Goal: Transaction & Acquisition: Purchase product/service

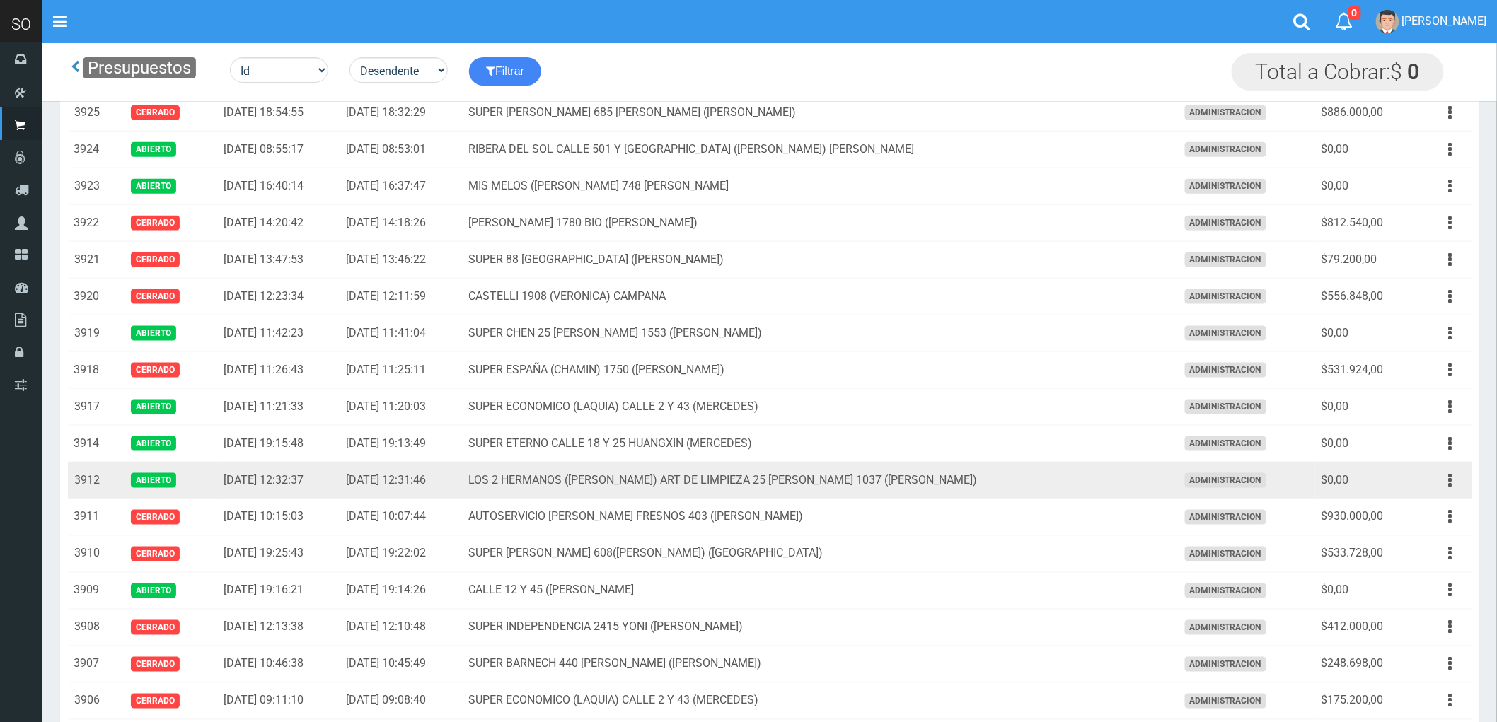
scroll to position [628, 0]
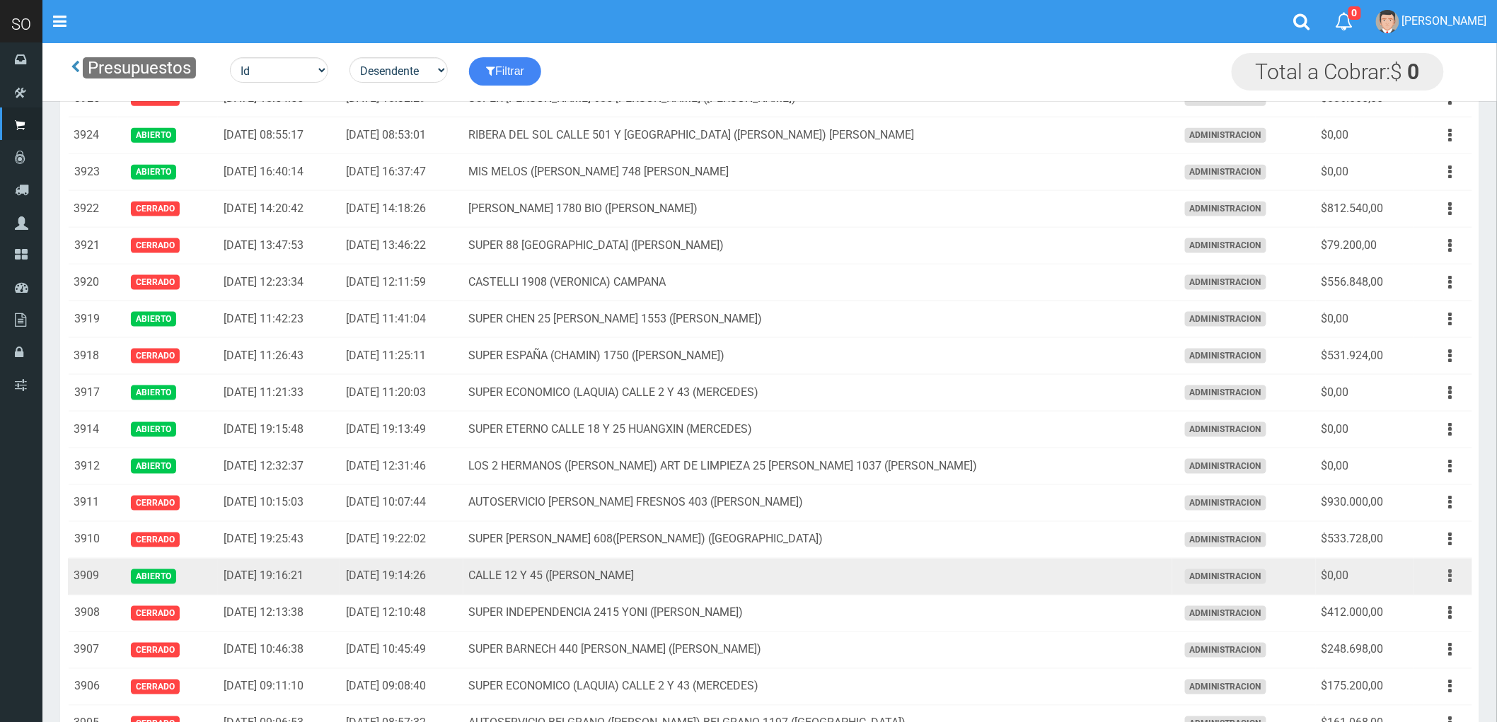
click at [1451, 575] on icon "button" at bounding box center [1451, 576] width 4 height 25
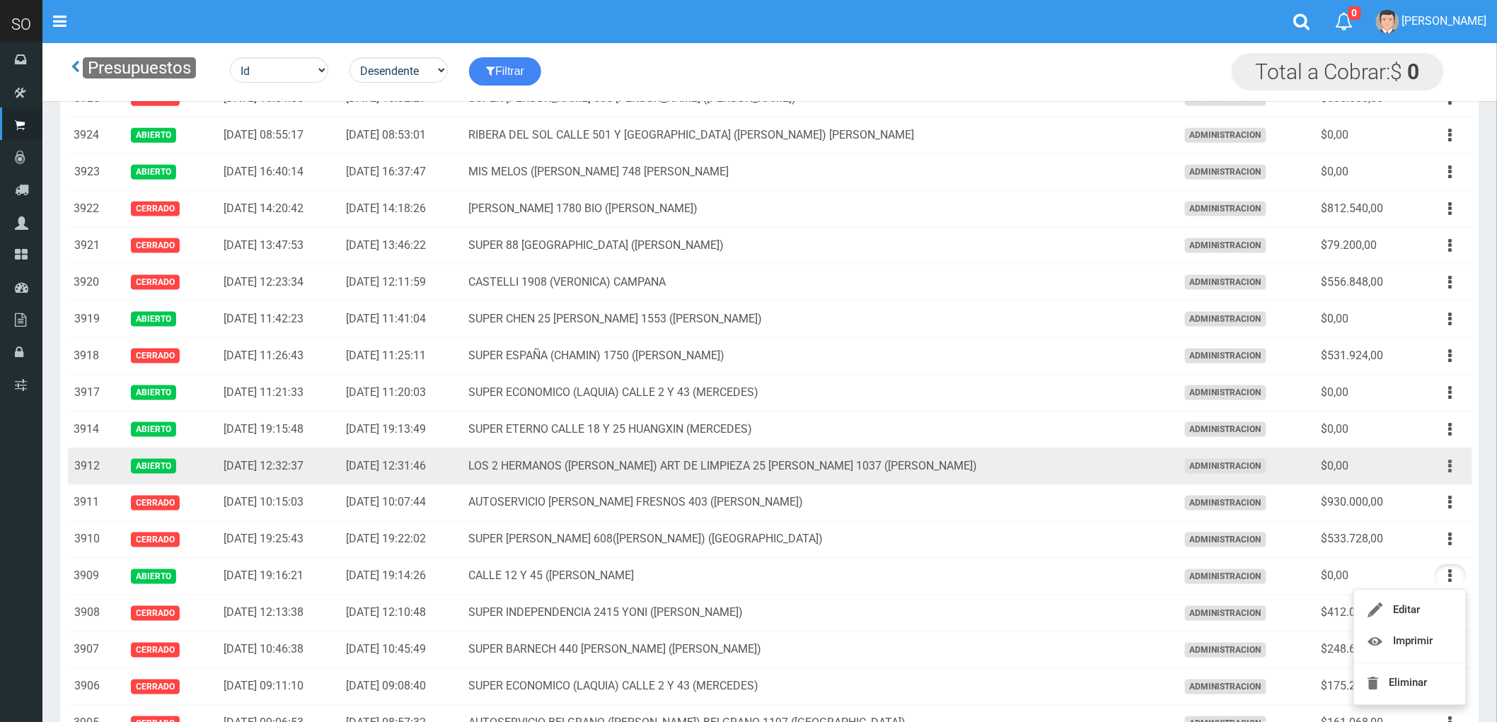
click at [1449, 467] on icon "button" at bounding box center [1451, 466] width 4 height 25
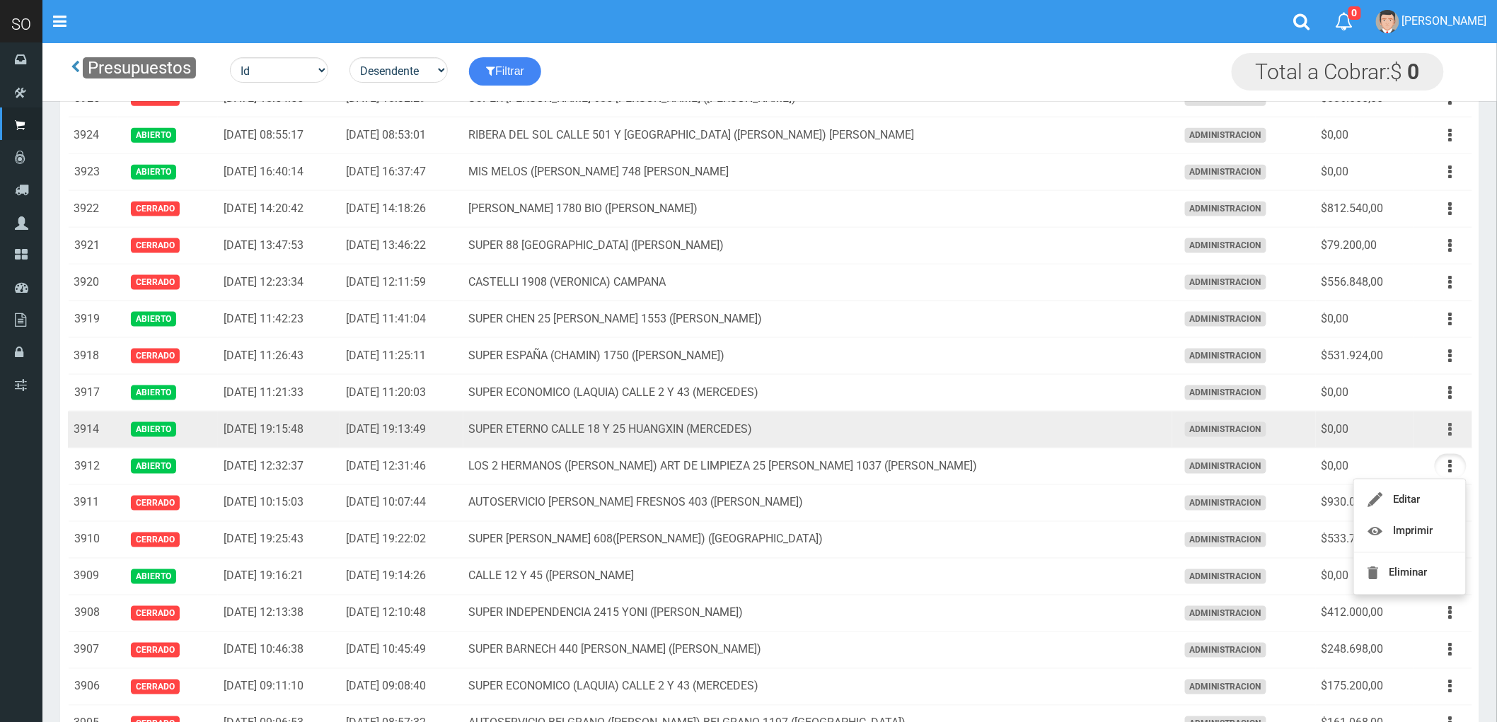
click at [1445, 431] on button "button" at bounding box center [1450, 429] width 32 height 25
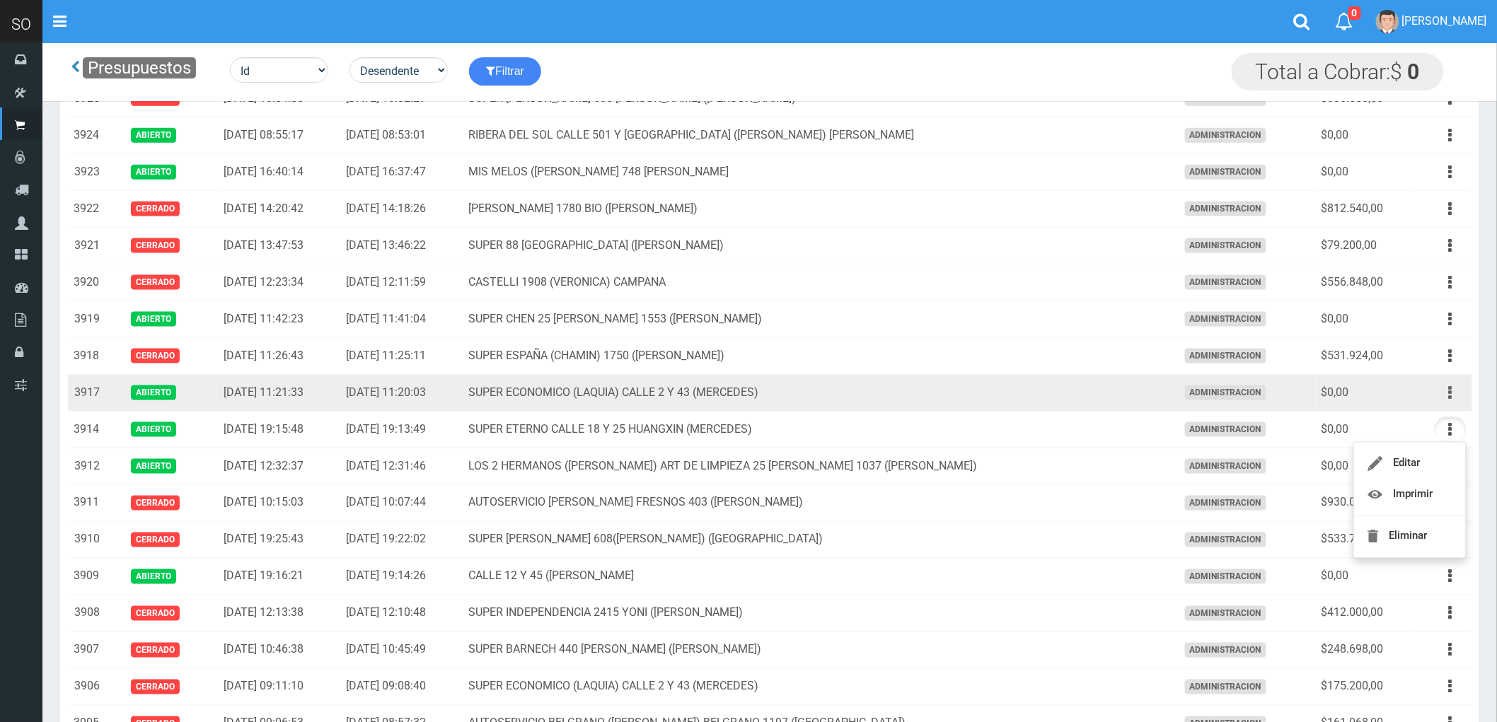
click at [1454, 397] on button "button" at bounding box center [1450, 393] width 32 height 25
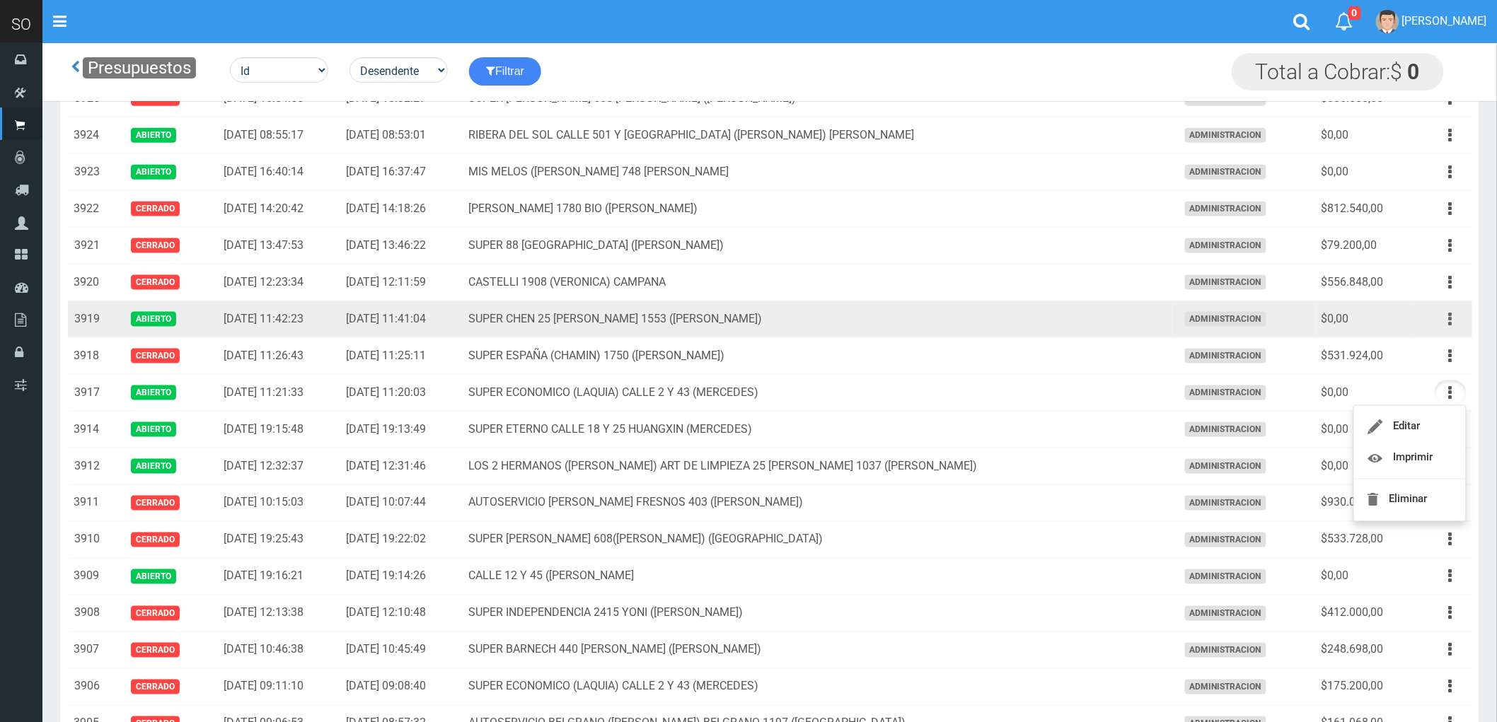
click at [1449, 319] on icon "button" at bounding box center [1451, 319] width 4 height 25
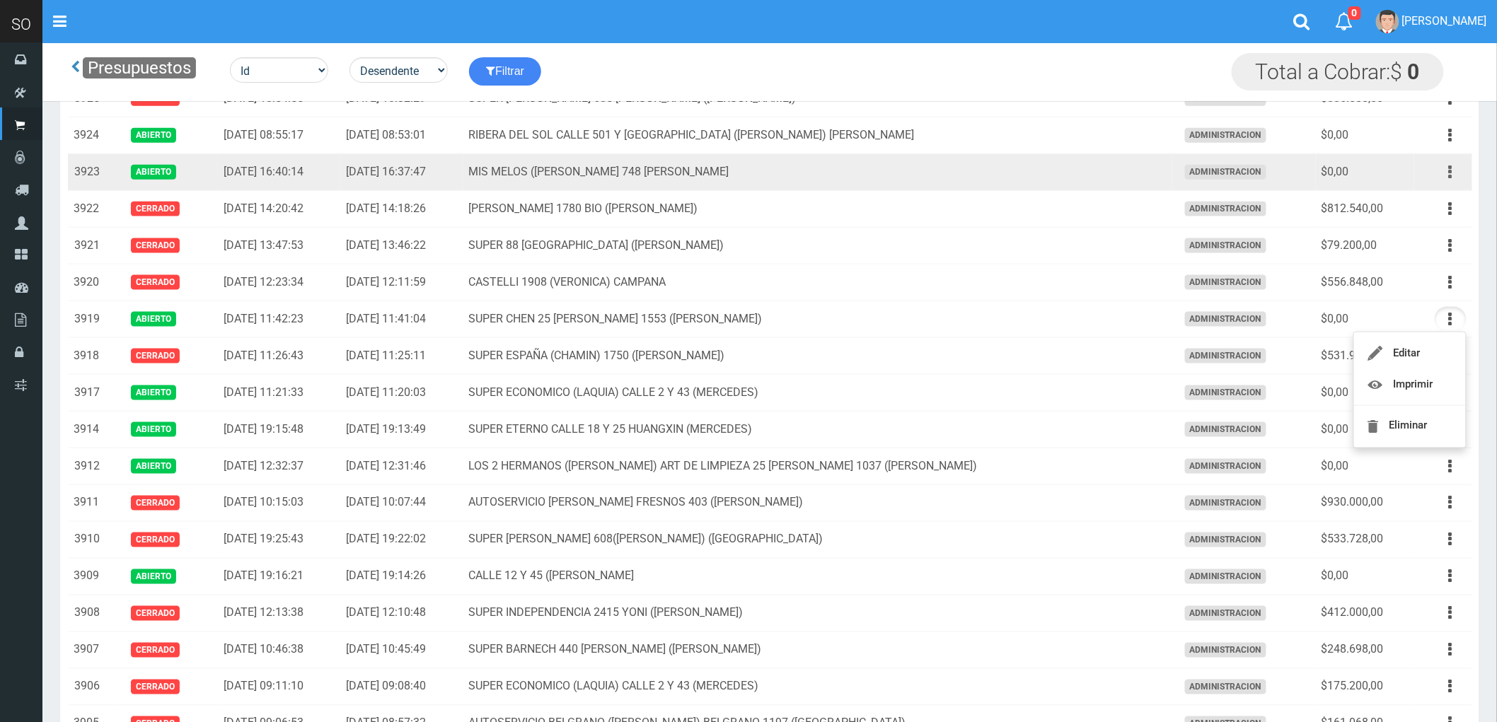
click at [1446, 172] on button "button" at bounding box center [1450, 172] width 32 height 25
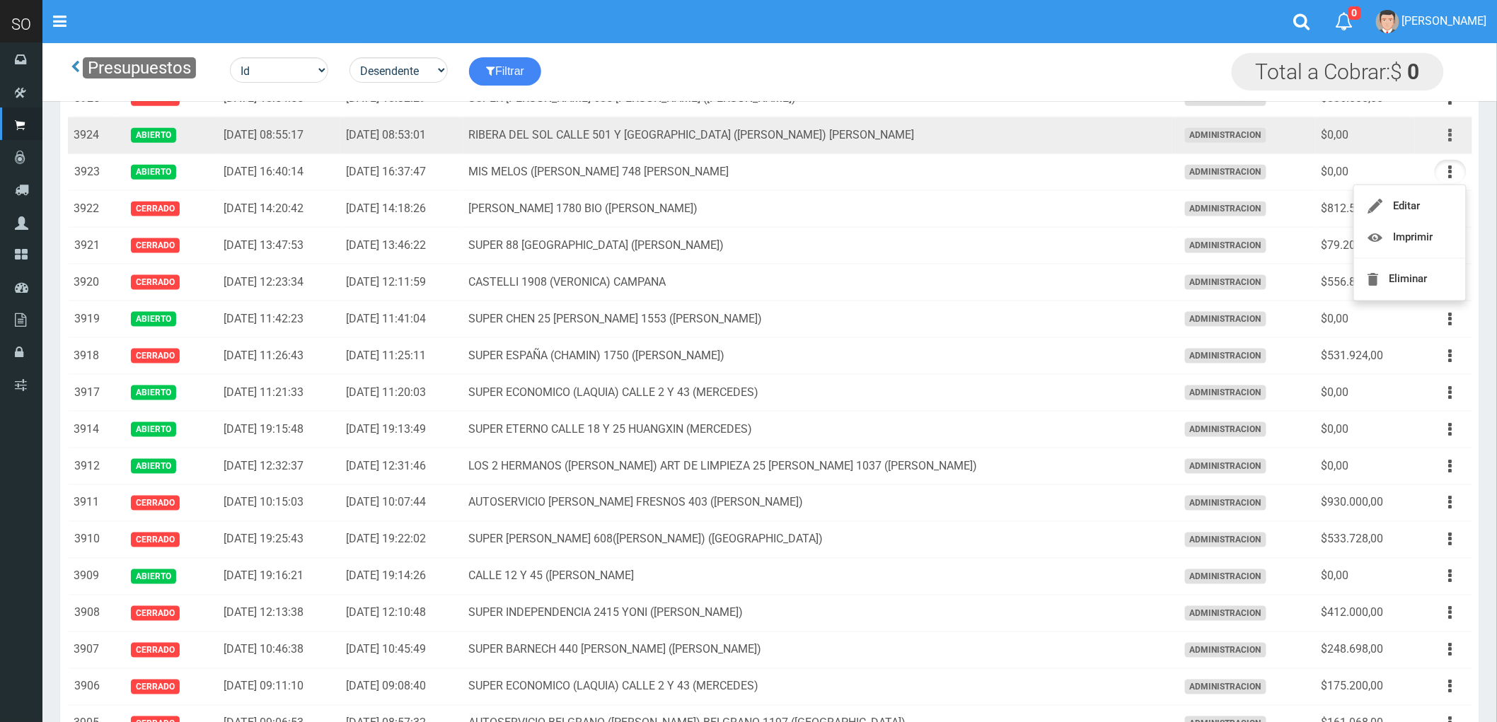
click at [1449, 140] on icon "button" at bounding box center [1451, 135] width 4 height 25
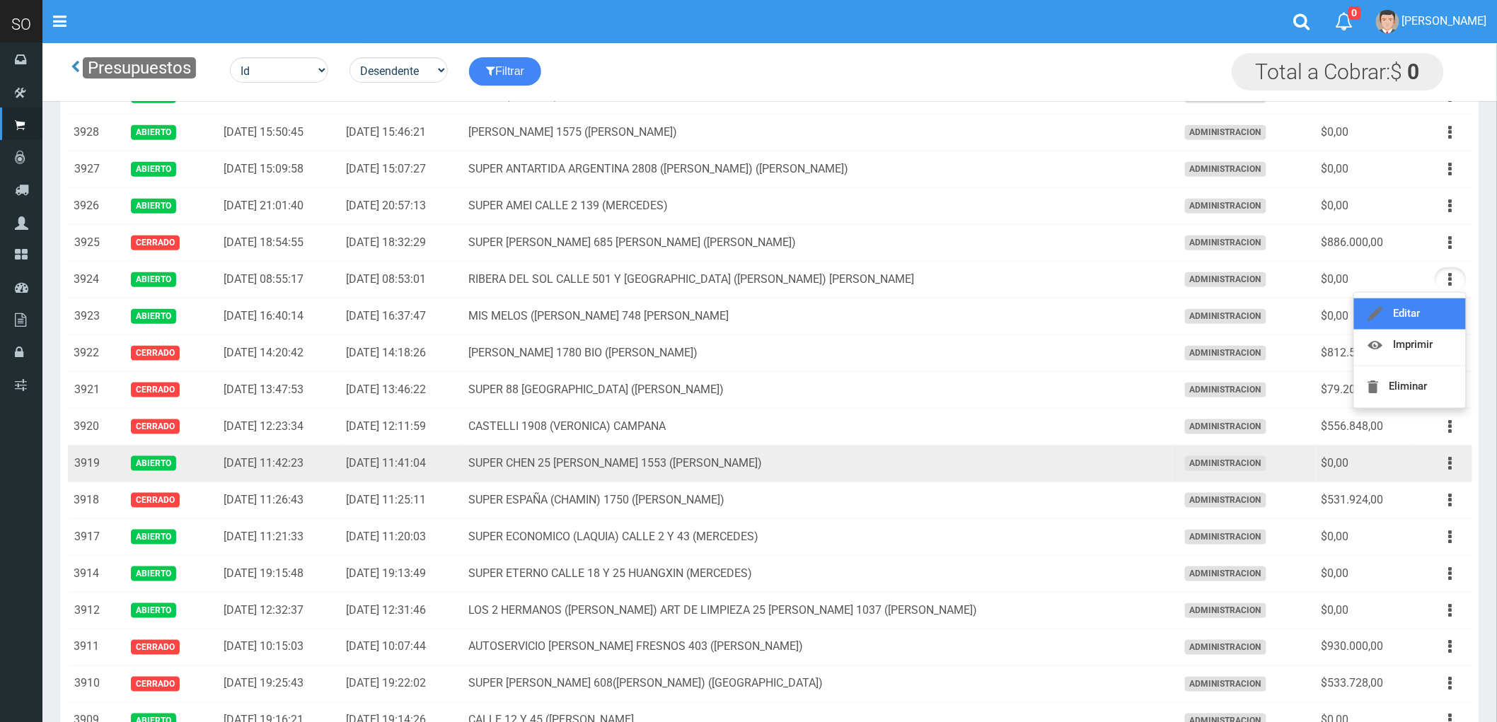
scroll to position [471, 0]
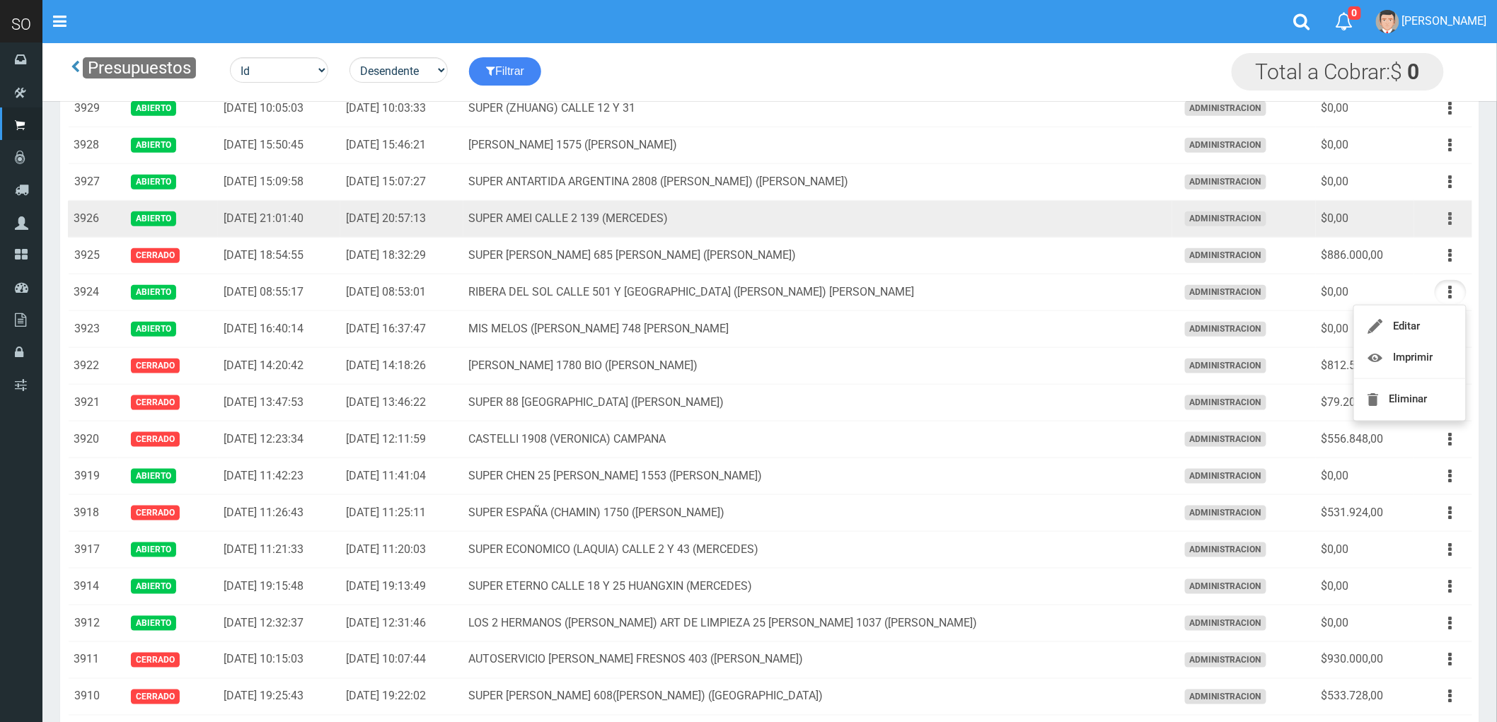
click at [1447, 220] on button "button" at bounding box center [1450, 219] width 32 height 25
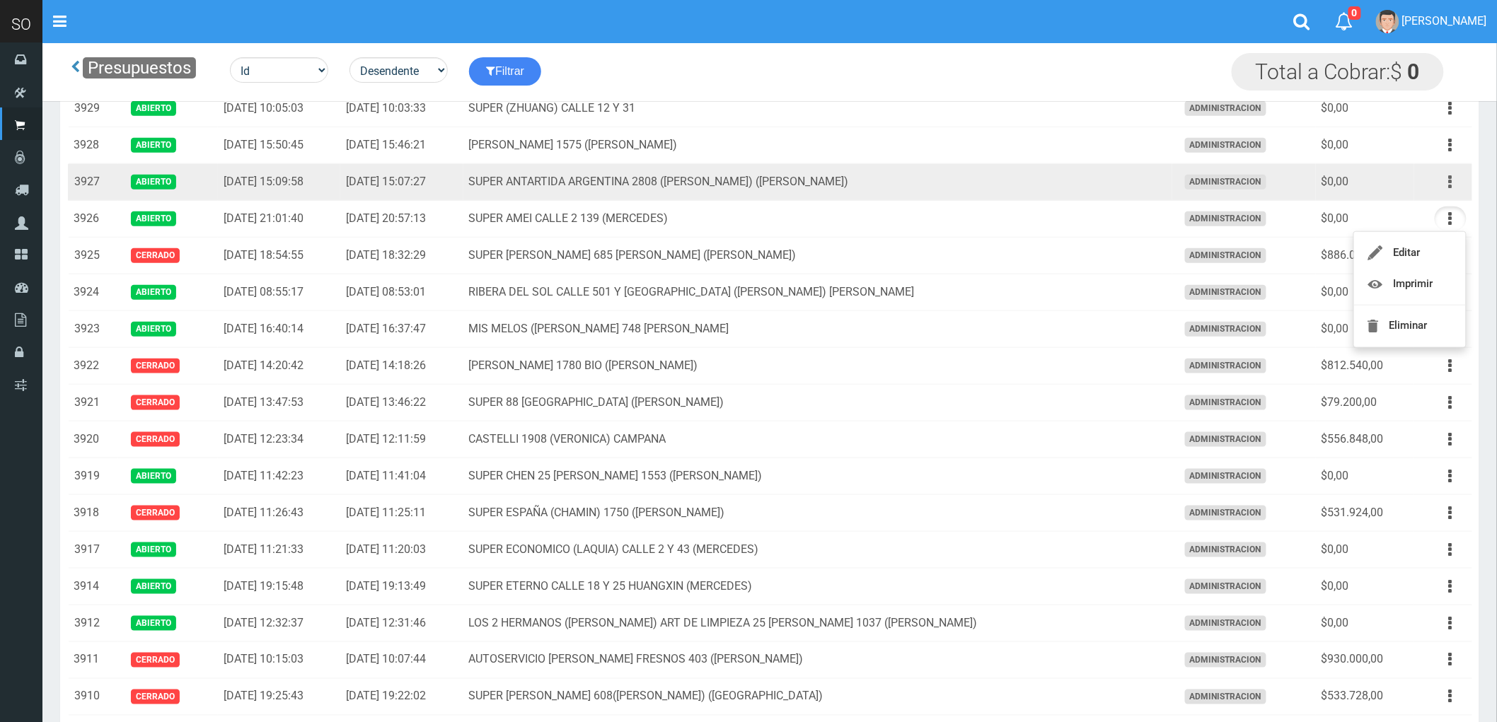
click at [1447, 184] on button "button" at bounding box center [1450, 182] width 32 height 25
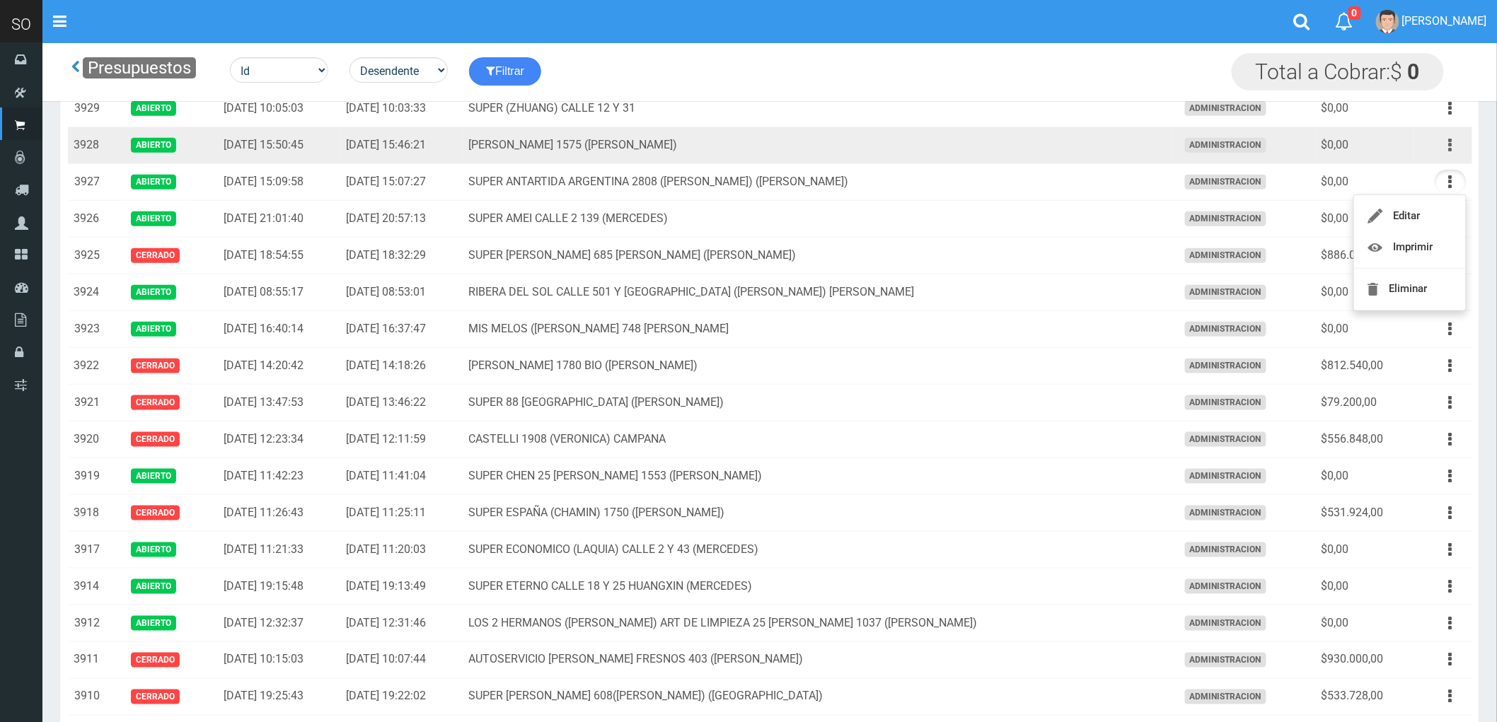
click at [1450, 143] on icon "button" at bounding box center [1451, 145] width 4 height 25
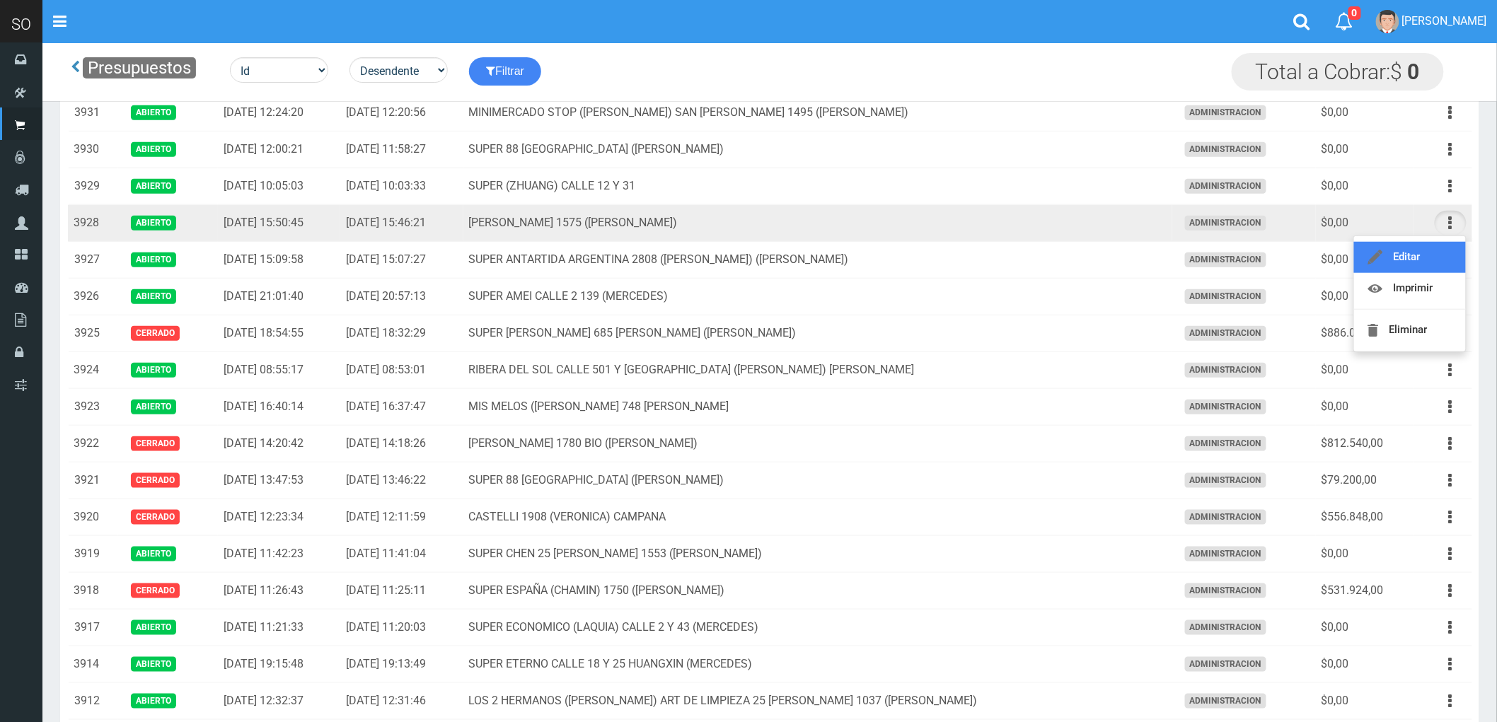
scroll to position [393, 0]
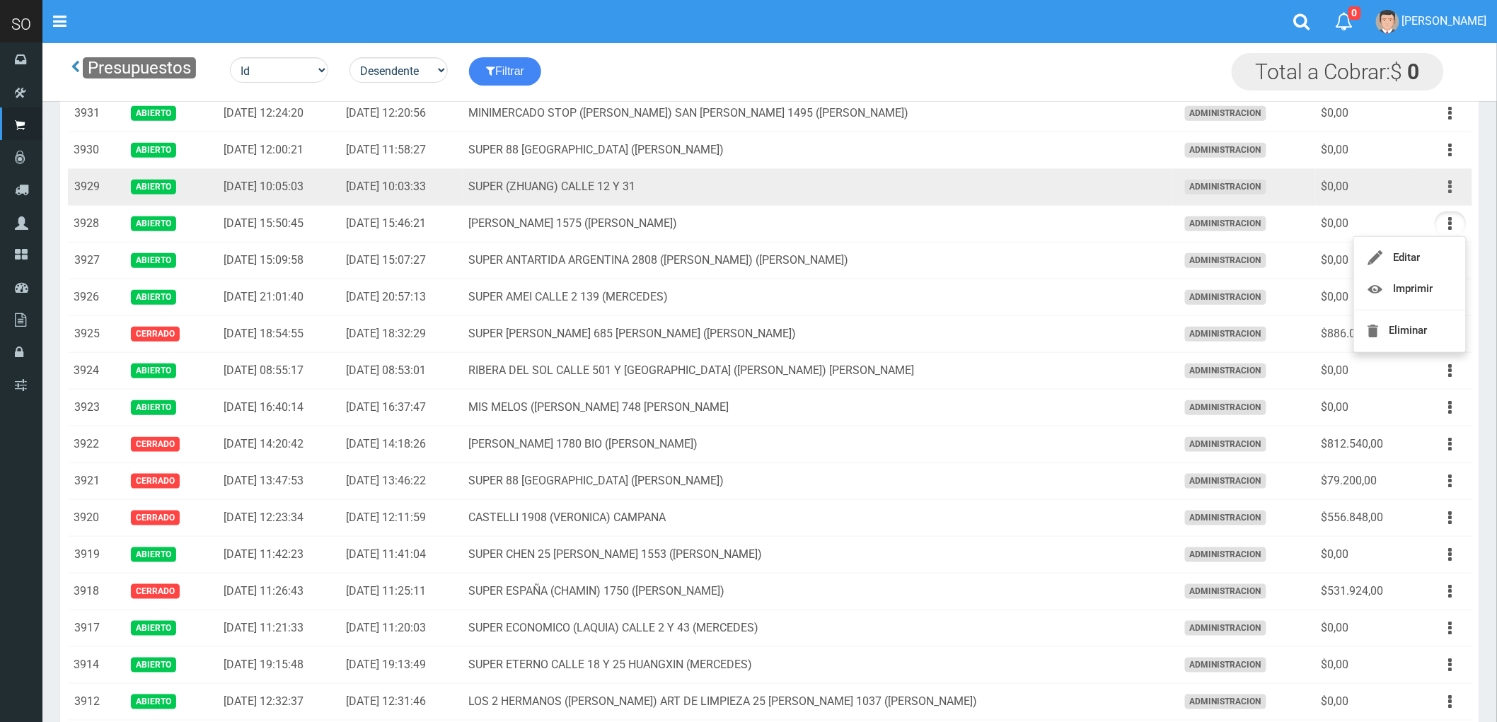
click at [1447, 187] on button "button" at bounding box center [1450, 187] width 32 height 25
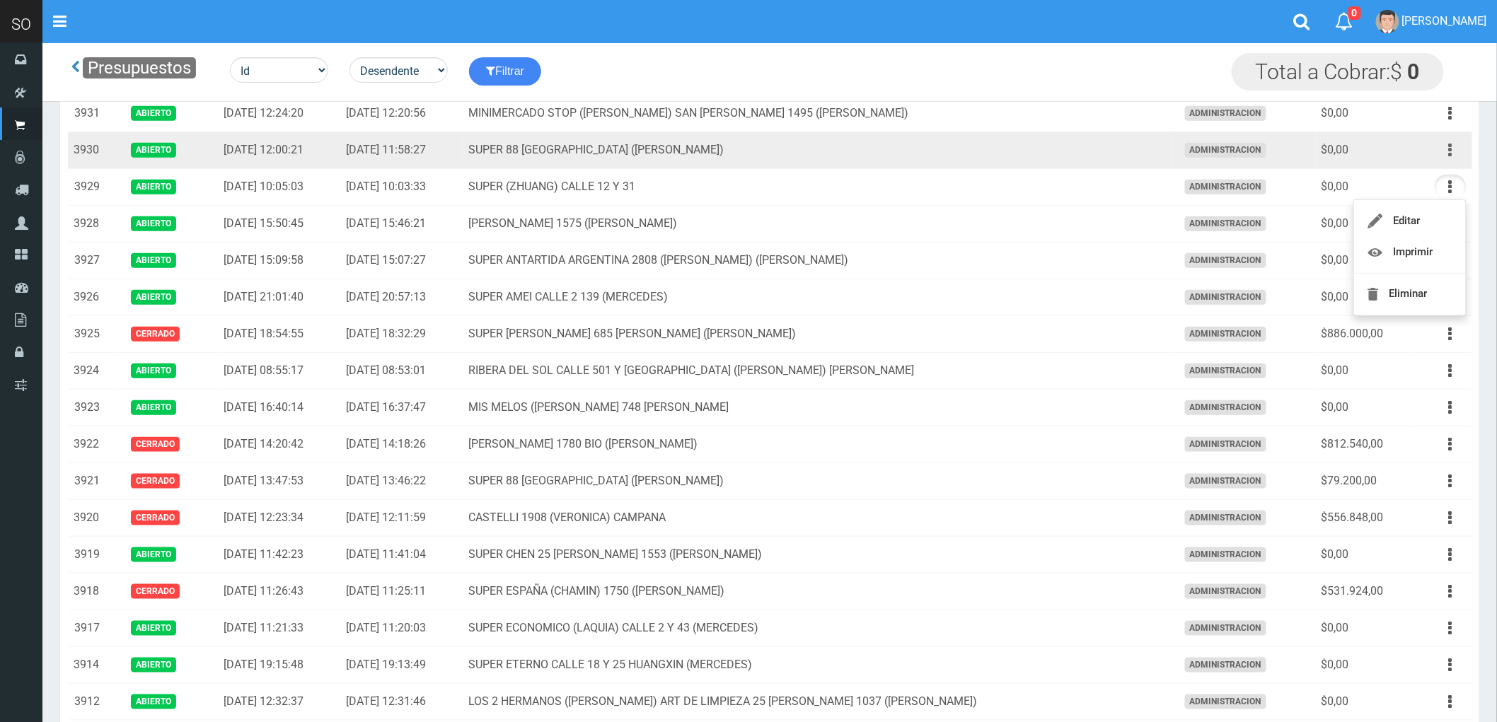
click at [1447, 150] on button "button" at bounding box center [1450, 150] width 32 height 25
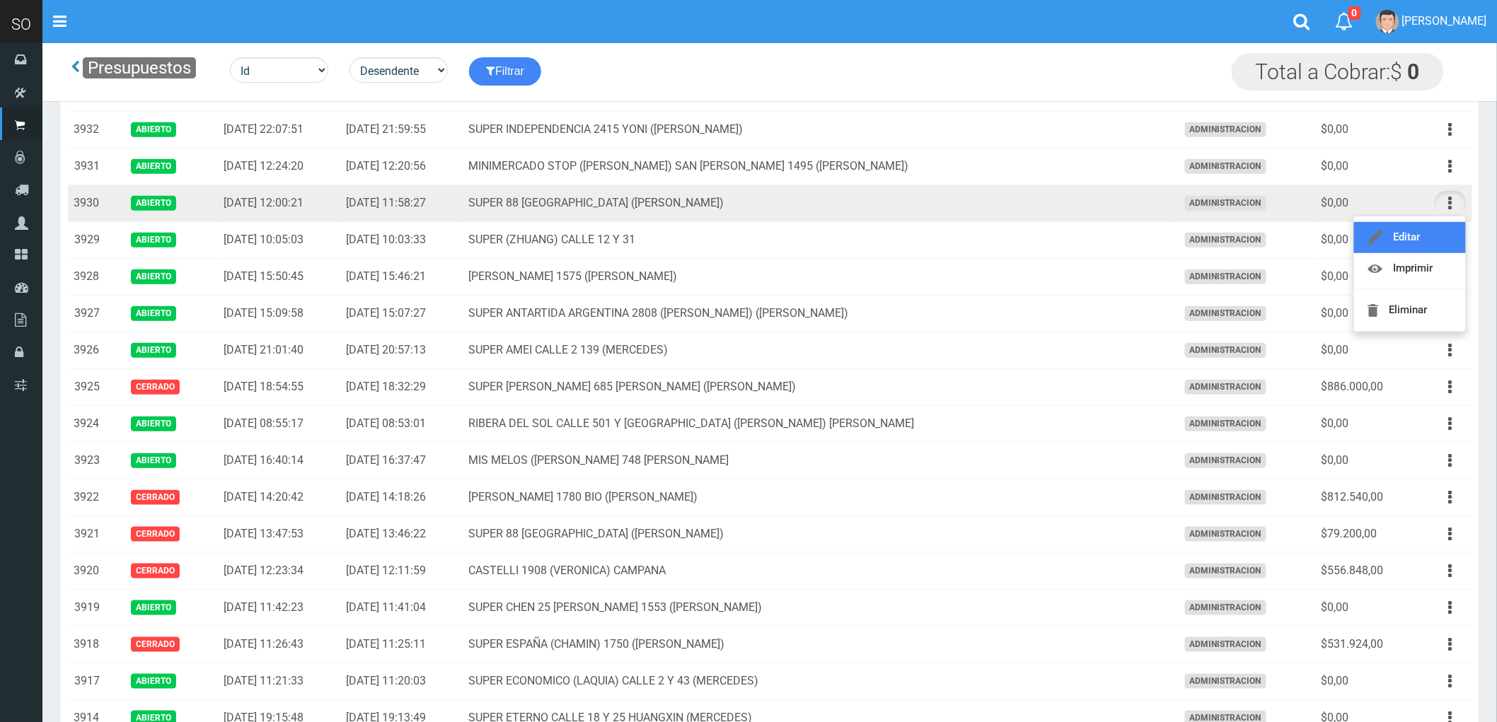
scroll to position [314, 0]
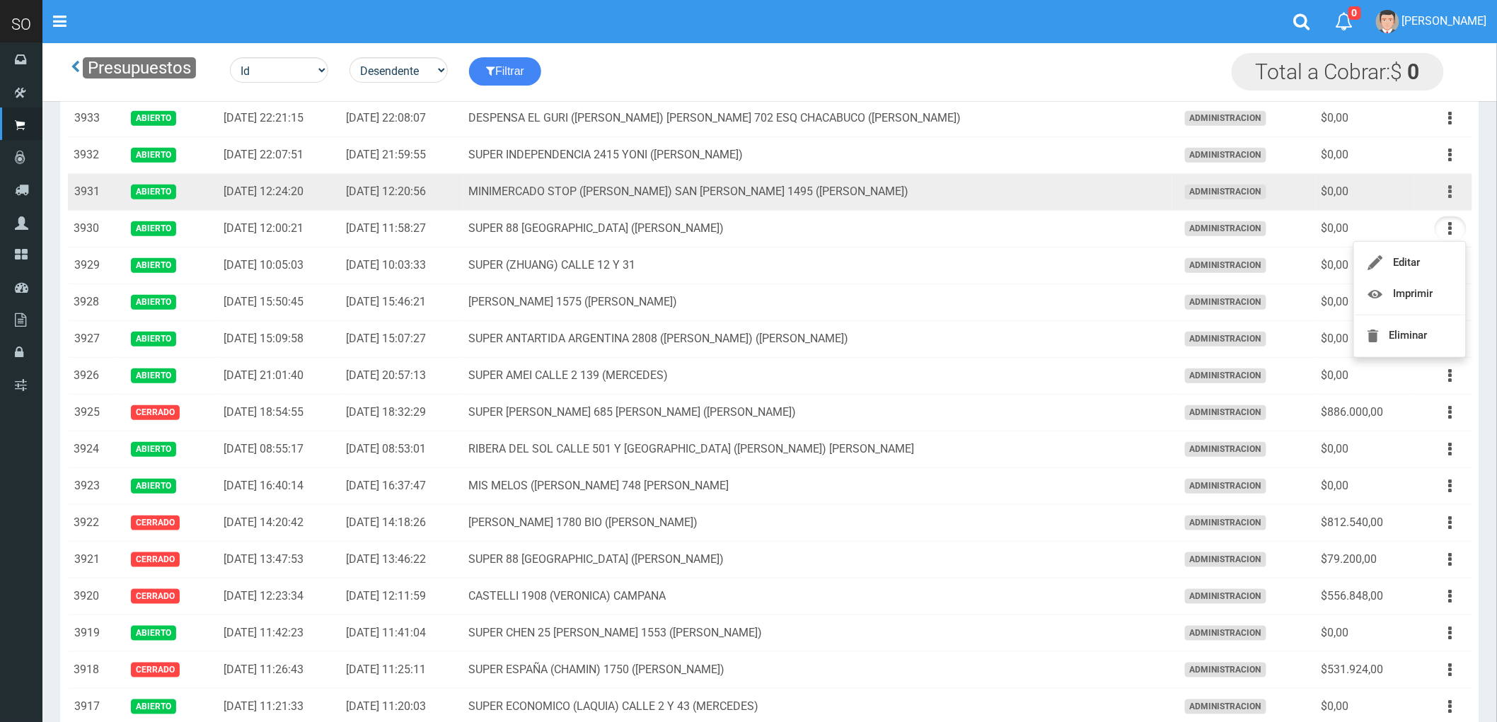
click at [1452, 192] on icon "button" at bounding box center [1451, 192] width 4 height 25
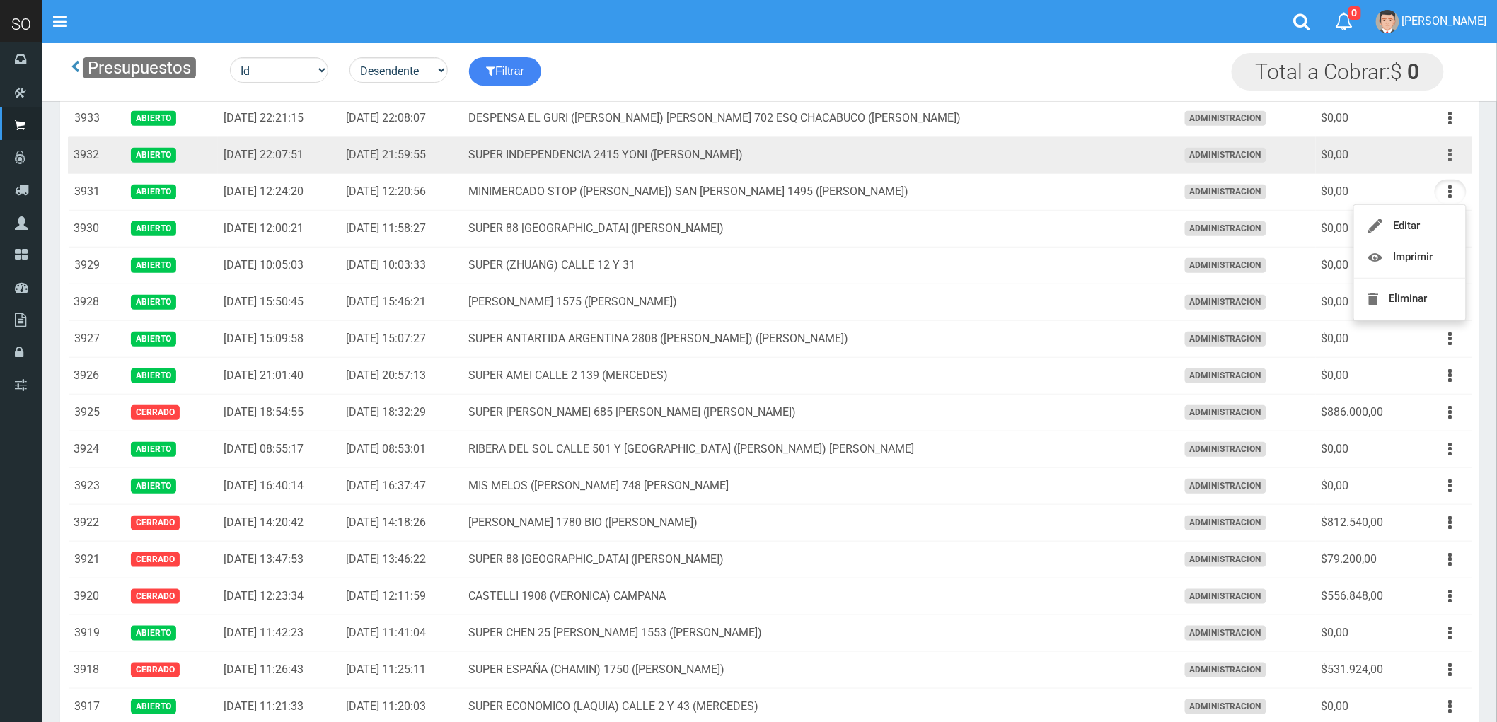
click at [1451, 152] on icon "button" at bounding box center [1451, 155] width 4 height 25
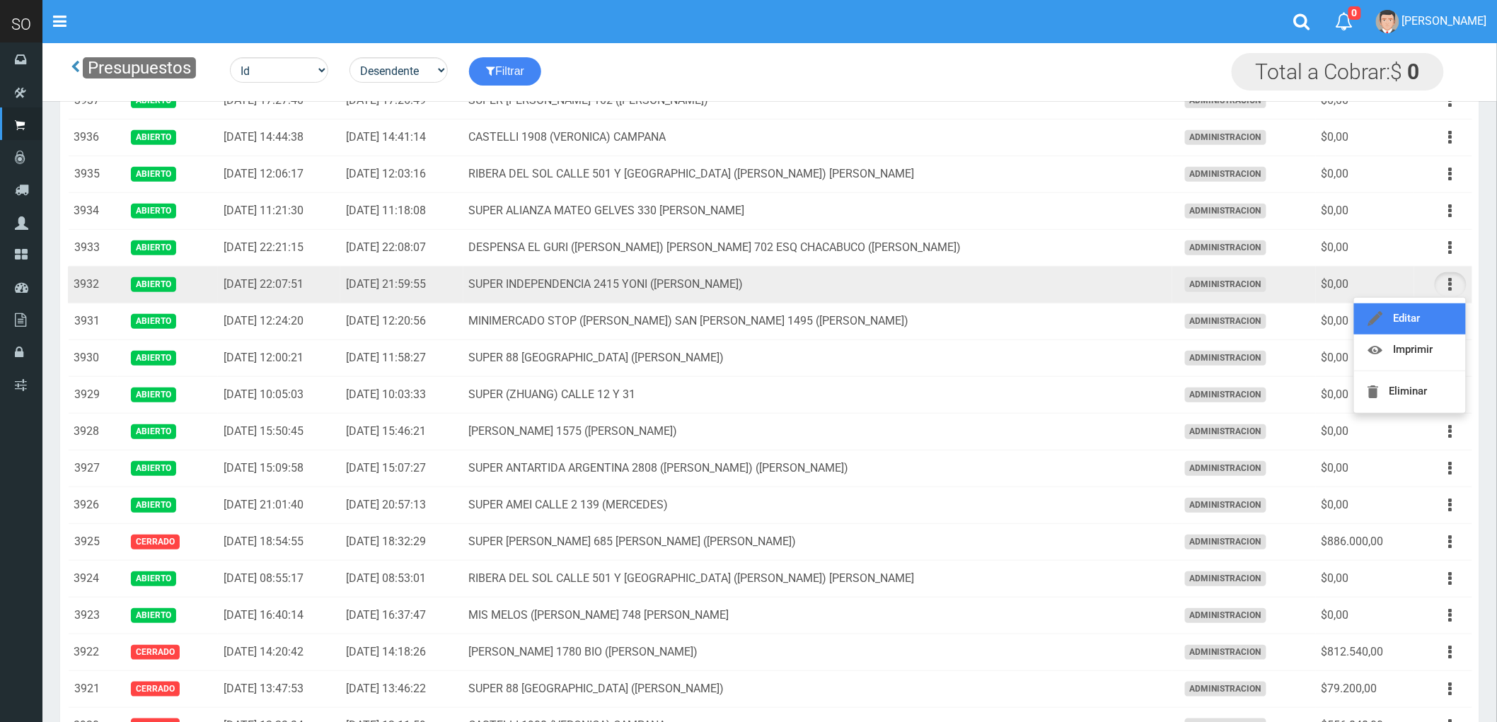
scroll to position [157, 0]
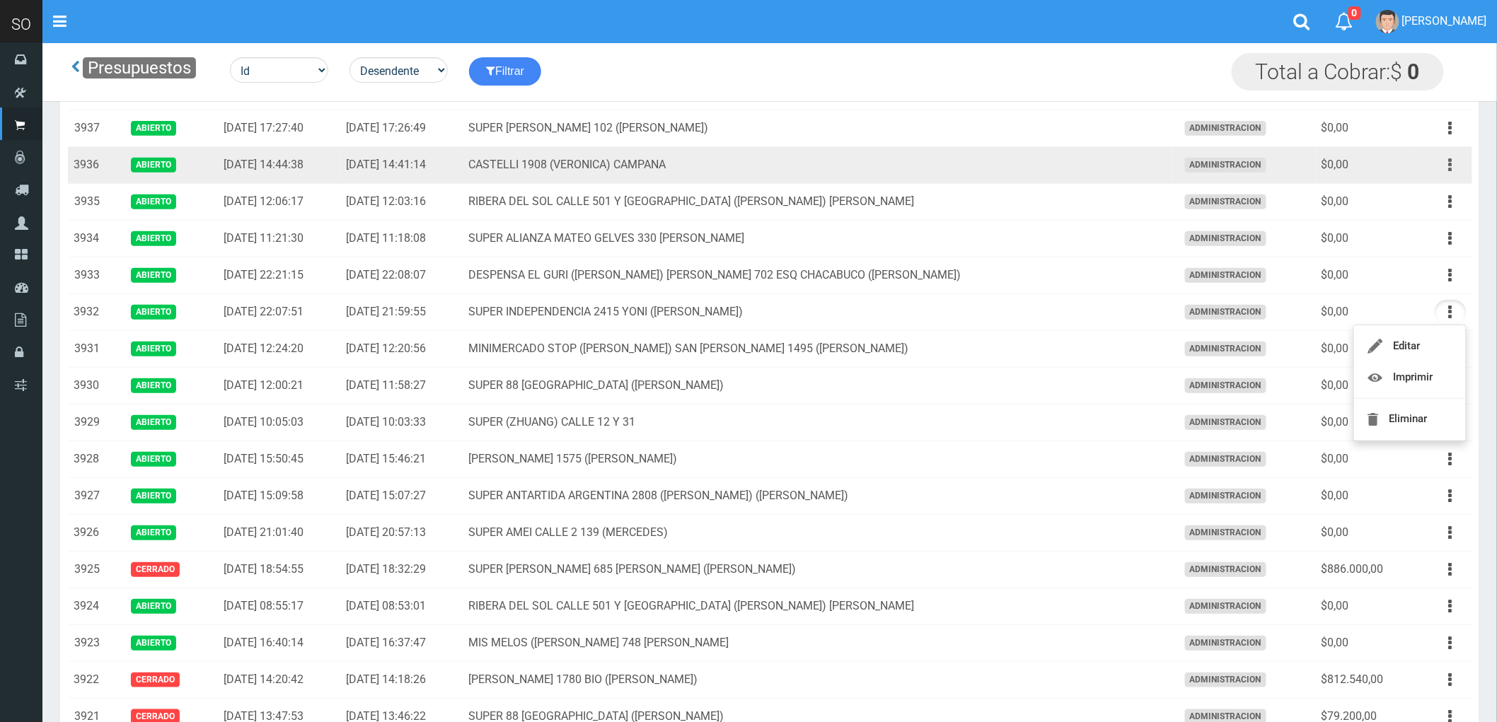
click at [1447, 165] on button "button" at bounding box center [1450, 165] width 32 height 25
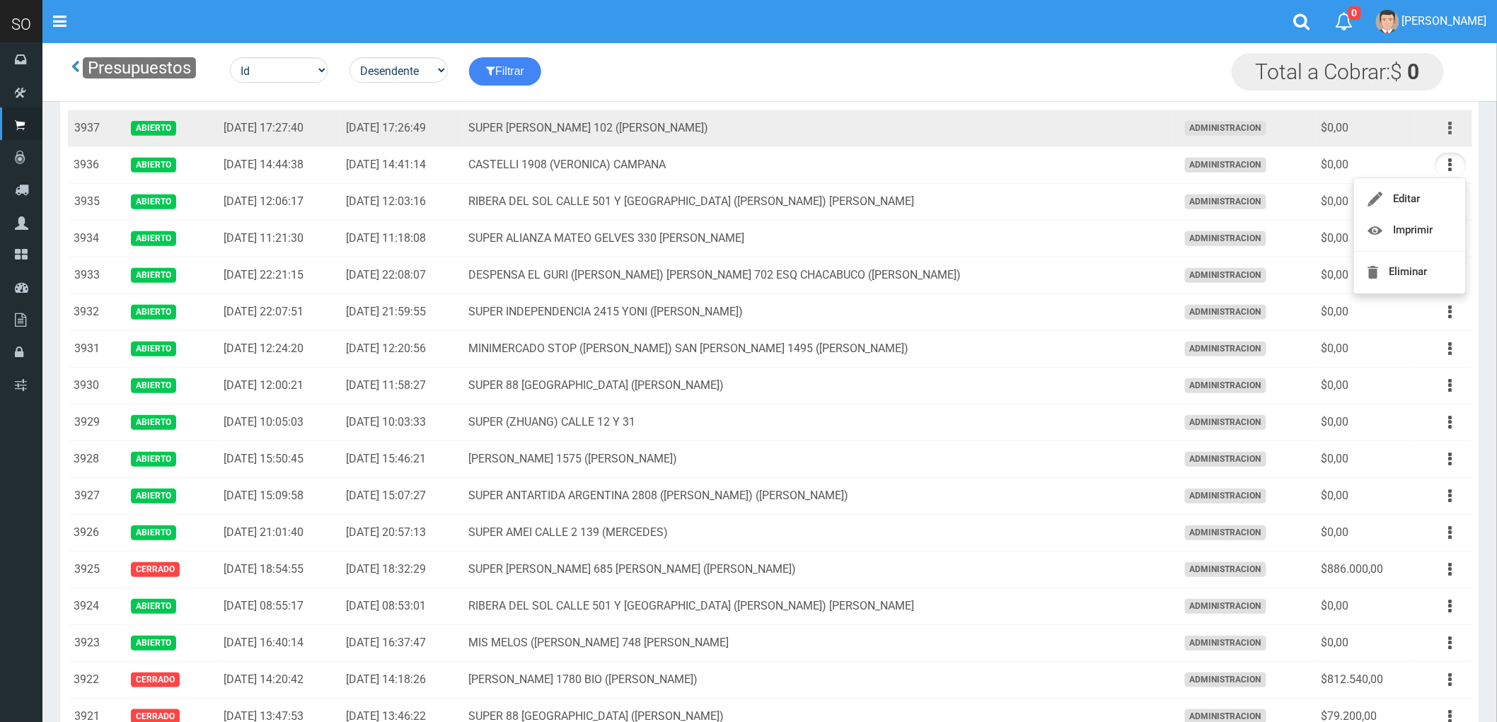
click at [1450, 124] on icon "button" at bounding box center [1451, 128] width 4 height 25
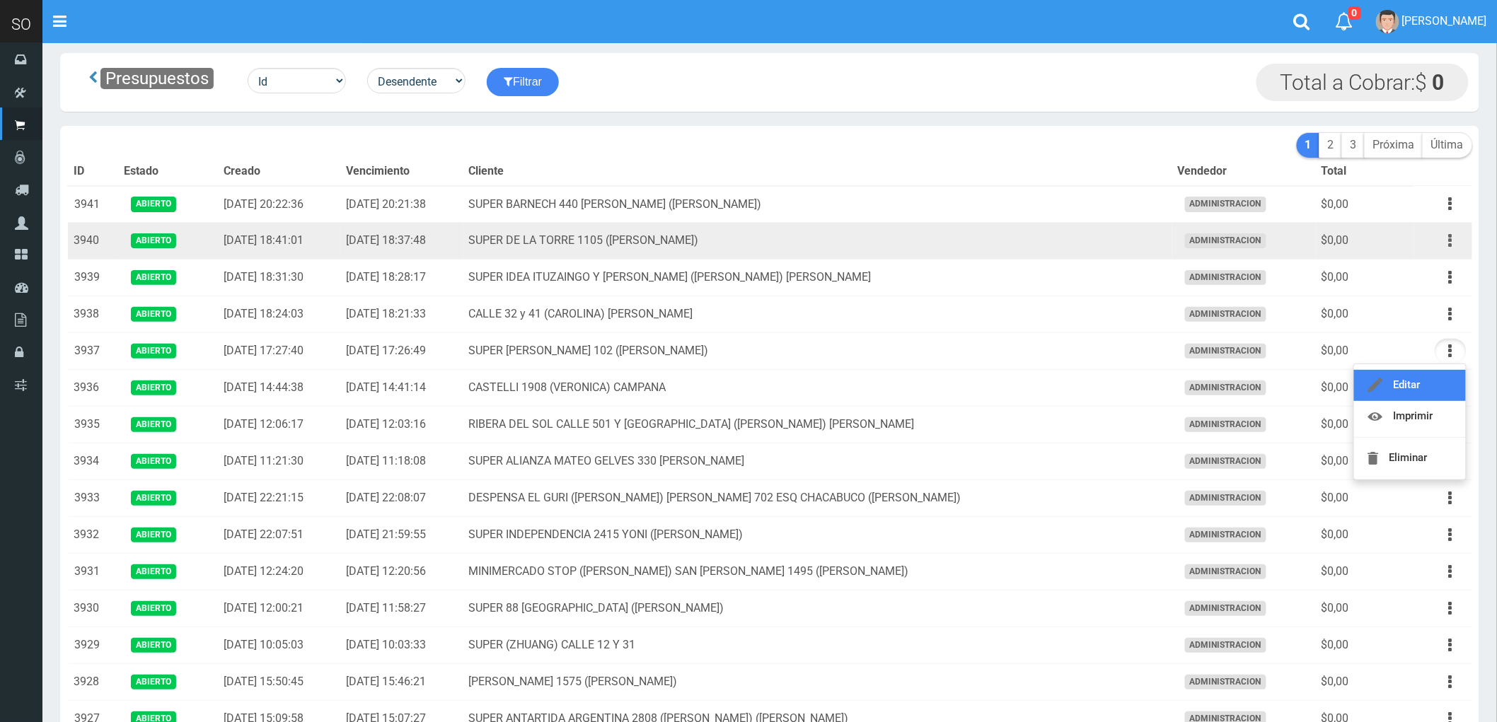
scroll to position [0, 0]
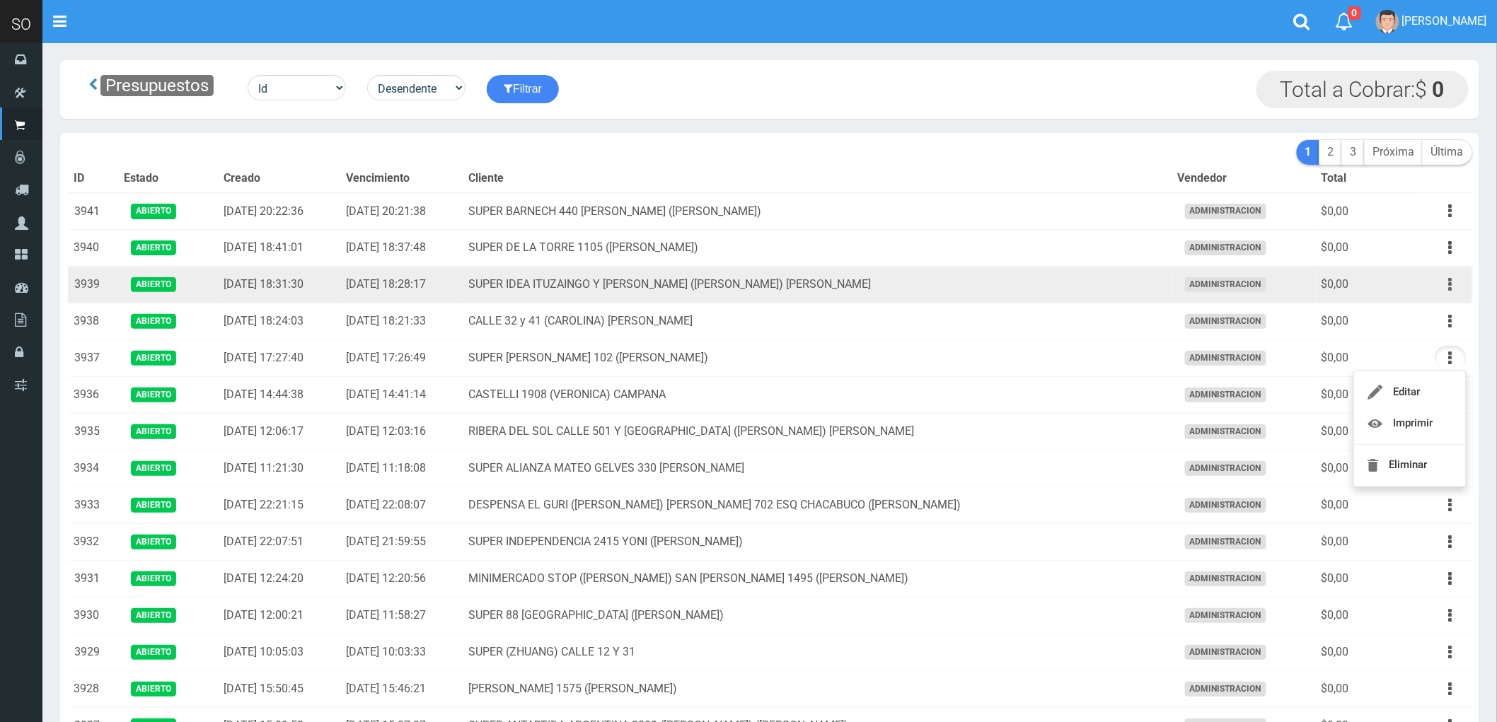
click at [1451, 288] on icon "button" at bounding box center [1451, 284] width 4 height 25
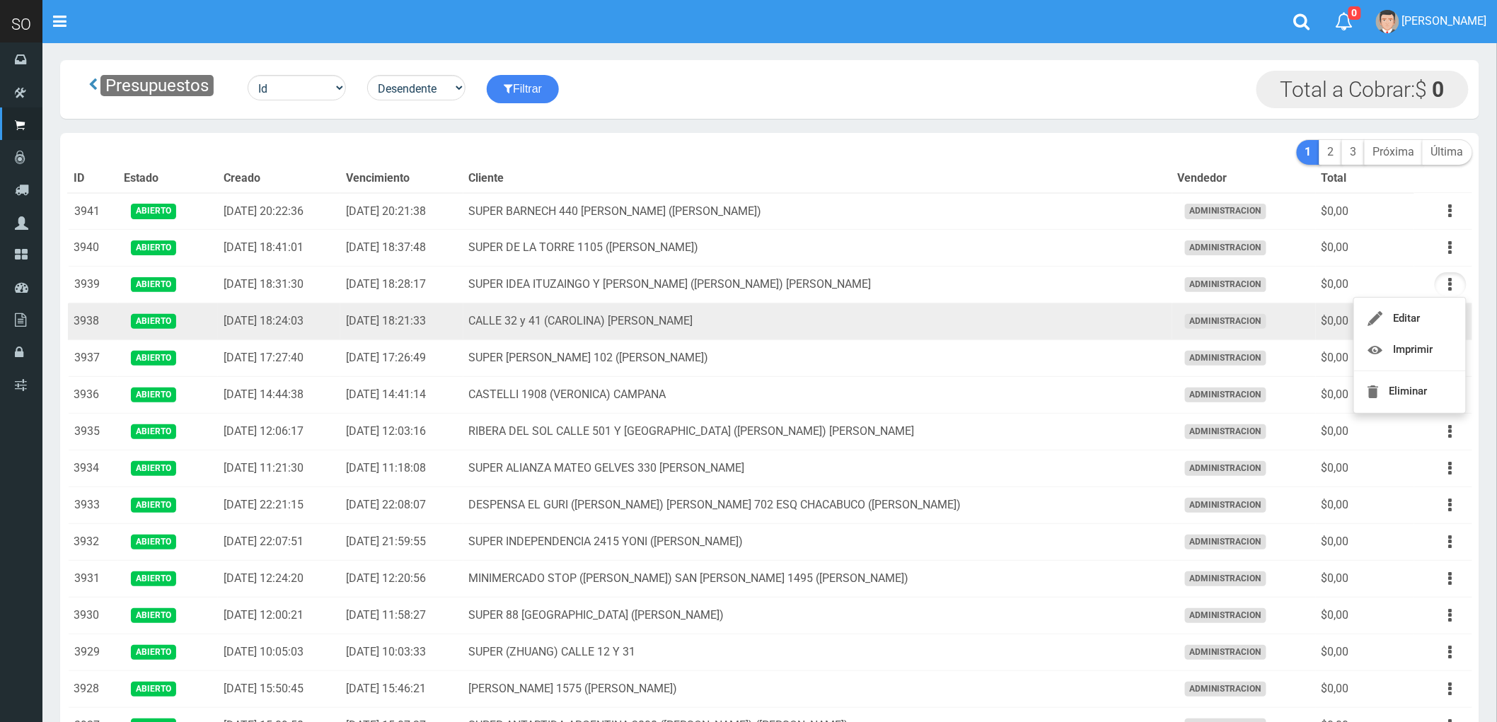
drag, startPoint x: 1085, startPoint y: 327, endPoint x: 1097, endPoint y: 323, distance: 12.8
click at [1086, 327] on td "CALLE 32 y 41 (CAROLINA) [PERSON_NAME]" at bounding box center [817, 321] width 709 height 37
click at [1450, 320] on icon "button" at bounding box center [1451, 321] width 4 height 25
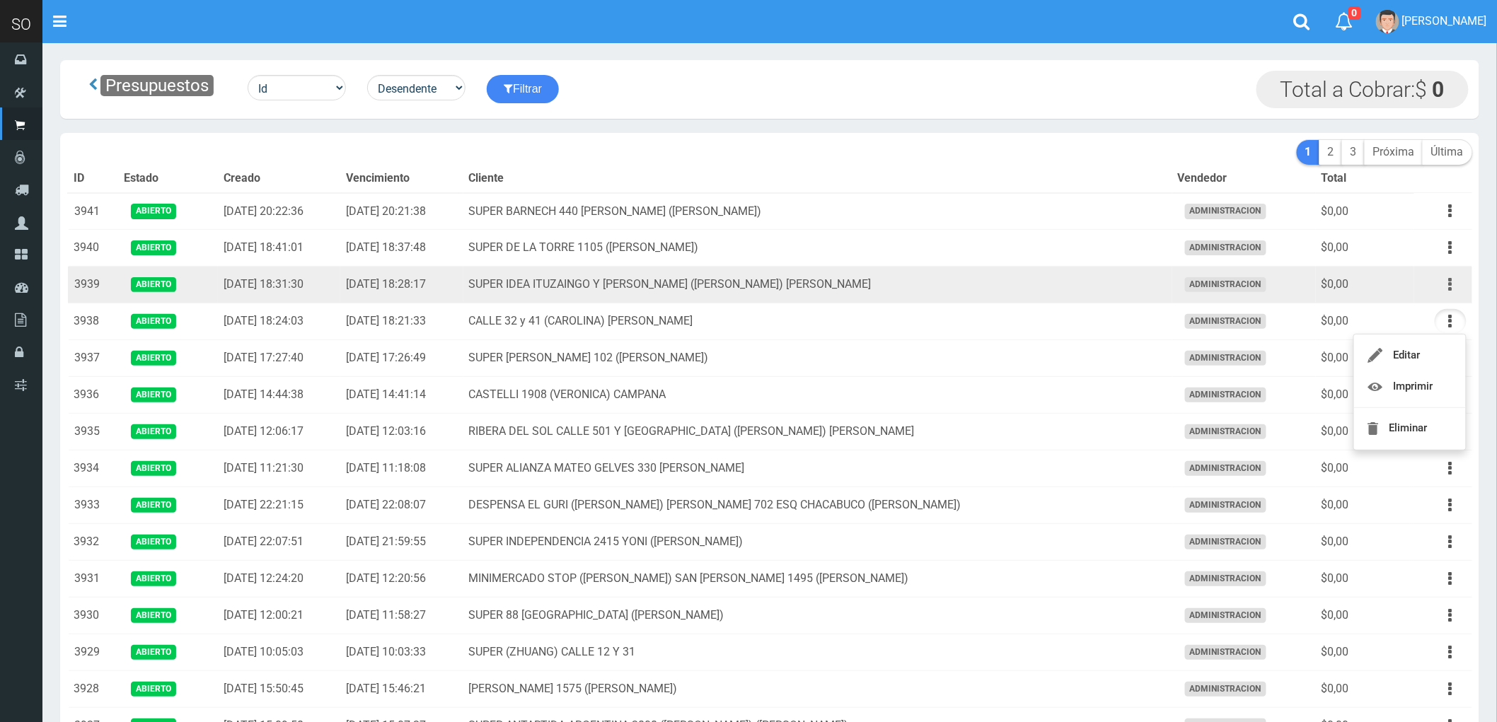
click at [1449, 286] on icon "button" at bounding box center [1451, 284] width 4 height 25
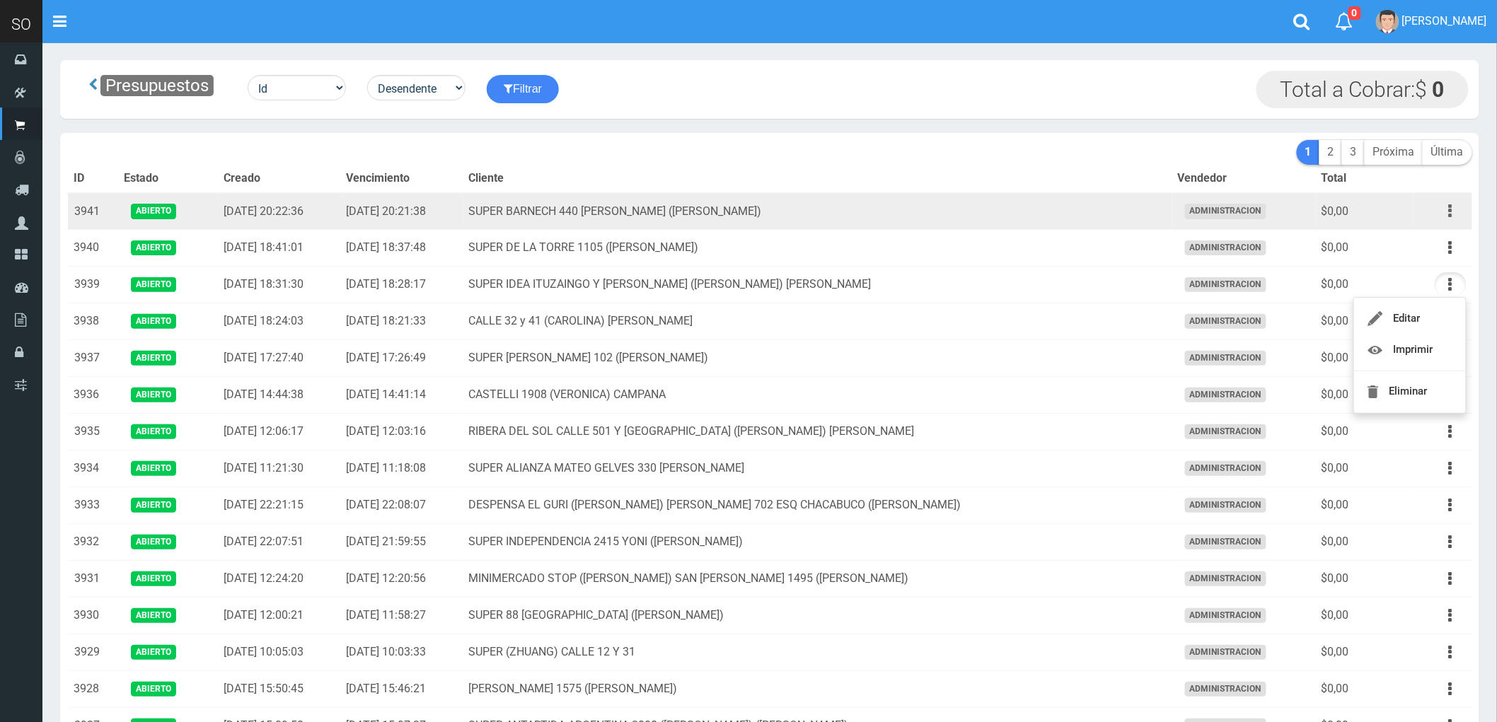
click at [1451, 207] on icon "button" at bounding box center [1451, 211] width 4 height 25
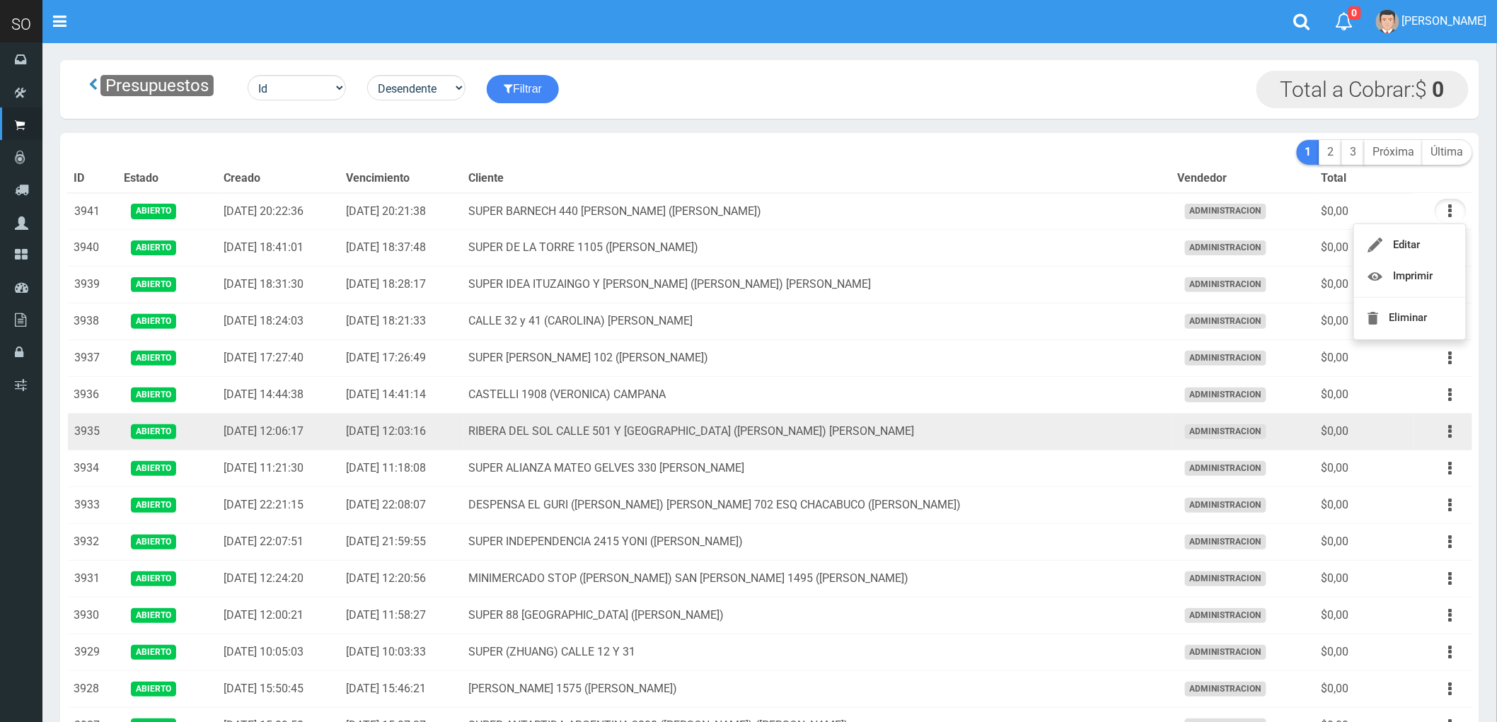
click at [989, 433] on td "RIBERA DEL SOL CALLE 501 Y [GEOGRAPHIC_DATA] ([PERSON_NAME]) [PERSON_NAME]" at bounding box center [817, 432] width 709 height 37
click at [1454, 434] on button "button" at bounding box center [1450, 431] width 32 height 25
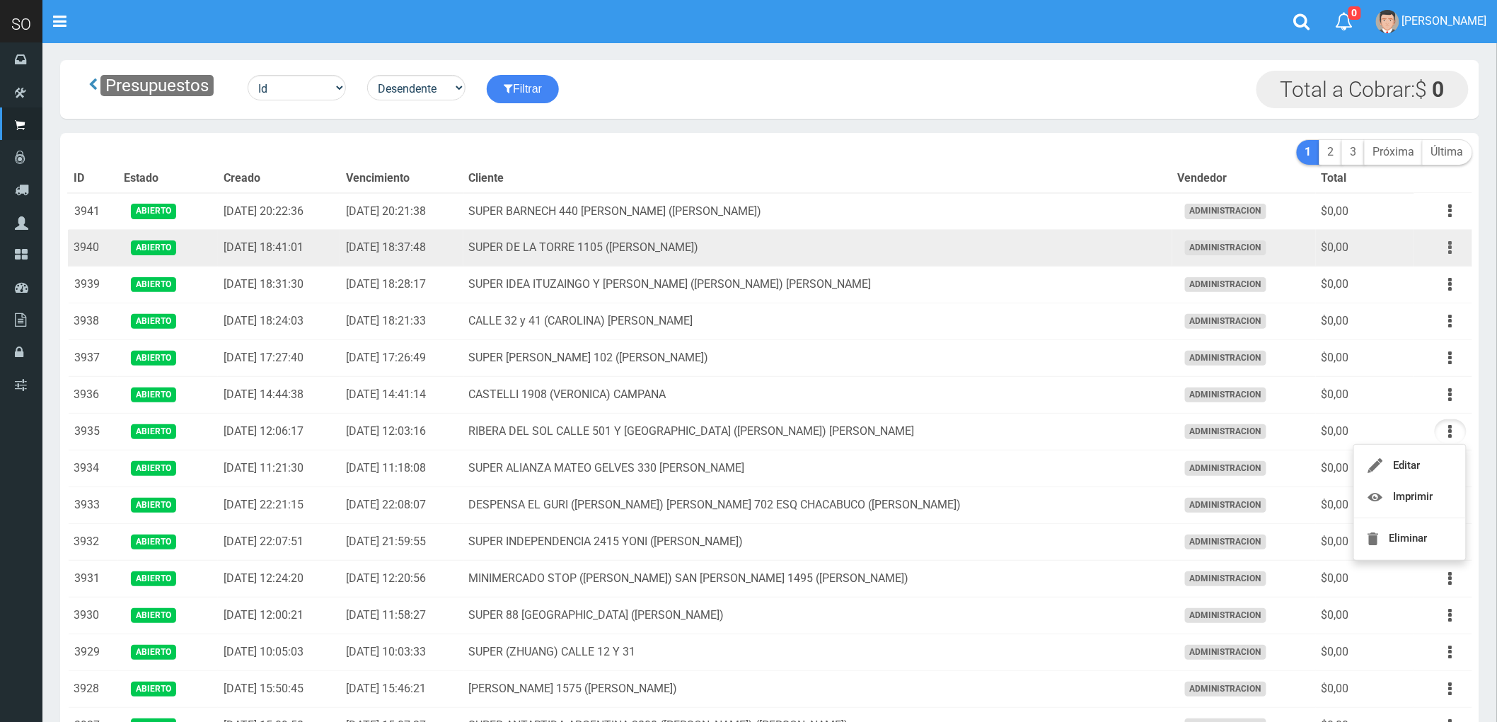
click at [1451, 248] on icon "button" at bounding box center [1451, 248] width 4 height 25
click at [884, 252] on td "SUPER DE LA TORRE 1105 (ZARATE)" at bounding box center [817, 248] width 709 height 37
click at [1447, 250] on button "button" at bounding box center [1450, 248] width 32 height 25
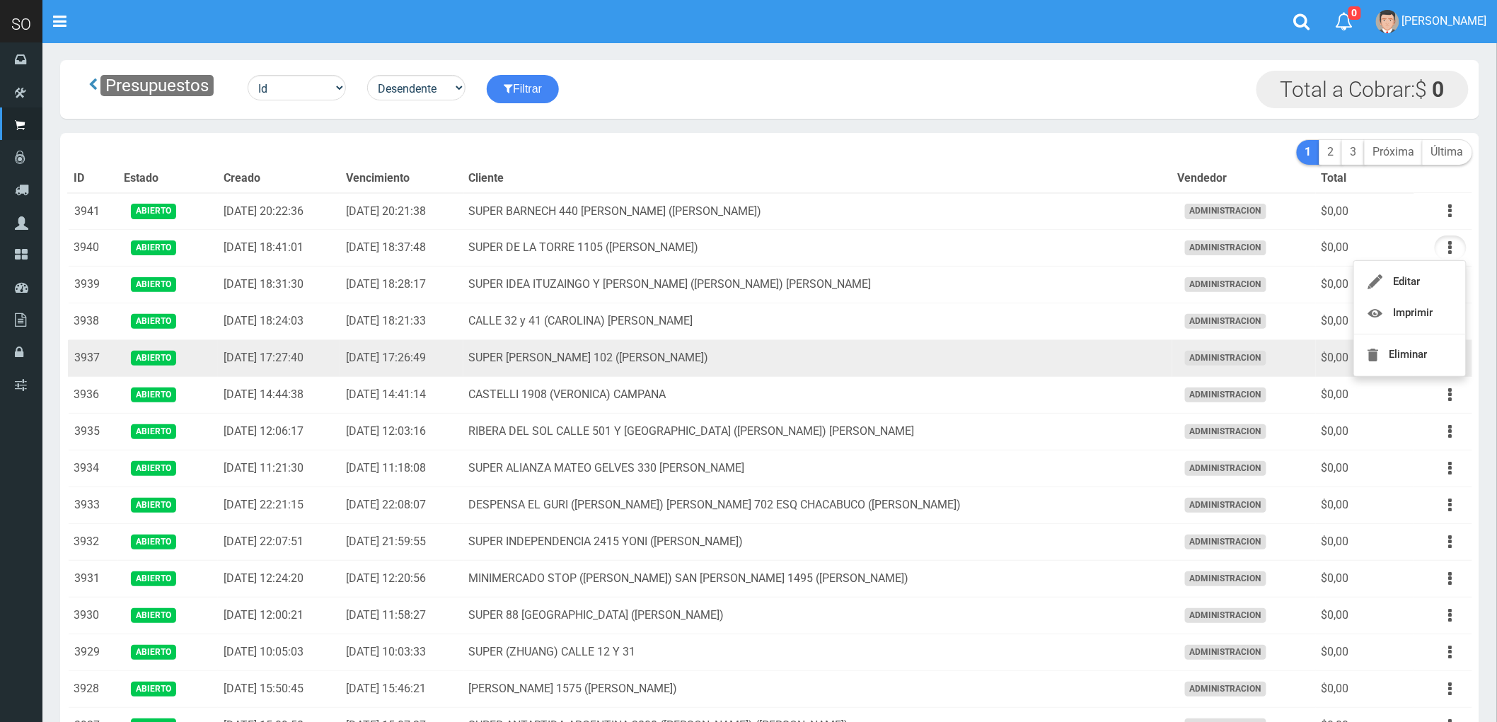
click at [987, 366] on td "SUPER [PERSON_NAME] 102 ([PERSON_NAME])" at bounding box center [817, 358] width 709 height 37
click at [1451, 356] on button "button" at bounding box center [1450, 358] width 32 height 25
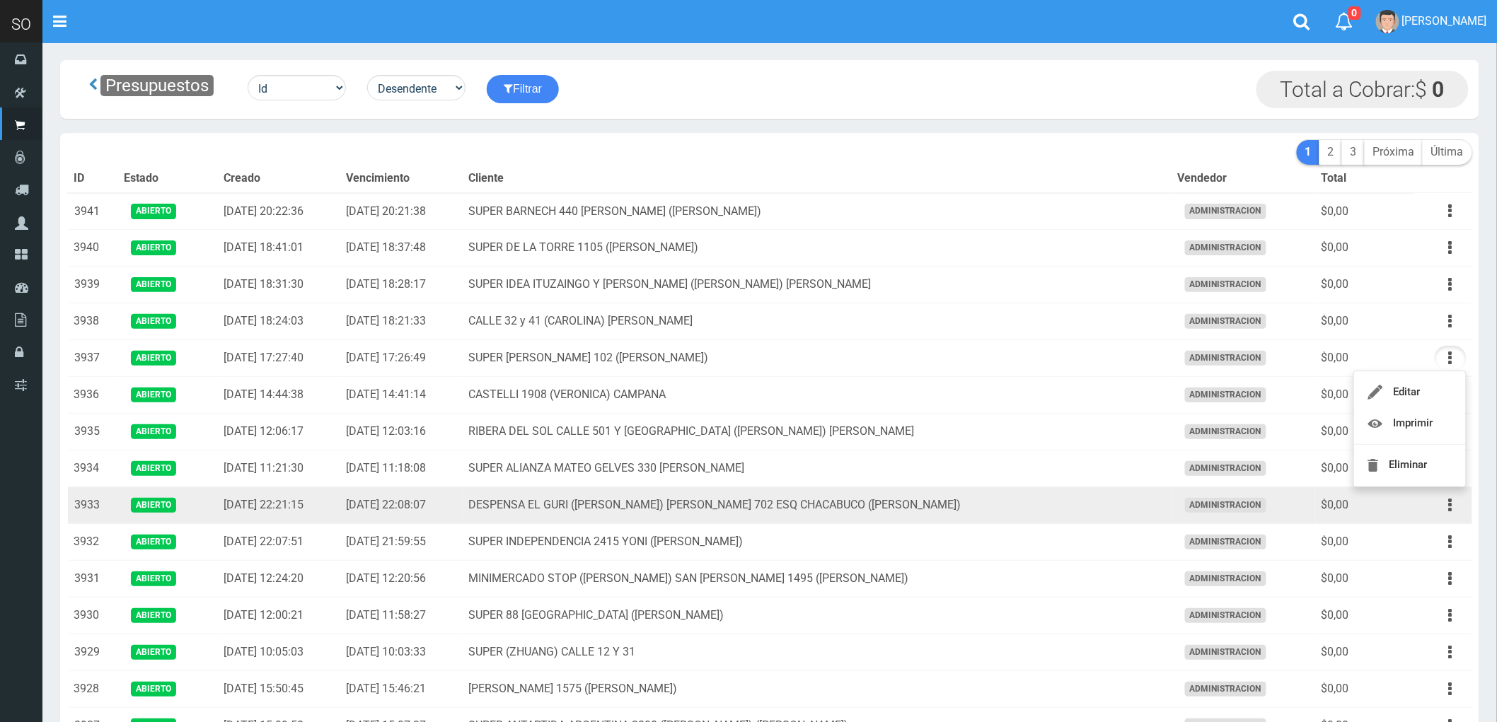
click at [1019, 506] on td "DESPENSA EL GURI ([PERSON_NAME]) [PERSON_NAME] 702 ESQ CHACABUCO ([PERSON_NAME])" at bounding box center [817, 505] width 709 height 37
click at [1449, 506] on icon "button" at bounding box center [1451, 505] width 4 height 25
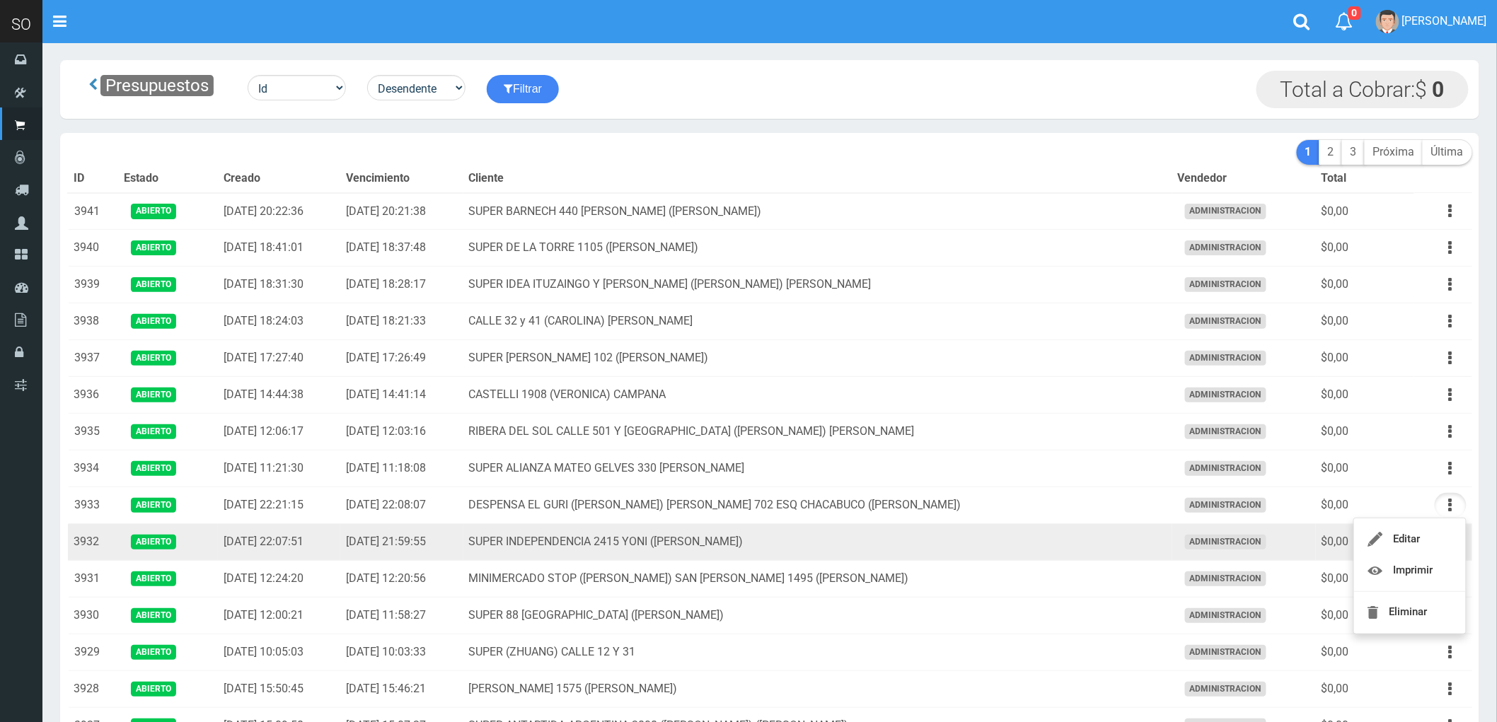
click at [1057, 541] on td "SUPER INDEPENDENCIA 2415 YONI ([PERSON_NAME])" at bounding box center [817, 542] width 709 height 37
click at [1449, 545] on icon "button" at bounding box center [1451, 542] width 4 height 25
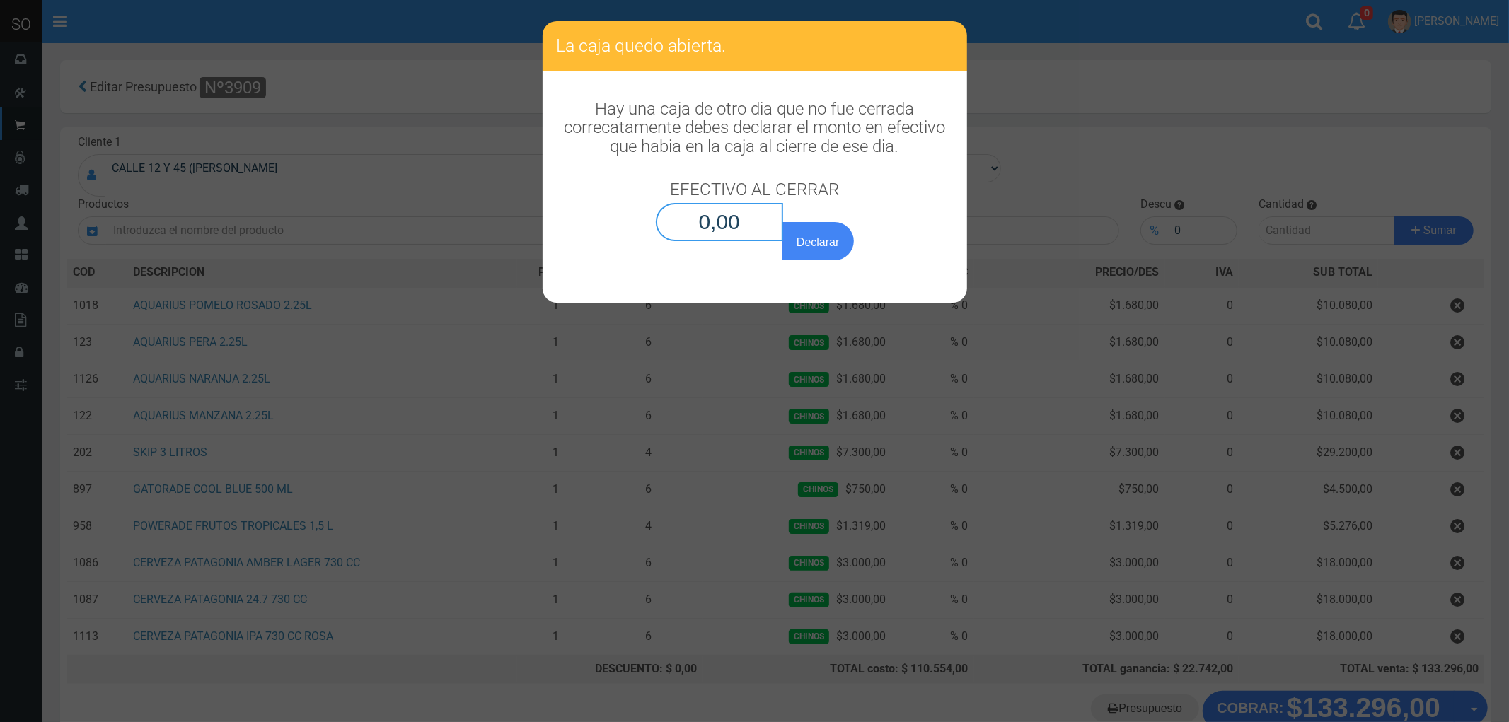
click at [704, 224] on input "0,00" at bounding box center [720, 222] width 128 height 38
type input "0,01"
click at [782, 222] on button "Declarar" at bounding box center [817, 241] width 71 height 38
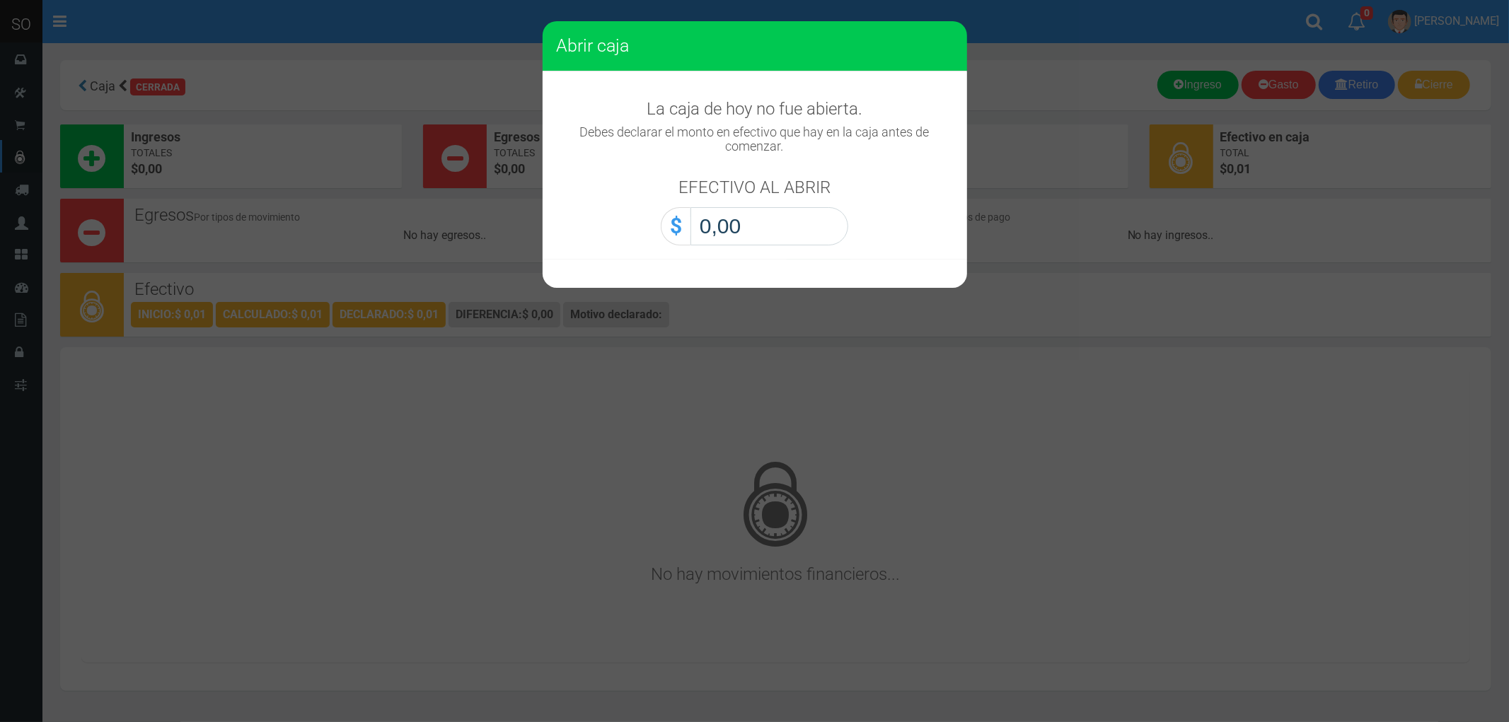
click at [704, 224] on input "0,00" at bounding box center [769, 226] width 158 height 38
type input "0,01"
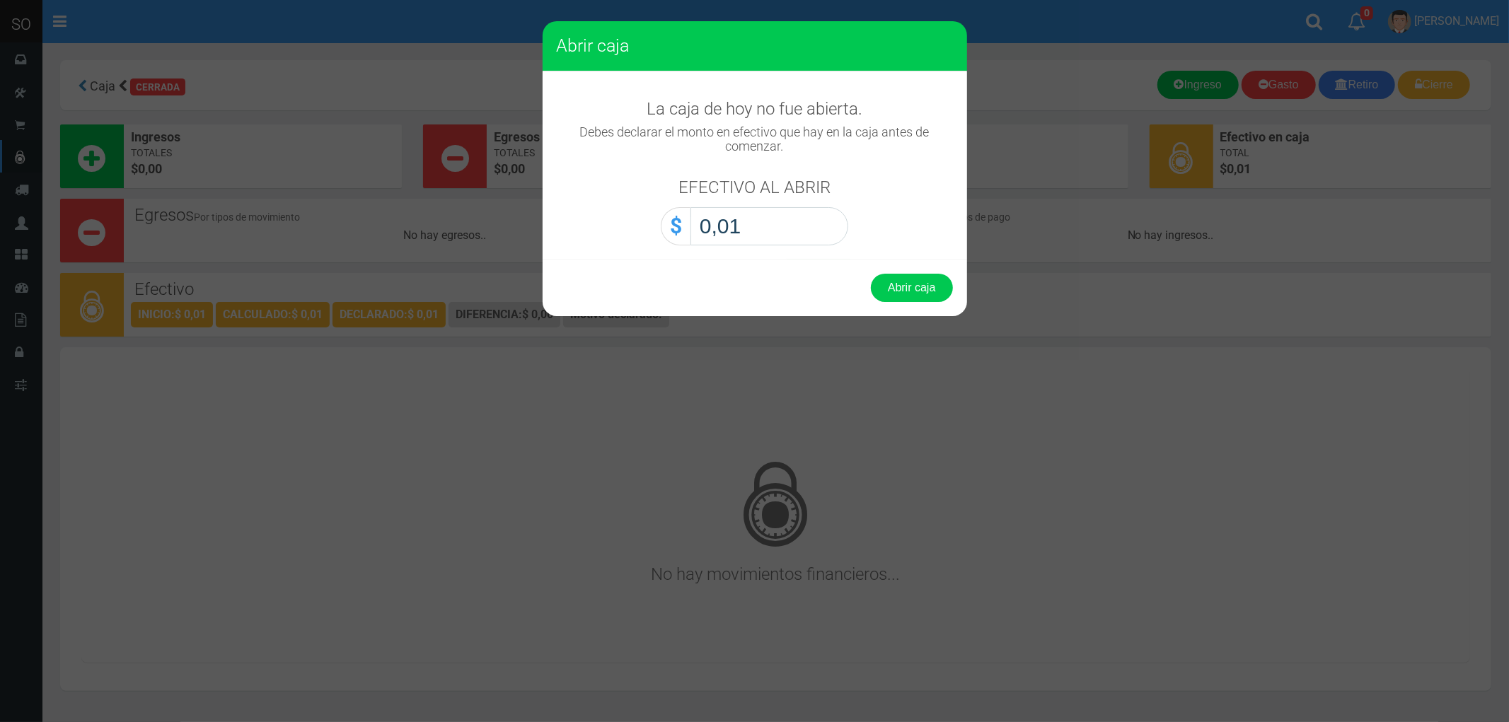
click at [871, 274] on button "Abrir caja" at bounding box center [912, 288] width 82 height 28
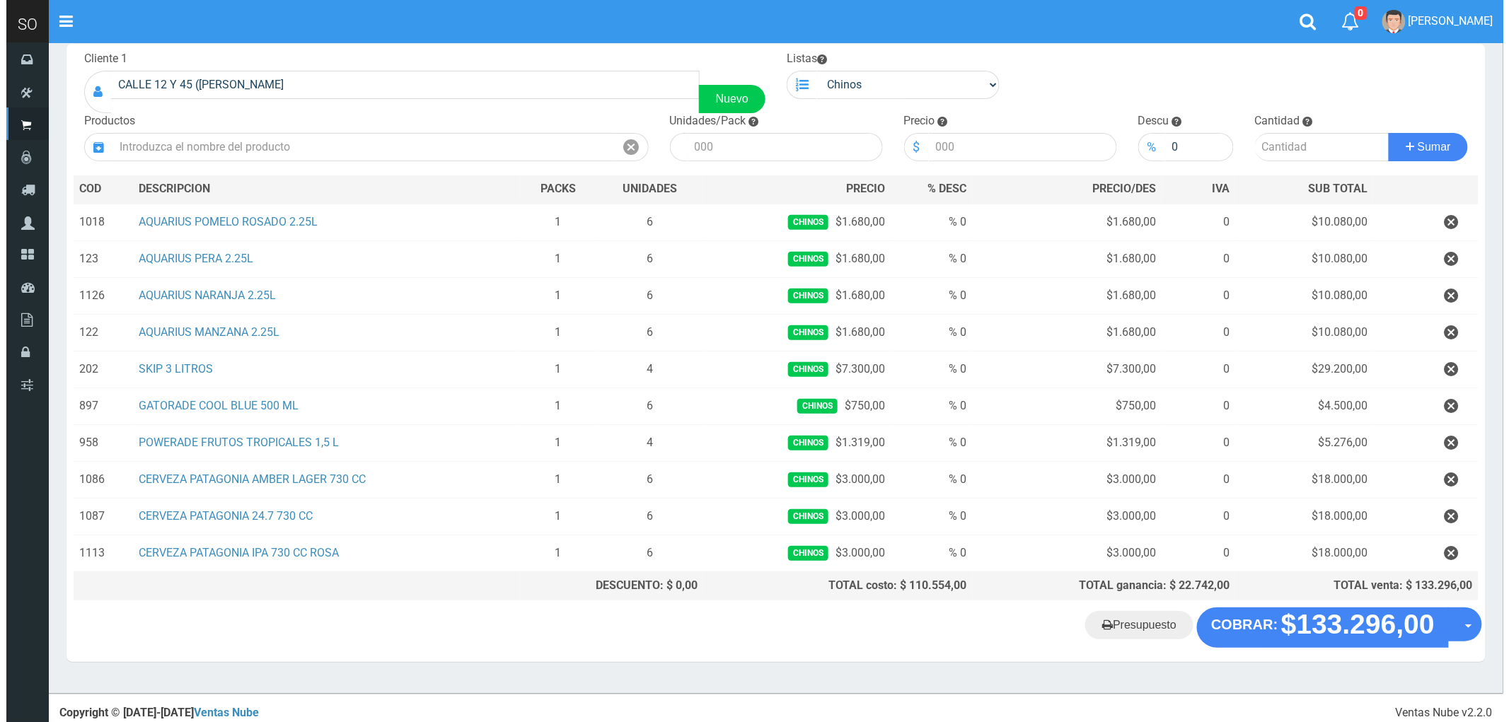
scroll to position [95, 0]
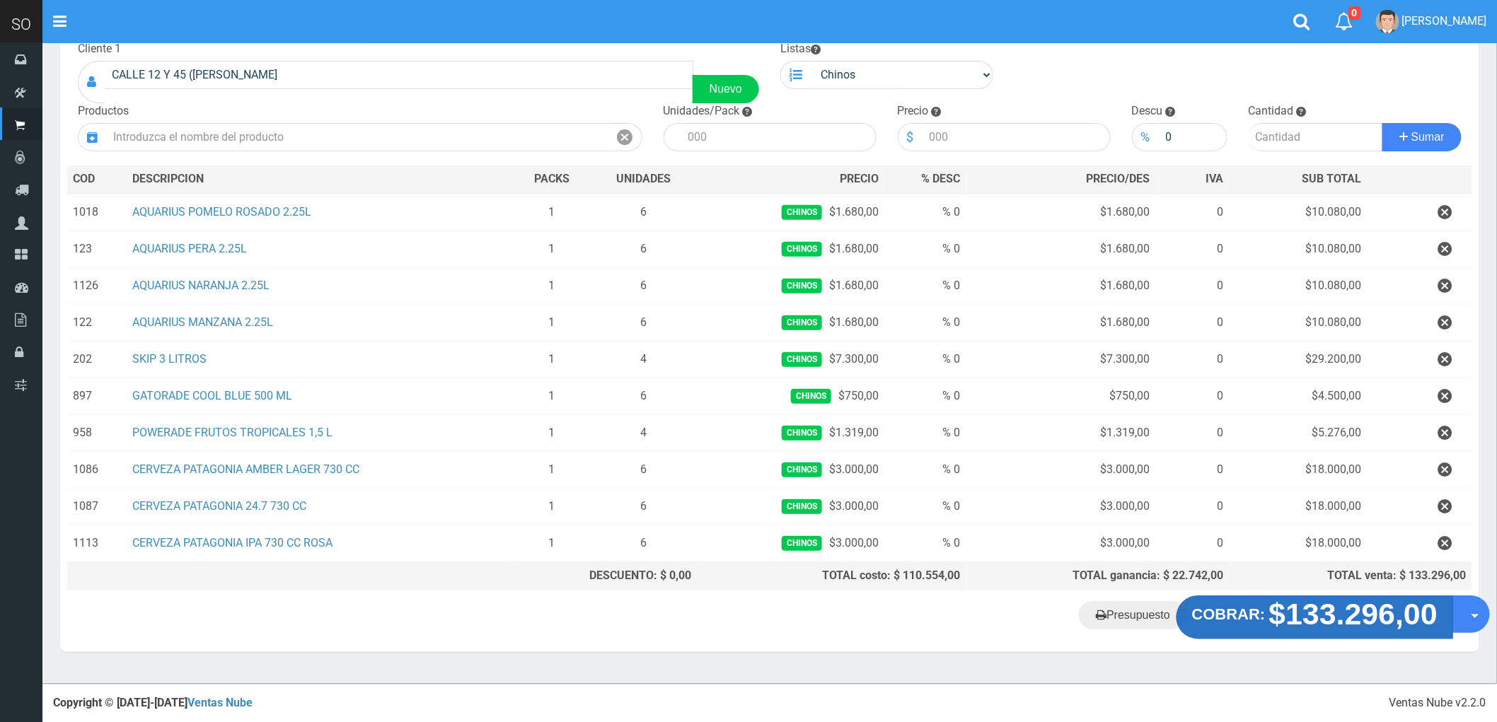
click at [1321, 615] on strong "$133.296,00" at bounding box center [1353, 614] width 169 height 33
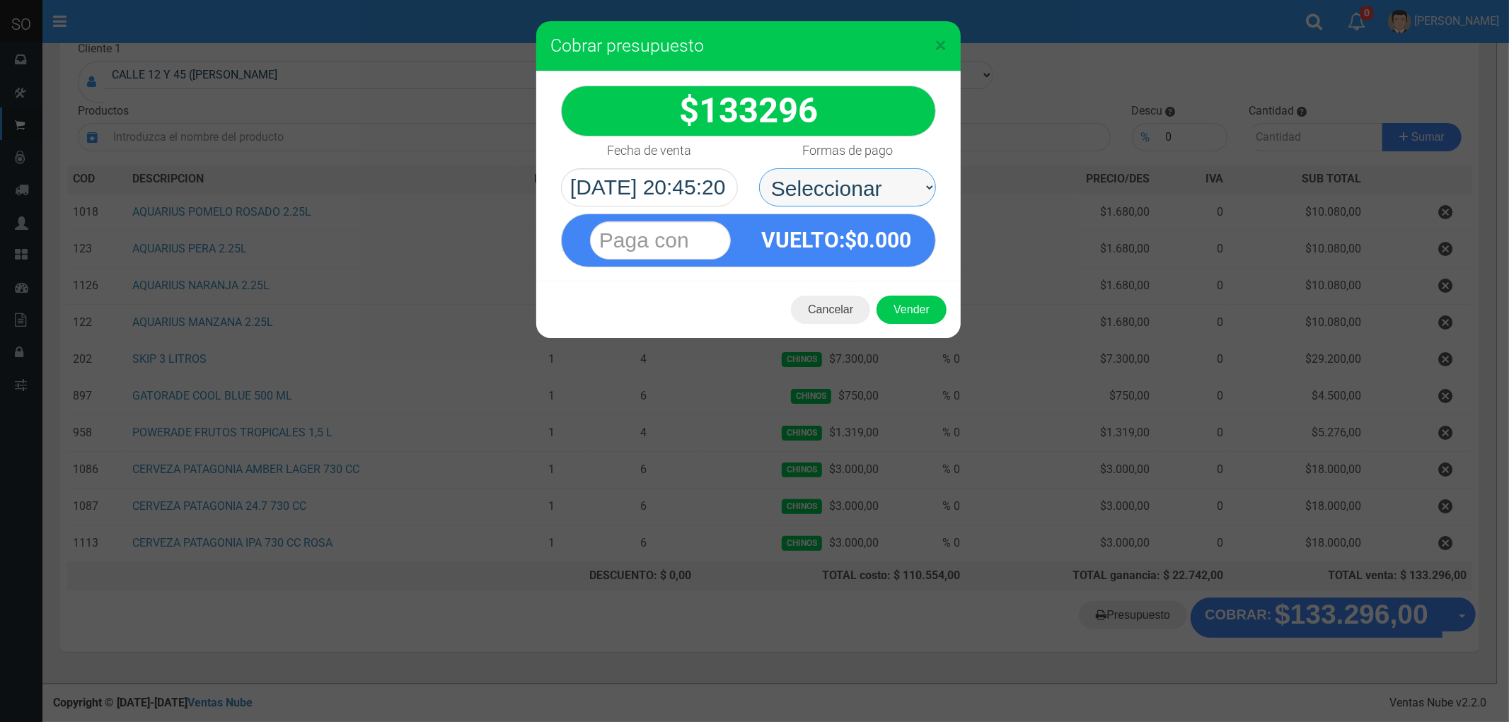
click at [818, 189] on select "Seleccionar Efectivo Tarjeta de Crédito Depósito Débito" at bounding box center [847, 187] width 177 height 38
select select "Efectivo"
click at [759, 168] on select "Seleccionar Efectivo Tarjeta de Crédito Depósito Débito" at bounding box center [847, 187] width 177 height 38
click at [910, 306] on button "Vender" at bounding box center [911, 310] width 70 height 28
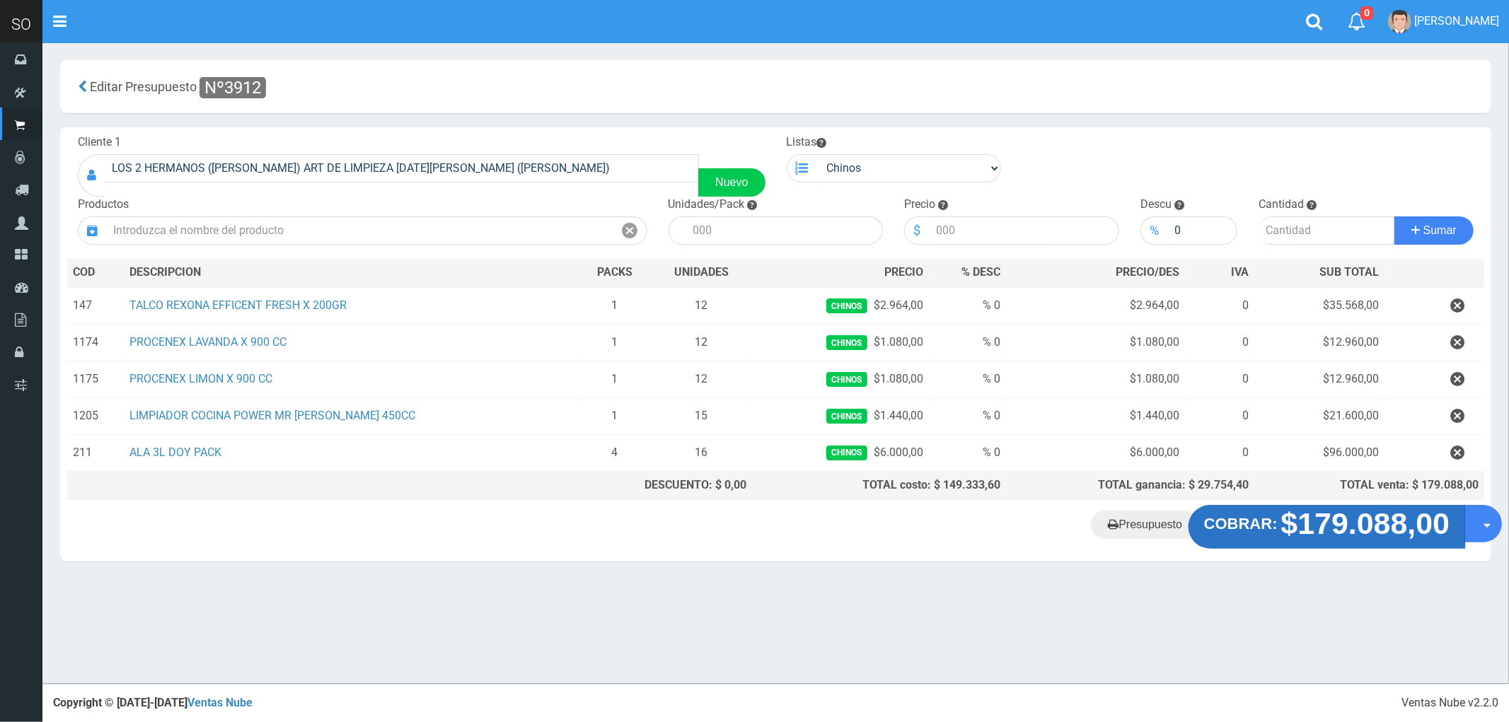
click at [1321, 522] on strong "$179.088,00" at bounding box center [1365, 523] width 169 height 33
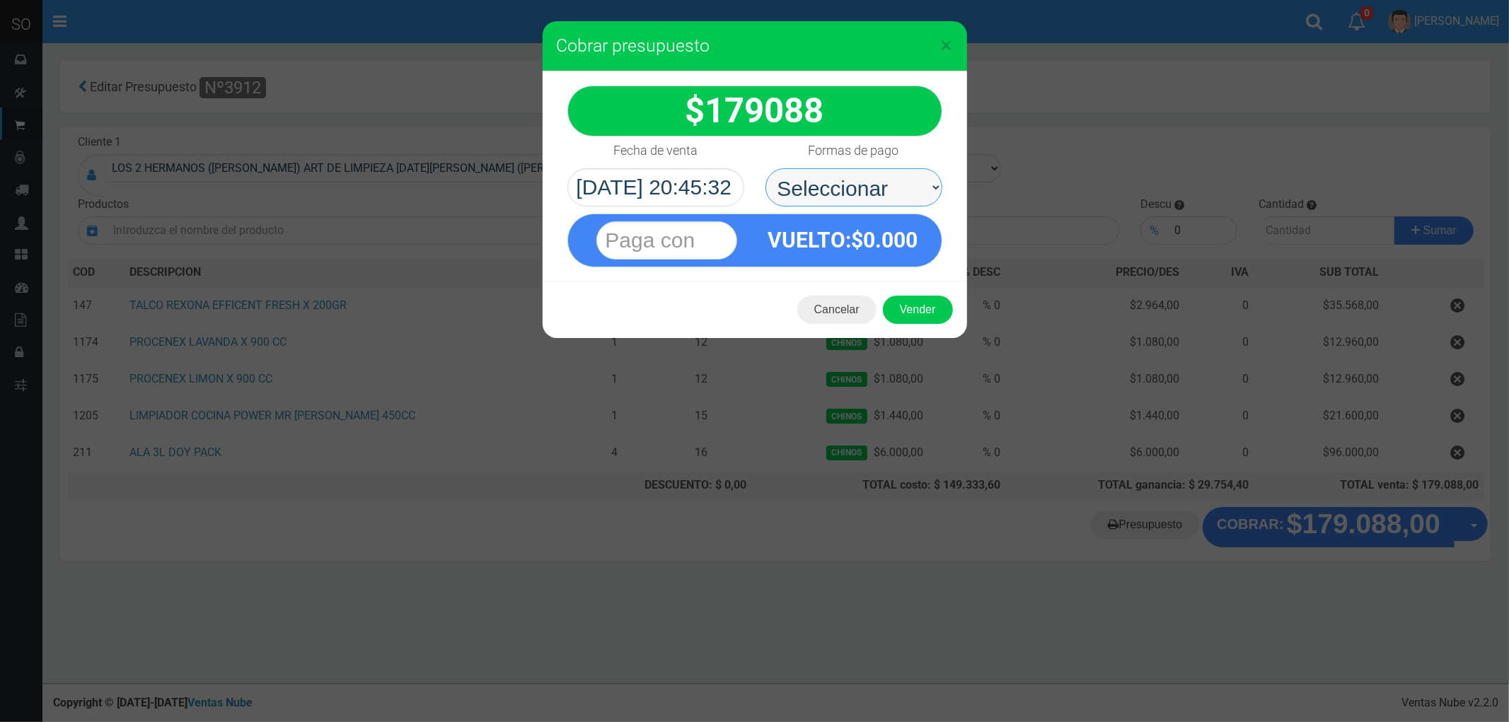
click at [822, 187] on select "Seleccionar Efectivo Tarjeta de Crédito Depósito Débito" at bounding box center [853, 187] width 177 height 38
select select "Efectivo"
click at [765, 168] on select "Seleccionar Efectivo Tarjeta de Crédito Depósito Débito" at bounding box center [853, 187] width 177 height 38
click at [915, 306] on button "Vender" at bounding box center [918, 310] width 70 height 28
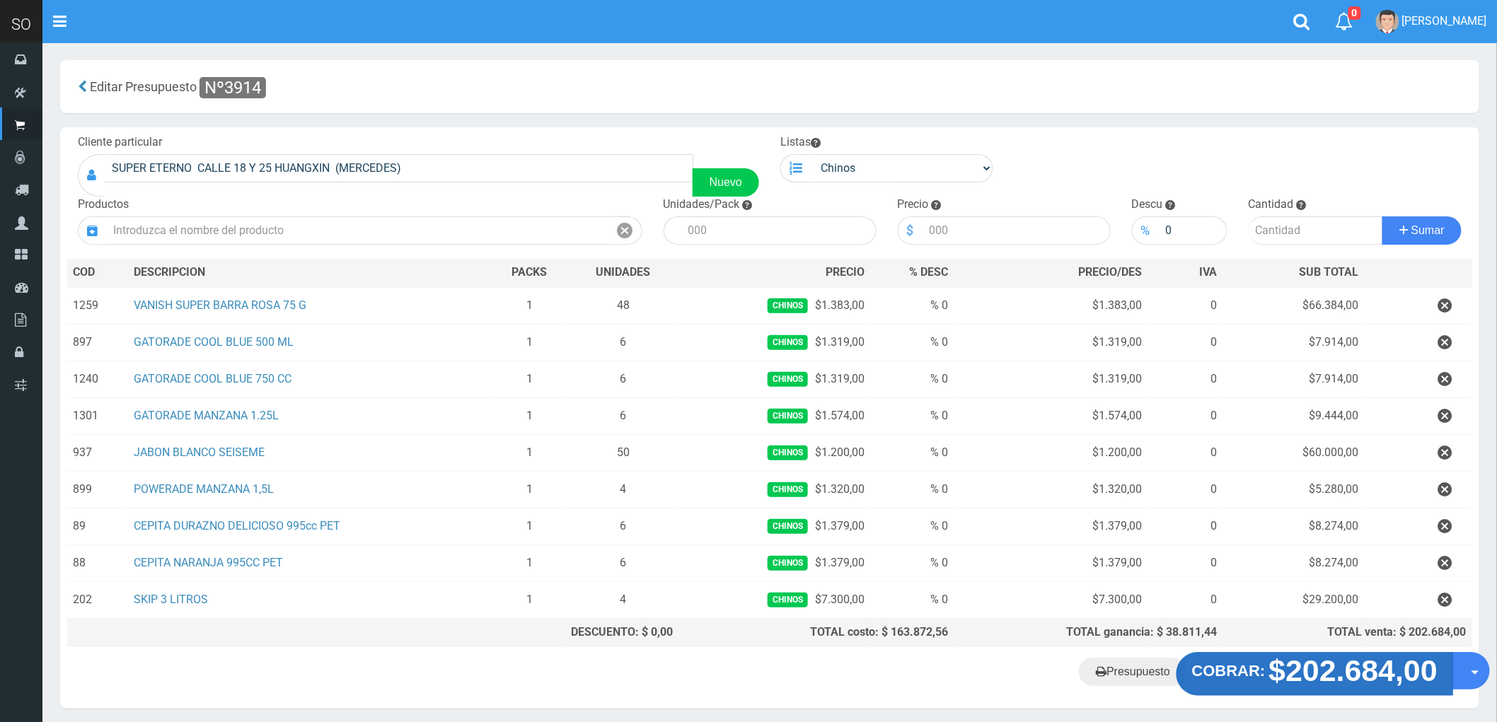
click at [1320, 684] on strong "$202.684,00" at bounding box center [1353, 670] width 169 height 33
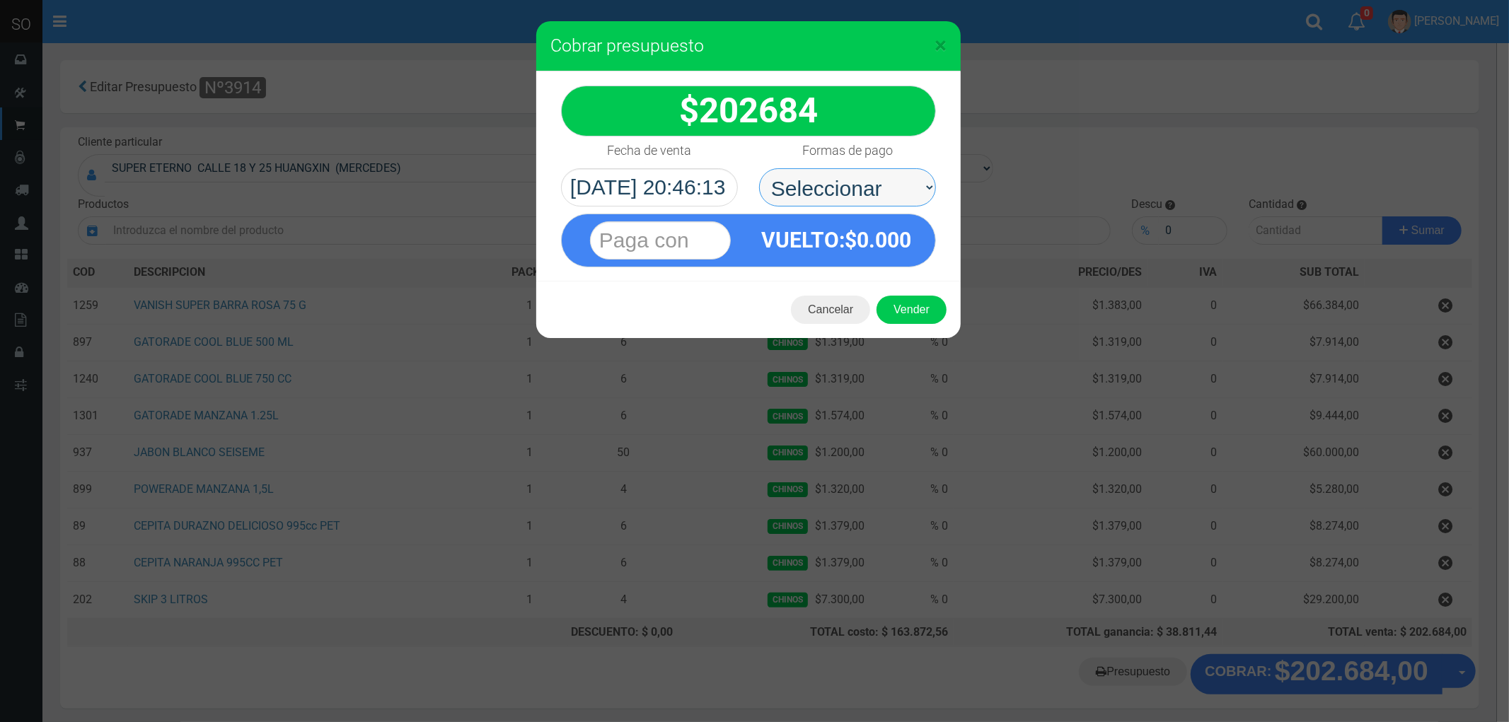
click at [821, 184] on select "Seleccionar Efectivo Tarjeta de Crédito Depósito Débito" at bounding box center [847, 187] width 177 height 38
select select "Efectivo"
click at [759, 168] on select "Seleccionar Efectivo Tarjeta de Crédito Depósito Débito" at bounding box center [847, 187] width 177 height 38
click at [899, 306] on button "Vender" at bounding box center [911, 310] width 70 height 28
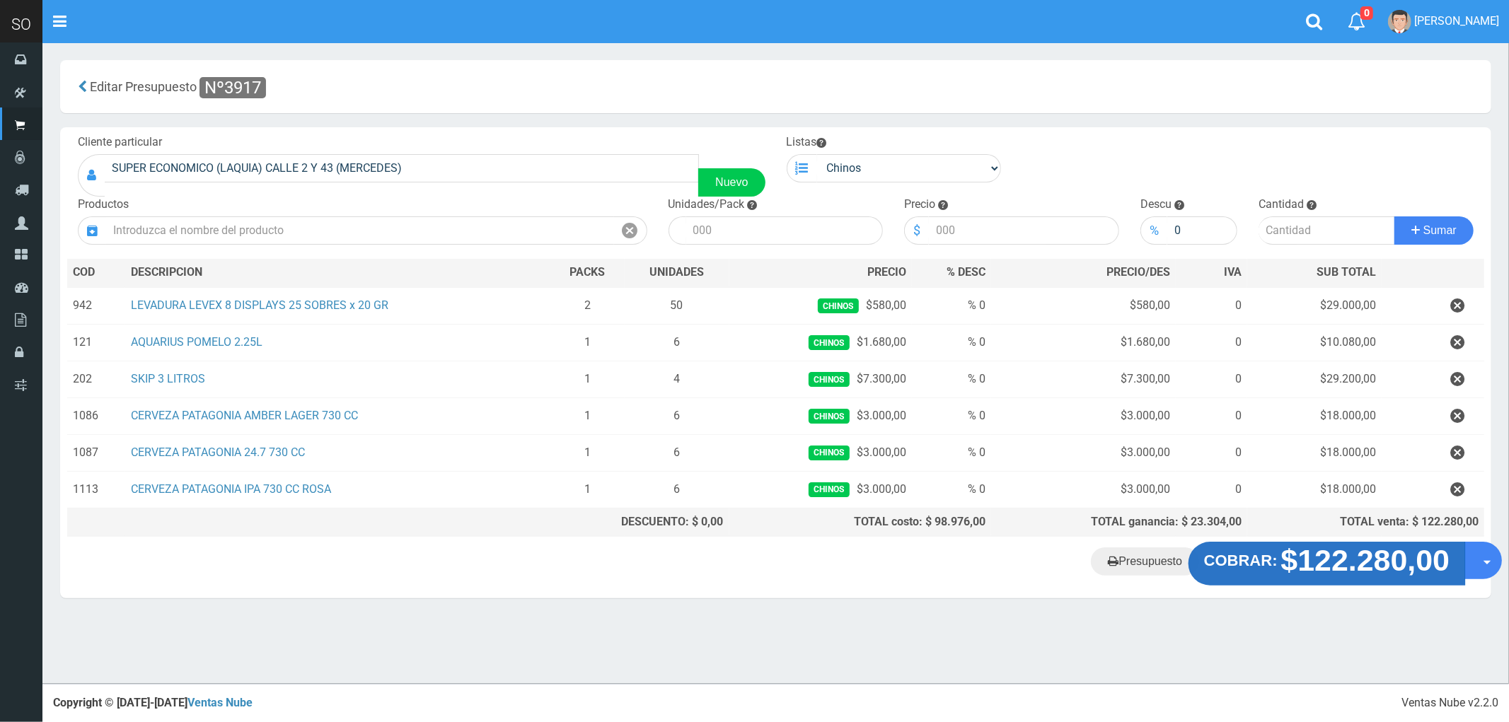
click at [1349, 562] on strong "$122.280,00" at bounding box center [1365, 560] width 169 height 33
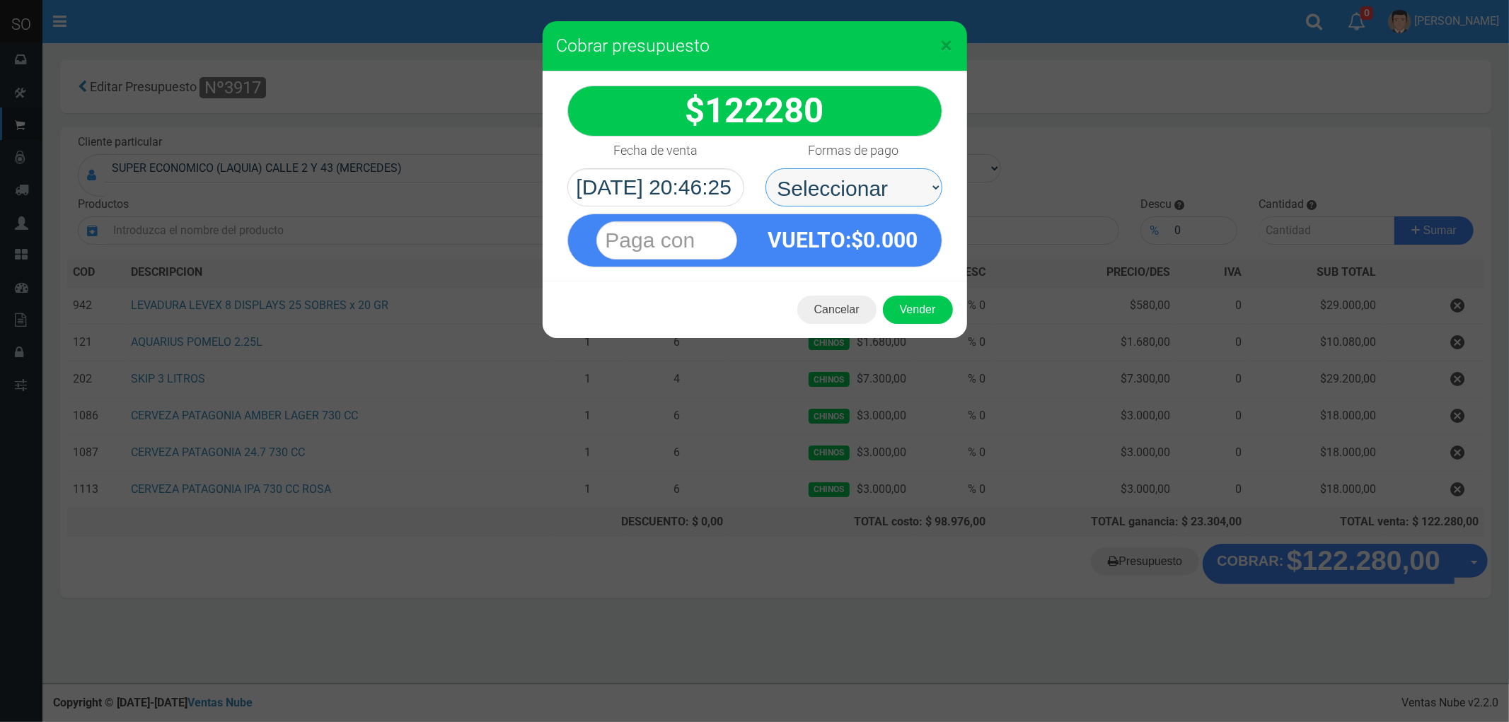
click at [804, 196] on select "Seleccionar Efectivo Tarjeta de Crédito Depósito Débito" at bounding box center [853, 187] width 177 height 38
select select "Efectivo"
click at [765, 168] on select "Seleccionar Efectivo Tarjeta de Crédito Depósito Débito" at bounding box center [853, 187] width 177 height 38
click at [901, 302] on button "Vender" at bounding box center [918, 310] width 70 height 28
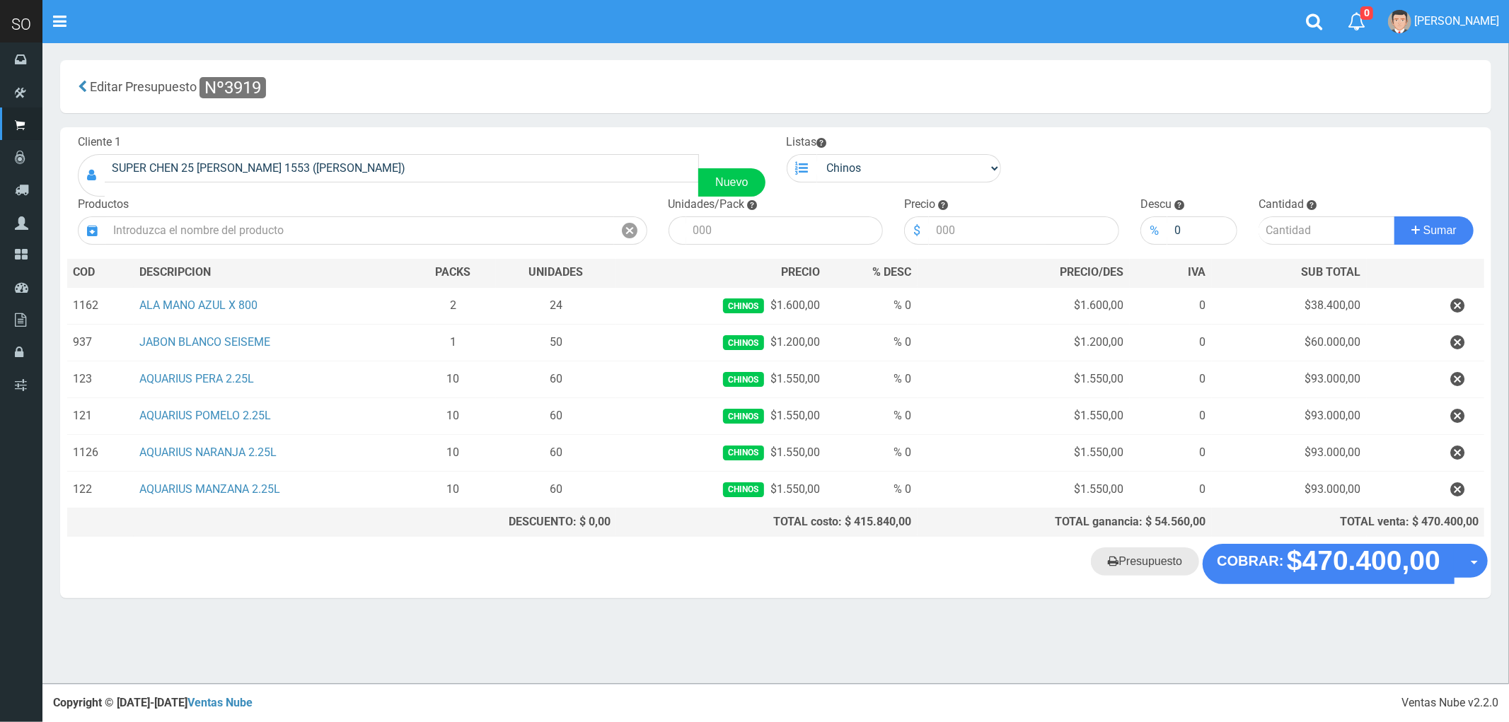
click at [1129, 564] on link "Presupuesto" at bounding box center [1145, 561] width 108 height 28
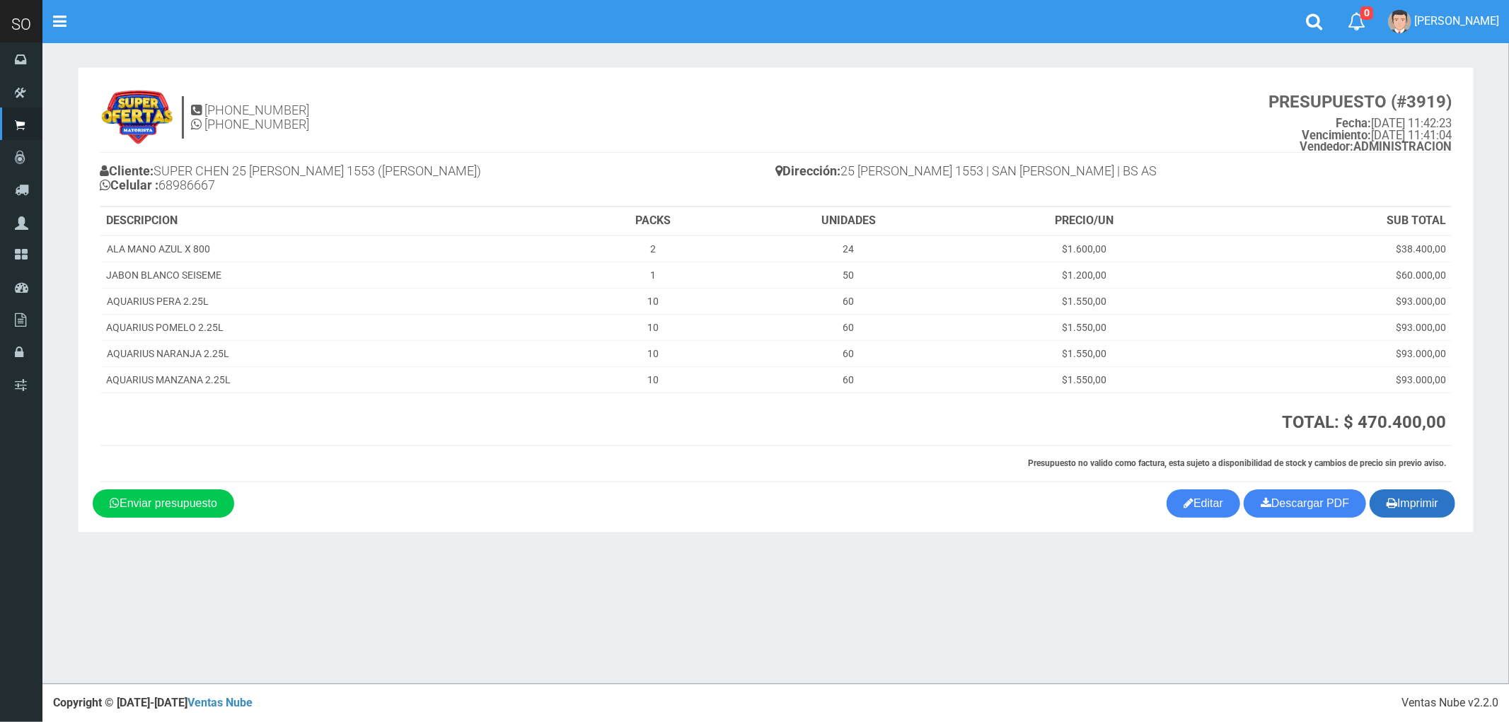
click at [1416, 506] on button "Imprimir" at bounding box center [1412, 503] width 86 height 28
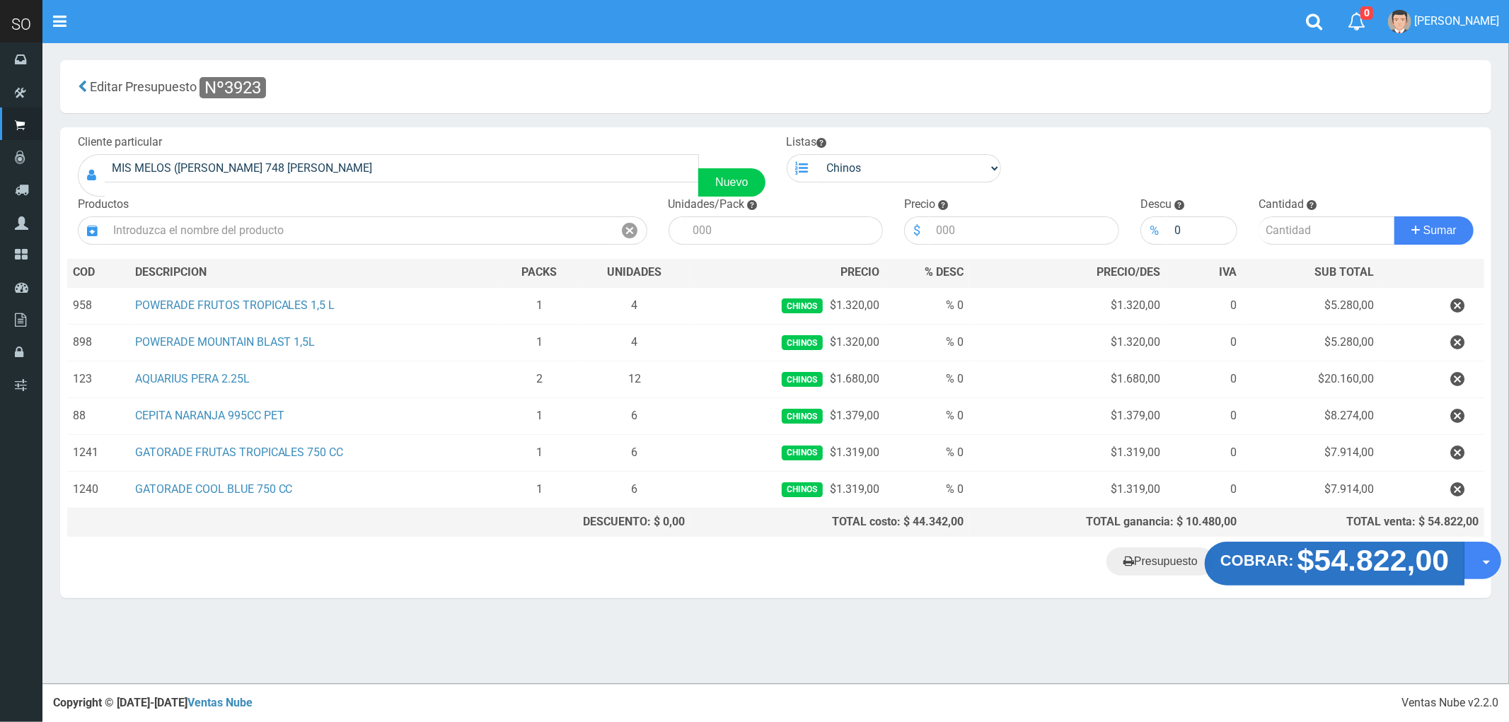
click at [1302, 566] on strong "$54.822,00" at bounding box center [1373, 560] width 152 height 33
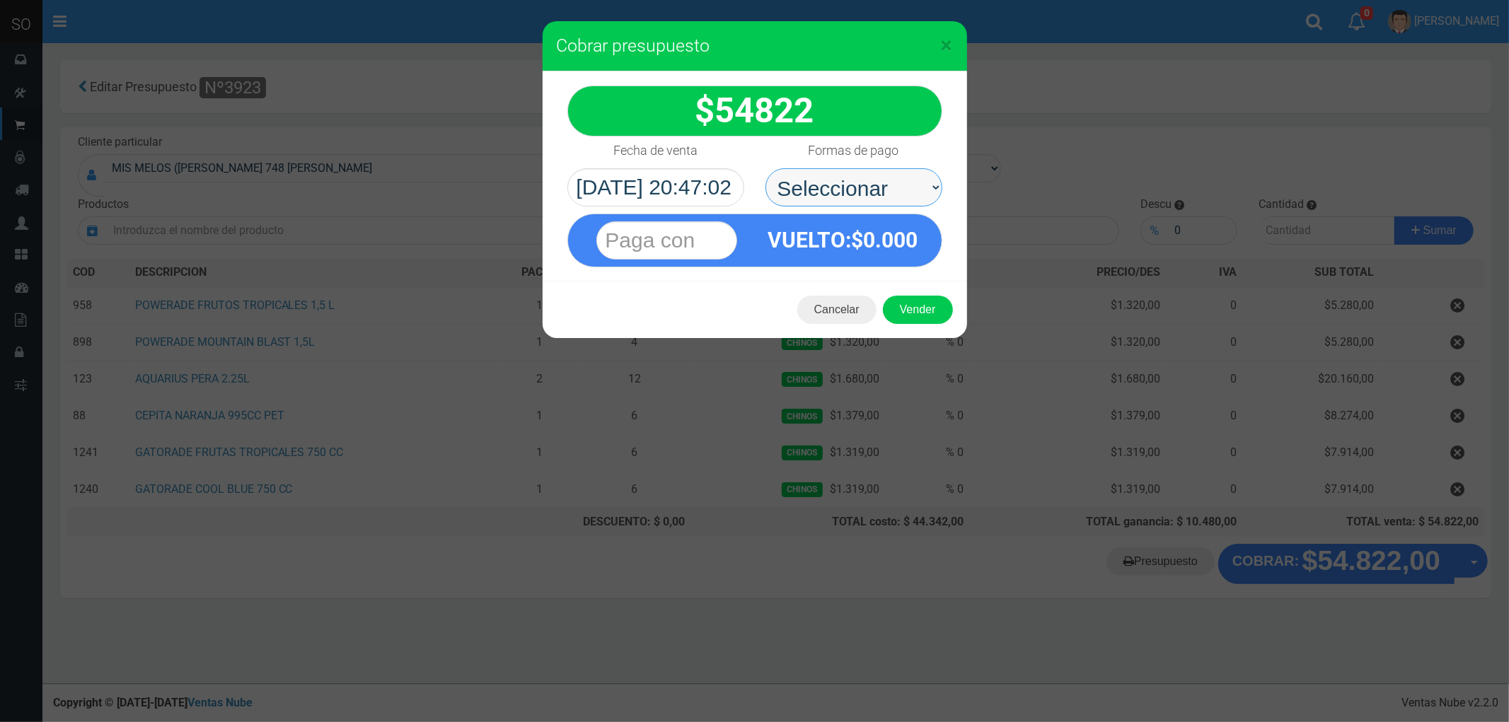
drag, startPoint x: 831, startPoint y: 180, endPoint x: 832, endPoint y: 187, distance: 7.8
click at [831, 180] on select "Seleccionar Efectivo Tarjeta de Crédito Depósito Débito" at bounding box center [853, 187] width 177 height 38
select select "Efectivo"
click at [765, 168] on select "Seleccionar Efectivo Tarjeta de Crédito Depósito Débito" at bounding box center [853, 187] width 177 height 38
click at [923, 310] on button "Vender" at bounding box center [918, 310] width 70 height 28
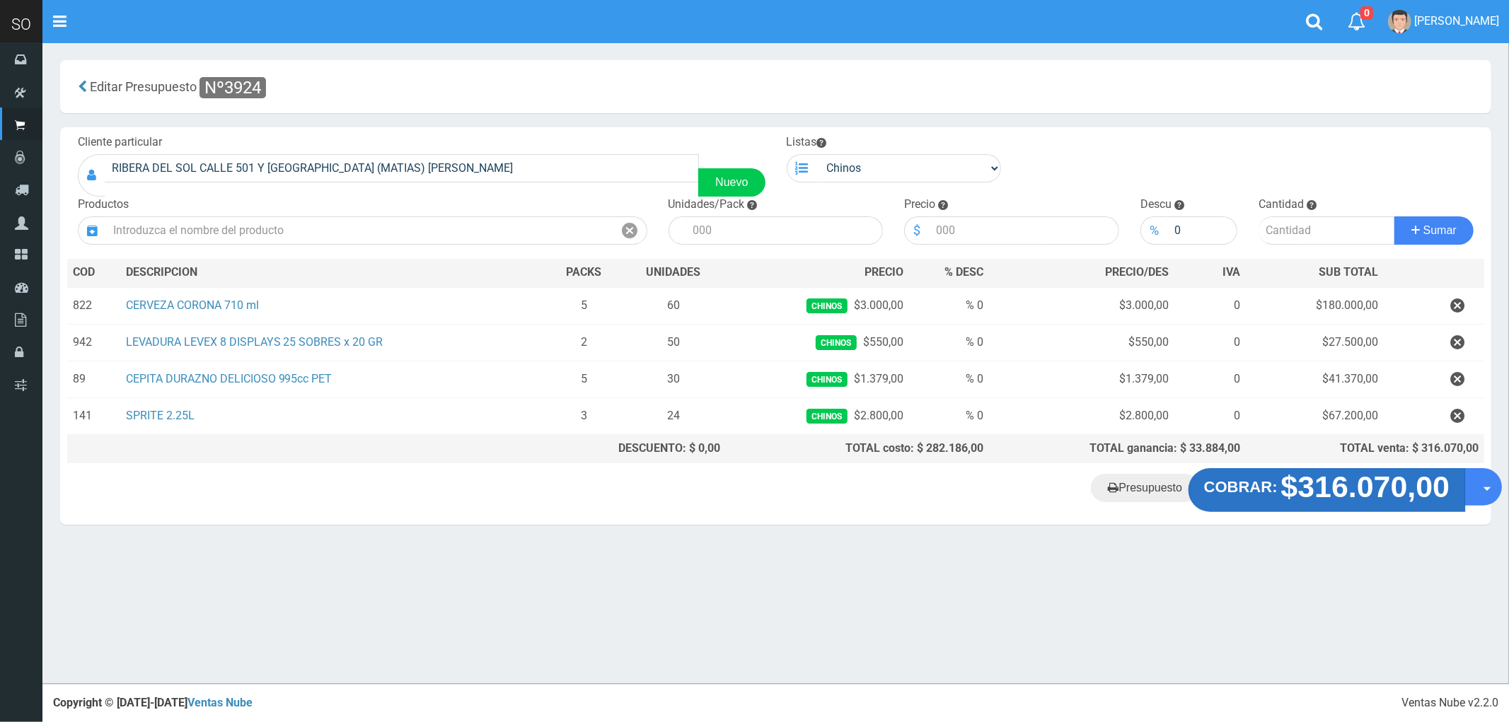
click at [1347, 486] on strong "$316.070,00" at bounding box center [1365, 486] width 169 height 33
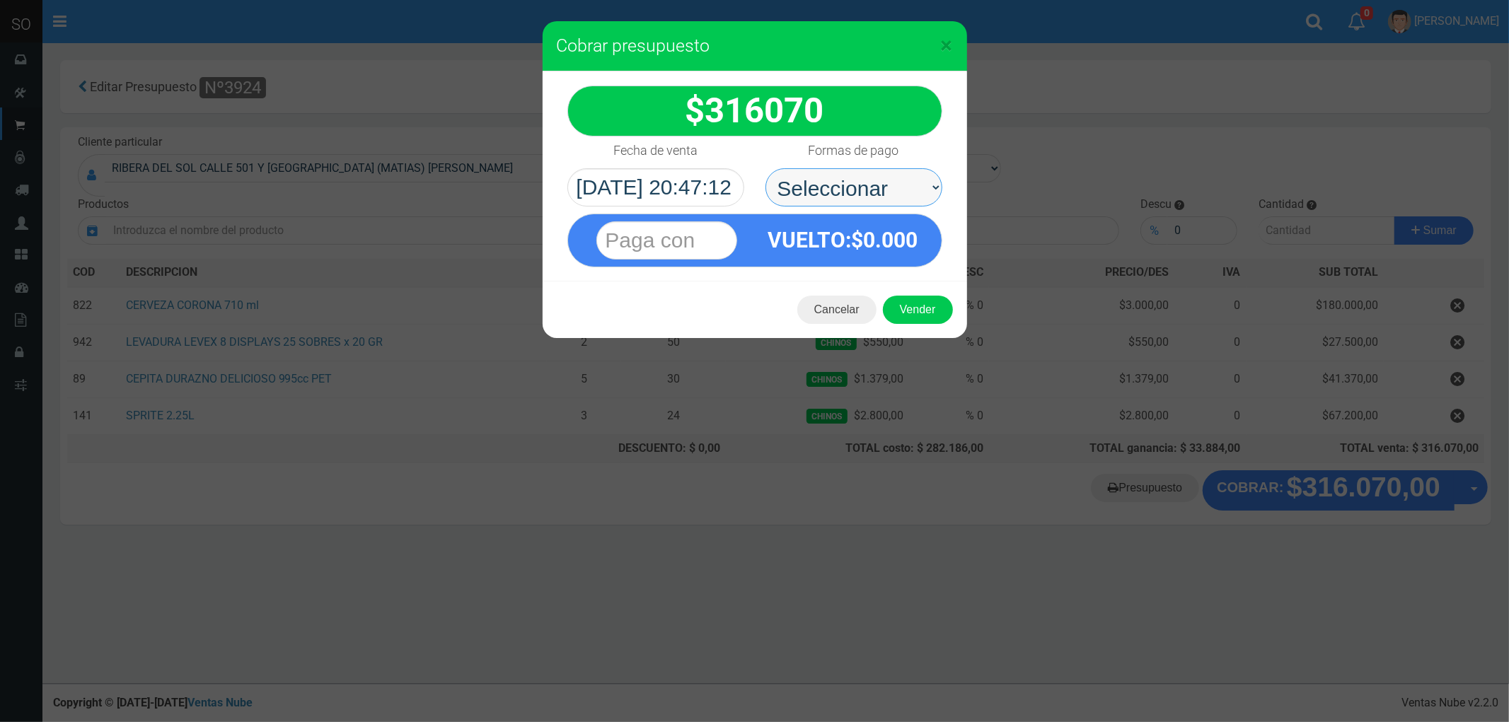
click at [803, 193] on select "Seleccionar Efectivo Tarjeta de Crédito Depósito Débito" at bounding box center [853, 187] width 177 height 38
select select "Efectivo"
click at [765, 168] on select "Seleccionar Efectivo Tarjeta de Crédito Depósito Débito" at bounding box center [853, 187] width 177 height 38
click at [908, 313] on button "Vender" at bounding box center [918, 310] width 70 height 28
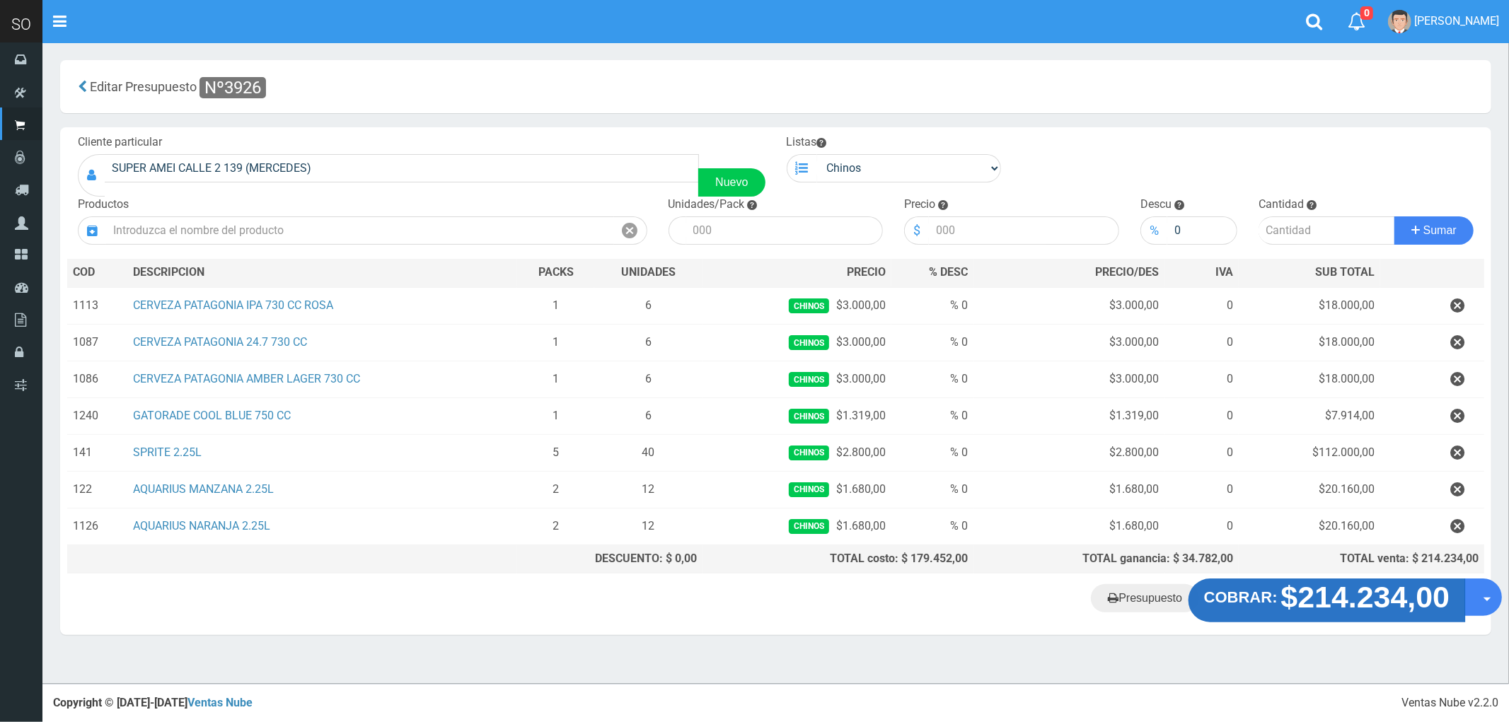
click at [1314, 598] on strong "$214.234,00" at bounding box center [1365, 597] width 169 height 33
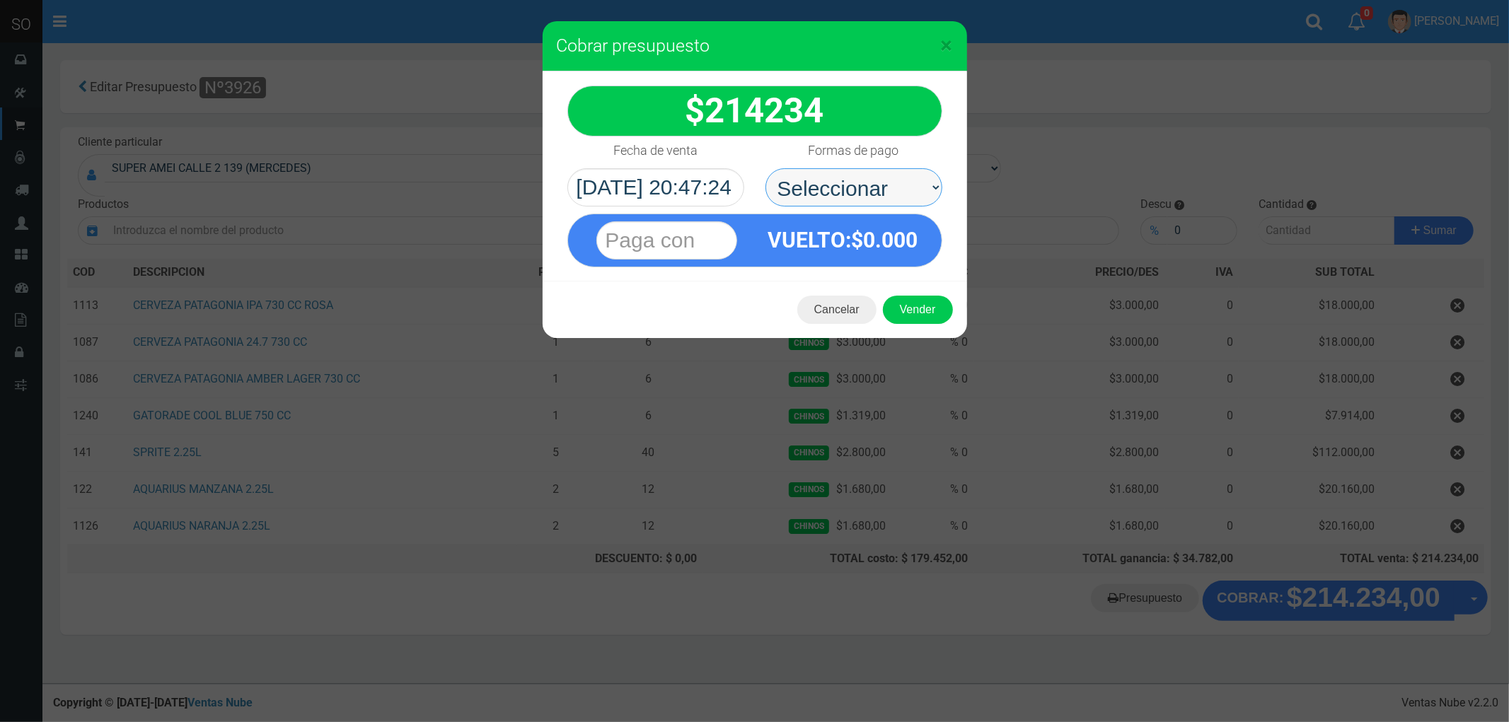
click at [825, 184] on select "Seleccionar Efectivo Tarjeta de Crédito Depósito Débito" at bounding box center [853, 187] width 177 height 38
select select "Efectivo"
click at [765, 168] on select "Seleccionar Efectivo Tarjeta de Crédito Depósito Débito" at bounding box center [853, 187] width 177 height 38
click at [900, 311] on button "Vender" at bounding box center [918, 310] width 70 height 28
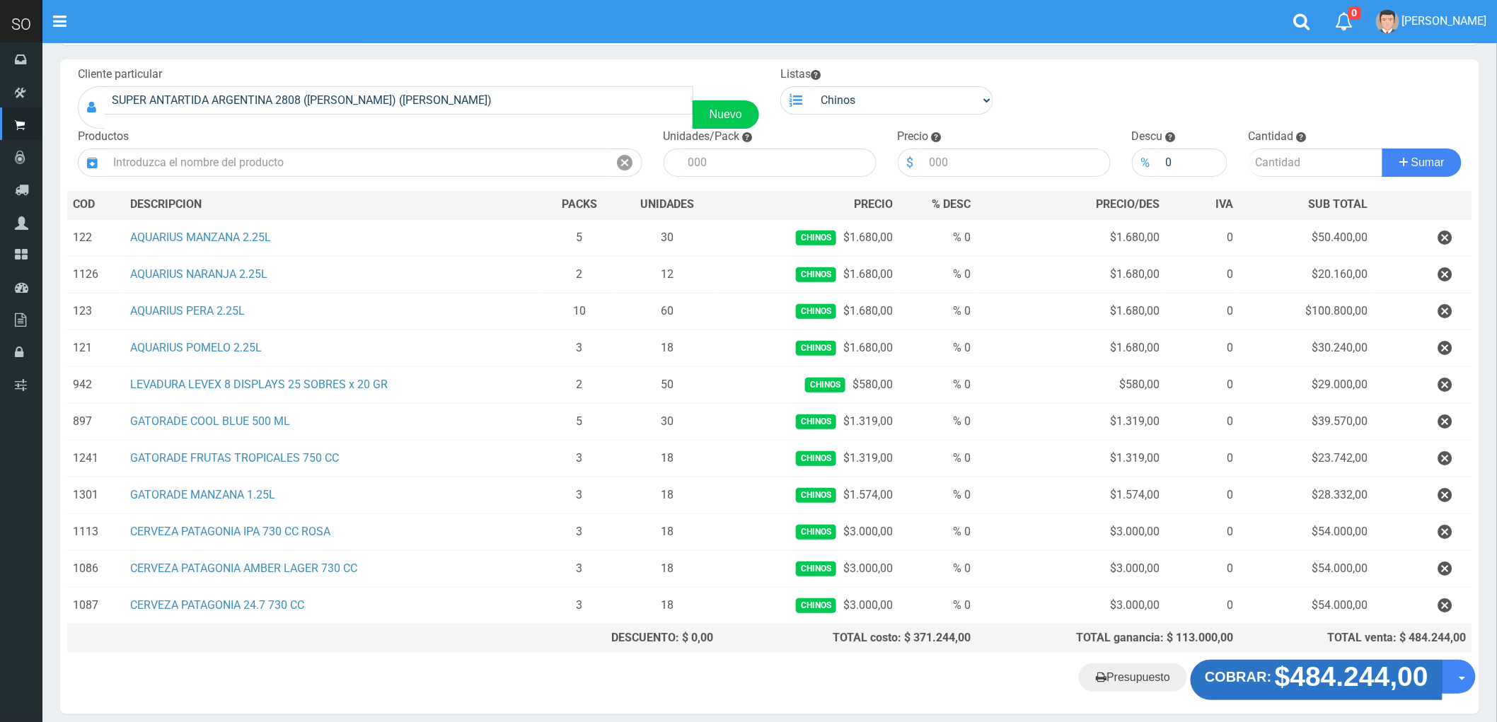
scroll to position [132, 0]
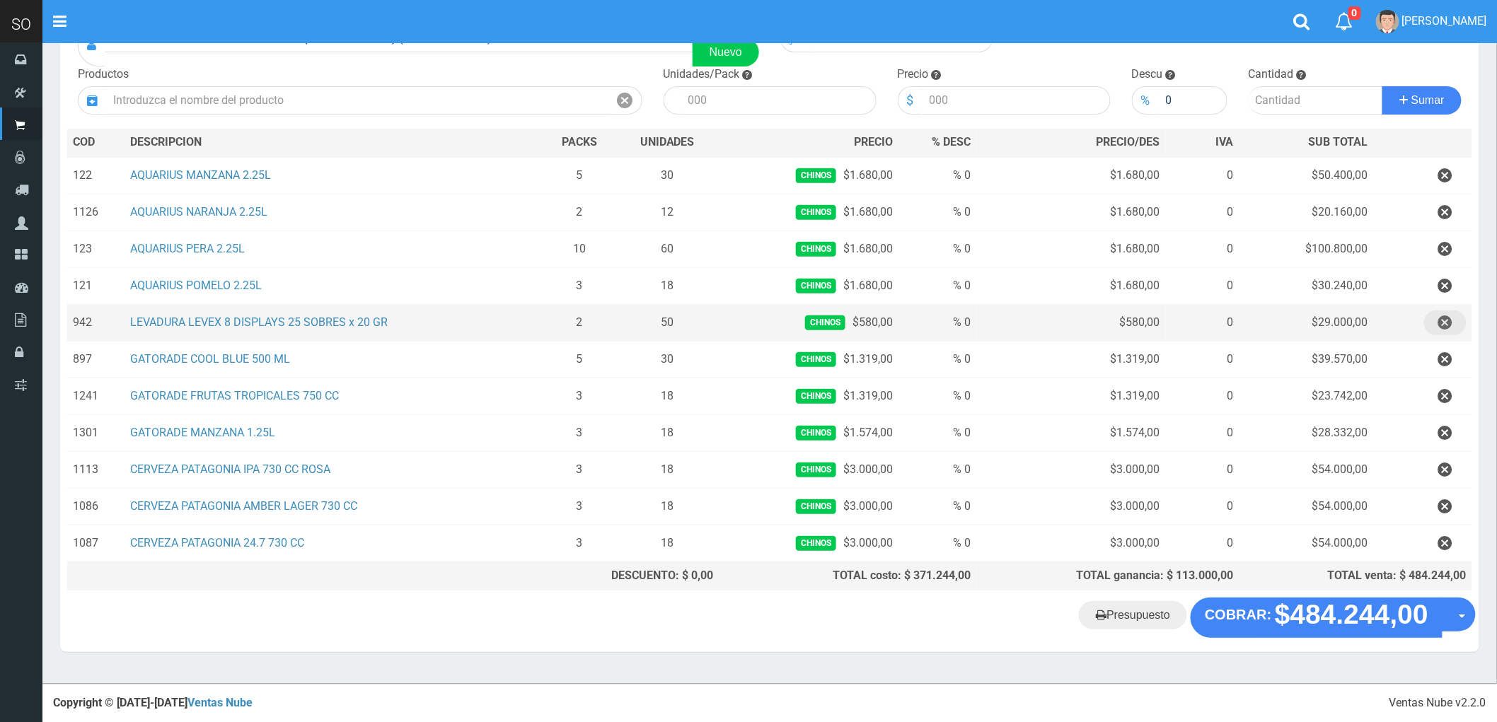
click at [1444, 320] on icon "button" at bounding box center [1445, 323] width 14 height 25
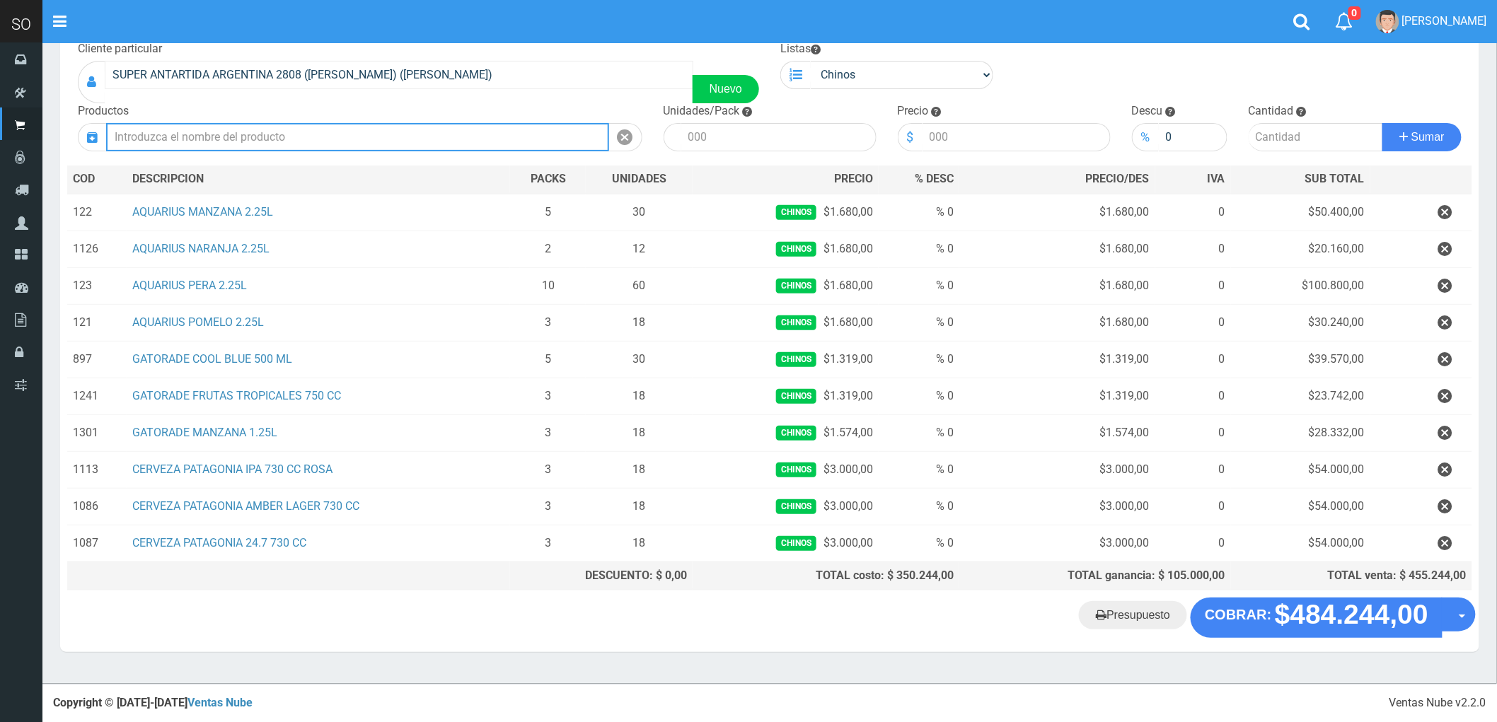
scroll to position [95, 0]
click at [231, 131] on input "text" at bounding box center [357, 137] width 503 height 28
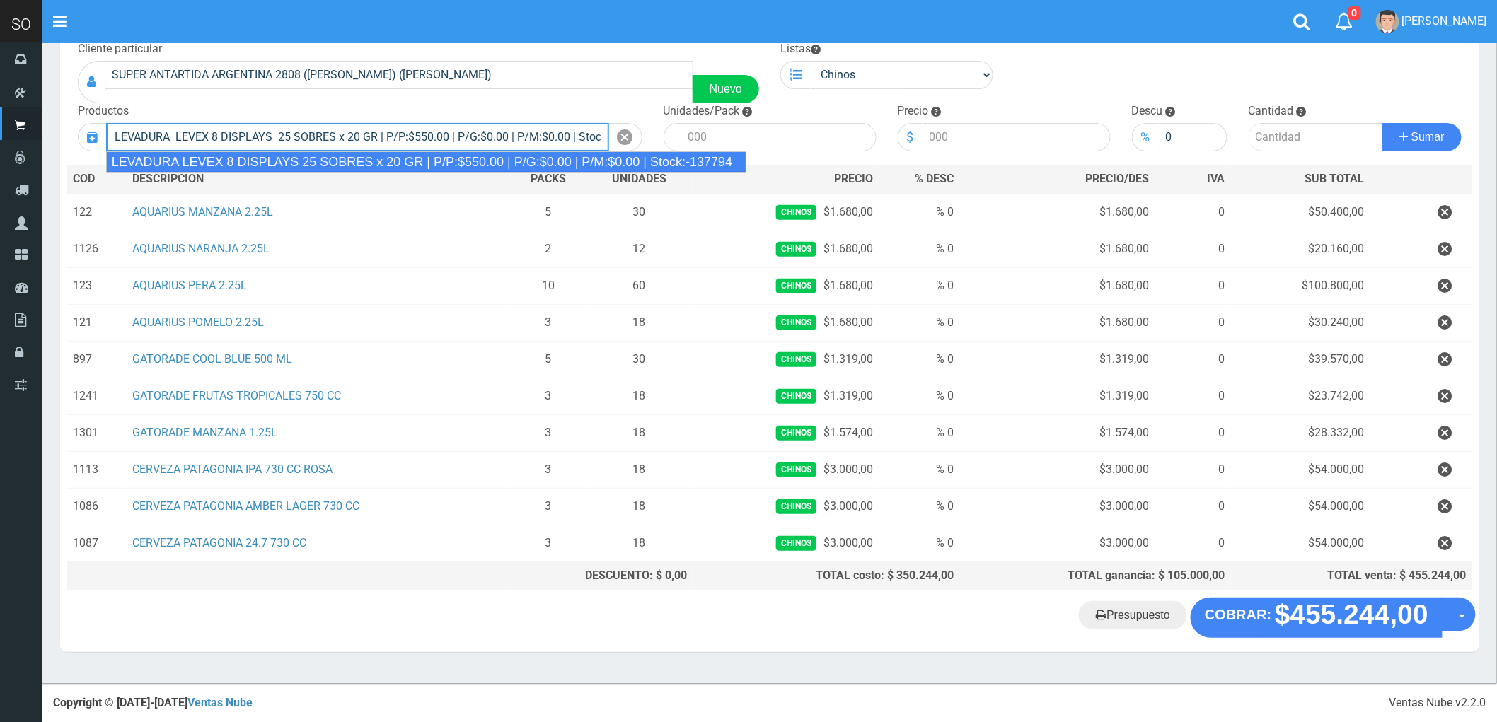
type input "LEVADURA LEVEX 8 DISPLAYS 25 SOBRES x 20 GR | P/P:$550.00 | P/G:$0.00 | P/M:$0.…"
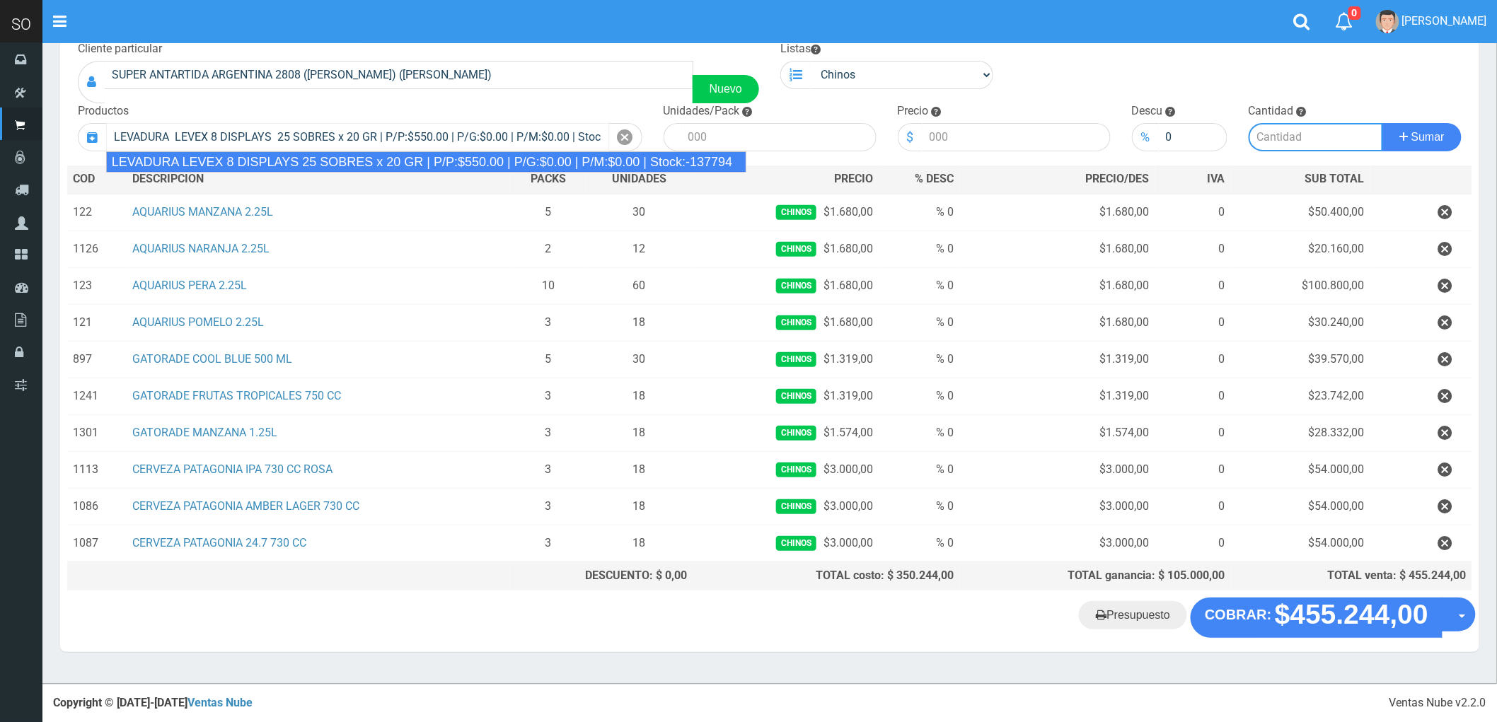
type input "25"
type input "550.00"
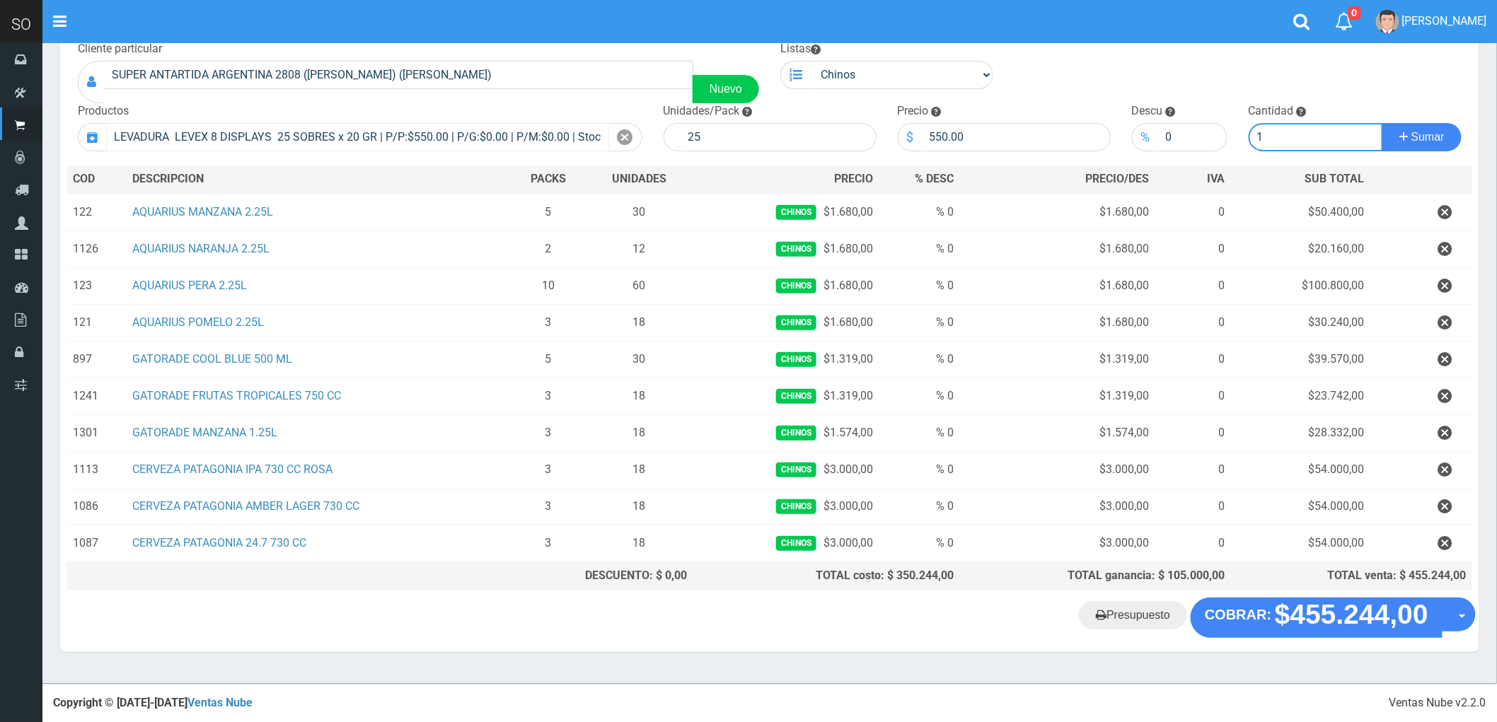
type input "1"
click at [1382, 123] on button "Sumar" at bounding box center [1421, 137] width 79 height 28
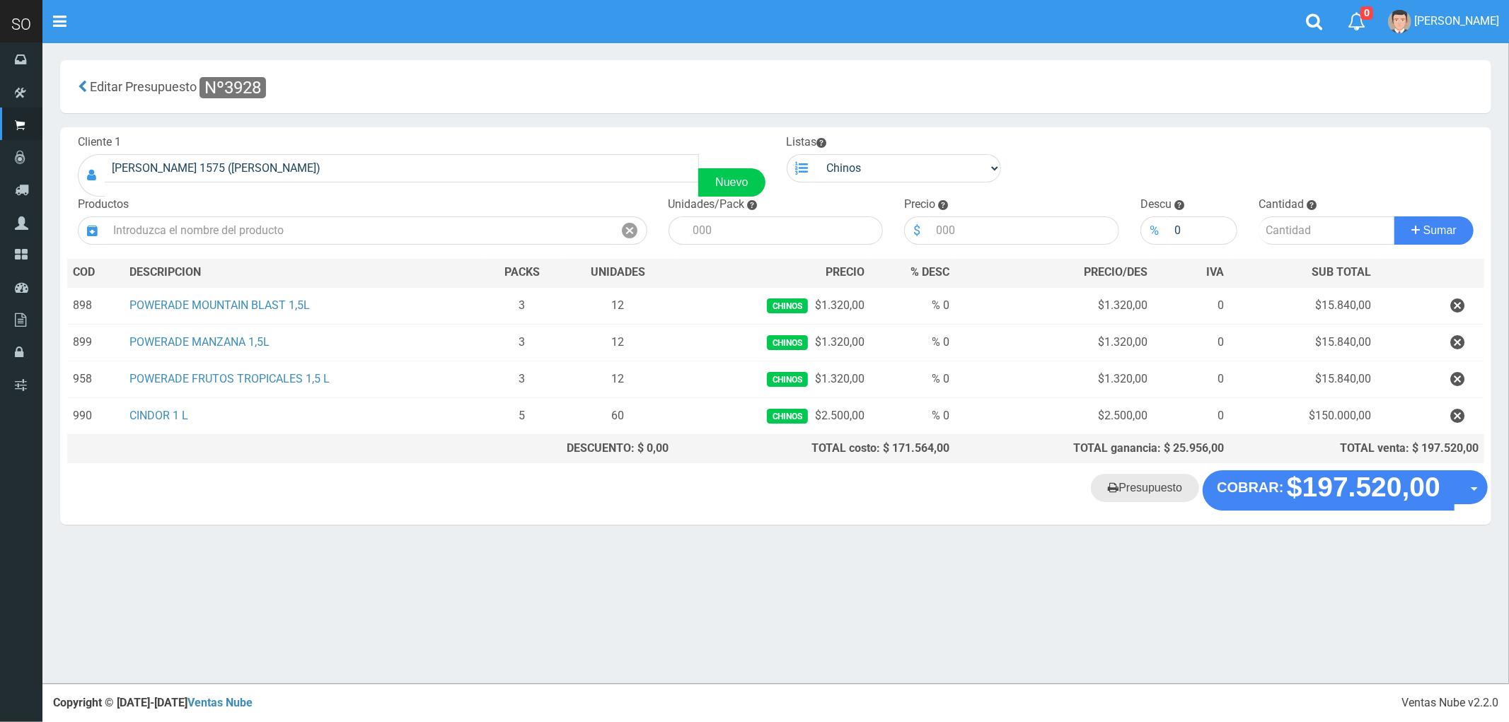
click at [1130, 497] on link "Presupuesto" at bounding box center [1145, 488] width 108 height 28
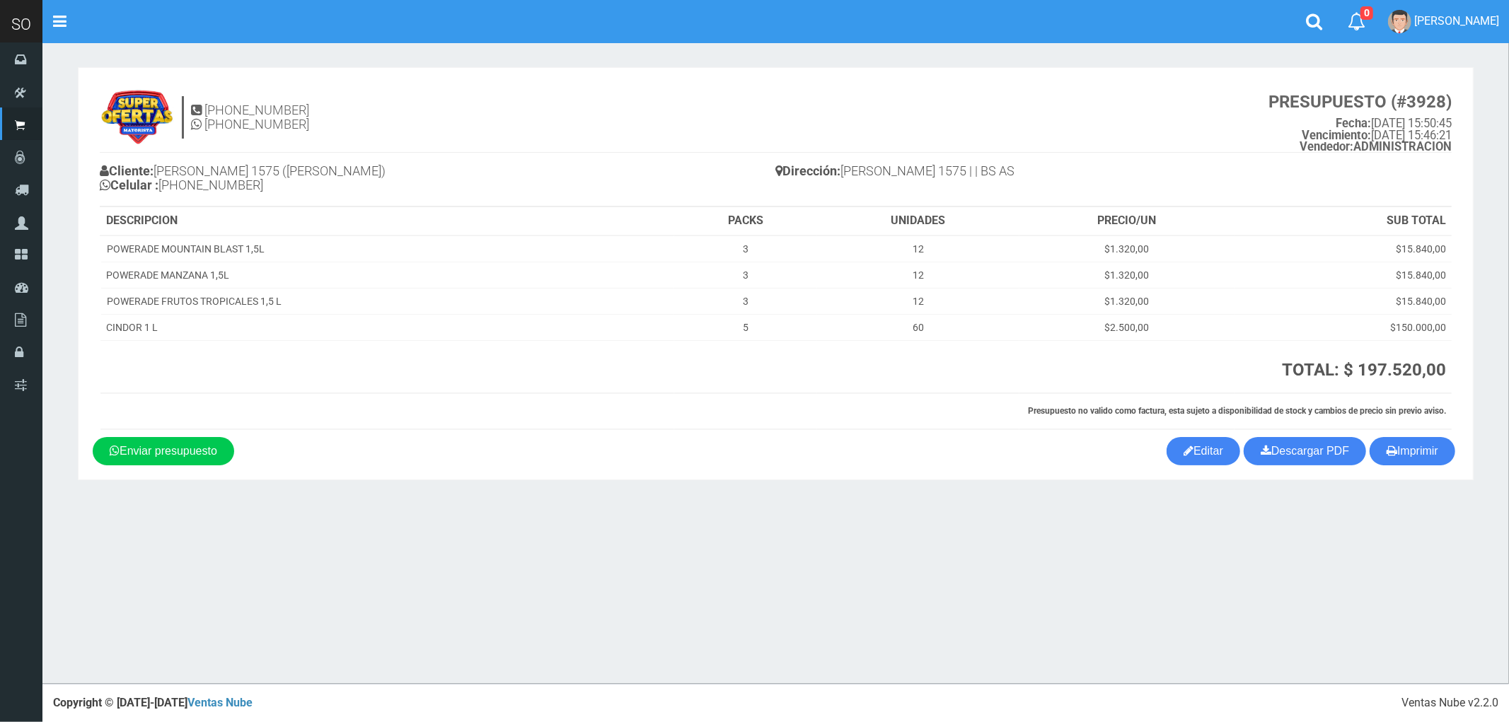
drag, startPoint x: 1418, startPoint y: 454, endPoint x: 1358, endPoint y: 412, distance: 73.2
click at [1418, 453] on button "Imprimir" at bounding box center [1412, 451] width 86 height 28
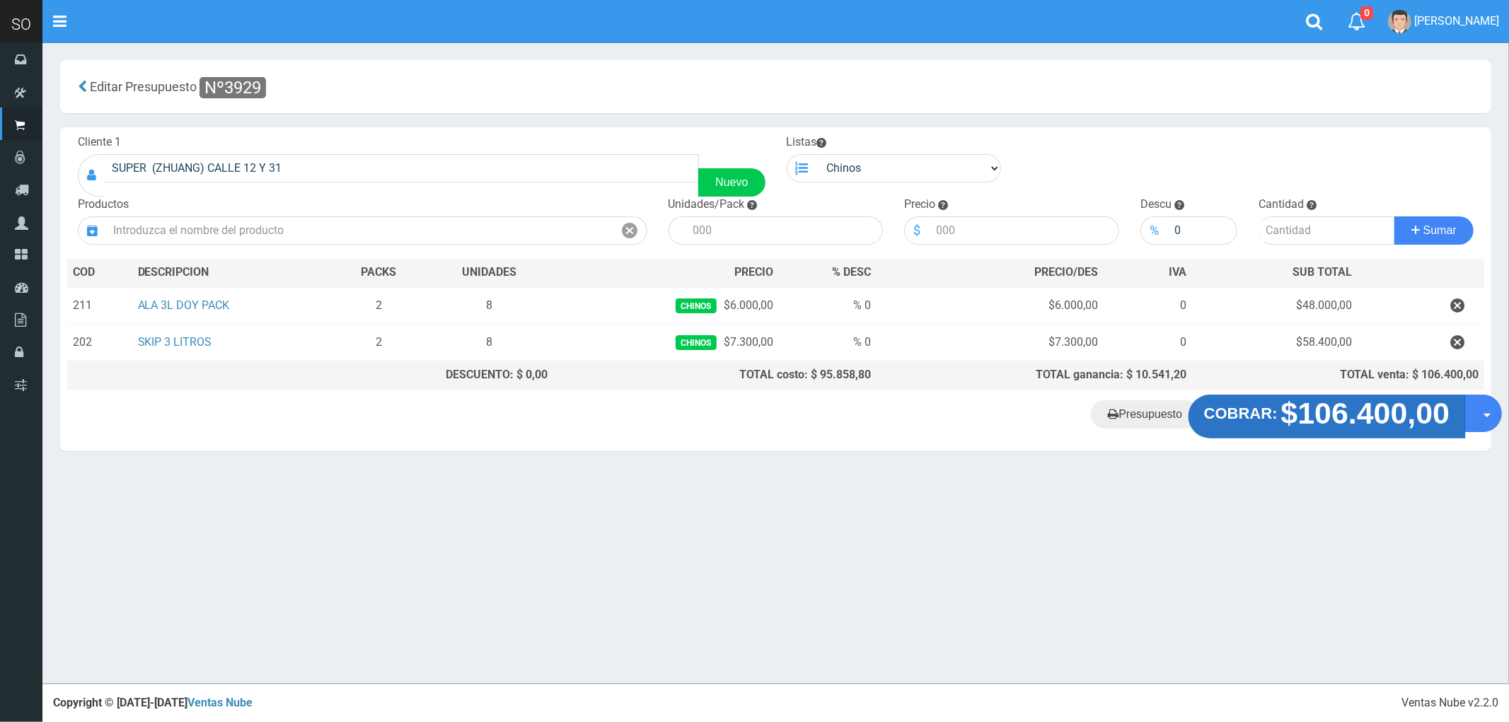
click at [1333, 419] on strong "$106.400,00" at bounding box center [1365, 413] width 169 height 33
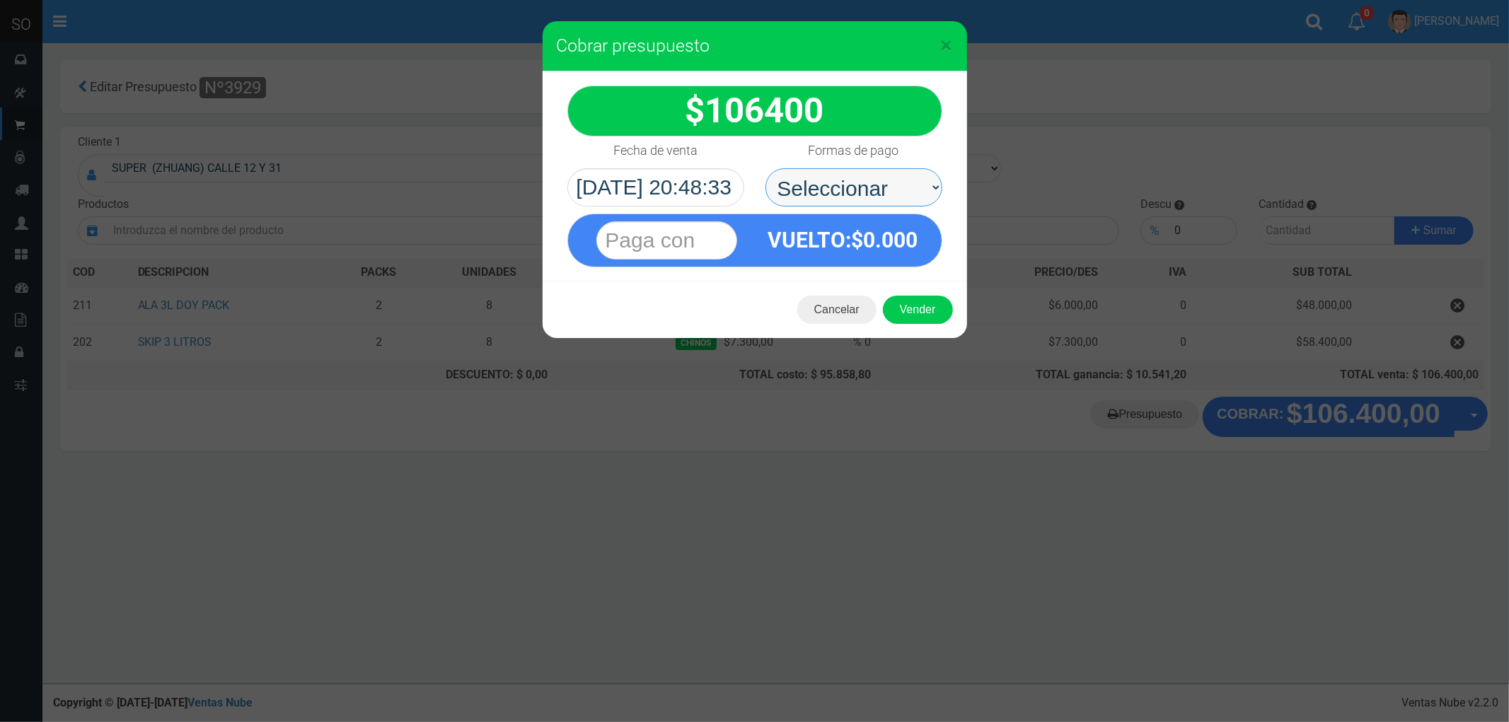
click at [837, 182] on select "Seleccionar Efectivo Tarjeta de Crédito Depósito Débito" at bounding box center [853, 187] width 177 height 38
select select "Efectivo"
click at [765, 168] on select "Seleccionar Efectivo Tarjeta de Crédito Depósito Débito" at bounding box center [853, 187] width 177 height 38
click at [912, 325] on div "Cancelar Vender" at bounding box center [755, 310] width 424 height 57
click at [910, 299] on button "Vender" at bounding box center [918, 310] width 70 height 28
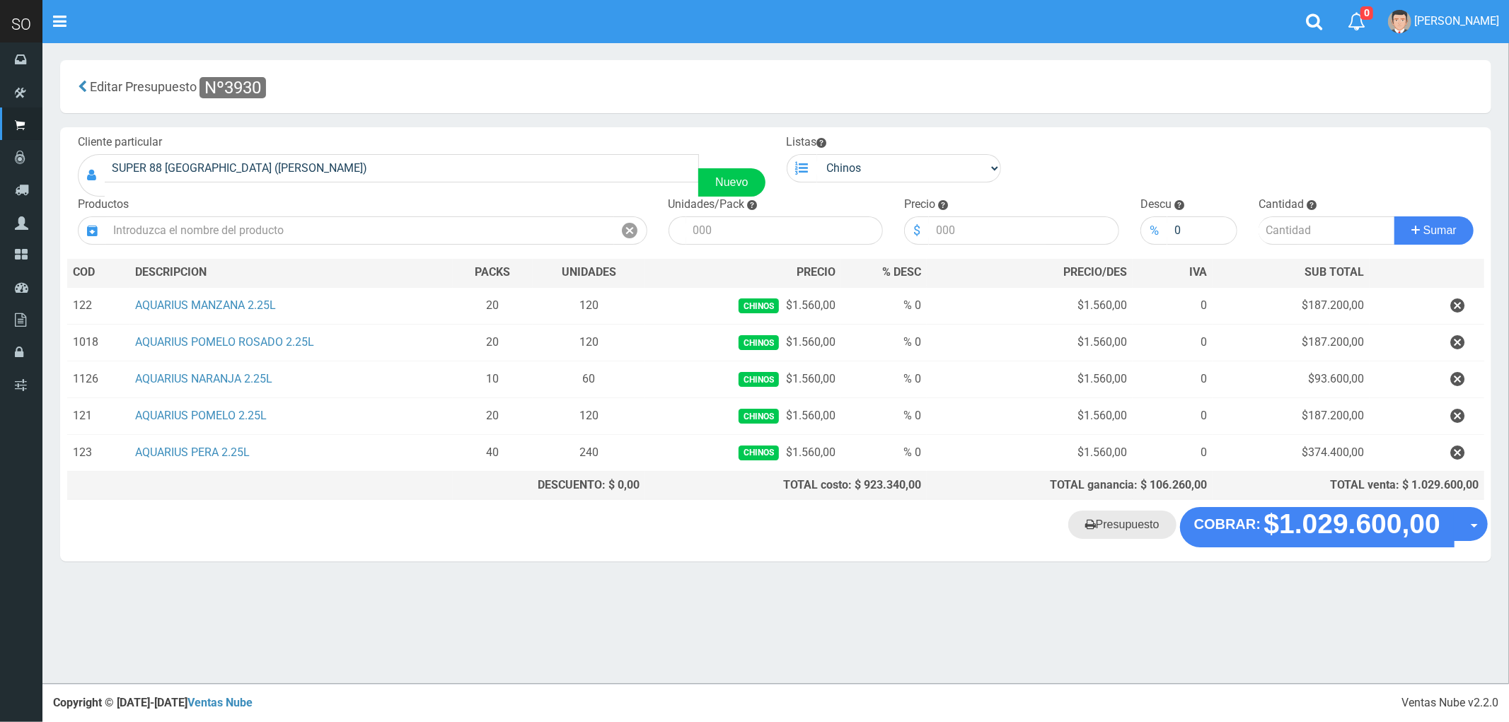
click at [1136, 528] on link "Presupuesto" at bounding box center [1122, 525] width 108 height 28
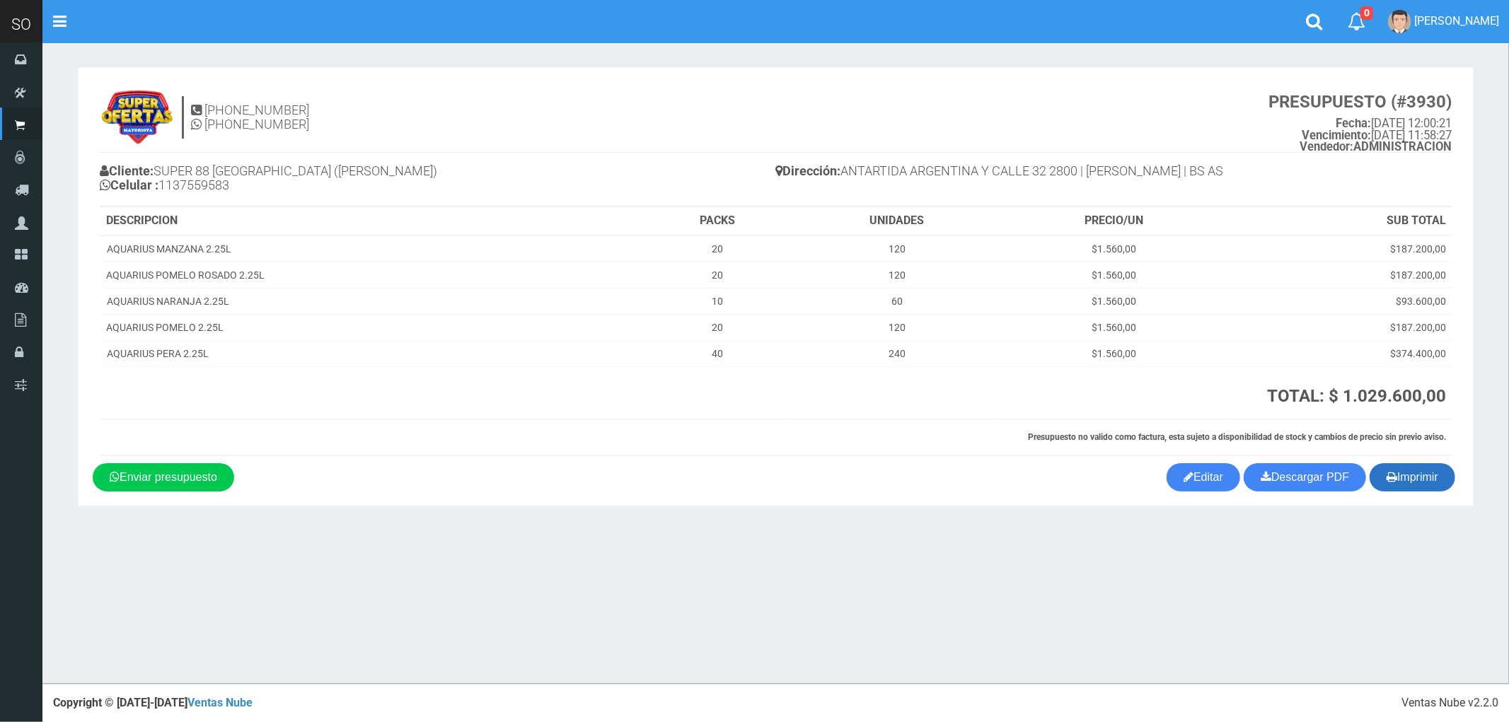
click at [1417, 482] on button "Imprimir" at bounding box center [1412, 477] width 86 height 28
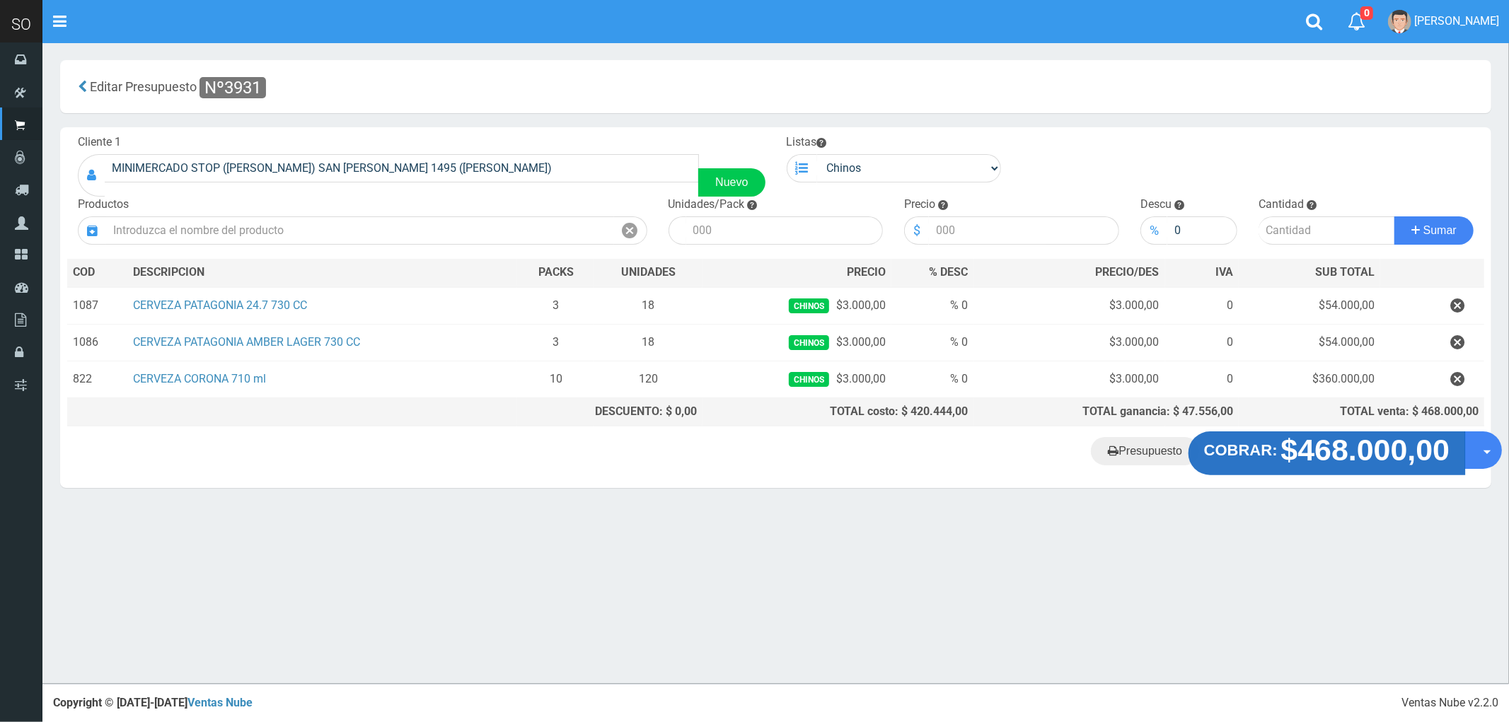
click at [1286, 450] on strong "$468.000,00" at bounding box center [1365, 450] width 169 height 33
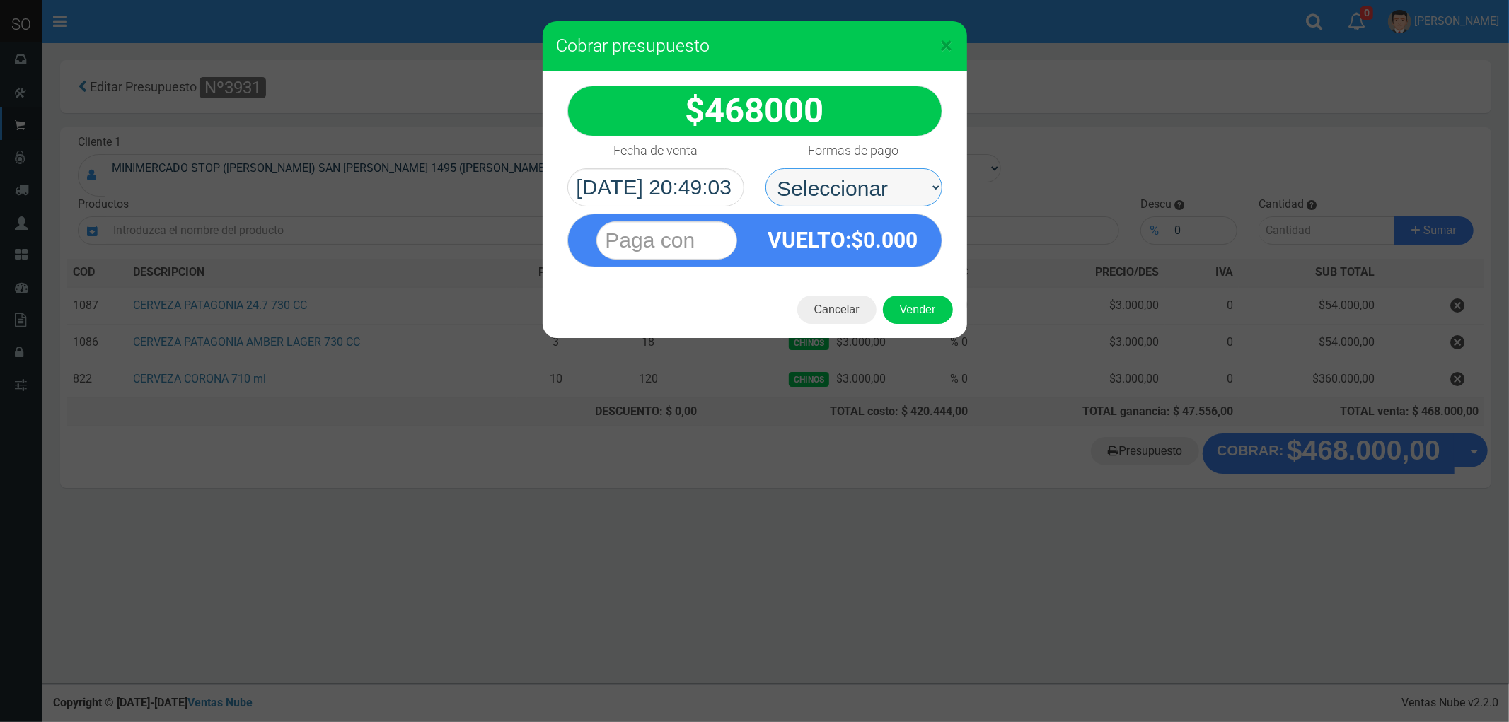
drag, startPoint x: 801, startPoint y: 182, endPoint x: 811, endPoint y: 202, distance: 22.1
click at [801, 182] on select "Seleccionar Efectivo Tarjeta de Crédito Depósito Débito" at bounding box center [853, 187] width 177 height 38
select select "Efectivo"
click at [765, 168] on select "Seleccionar Efectivo Tarjeta de Crédito Depósito Débito" at bounding box center [853, 187] width 177 height 38
click at [916, 301] on button "Vender" at bounding box center [918, 310] width 70 height 28
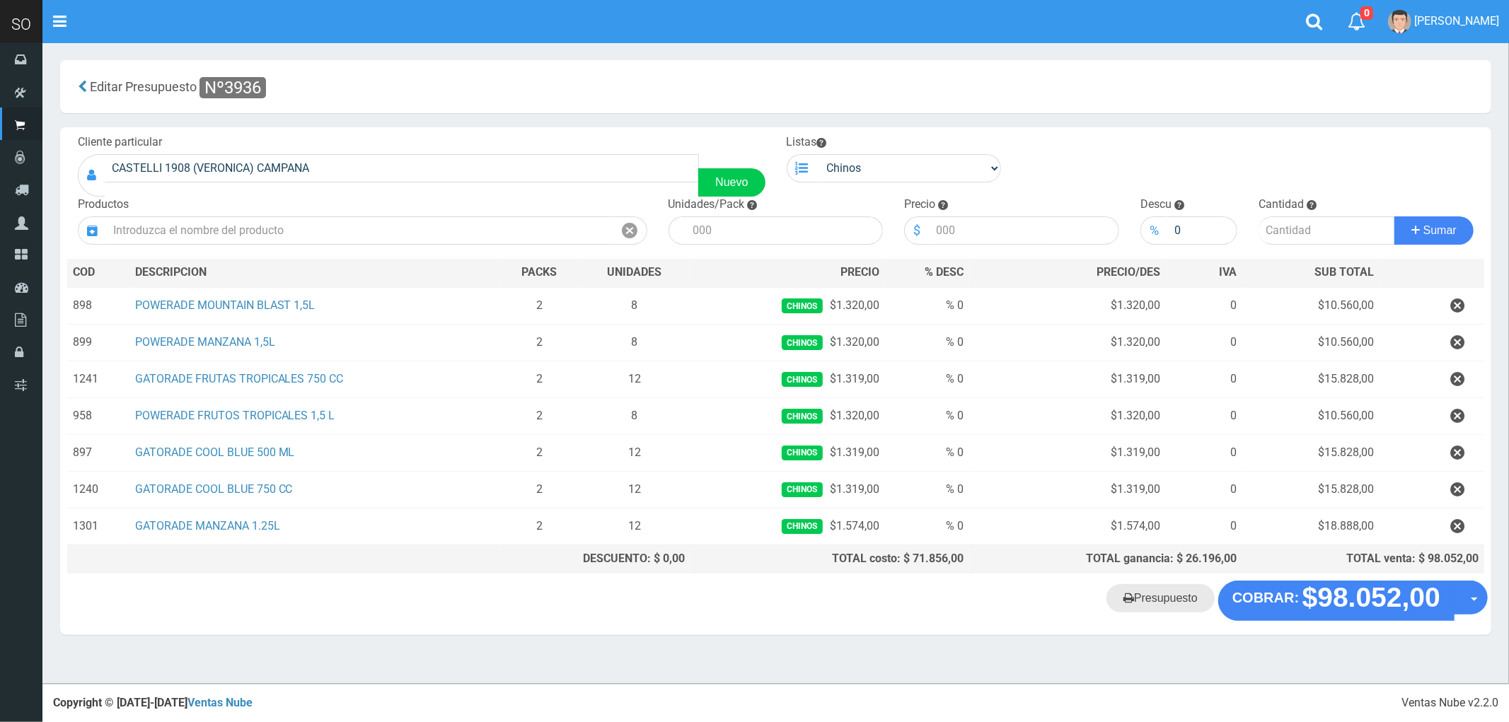
click at [1161, 603] on link "Presupuesto" at bounding box center [1160, 598] width 108 height 28
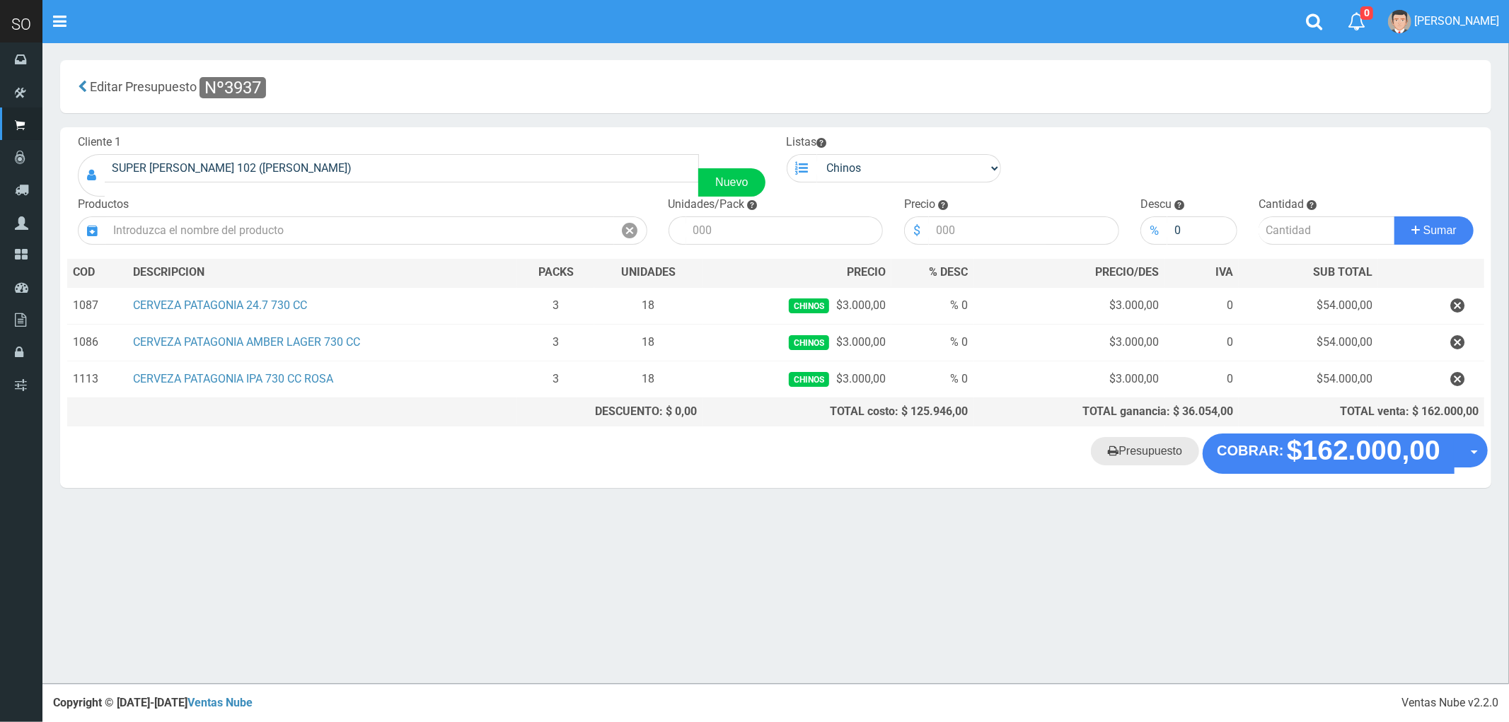
click at [1146, 460] on link "Presupuesto" at bounding box center [1145, 451] width 108 height 28
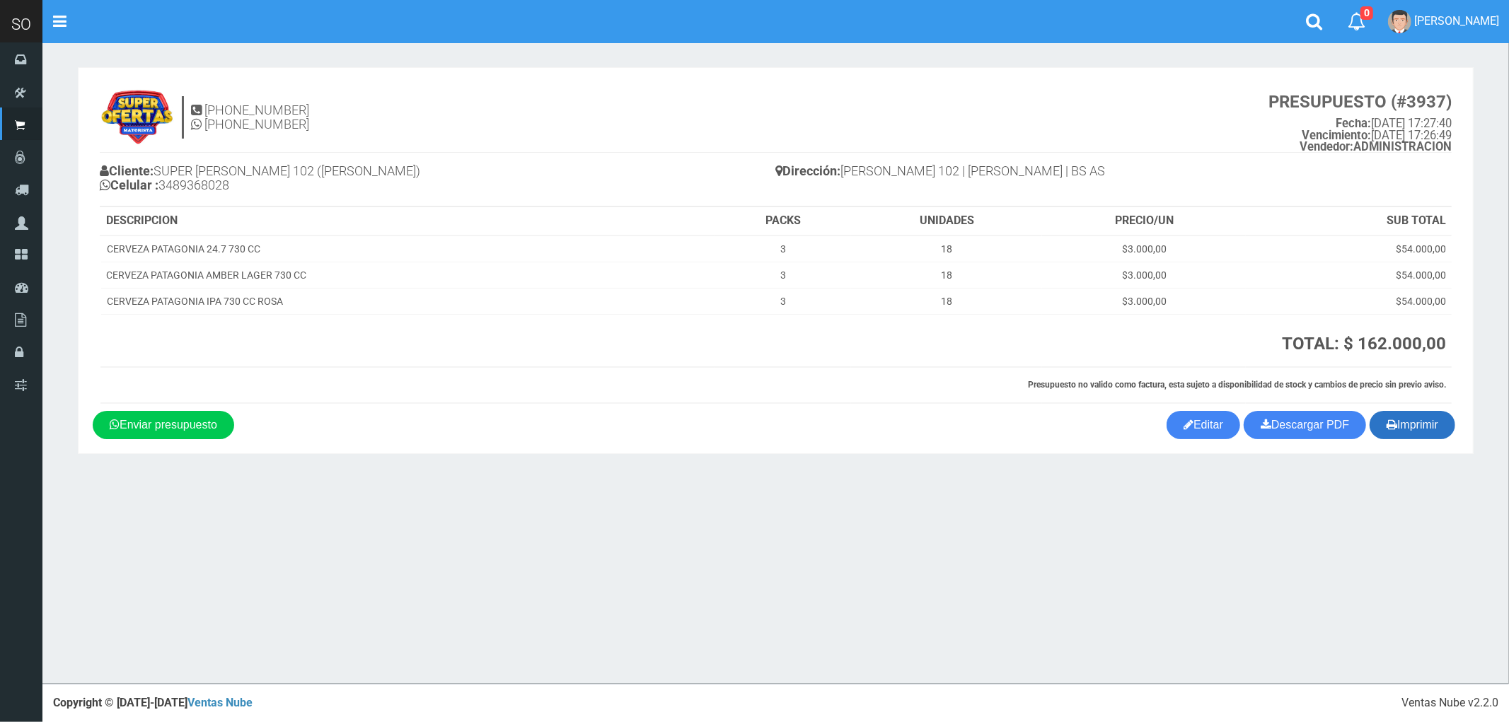
click at [1419, 425] on button "Imprimir" at bounding box center [1412, 425] width 86 height 28
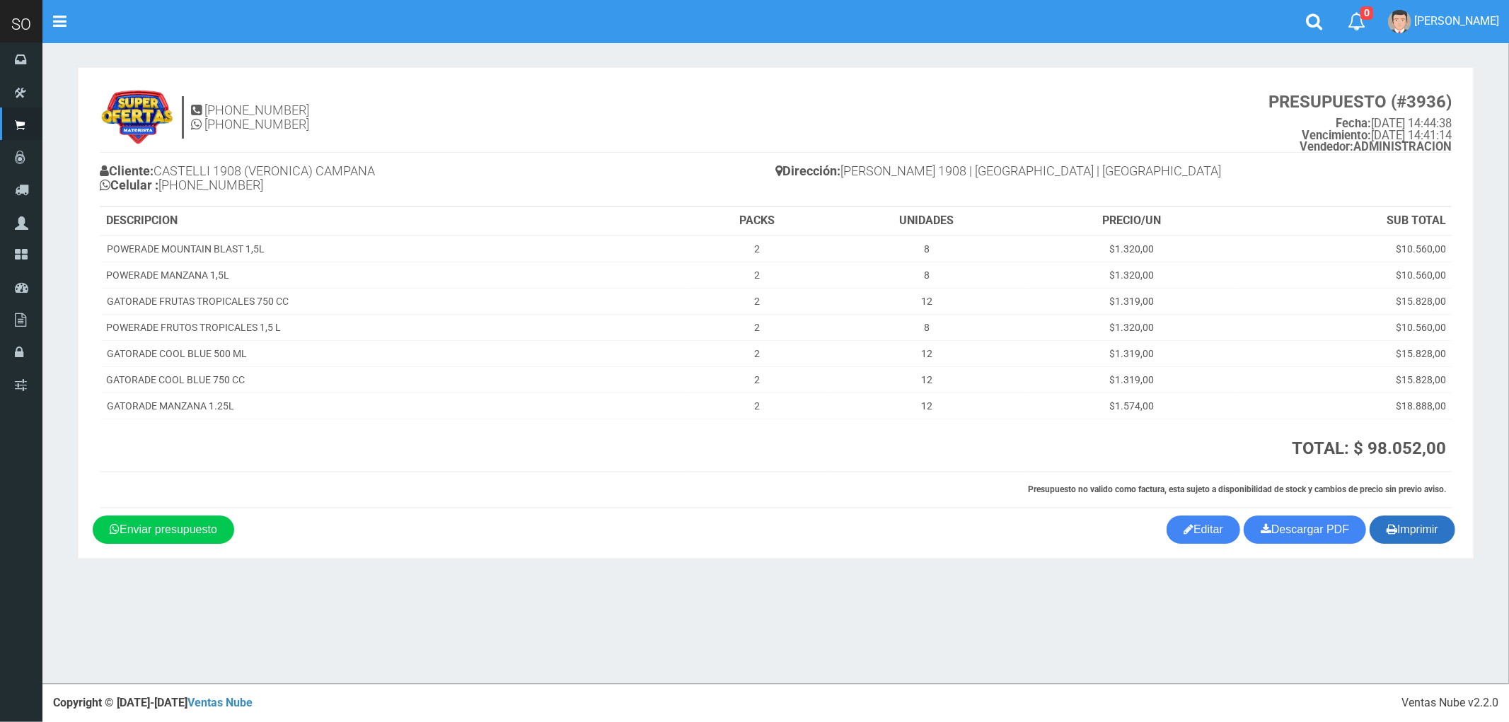
click at [1422, 535] on button "Imprimir" at bounding box center [1412, 530] width 86 height 28
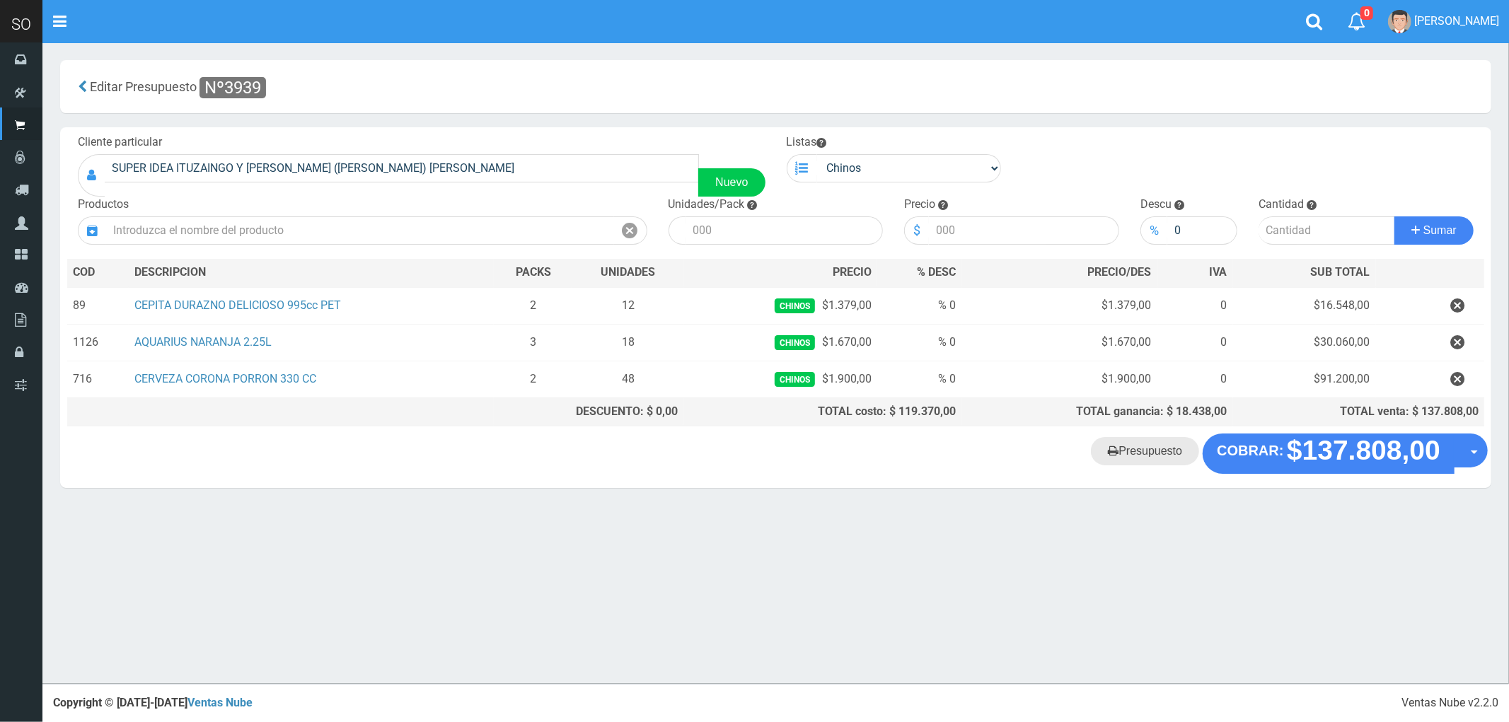
click at [1149, 462] on link "Presupuesto" at bounding box center [1145, 451] width 108 height 28
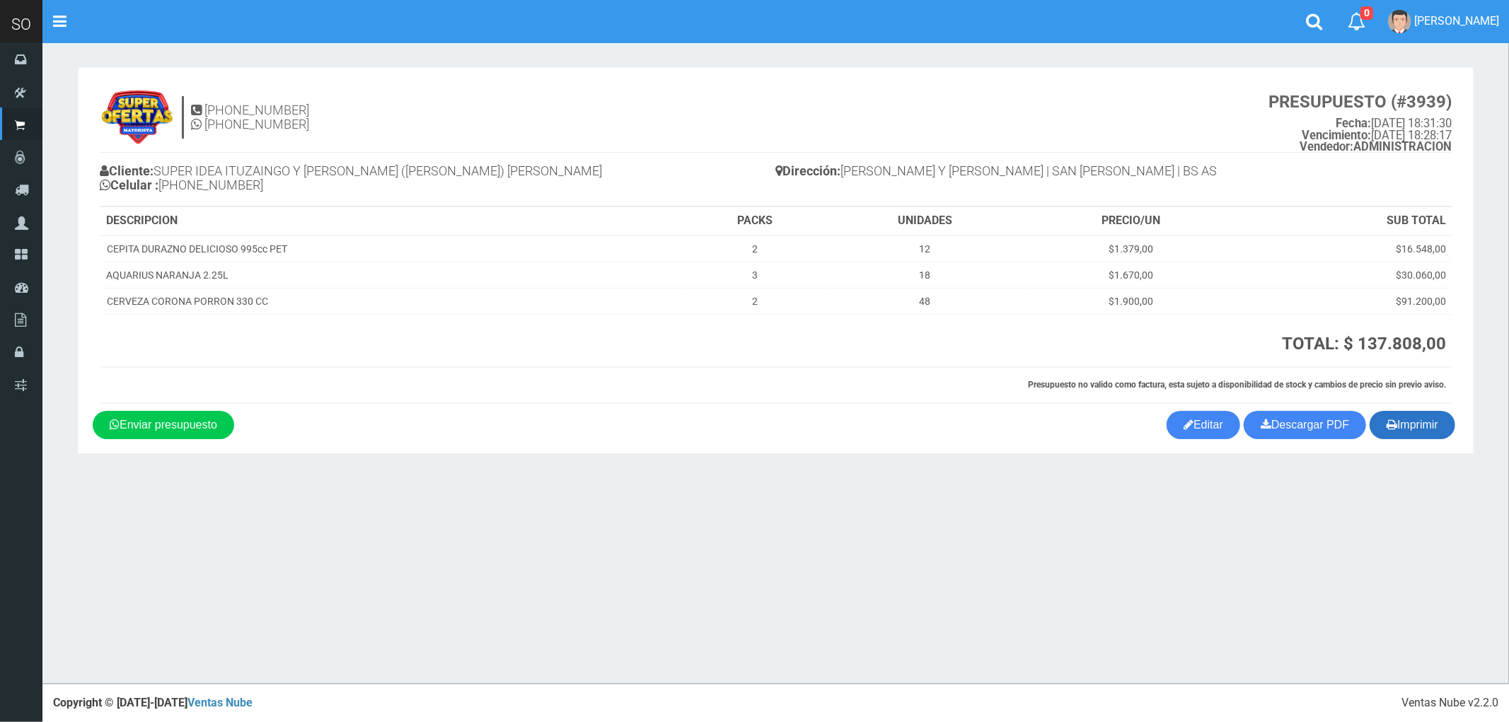
click at [1420, 429] on button "Imprimir" at bounding box center [1412, 425] width 86 height 28
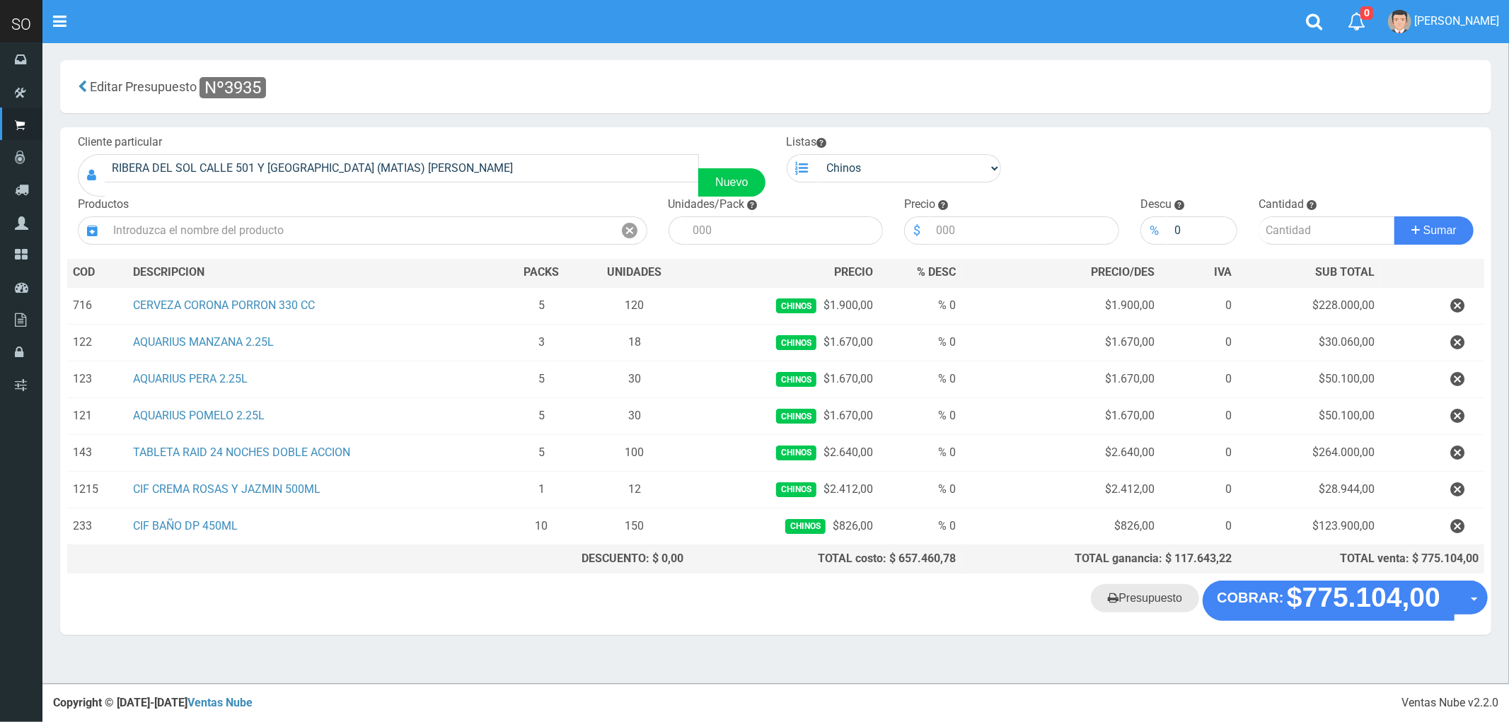
click at [1148, 605] on link "Presupuesto" at bounding box center [1145, 598] width 108 height 28
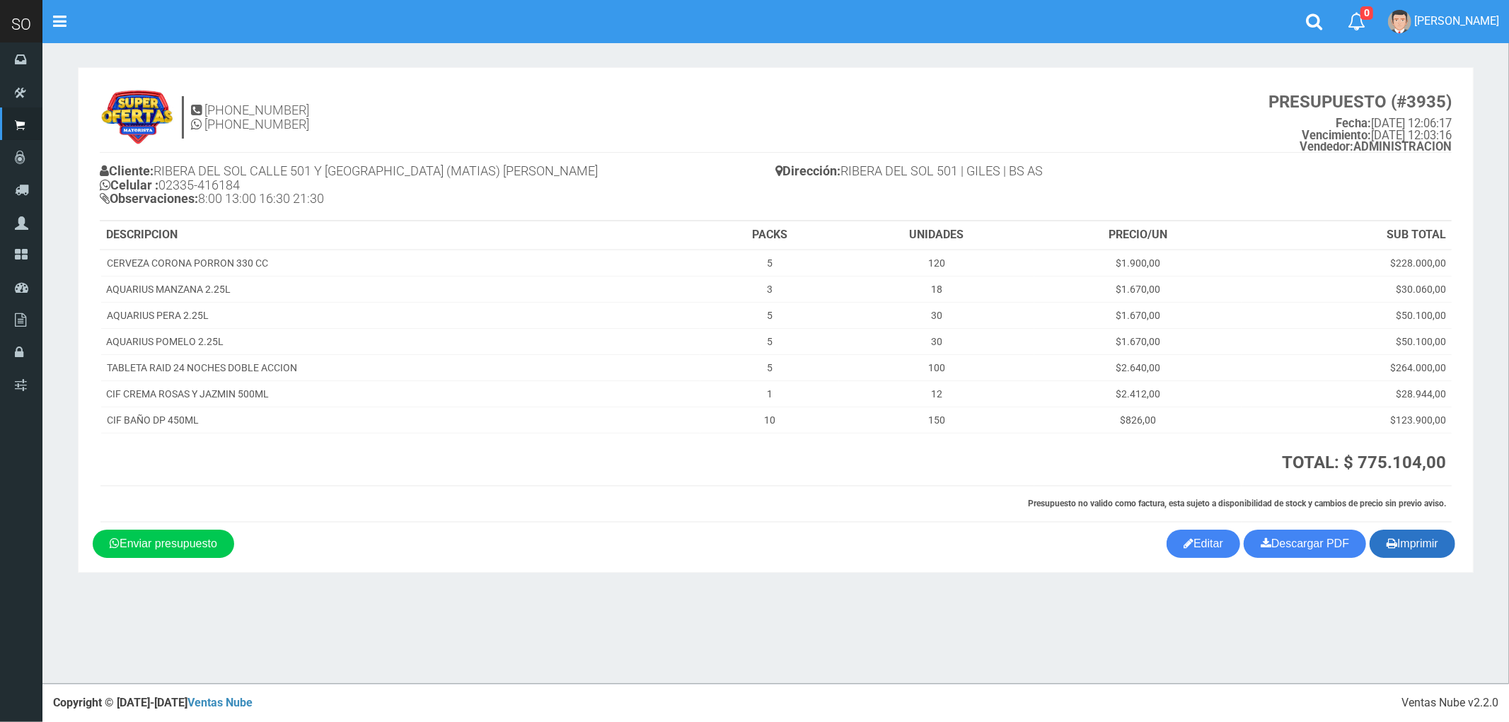
click at [1406, 555] on button "Imprimir" at bounding box center [1412, 544] width 86 height 28
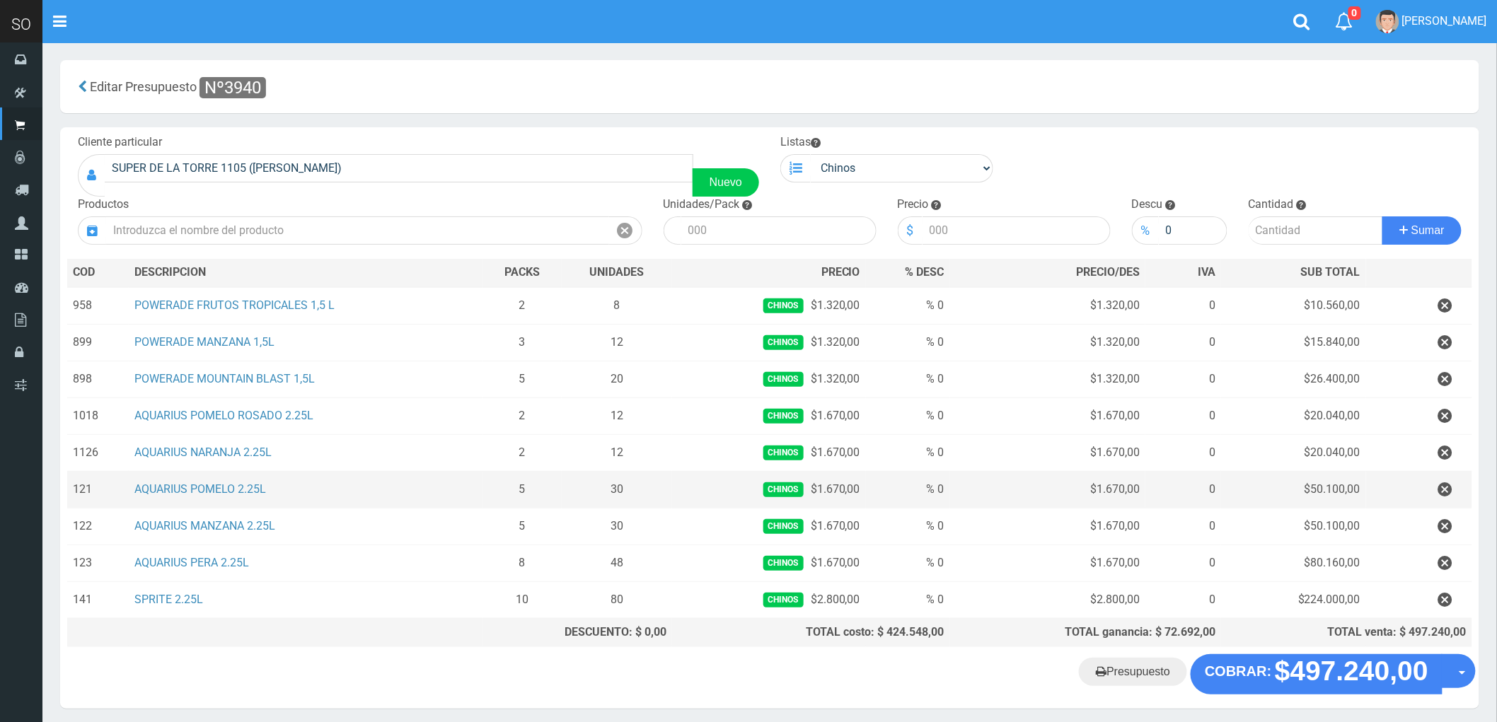
scroll to position [59, 0]
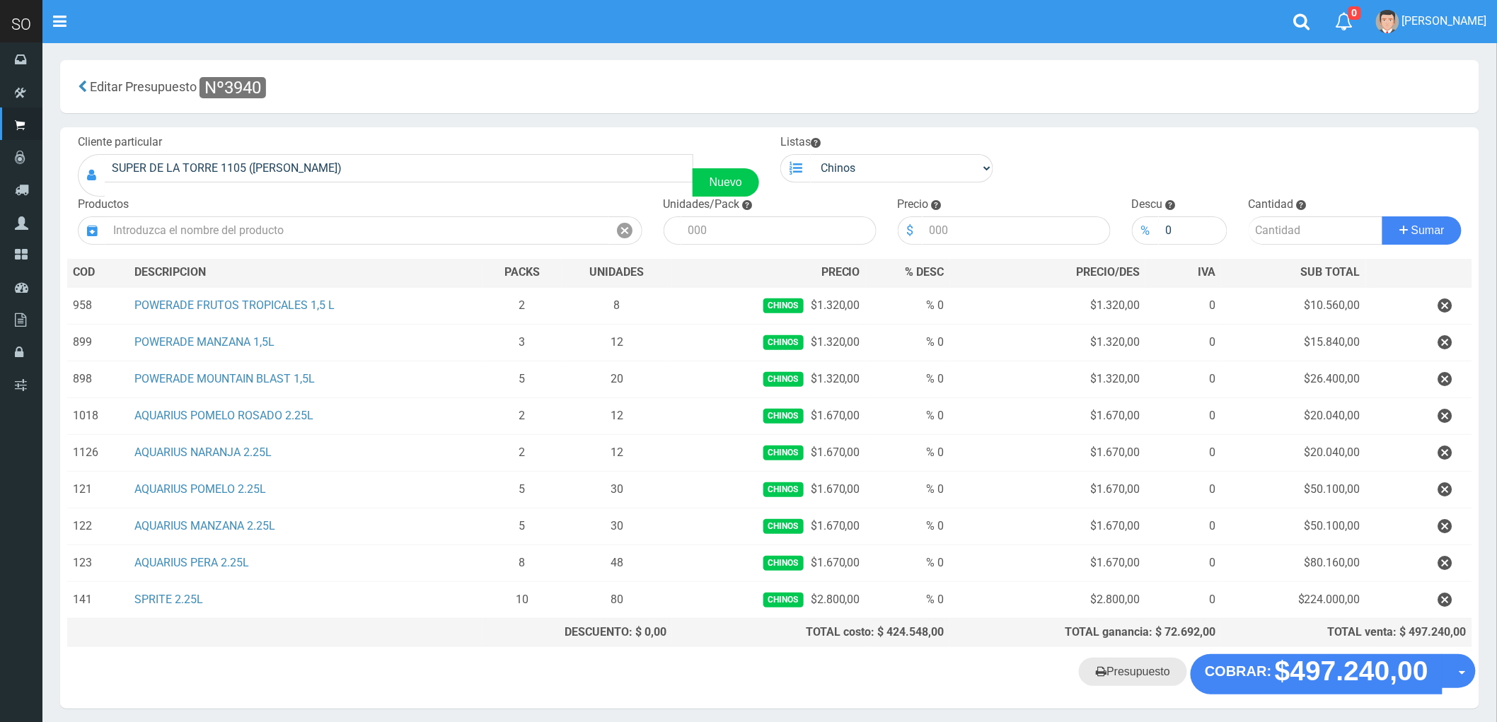
click at [1134, 680] on link "Presupuesto" at bounding box center [1133, 672] width 108 height 28
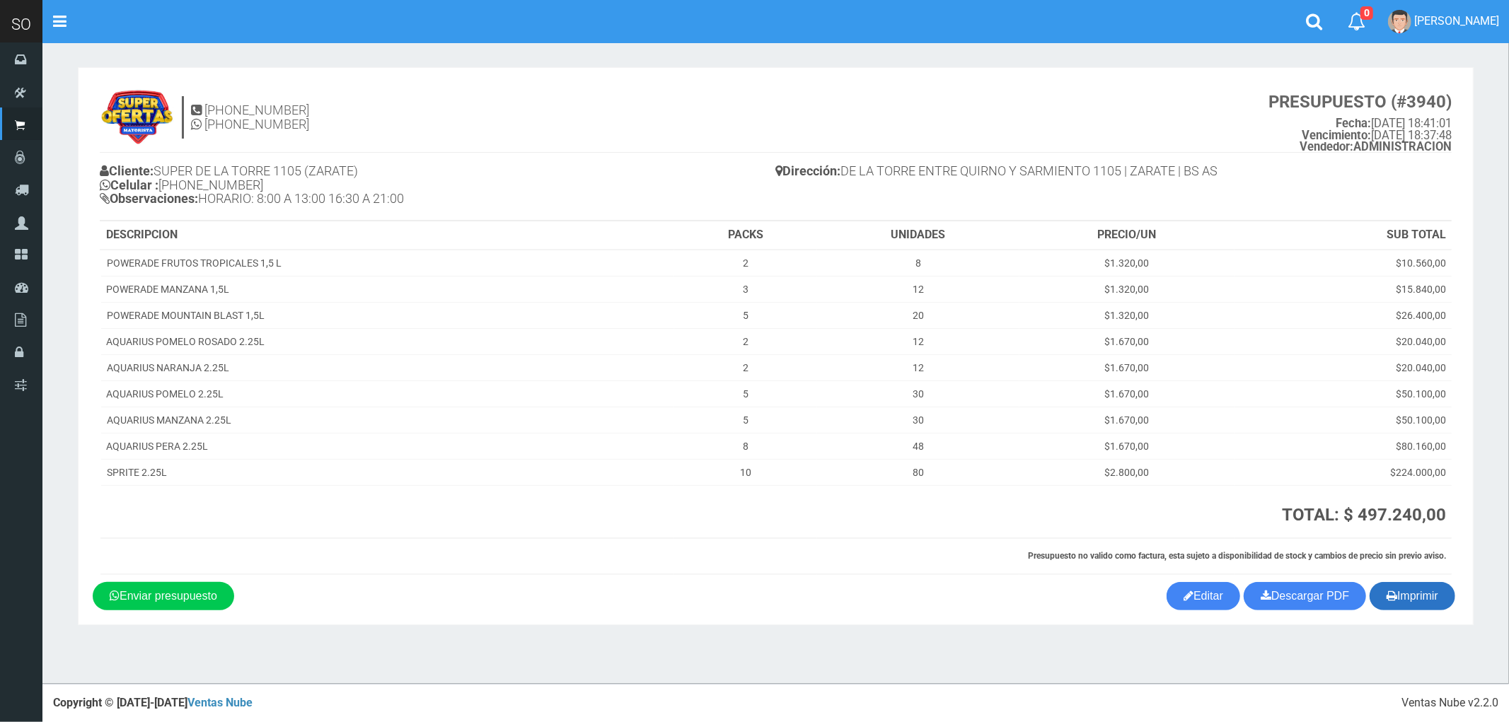
click at [1405, 597] on button "Imprimir" at bounding box center [1412, 596] width 86 height 28
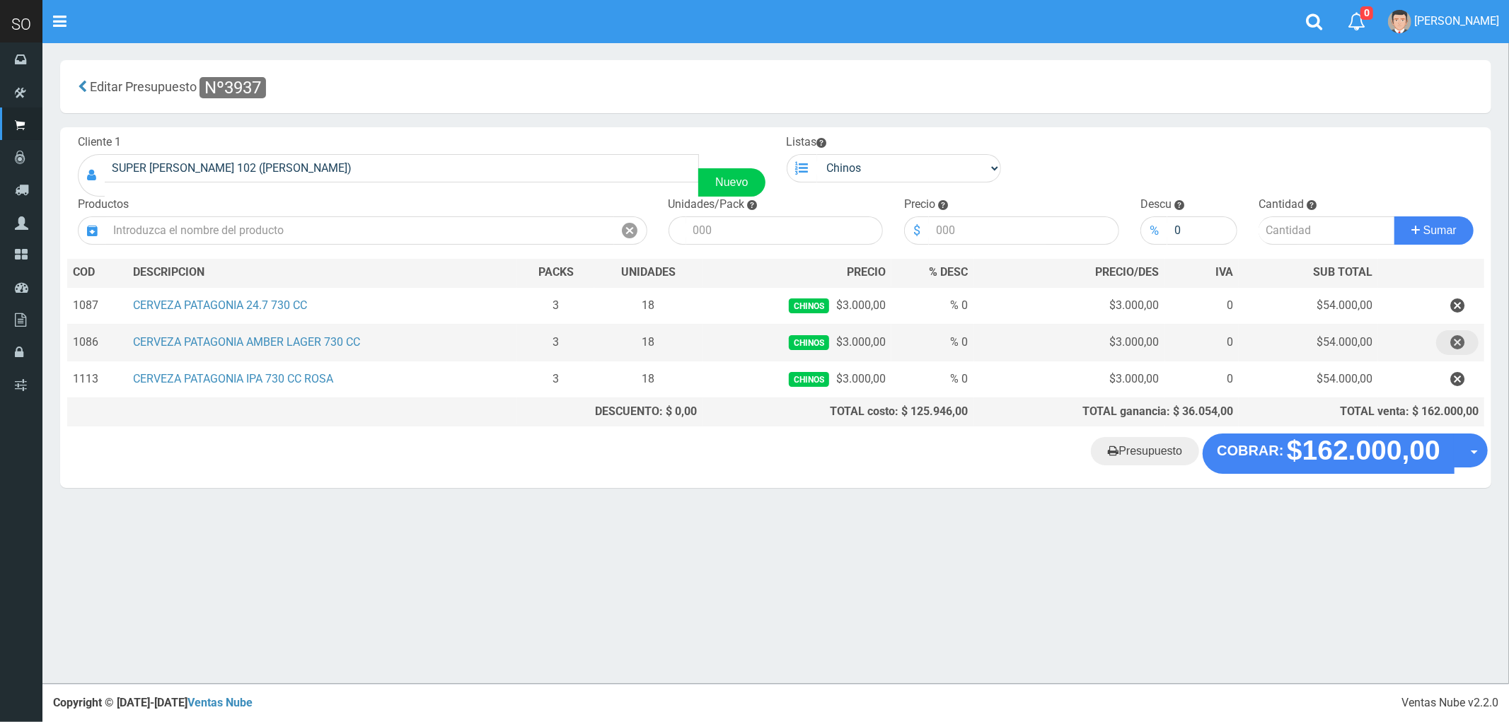
click at [1455, 341] on icon "button" at bounding box center [1457, 342] width 14 height 25
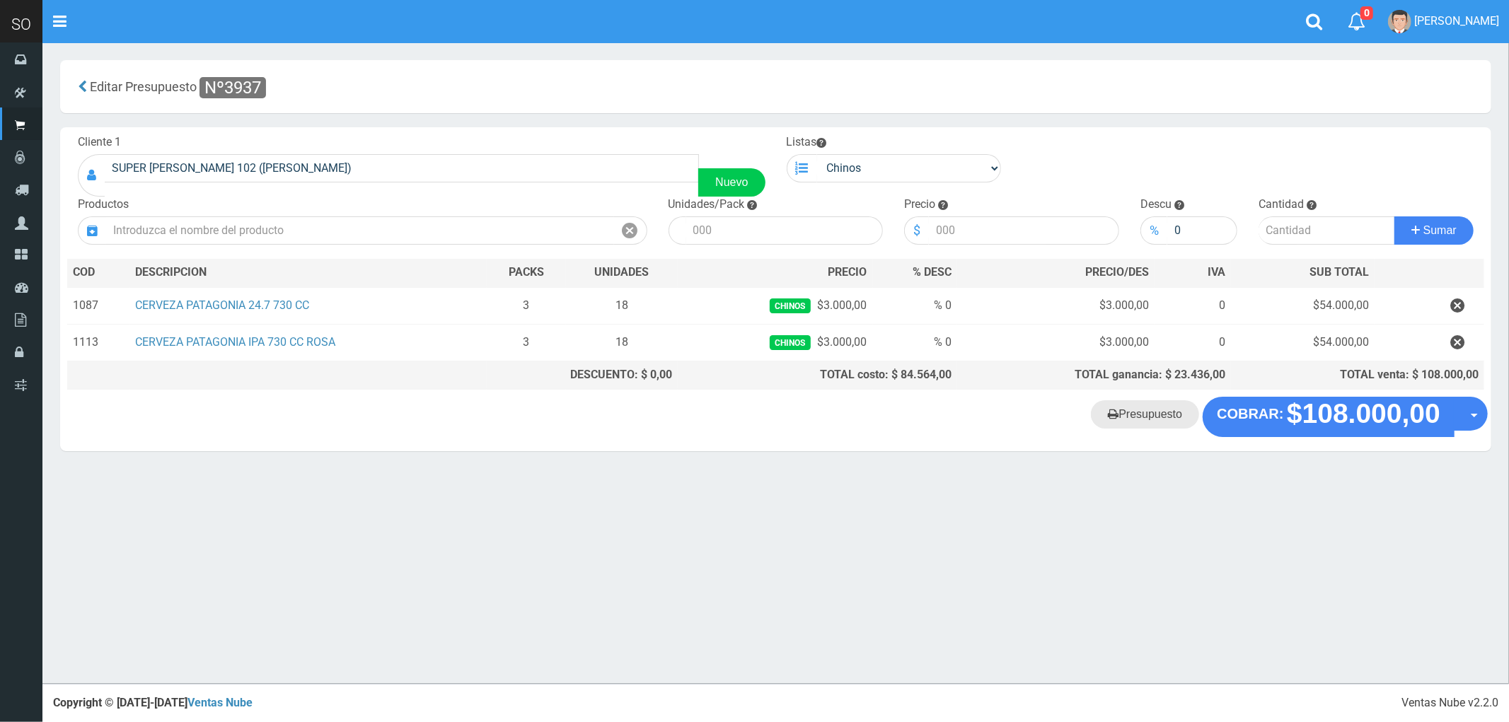
click at [1137, 419] on link "Presupuesto" at bounding box center [1145, 414] width 108 height 28
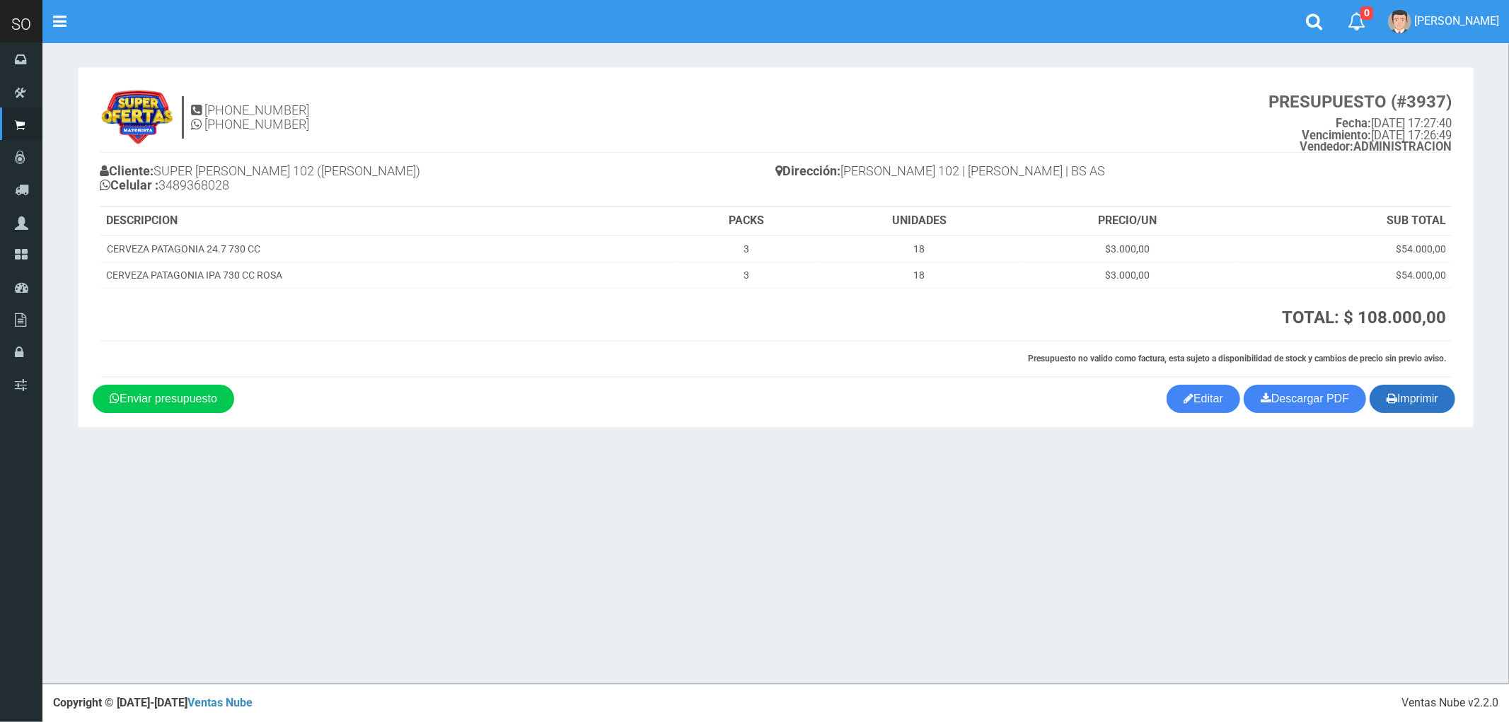
click at [1412, 401] on button "Imprimir" at bounding box center [1412, 399] width 86 height 28
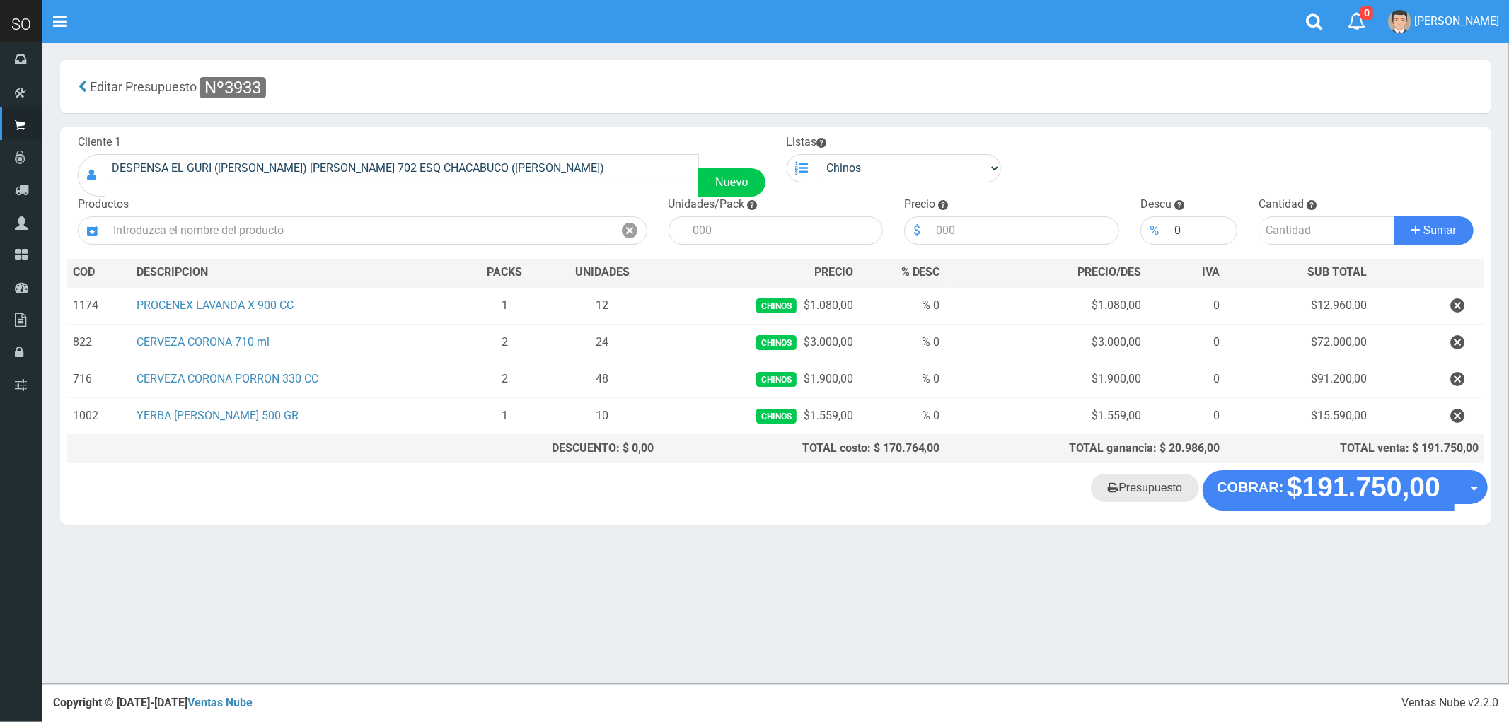
click at [1154, 499] on link "Presupuesto" at bounding box center [1145, 488] width 108 height 28
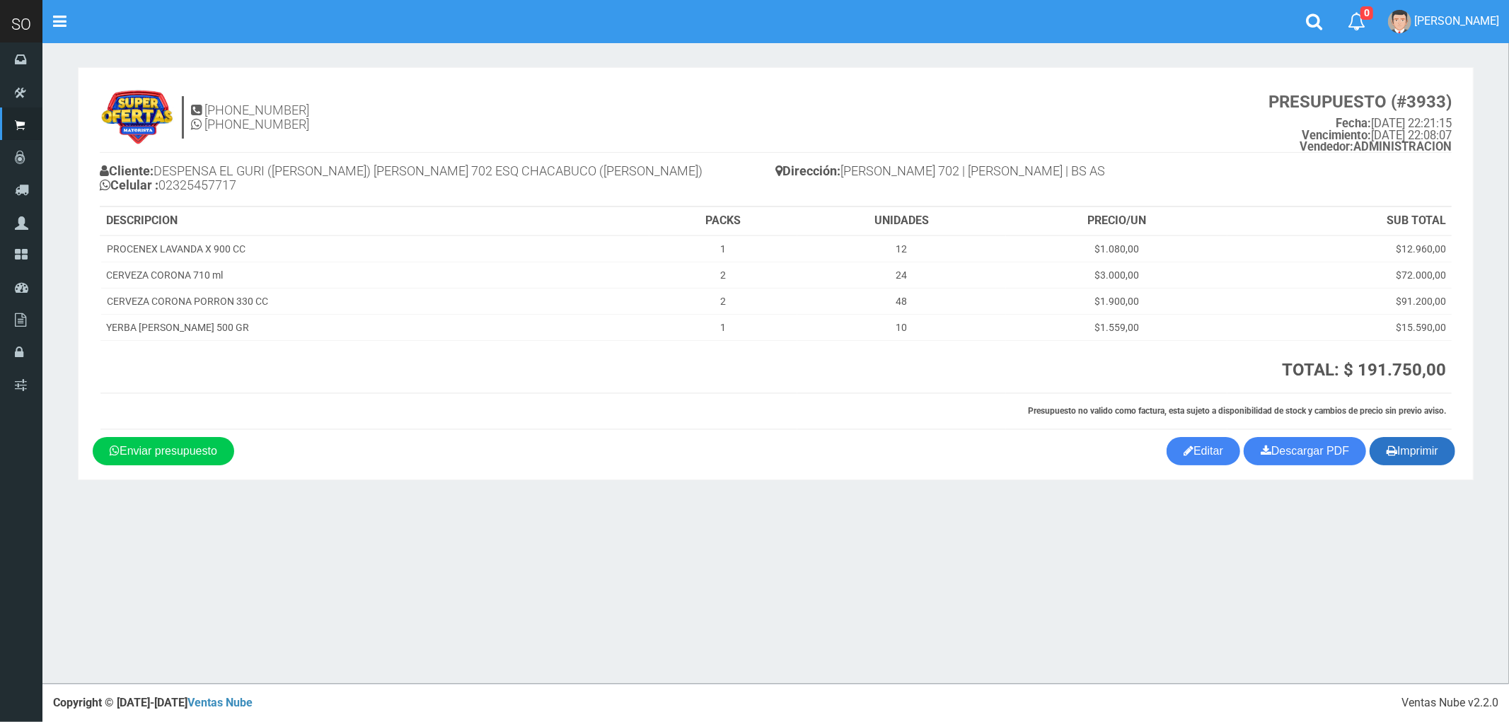
click at [1405, 450] on button "Imprimir" at bounding box center [1412, 451] width 86 height 28
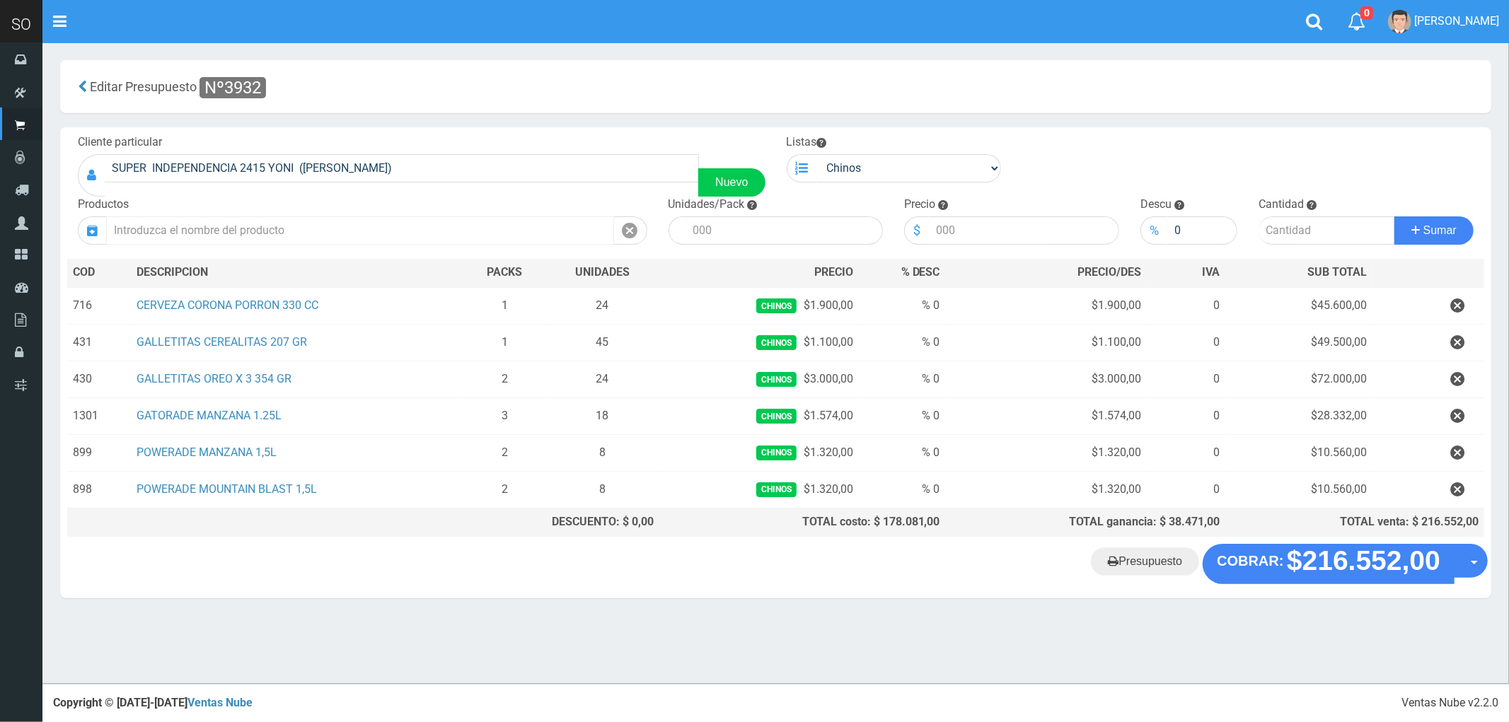
click at [257, 231] on input "text" at bounding box center [360, 230] width 508 height 28
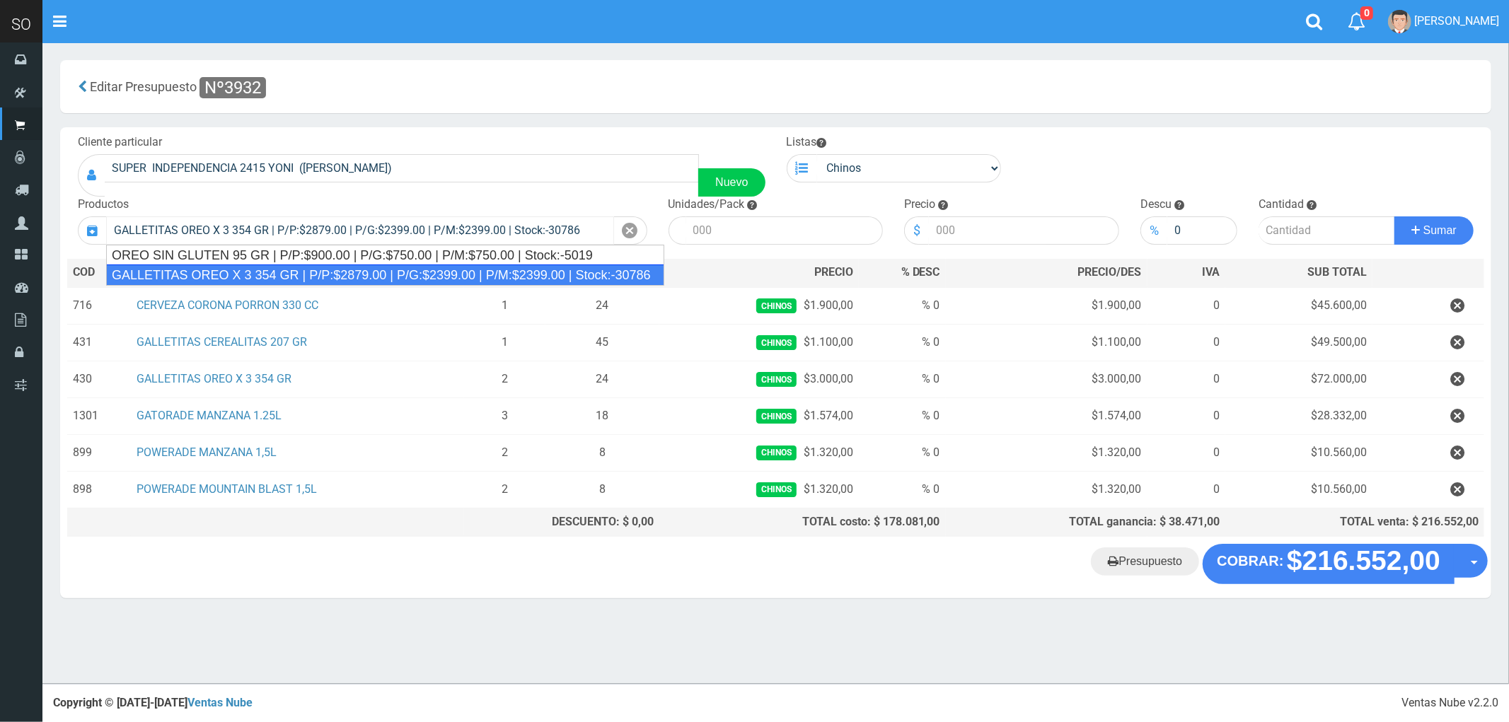
type input "GALLETITAS OREO X 3 354 GR | P/P:$2879.00 | P/G:$2399.00 | P/M:$2399.00 | Stock…"
type input "12"
type input "2879.00"
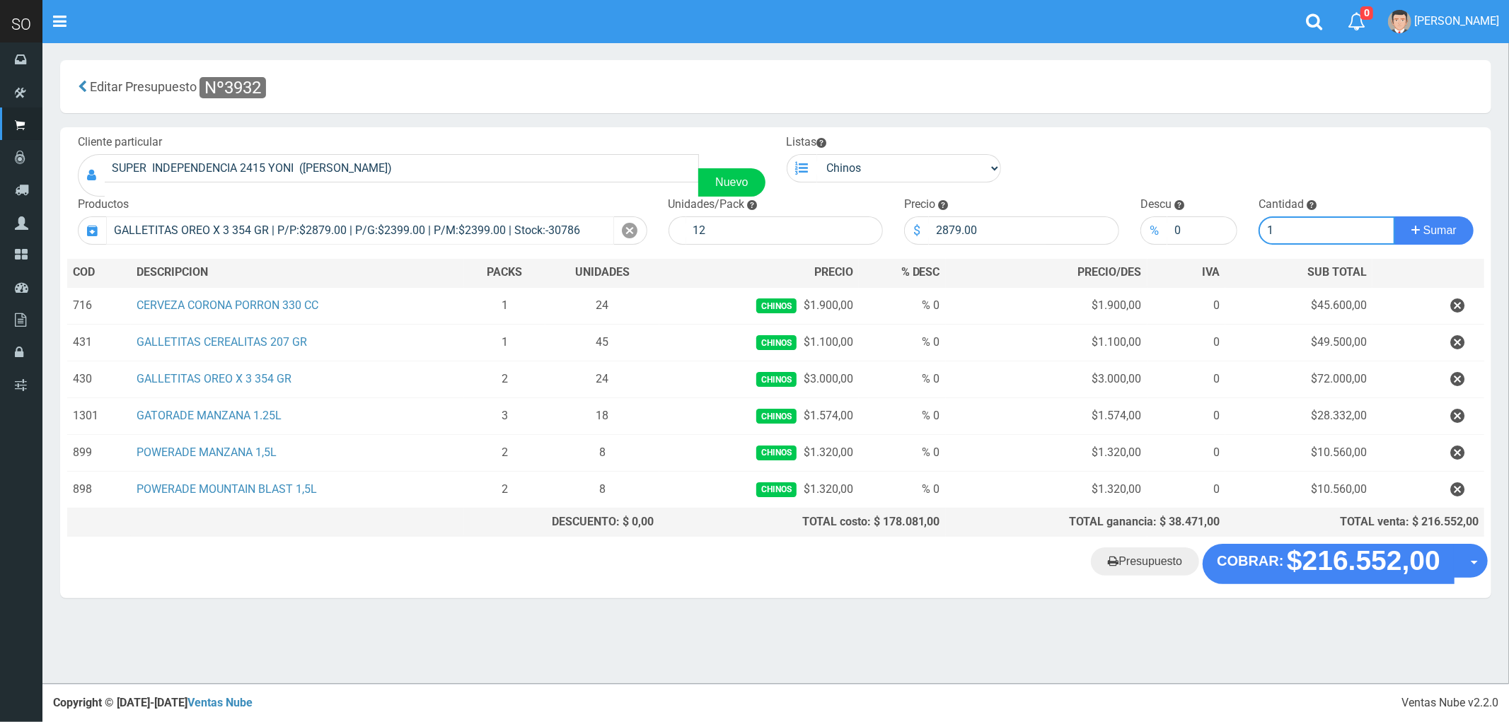
type input "1"
click at [1394, 216] on button "Sumar" at bounding box center [1433, 230] width 79 height 28
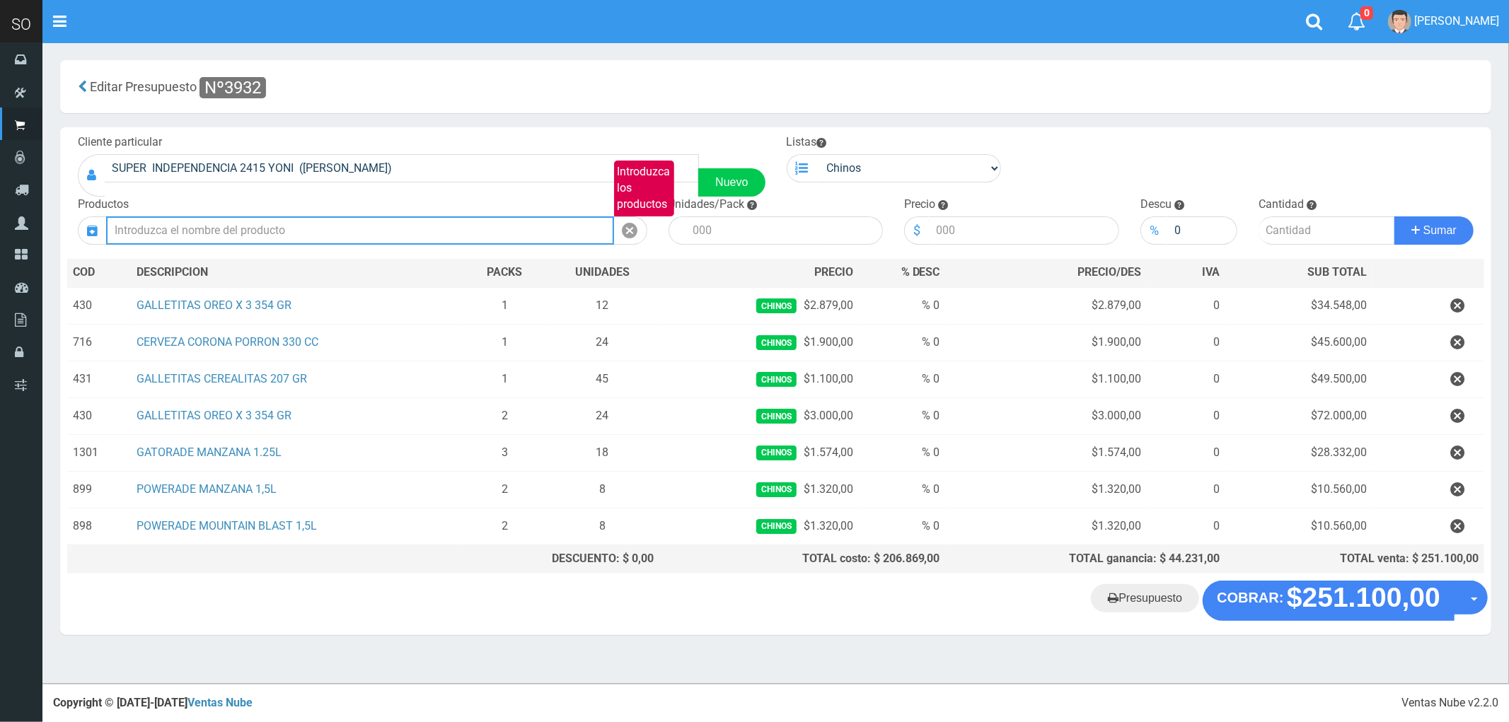
click at [257, 231] on input "Introduzca los productos" at bounding box center [360, 230] width 508 height 28
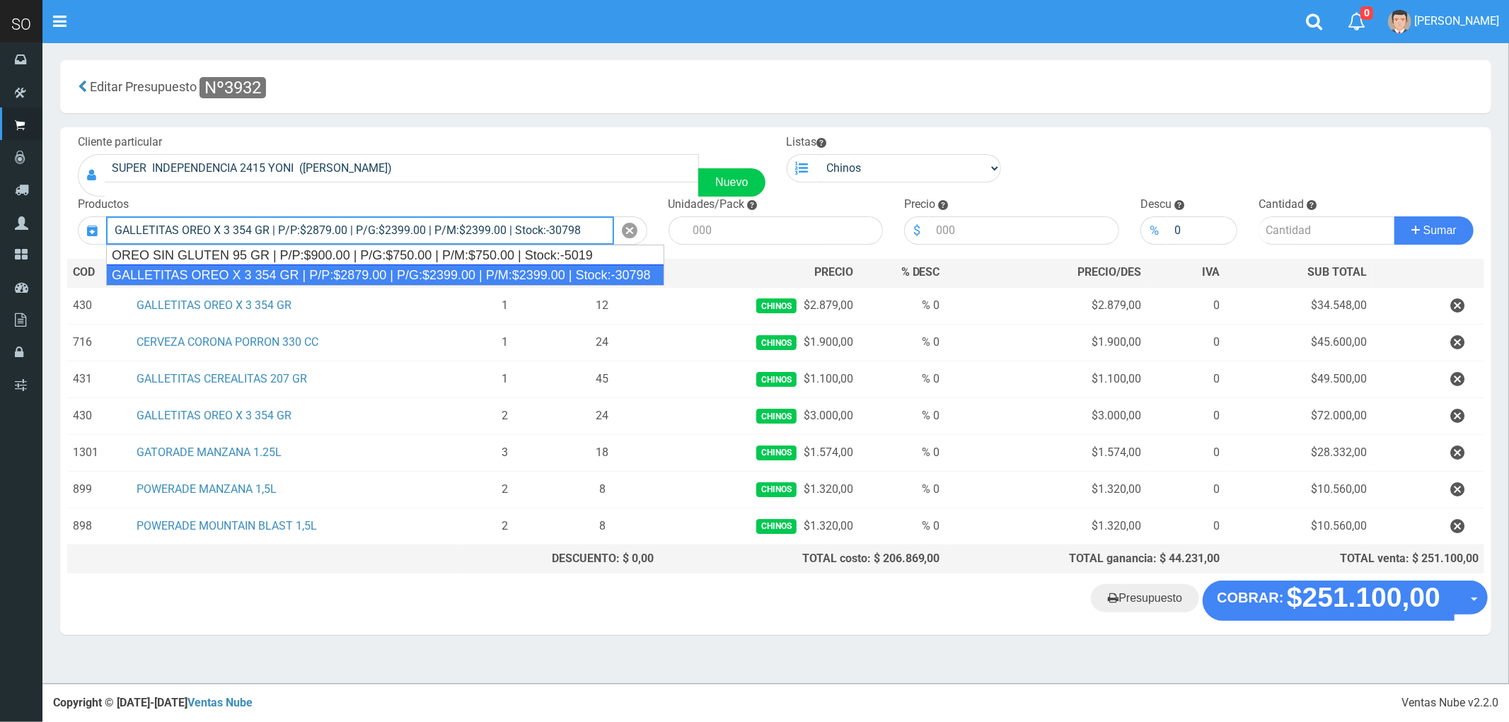
type input "GALLETITAS OREO X 3 354 GR | P/P:$2879.00 | P/G:$2399.00 | P/M:$2399.00 | Stock…"
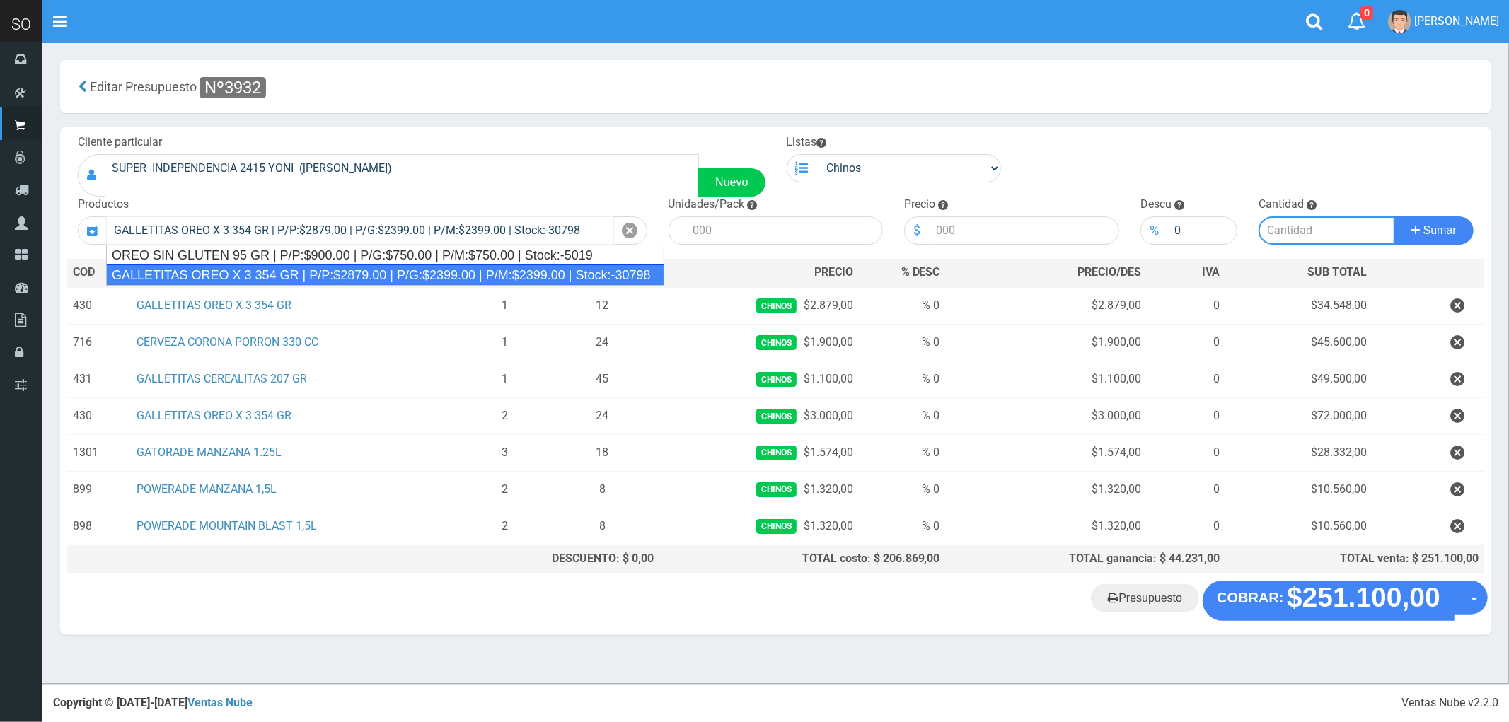
type input "12"
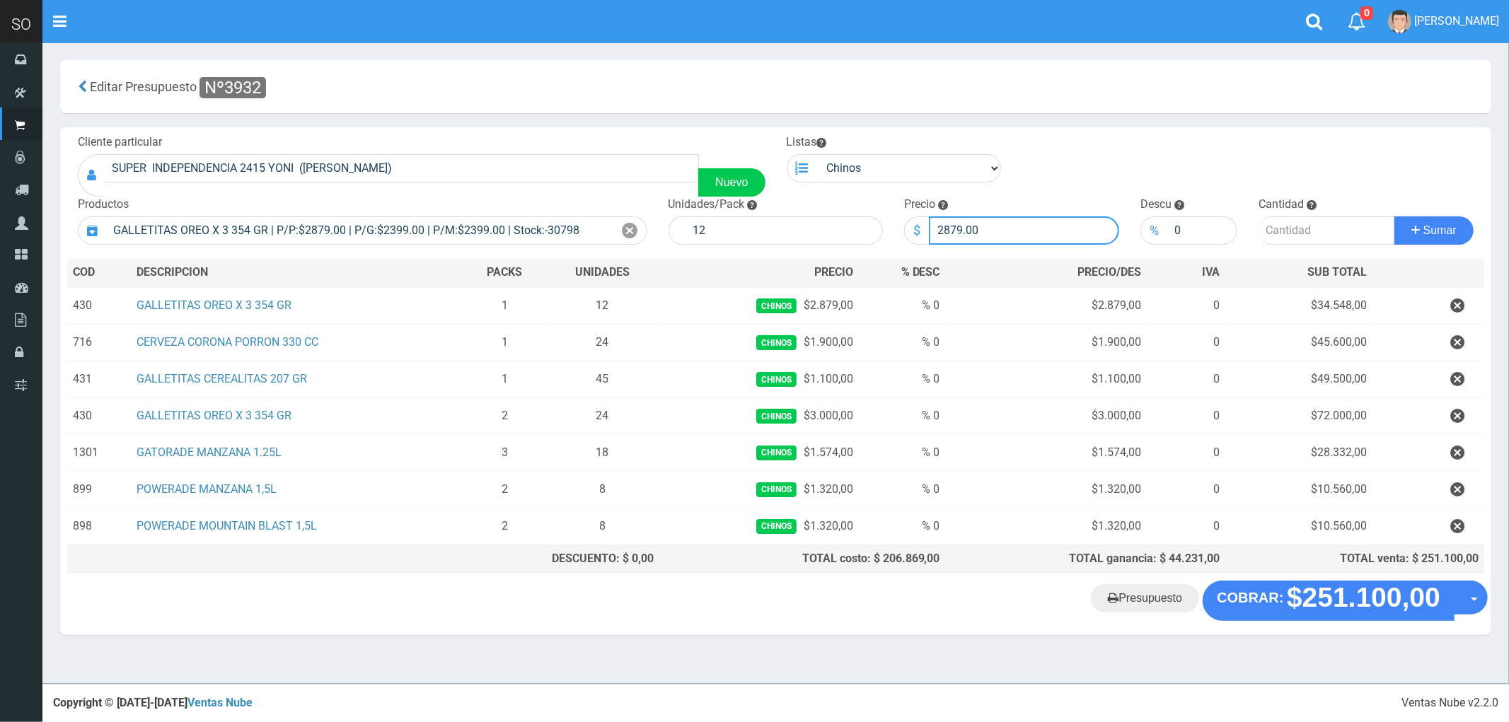
drag, startPoint x: 975, startPoint y: 230, endPoint x: 906, endPoint y: 237, distance: 69.0
click at [906, 237] on div "$ 2879.00" at bounding box center [1011, 230] width 215 height 28
type input "3000"
click at [1277, 233] on input "number" at bounding box center [1326, 230] width 137 height 28
type input "1"
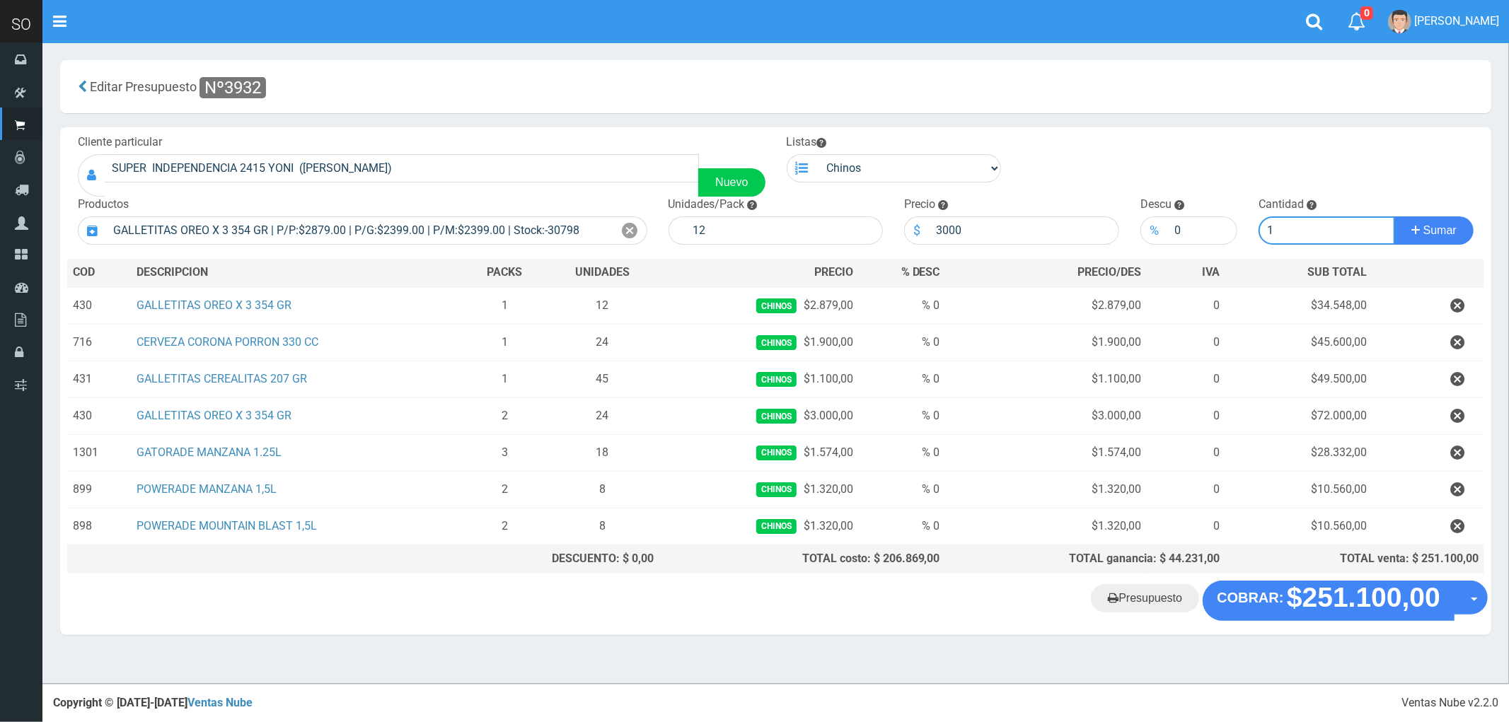
click at [1394, 216] on button "Sumar" at bounding box center [1433, 230] width 79 height 28
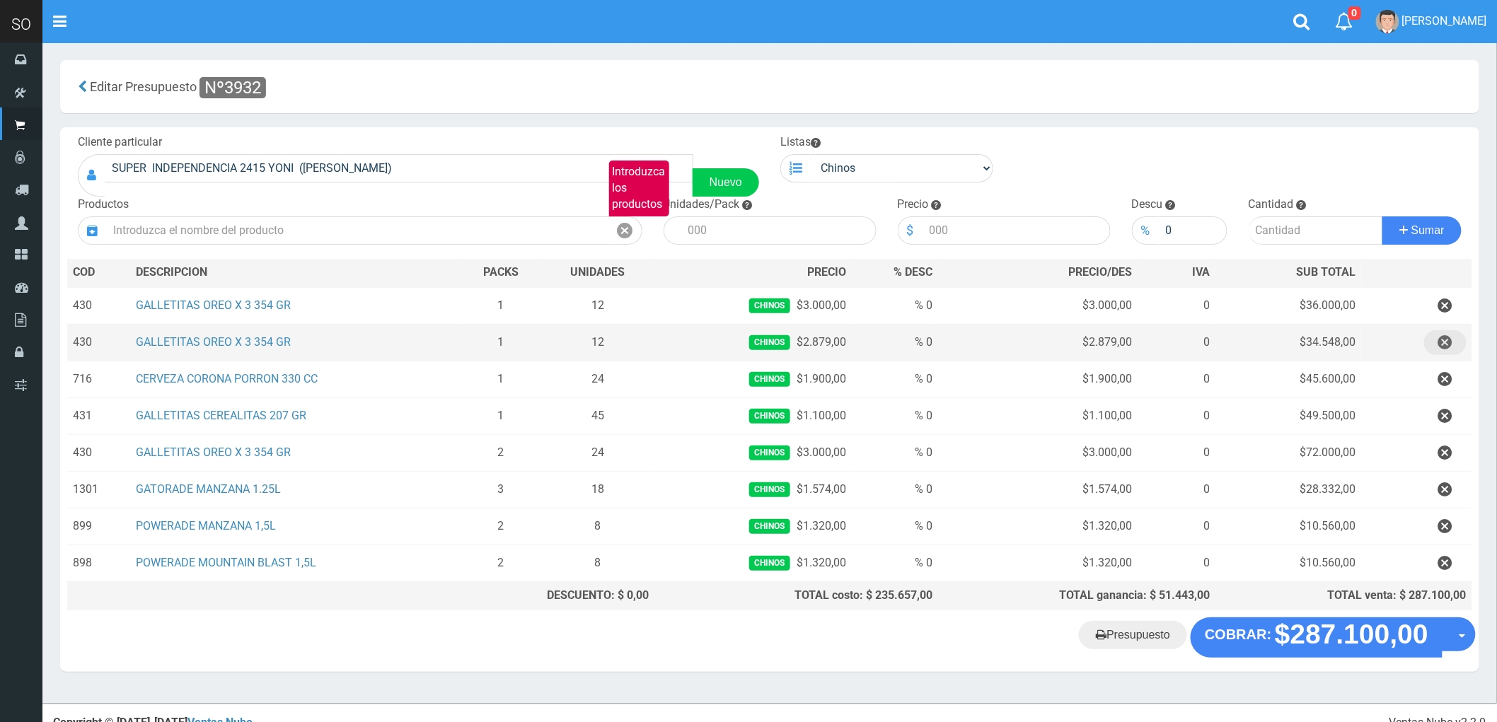
click at [1447, 344] on icon "button" at bounding box center [1445, 342] width 14 height 25
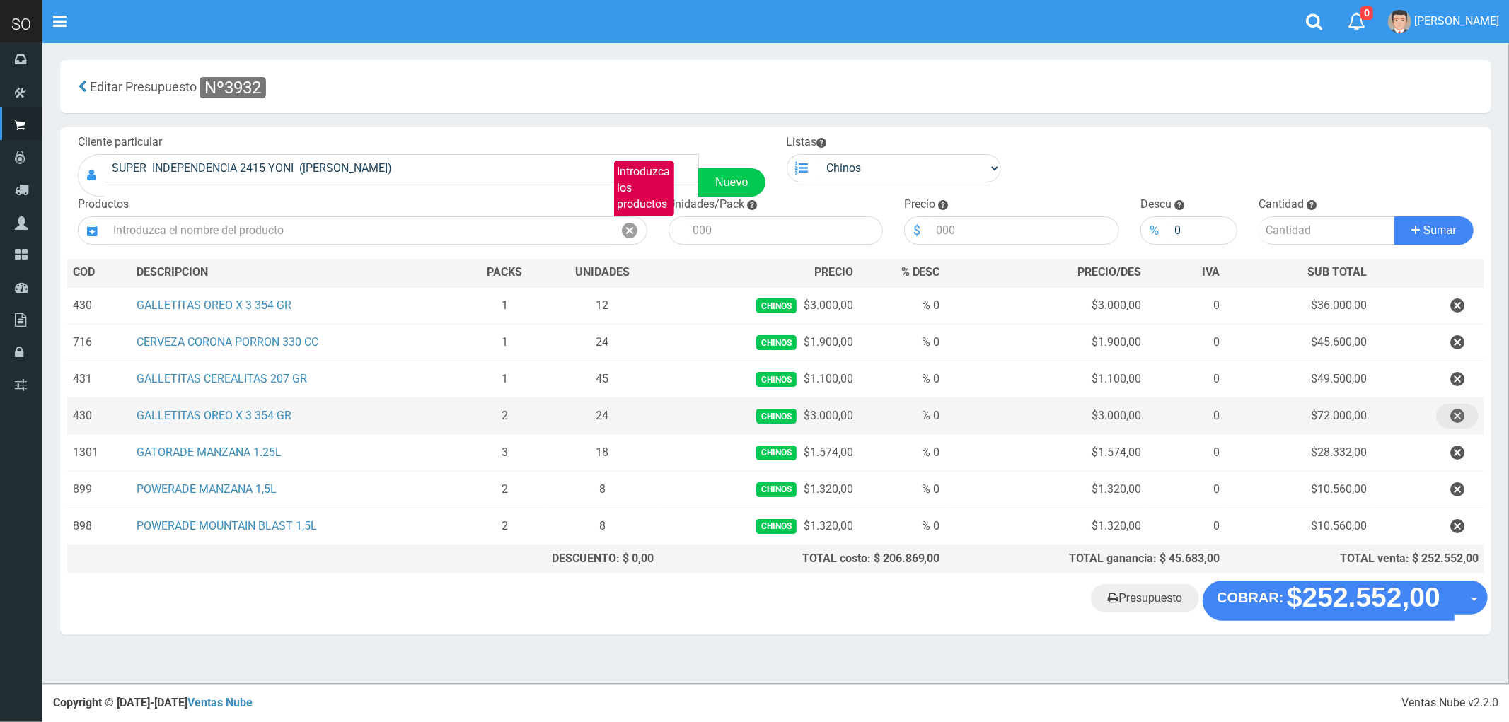
click at [1461, 412] on icon "button" at bounding box center [1457, 416] width 14 height 25
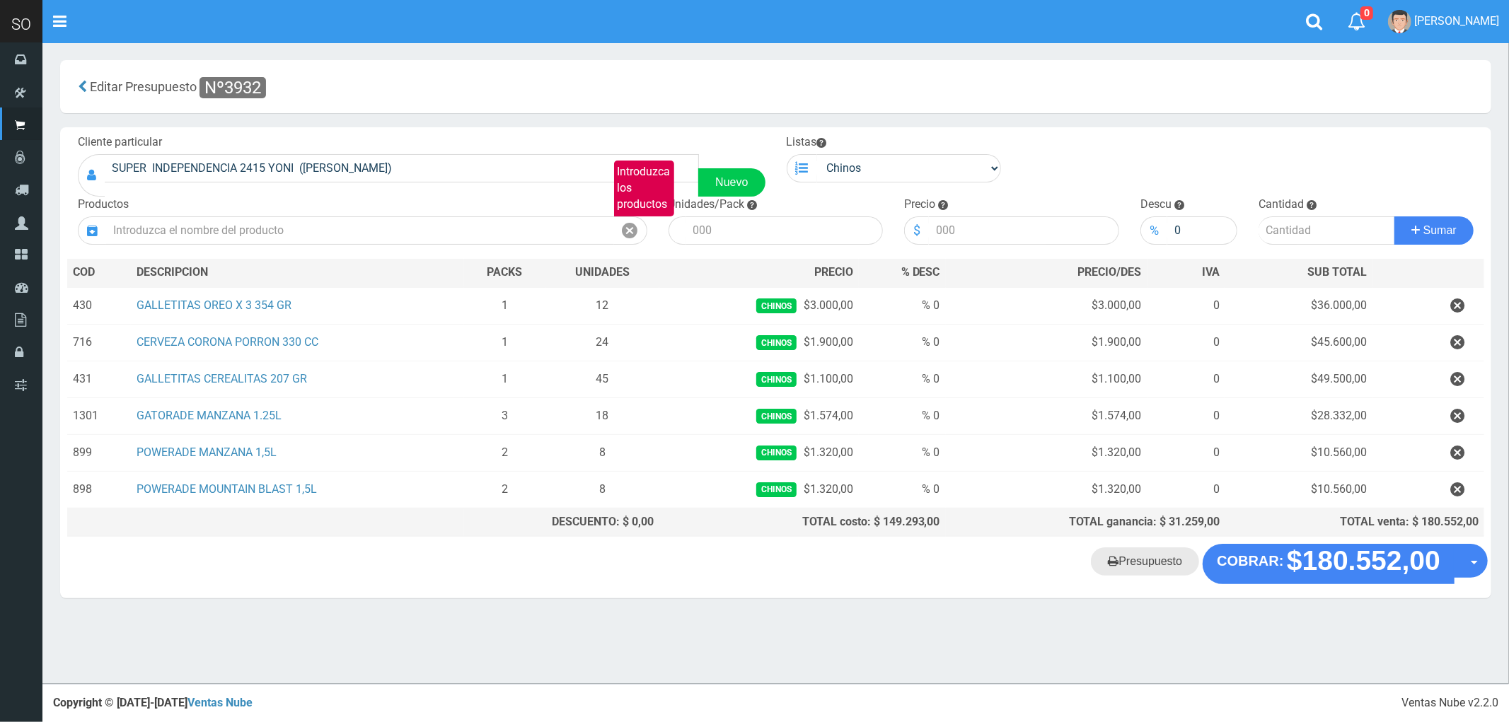
click at [1149, 571] on link "Presupuesto" at bounding box center [1145, 561] width 108 height 28
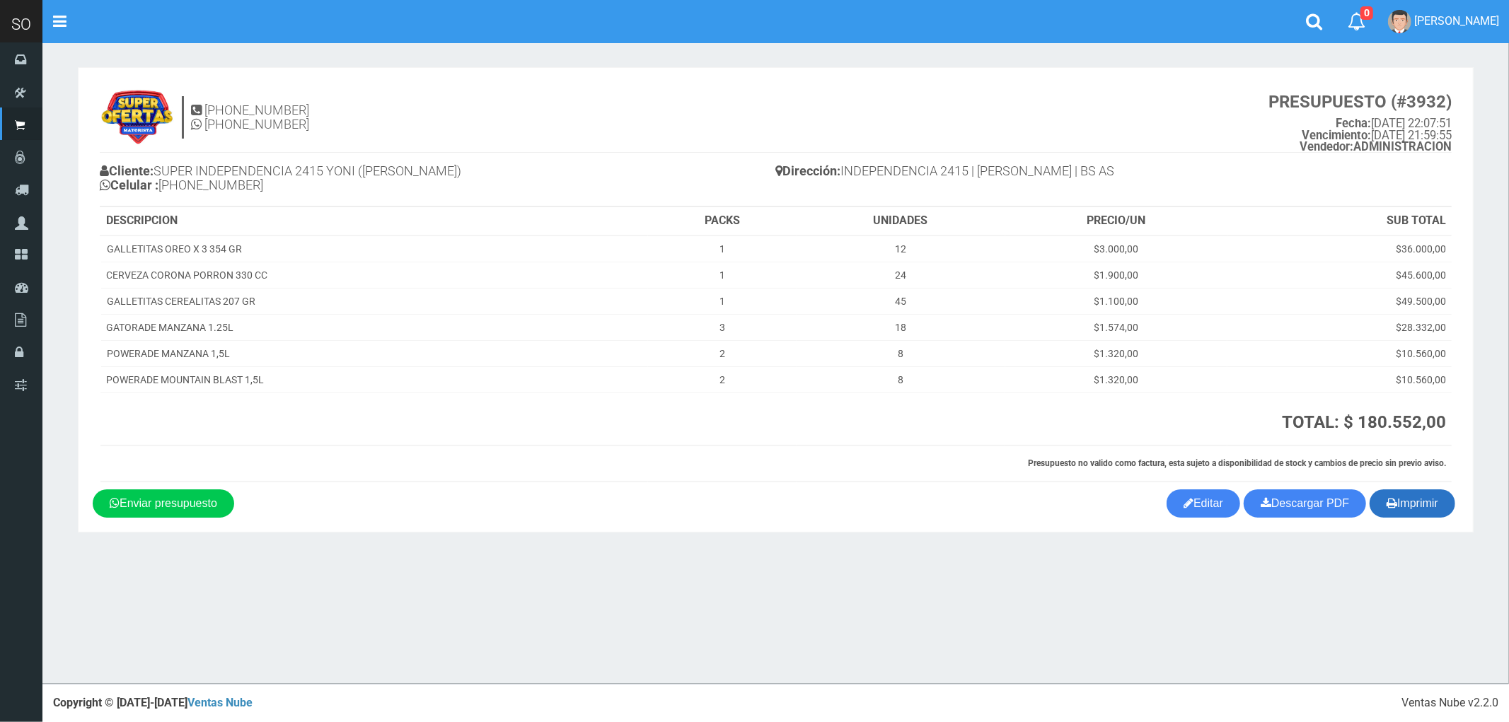
click at [1412, 501] on button "Imprimir" at bounding box center [1412, 503] width 86 height 28
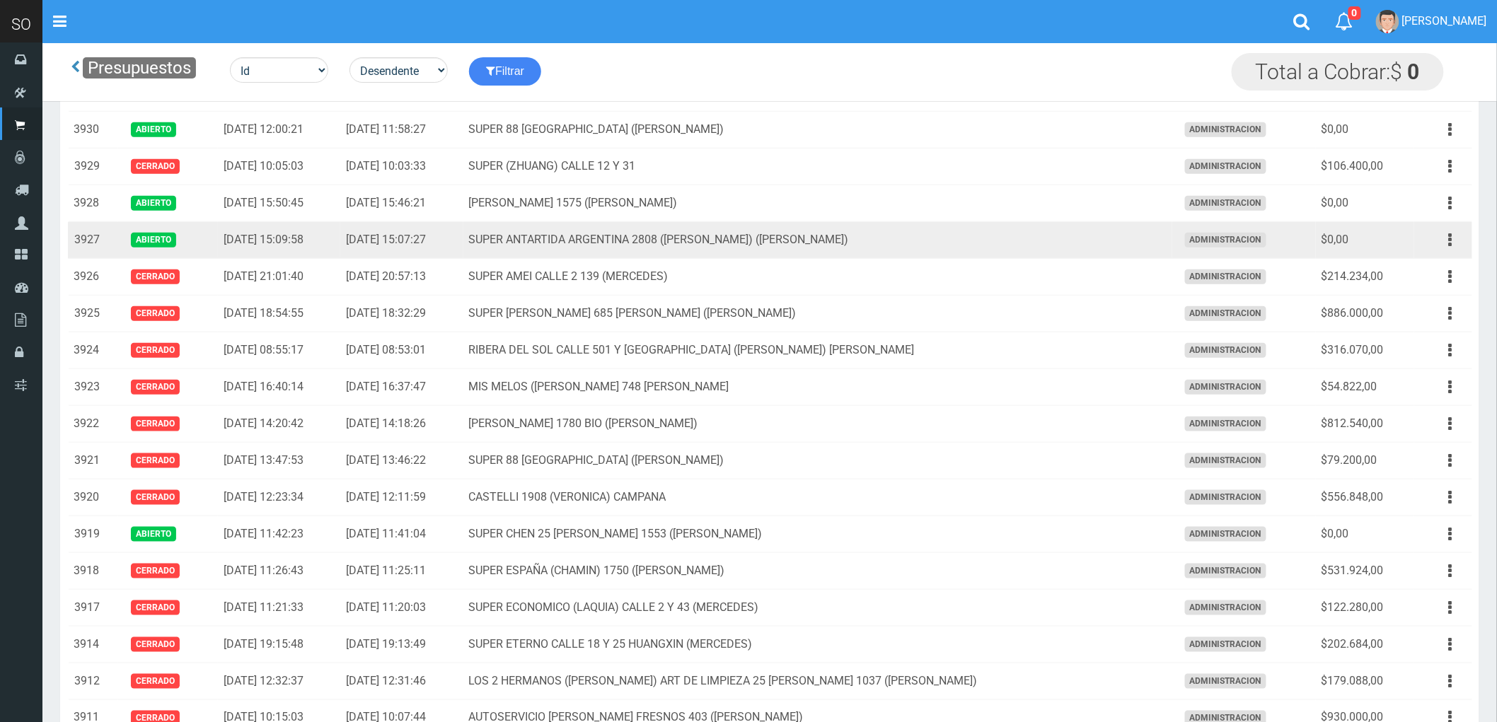
scroll to position [393, 0]
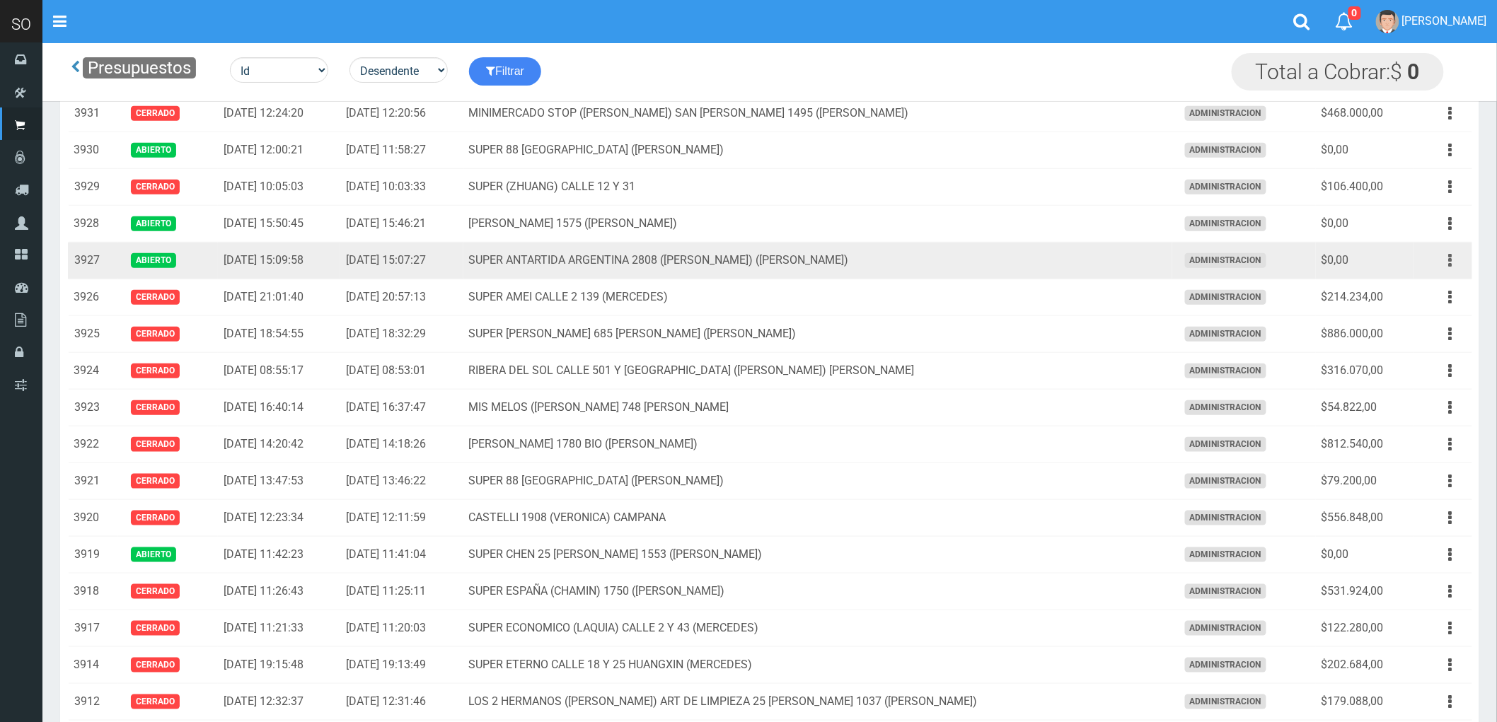
click at [1452, 262] on icon "button" at bounding box center [1451, 260] width 4 height 25
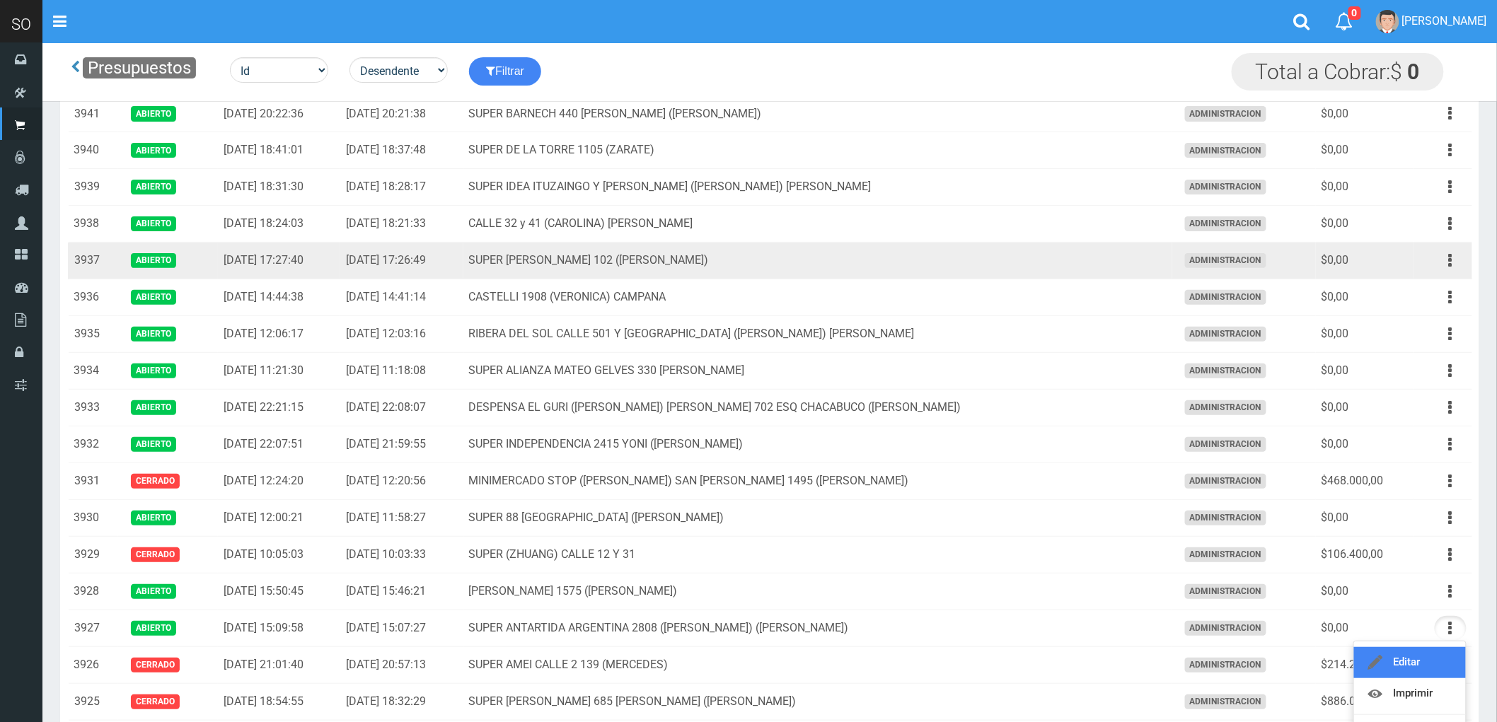
scroll to position [0, 0]
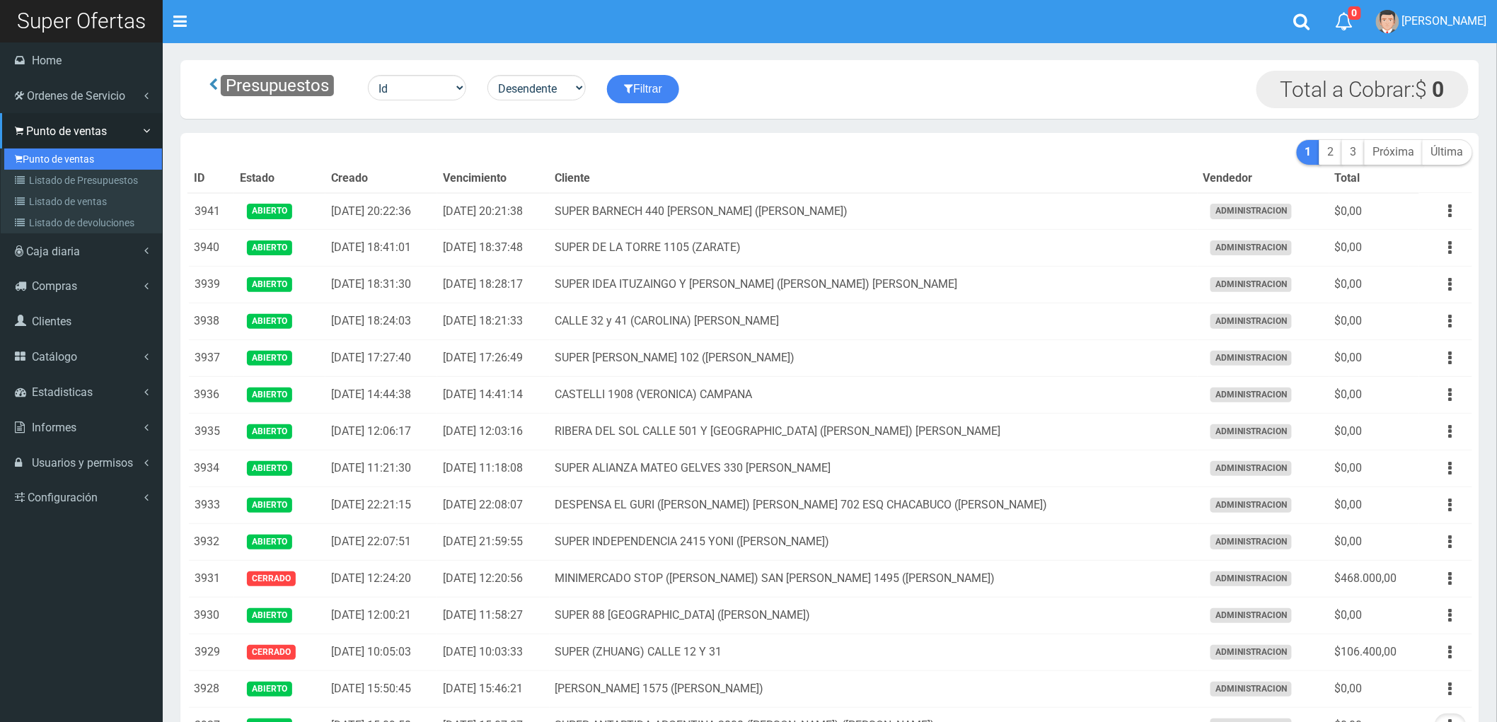
click at [45, 160] on link "Punto de ventas" at bounding box center [83, 159] width 158 height 21
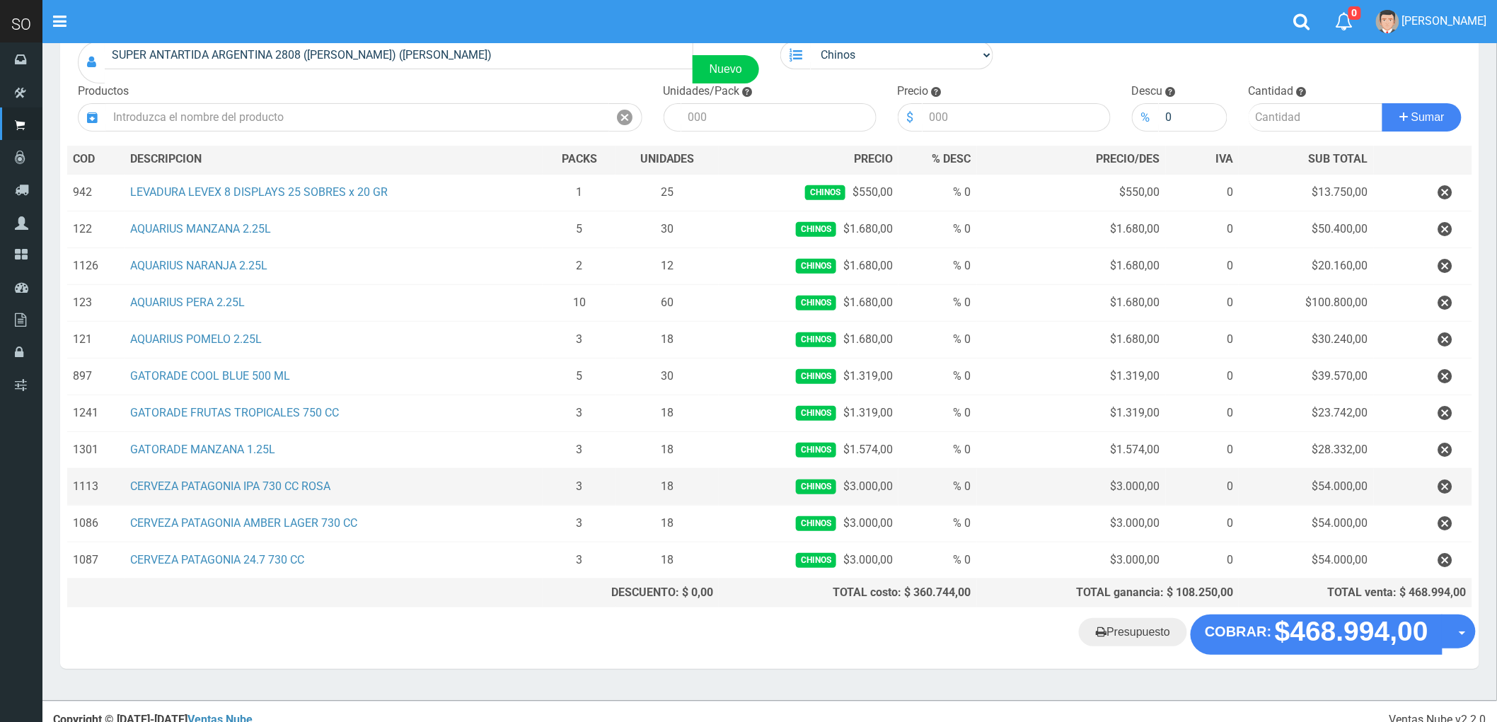
scroll to position [132, 0]
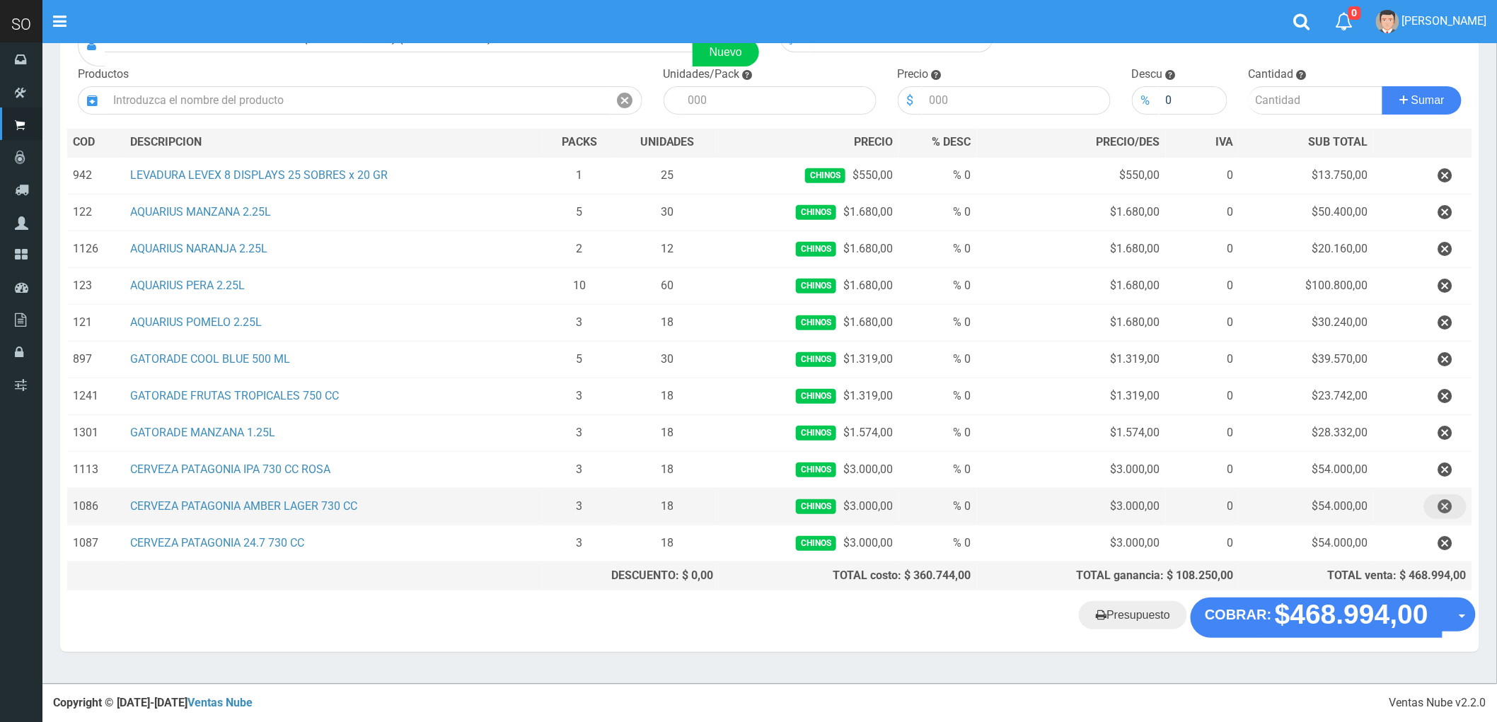
click at [1444, 507] on icon "button" at bounding box center [1445, 506] width 14 height 25
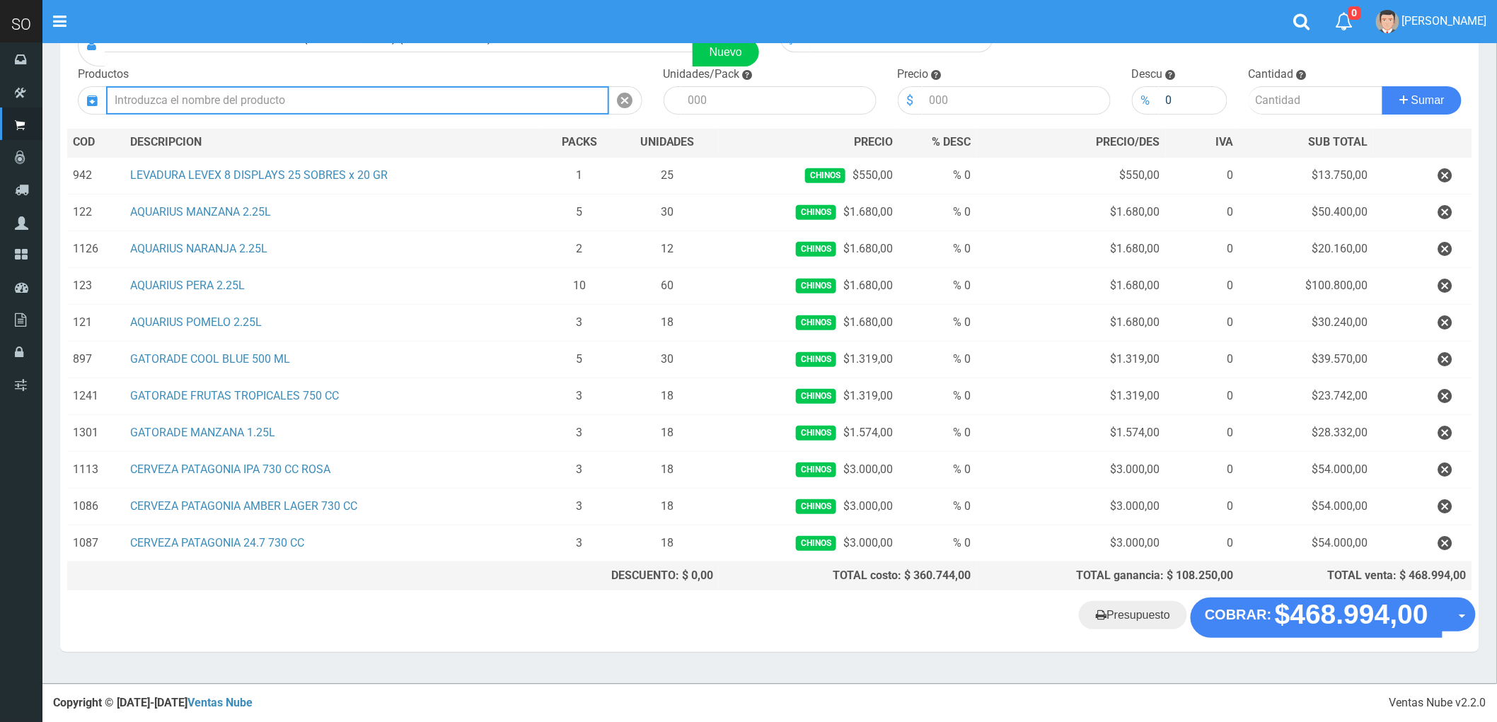
scroll to position [95, 0]
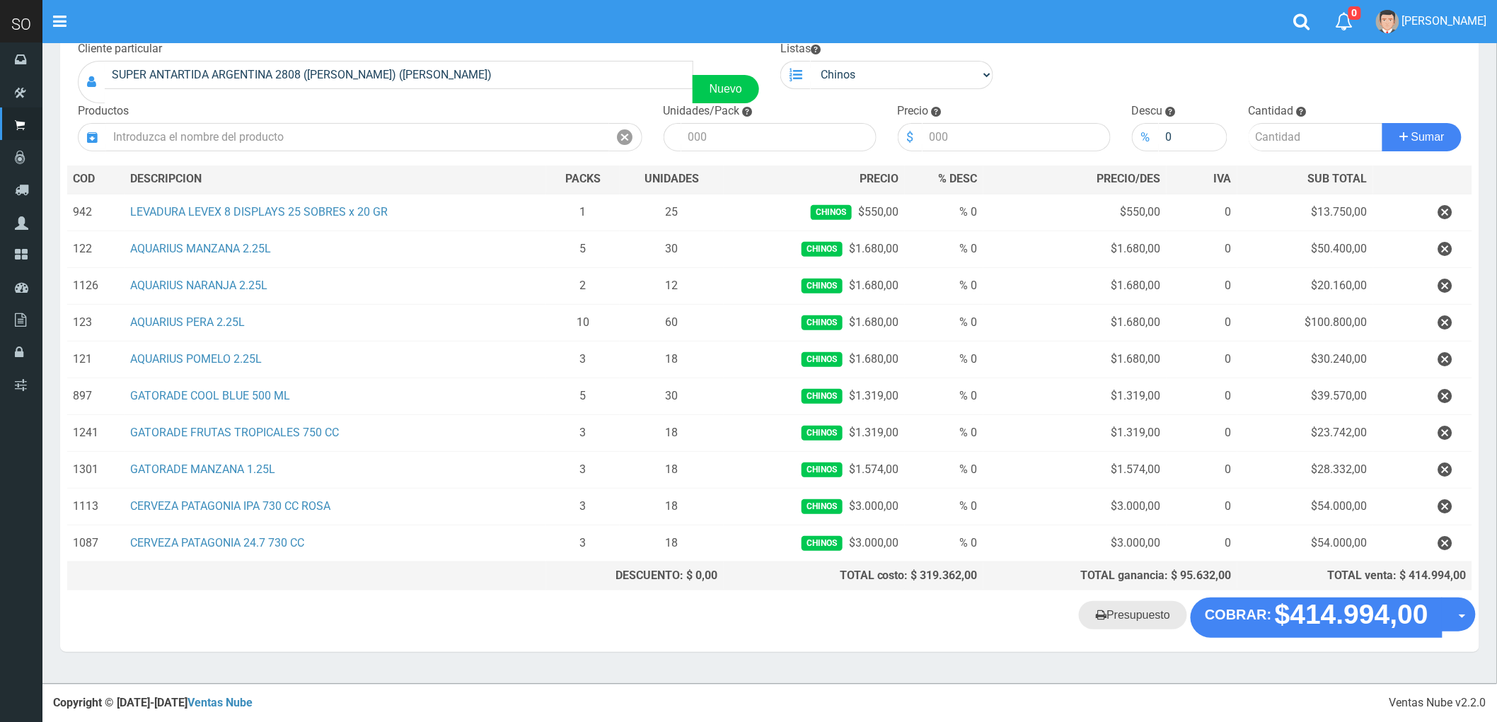
click at [1159, 614] on link "Presupuesto" at bounding box center [1133, 615] width 108 height 28
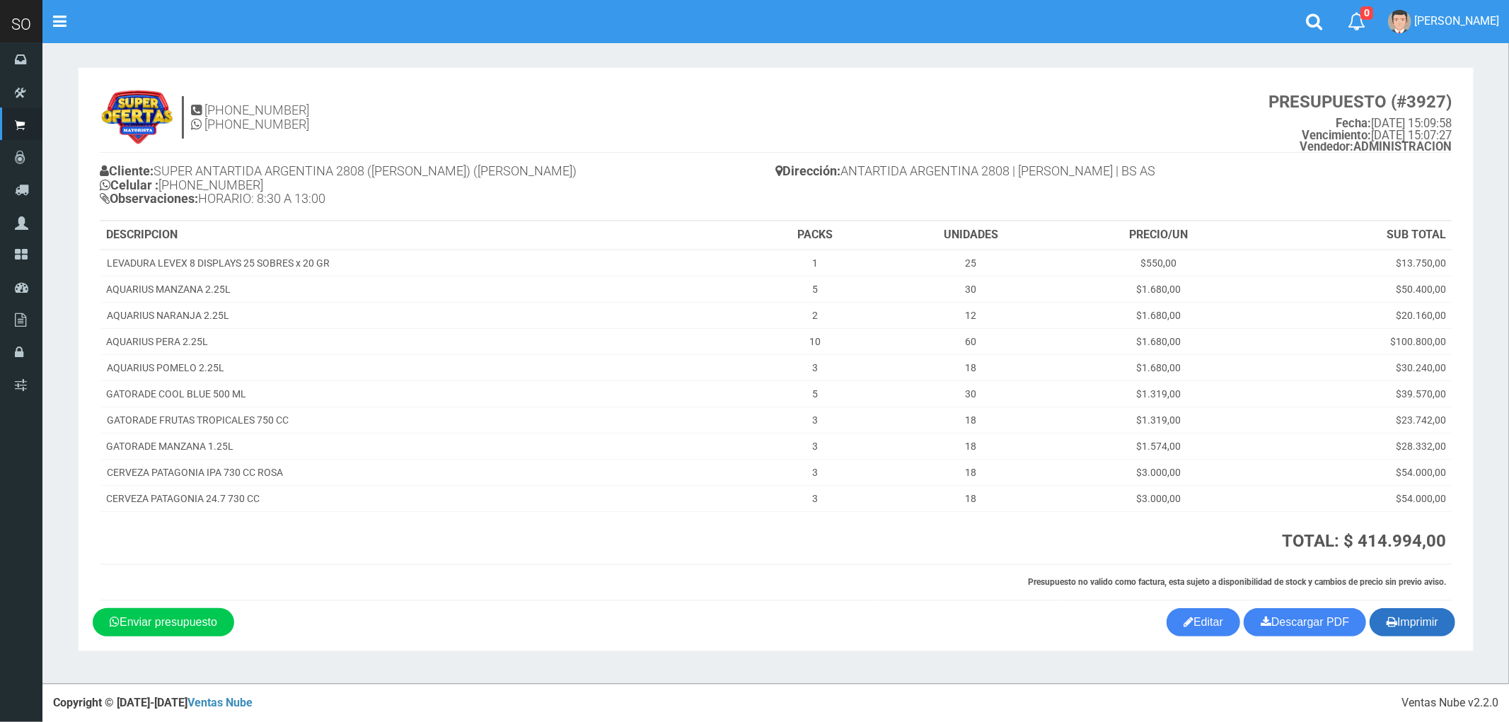
click at [1410, 631] on button "Imprimir" at bounding box center [1412, 622] width 86 height 28
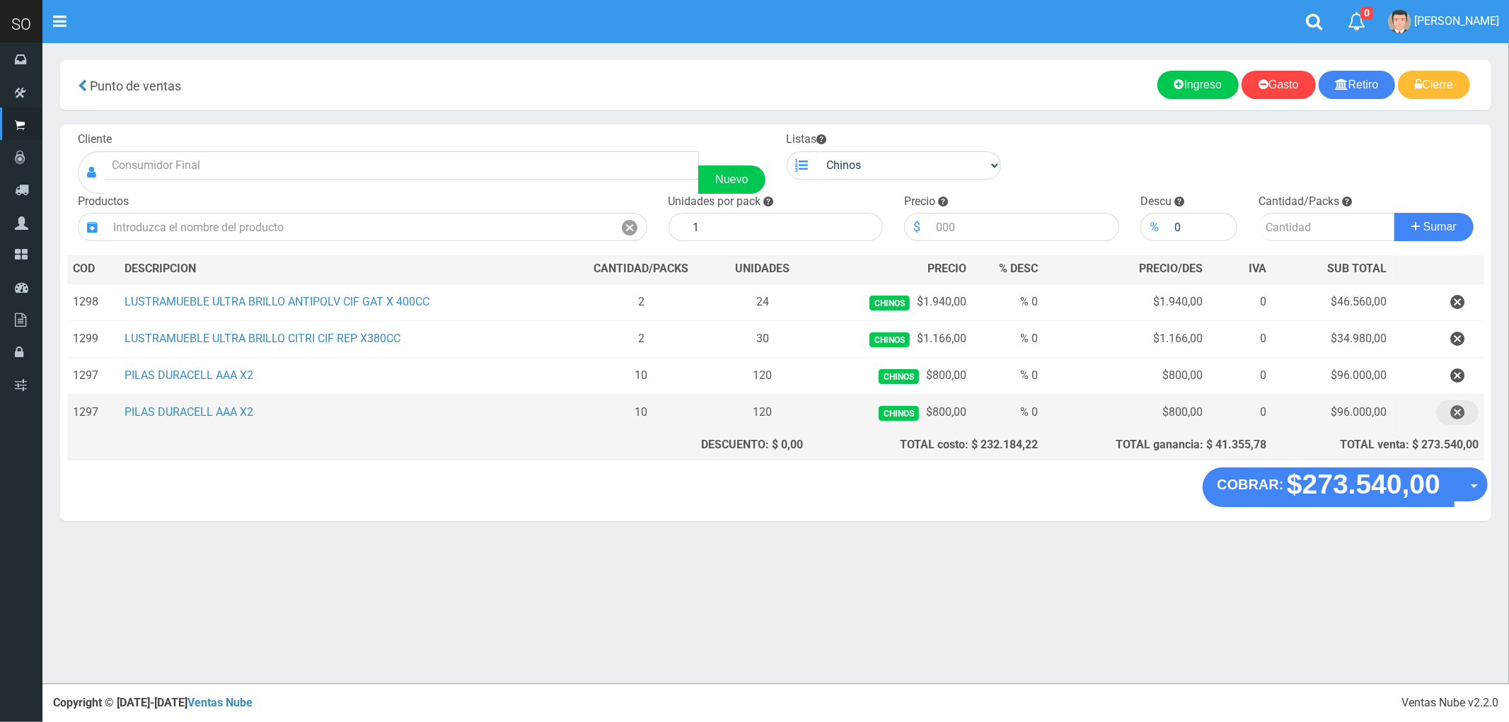
click at [1456, 417] on icon "button" at bounding box center [1457, 412] width 14 height 25
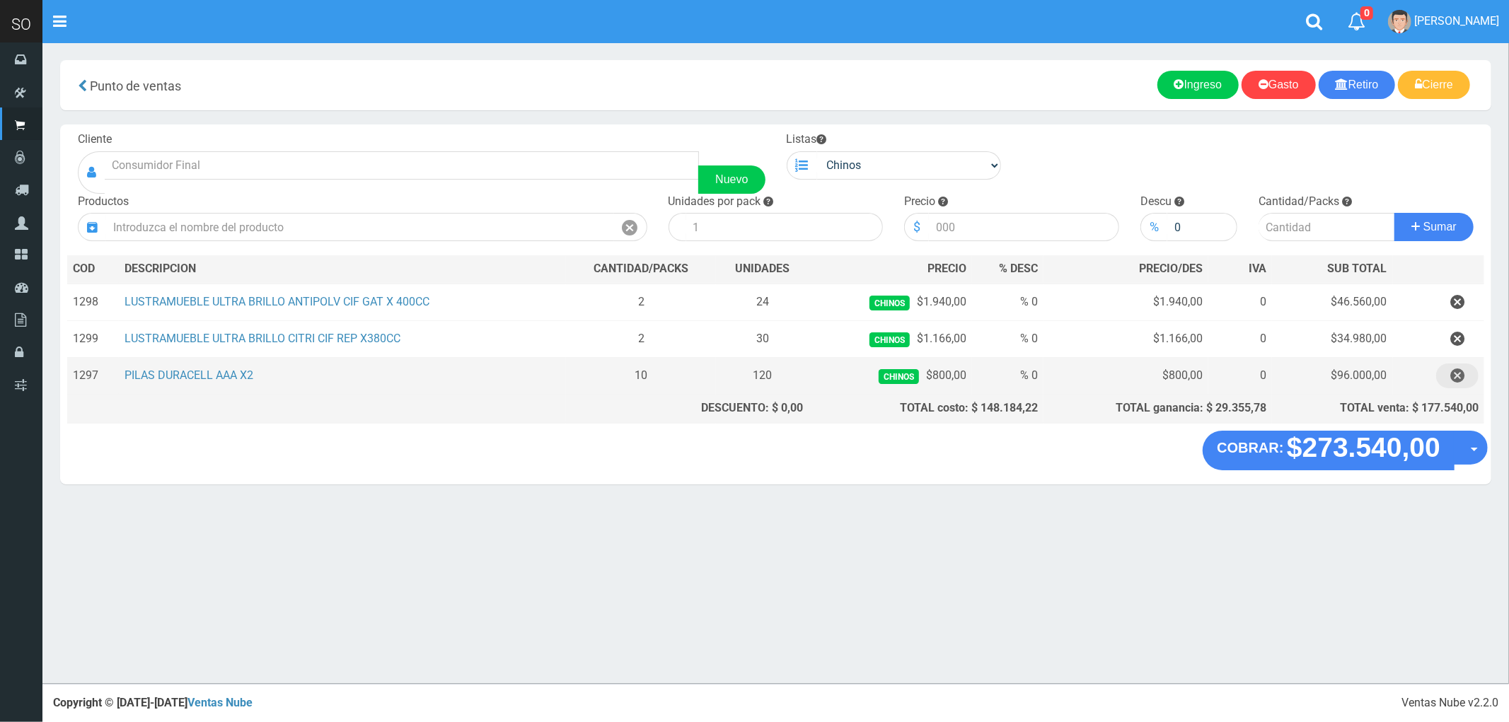
click at [1456, 376] on icon "button" at bounding box center [1457, 376] width 14 height 25
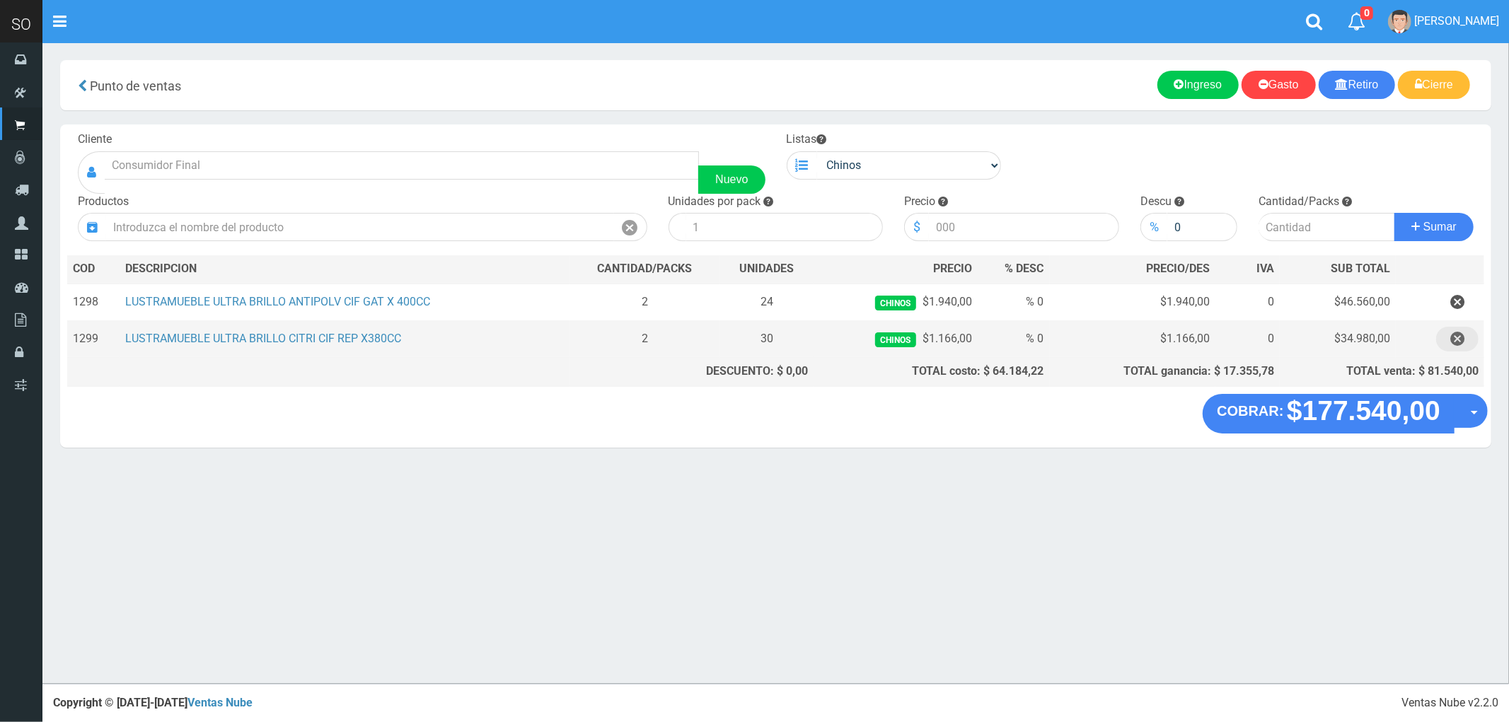
click at [1456, 337] on icon "button" at bounding box center [1457, 339] width 14 height 25
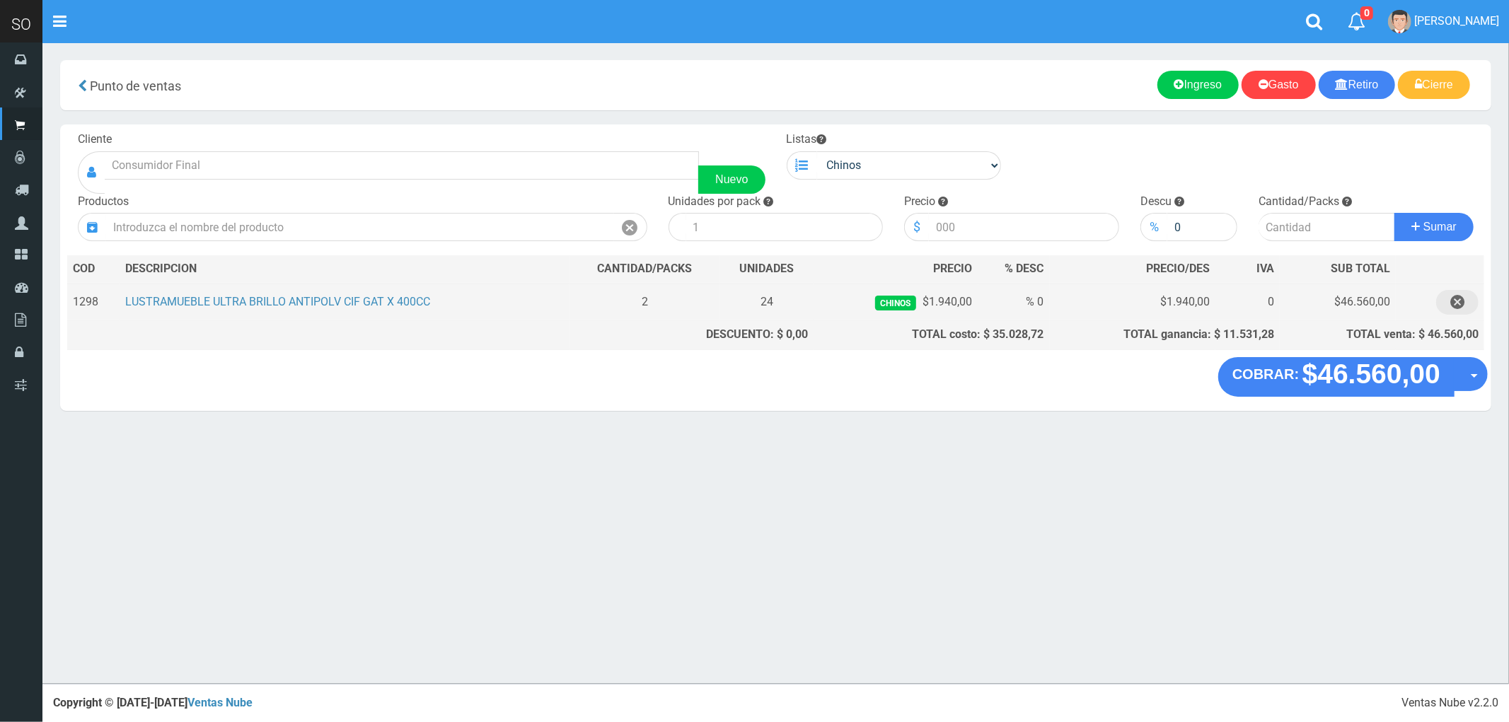
click at [1458, 301] on icon "button" at bounding box center [1457, 302] width 14 height 25
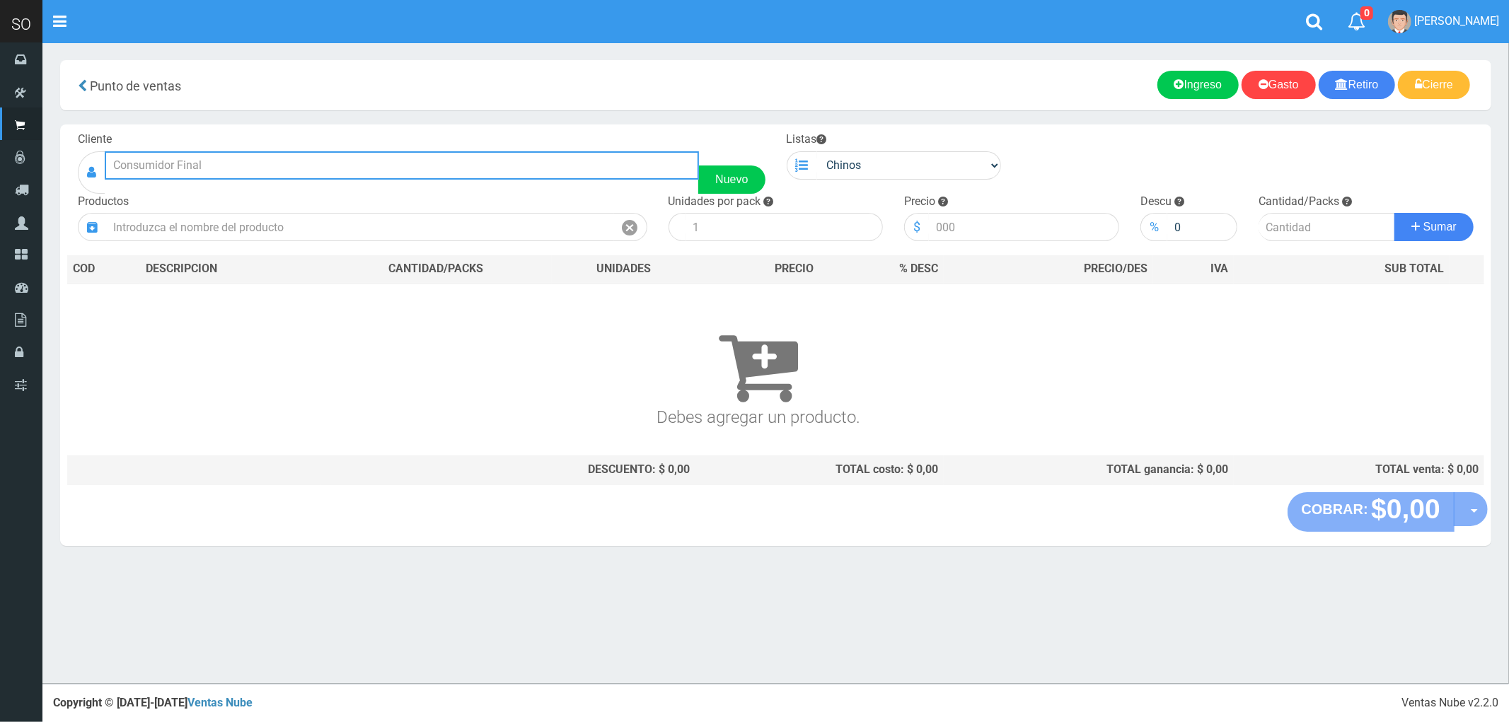
click at [157, 154] on input "text" at bounding box center [402, 165] width 594 height 28
type input "C"
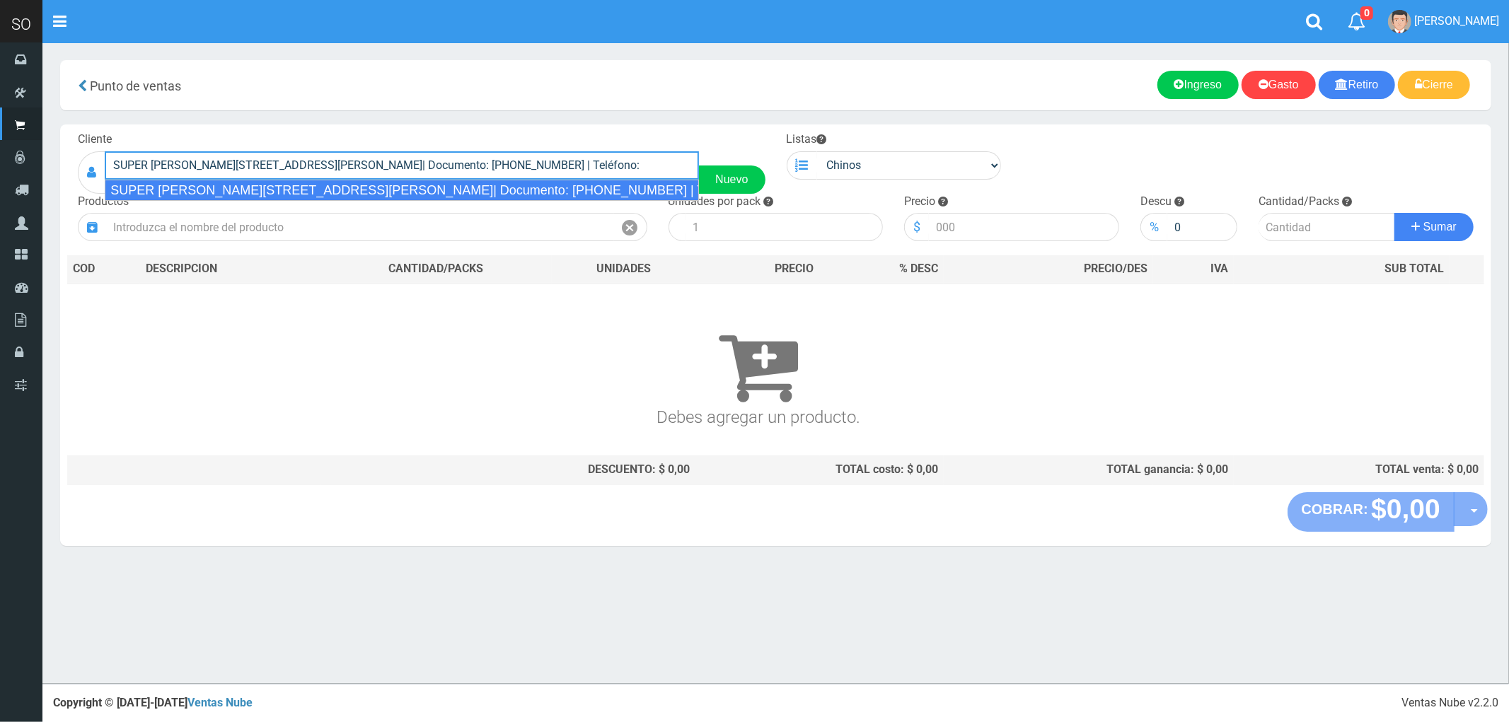
type input "SUPER VIAMONTE 608(JUAN) (CAMPANA)| Documento: 21555566 | Teléfono:"
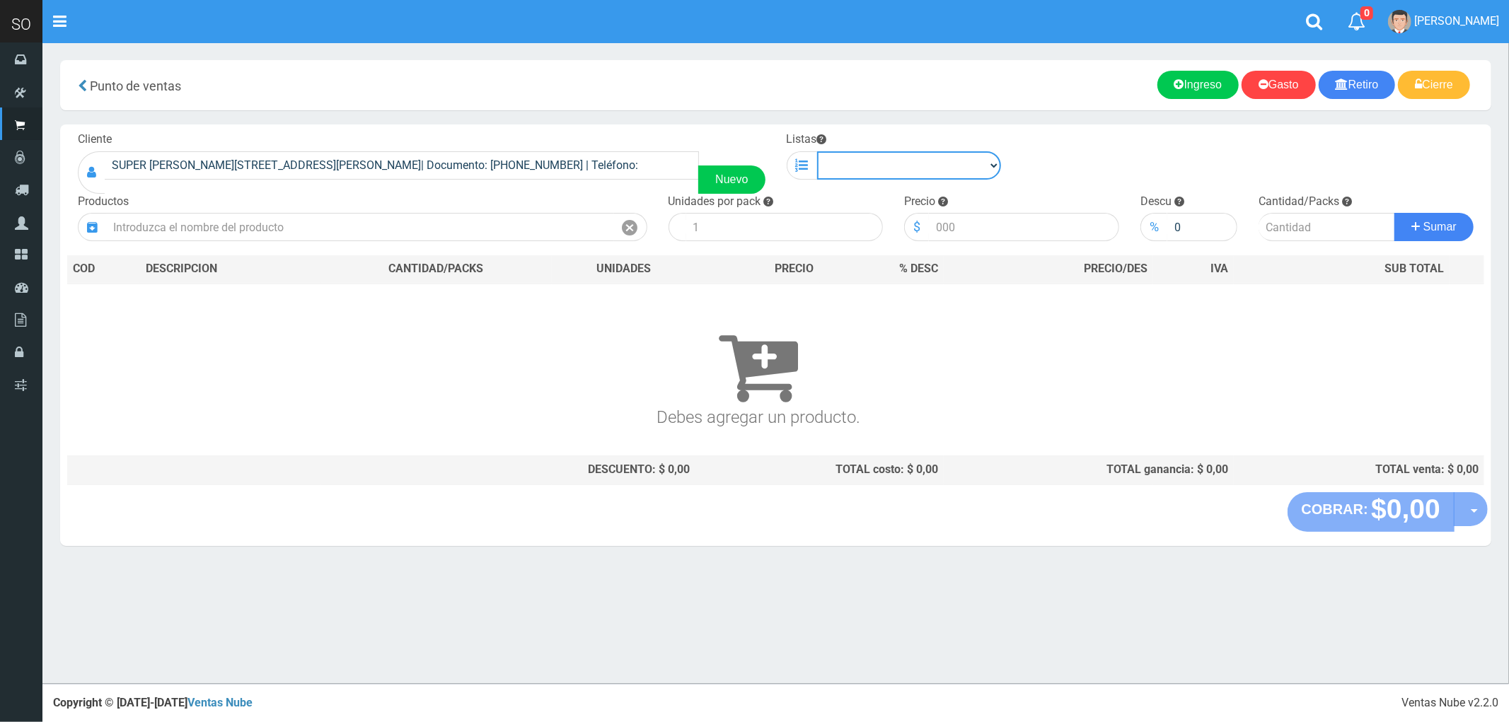
click at [837, 161] on select "Chinos . ." at bounding box center [909, 165] width 185 height 28
select select "1"
click at [817, 151] on select "Chinos . ." at bounding box center [909, 165] width 185 height 28
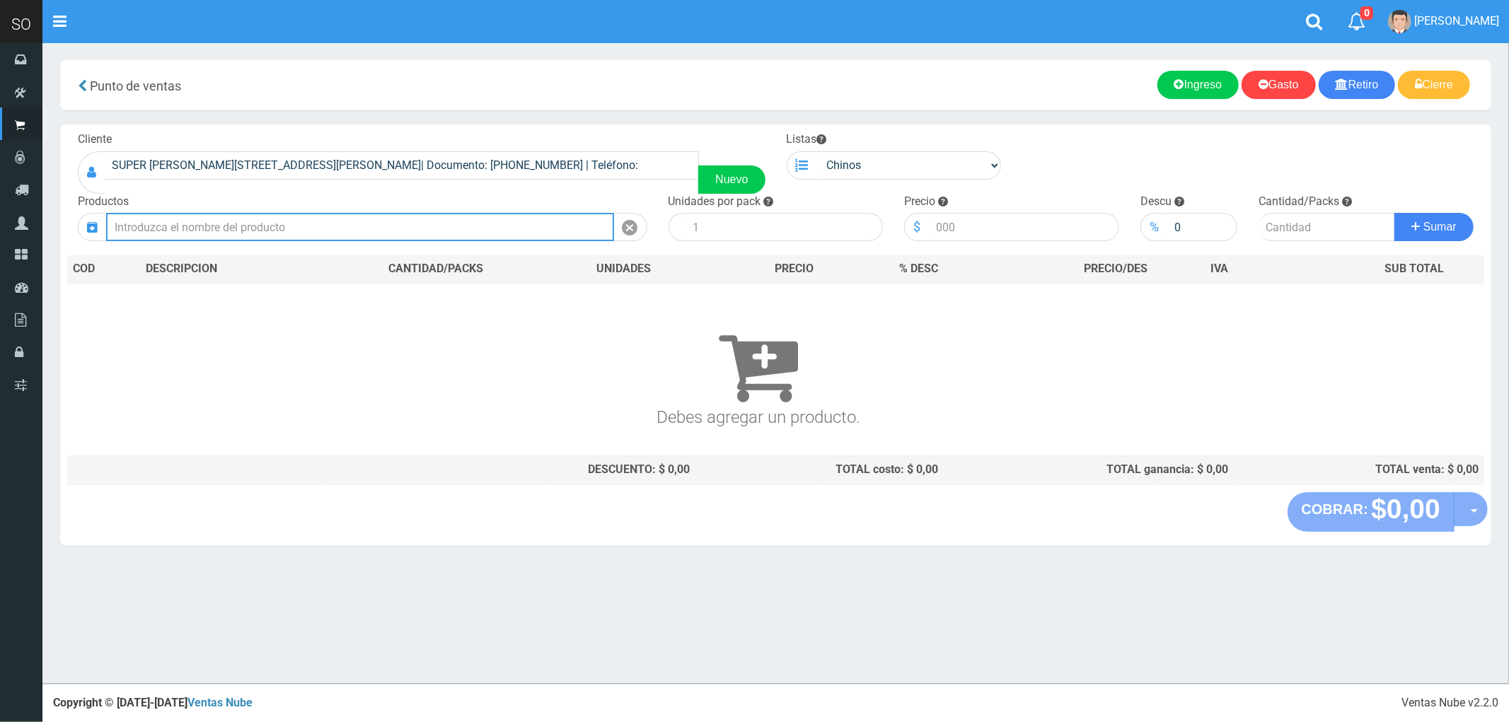
click at [477, 227] on input "text" at bounding box center [360, 227] width 508 height 28
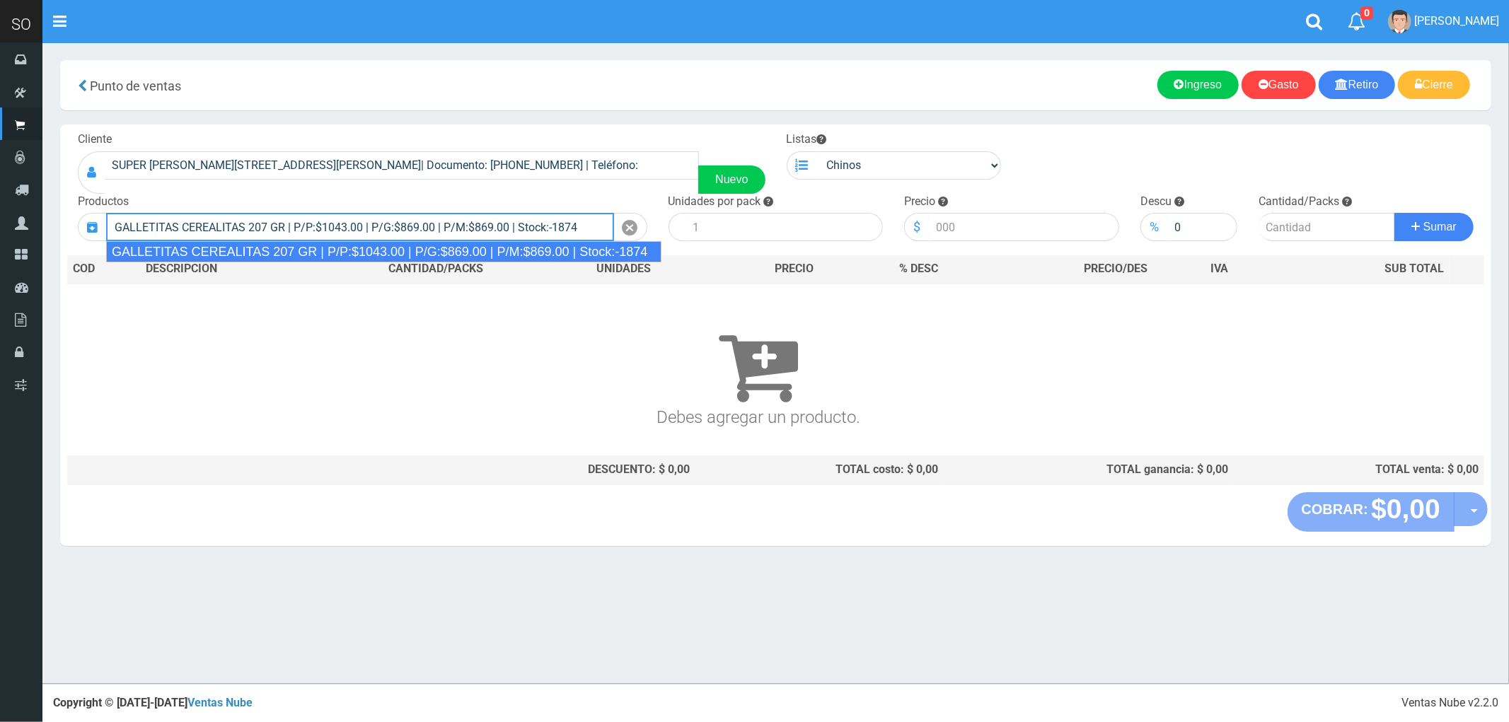
type input "GALLETITAS CEREALITAS 207 GR | P/P:$1043.00 | P/G:$869.00 | P/M:$869.00 | Stock…"
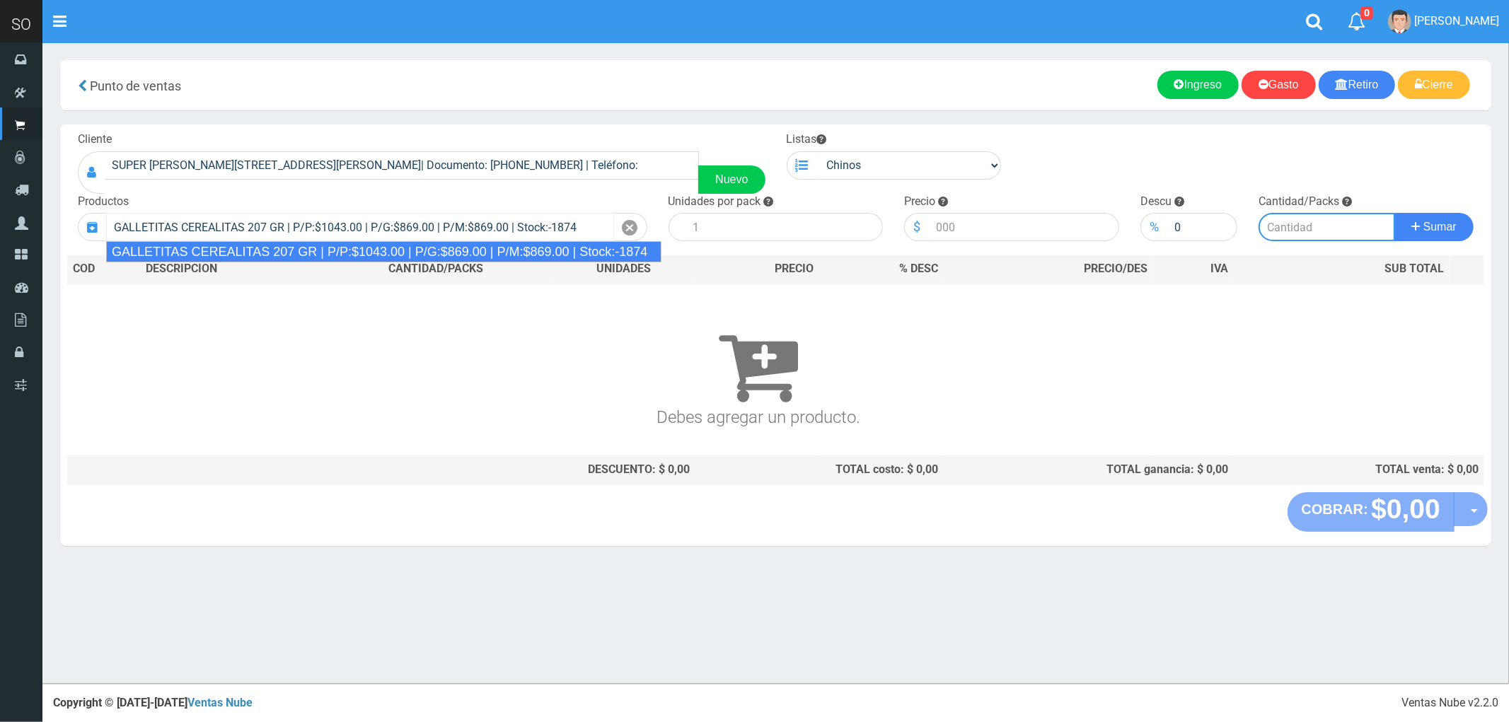
type input "45"
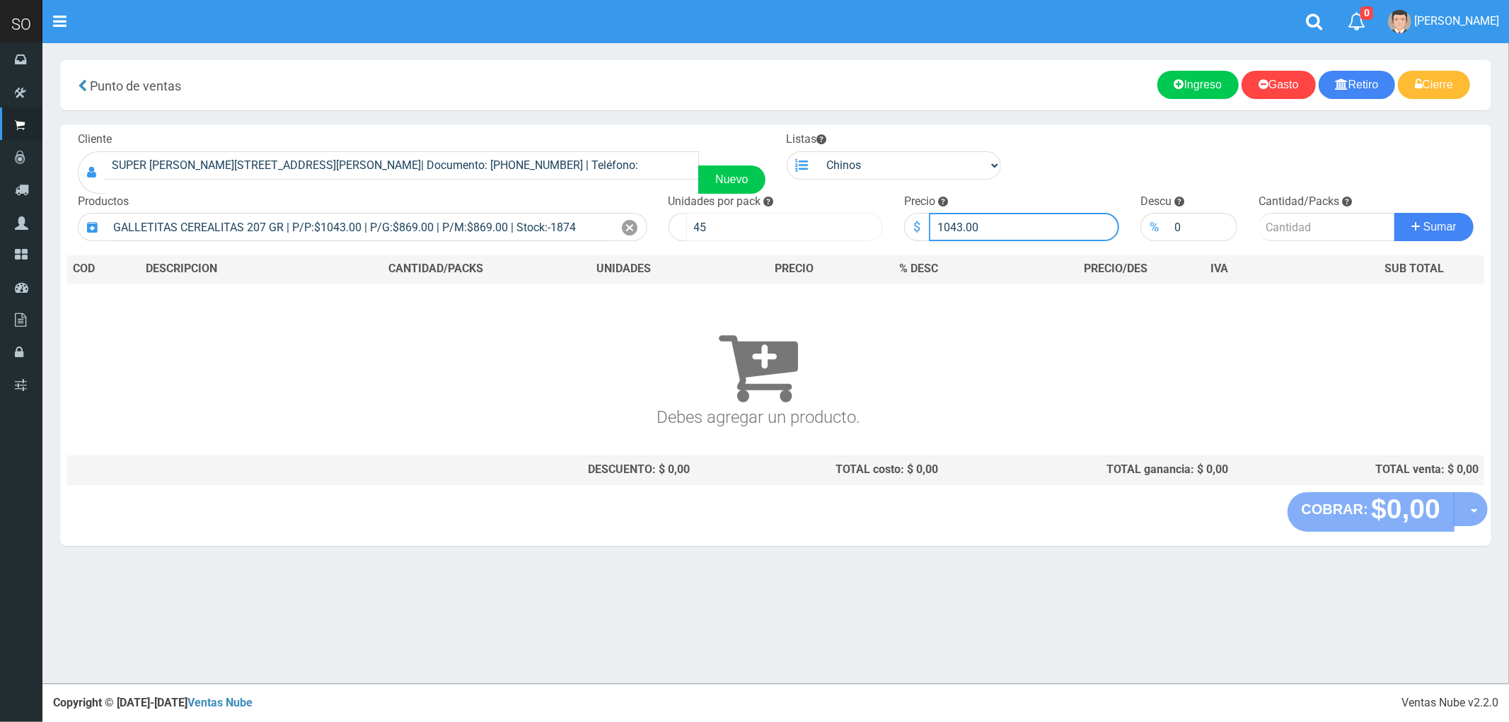
drag, startPoint x: 970, startPoint y: 224, endPoint x: 865, endPoint y: 228, distance: 105.5
click at [865, 132] on form "Cliente SUPER VIAMONTE 608(JUAN) (CAMPANA)| Documento: 21555566 | Teléfono: Nue…" at bounding box center [775, 132] width 1417 height 0
type input "999"
click at [1311, 213] on input "number" at bounding box center [1326, 227] width 137 height 28
type input "3"
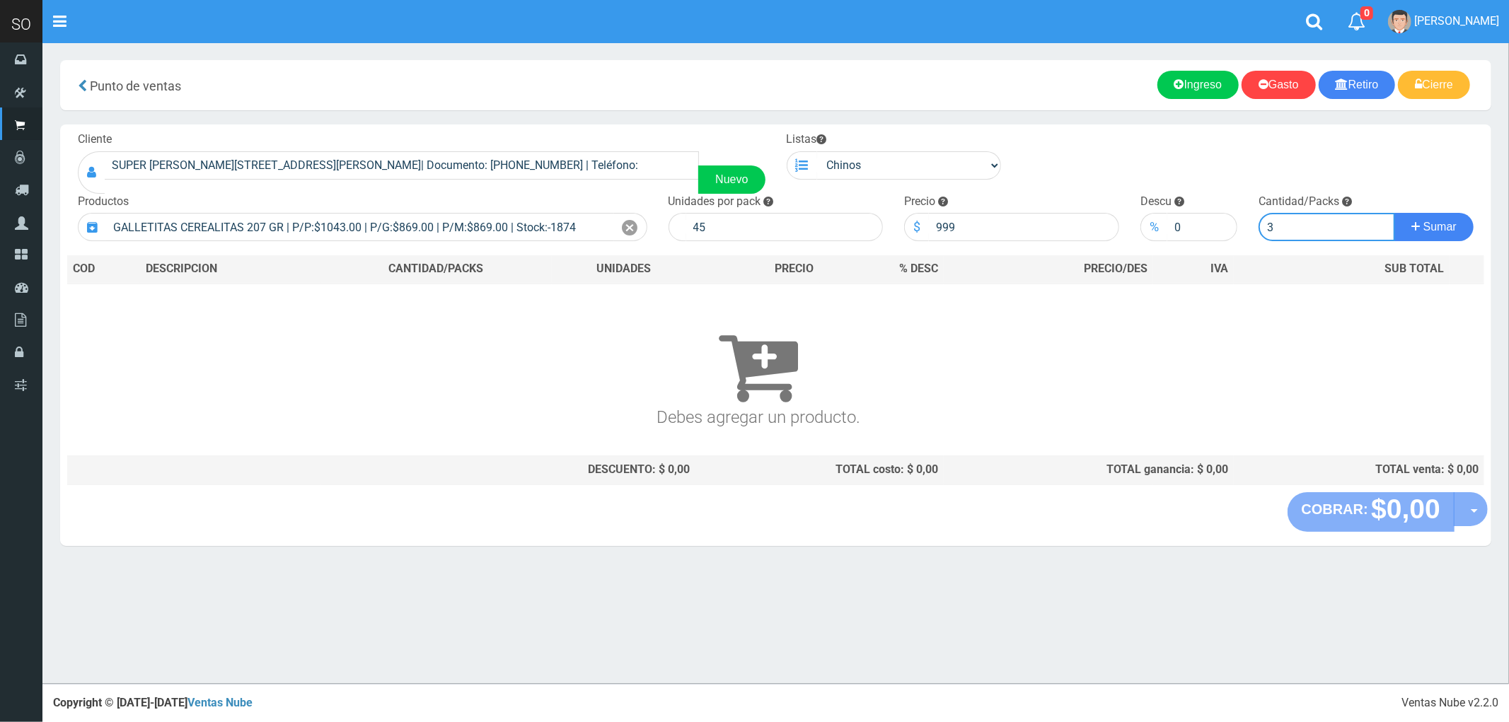
click at [1394, 213] on button "Sumar" at bounding box center [1433, 227] width 79 height 28
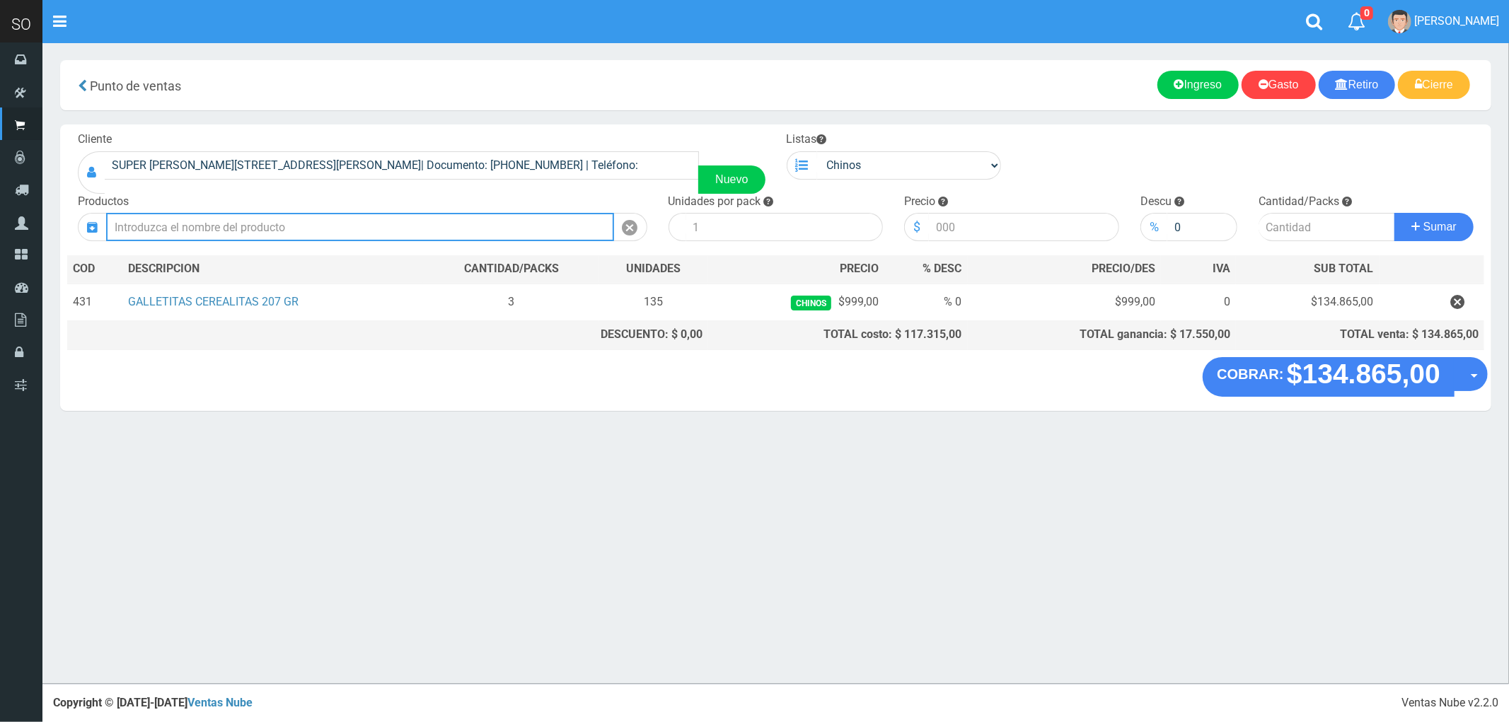
click at [284, 220] on input "text" at bounding box center [360, 227] width 508 height 28
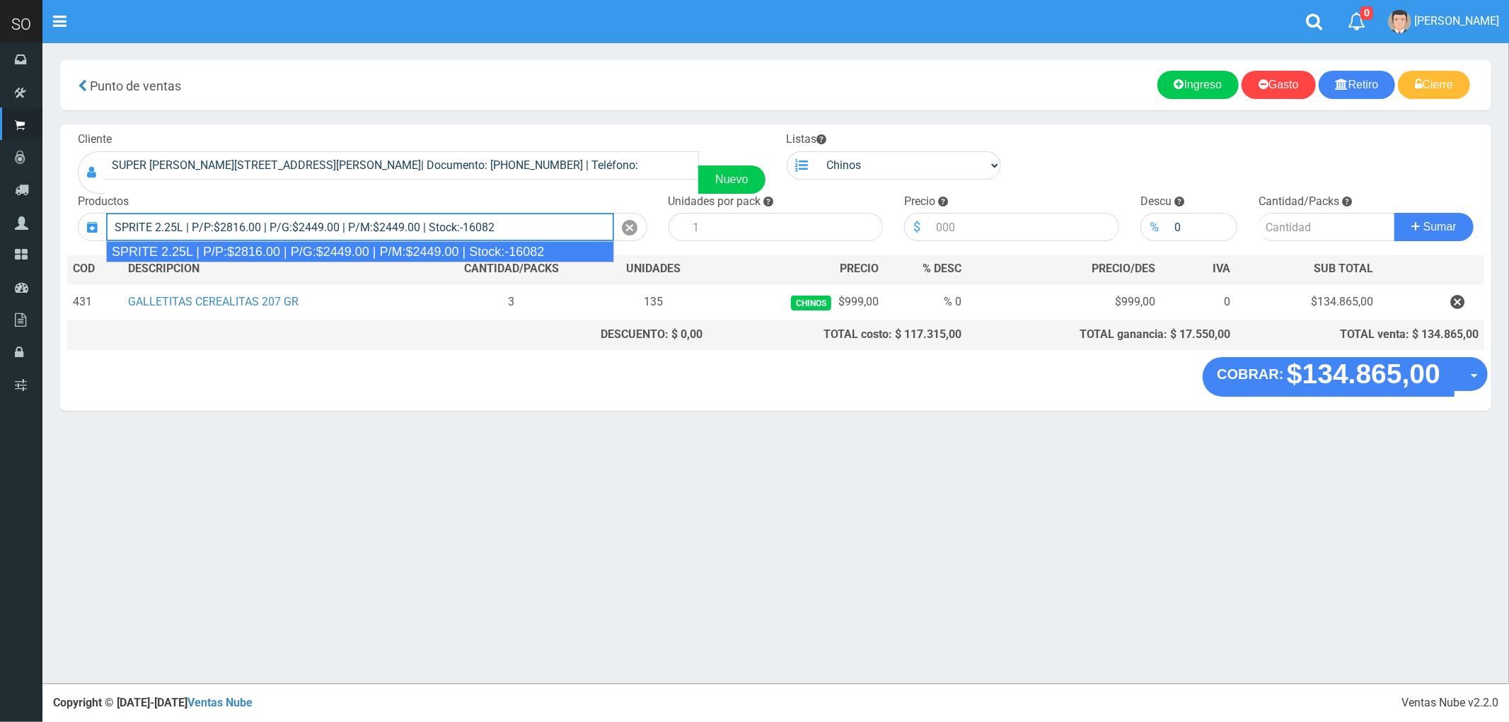
type input "SPRITE 2.25L | P/P:$2816.00 | P/G:$2449.00 | P/M:$2449.00 | Stock:-16082"
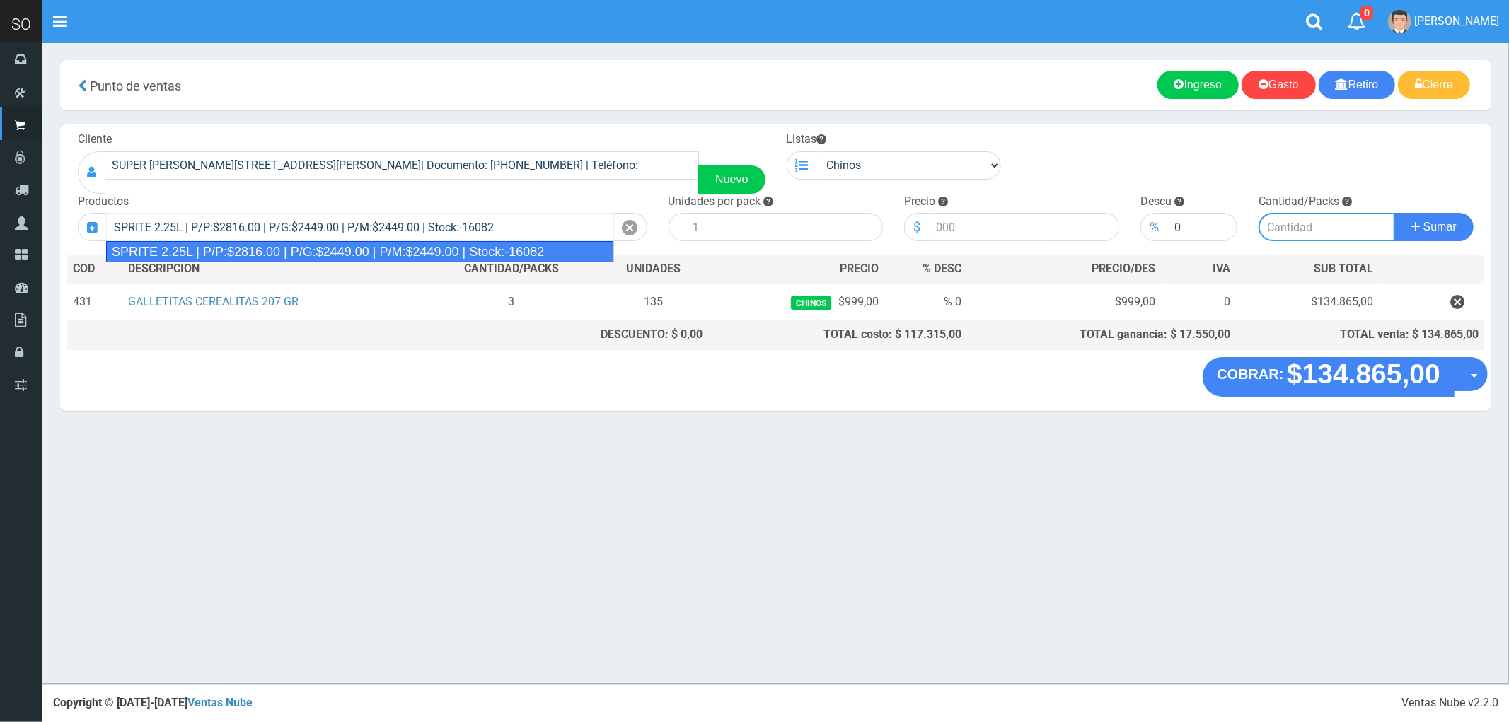
type input "8"
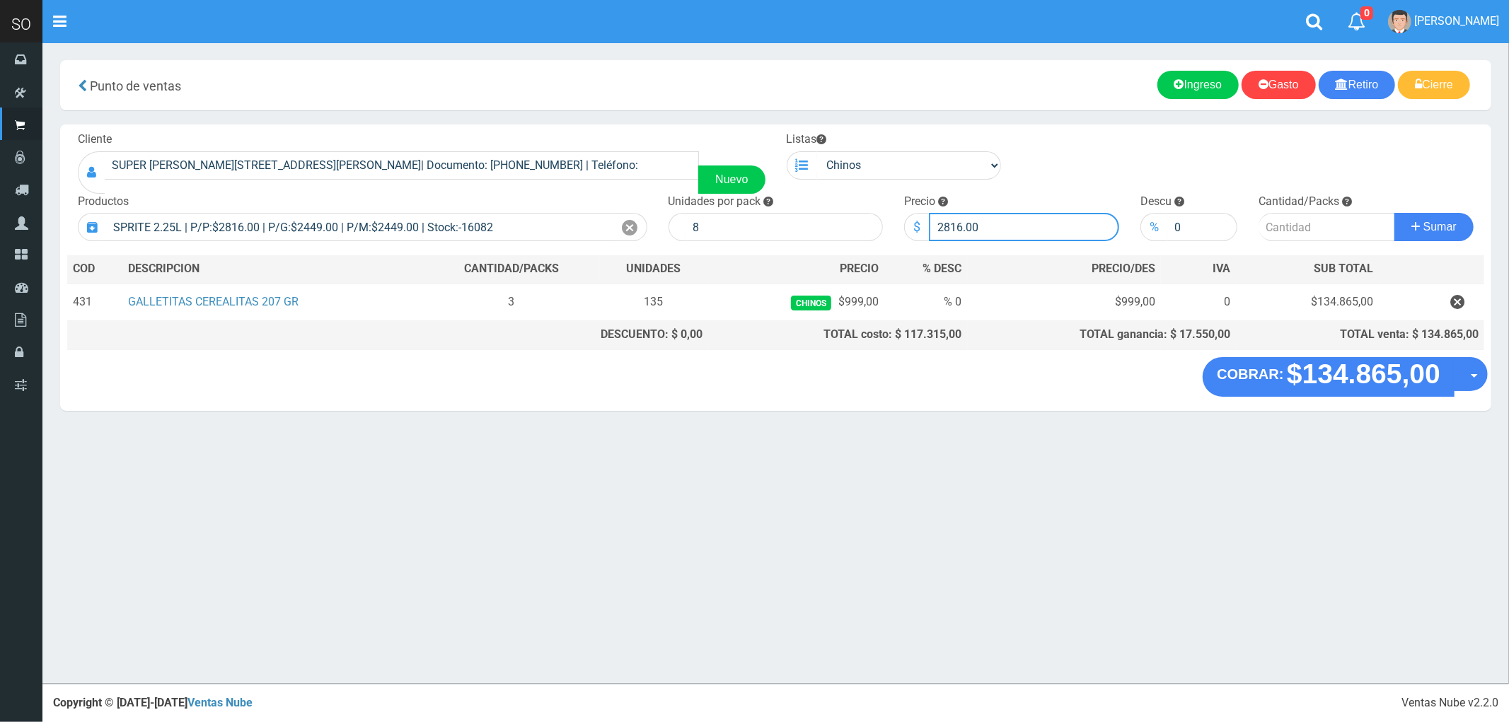
drag, startPoint x: 992, startPoint y: 223, endPoint x: 910, endPoint y: 232, distance: 82.6
click at [910, 232] on div "$ 2816.00" at bounding box center [1011, 227] width 215 height 28
type input "2800"
click at [1285, 226] on input "number" at bounding box center [1326, 227] width 137 height 28
type input "2"
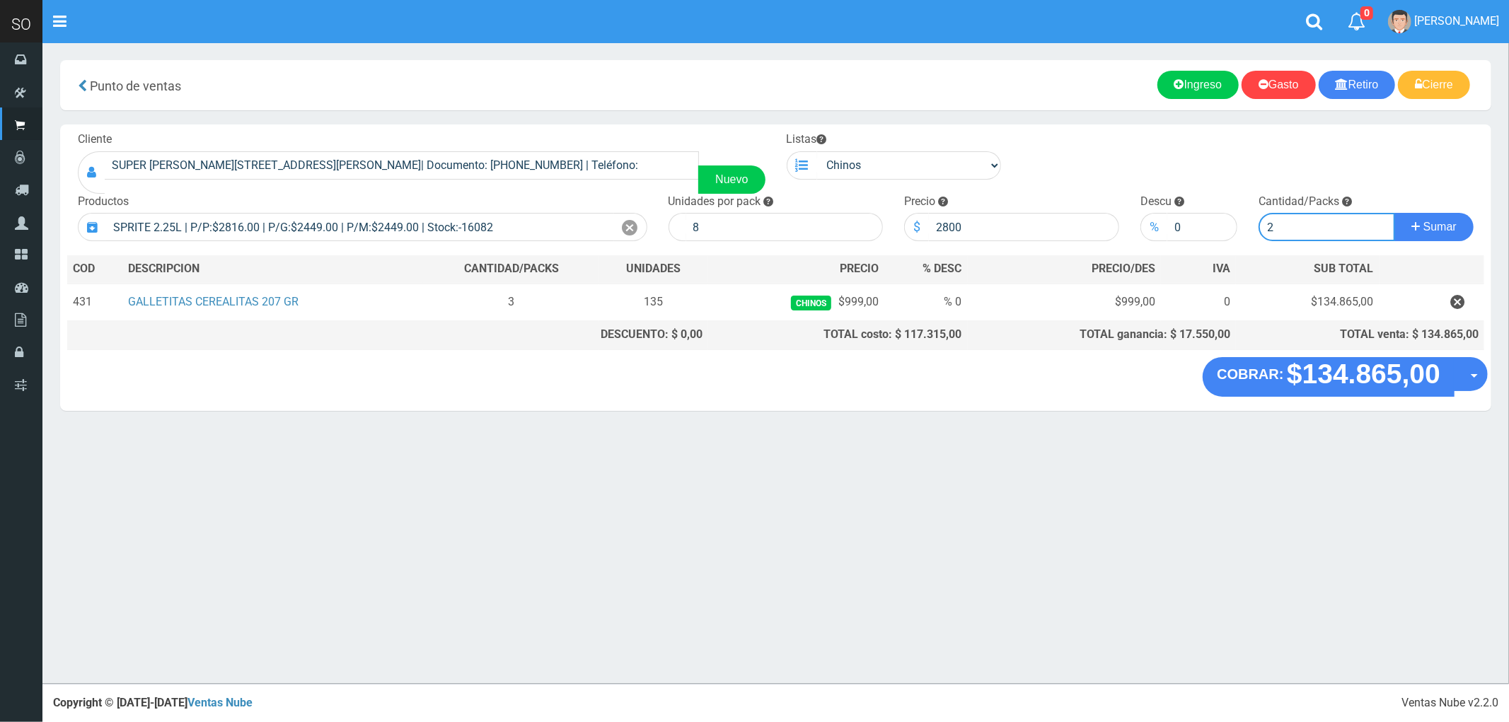
click at [1394, 213] on button "Sumar" at bounding box center [1433, 227] width 79 height 28
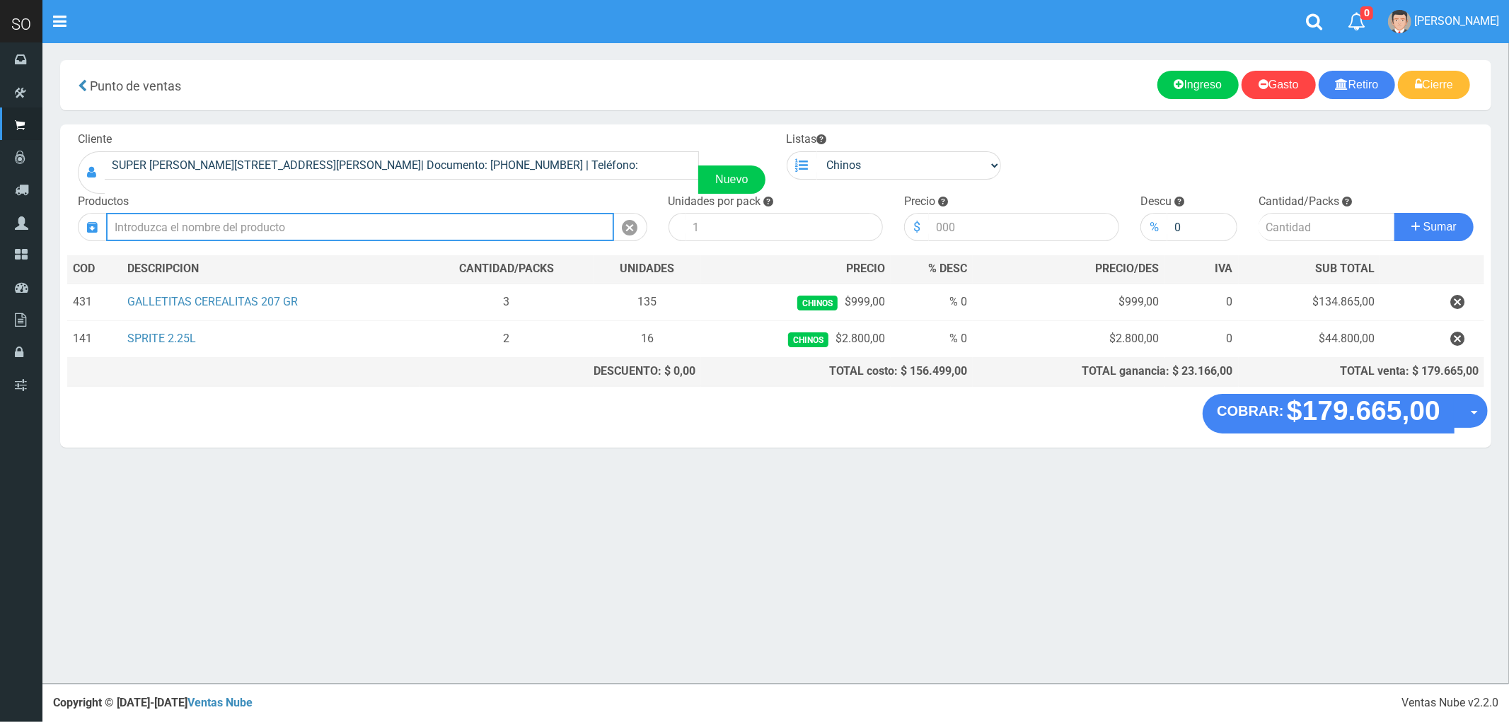
click at [200, 228] on input "text" at bounding box center [360, 227] width 508 height 28
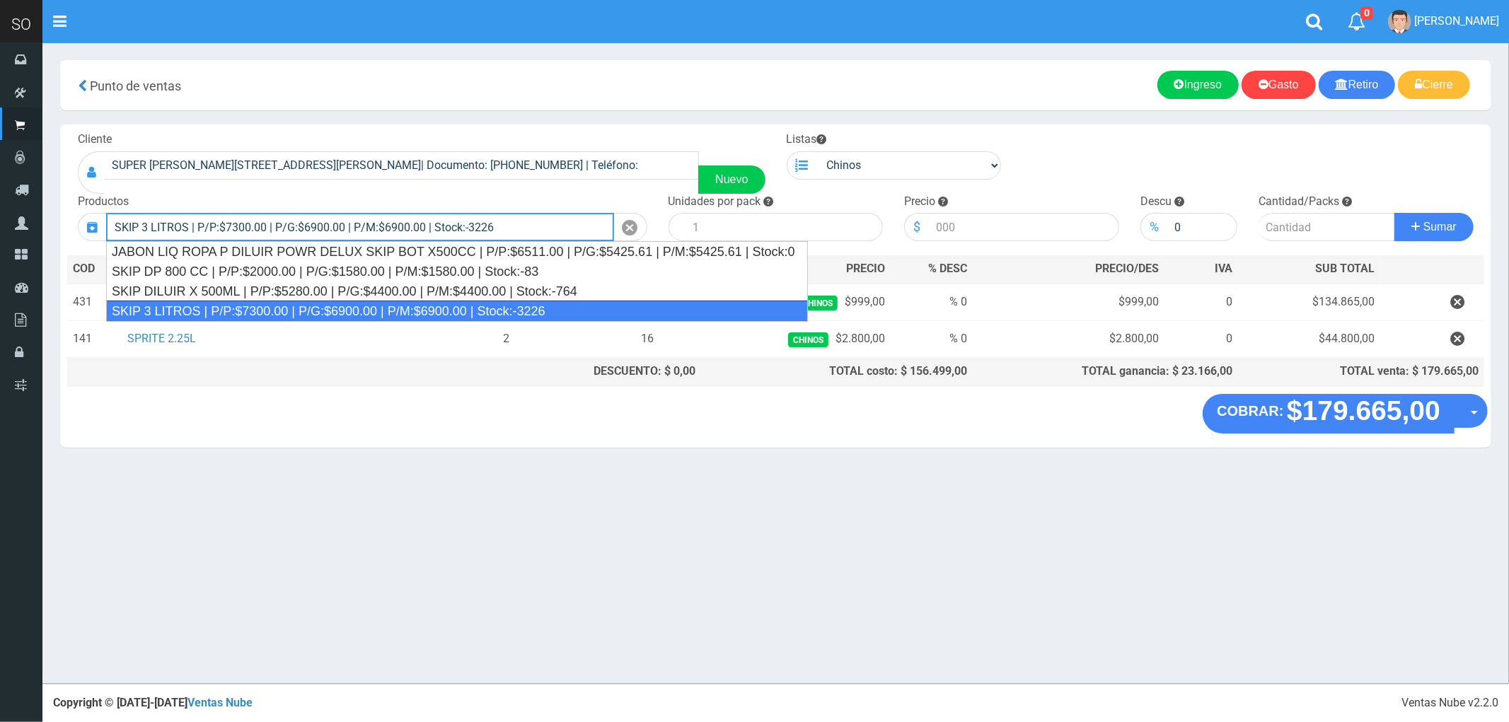
type input "SKIP 3 LITROS | P/P:$7300.00 | P/G:$6900.00 | P/M:$6900.00 | Stock:-3226"
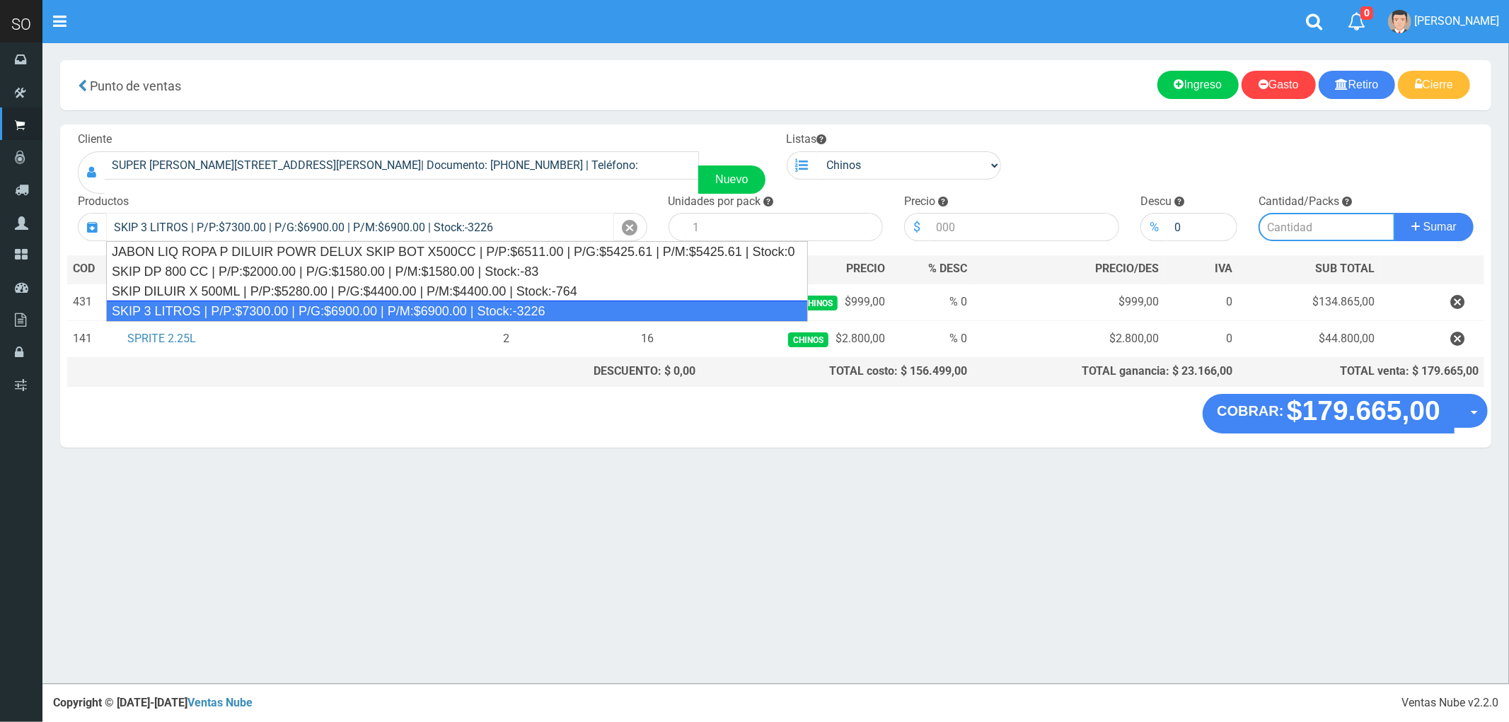
type input "4"
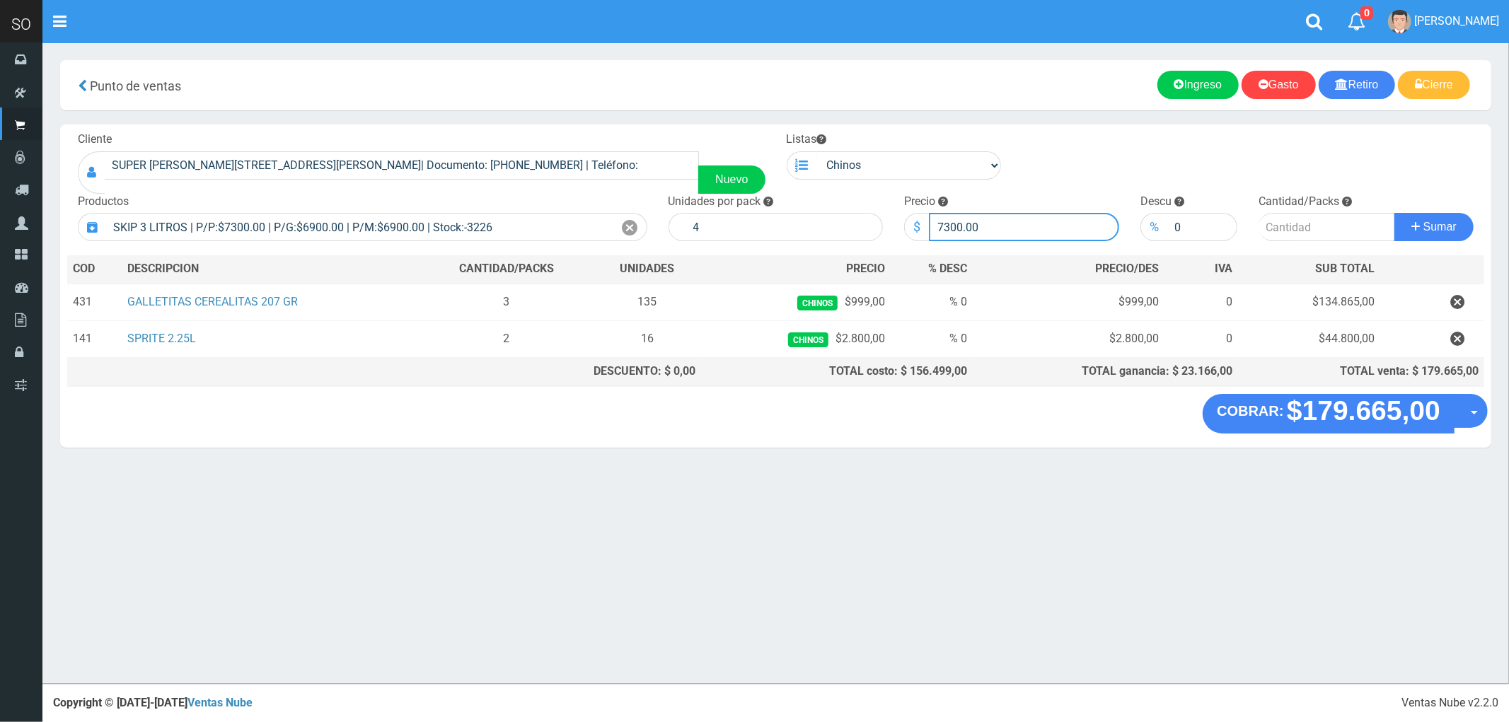
drag, startPoint x: 986, startPoint y: 222, endPoint x: 914, endPoint y: 232, distance: 72.8
click at [914, 232] on div "$ 7300.00" at bounding box center [1011, 227] width 215 height 28
type input "7600"
click at [1287, 225] on input "number" at bounding box center [1326, 227] width 137 height 28
type input "1"
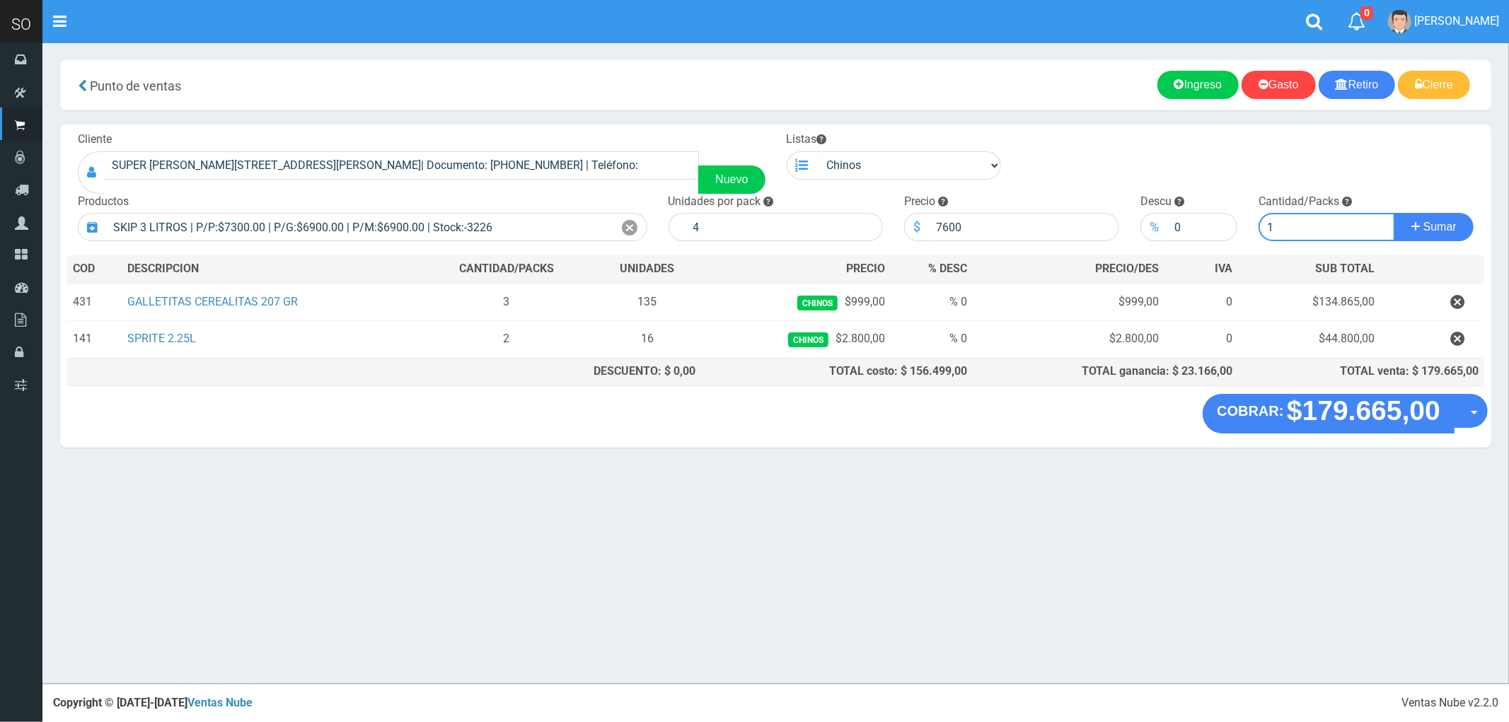
click at [1394, 213] on button "Sumar" at bounding box center [1433, 227] width 79 height 28
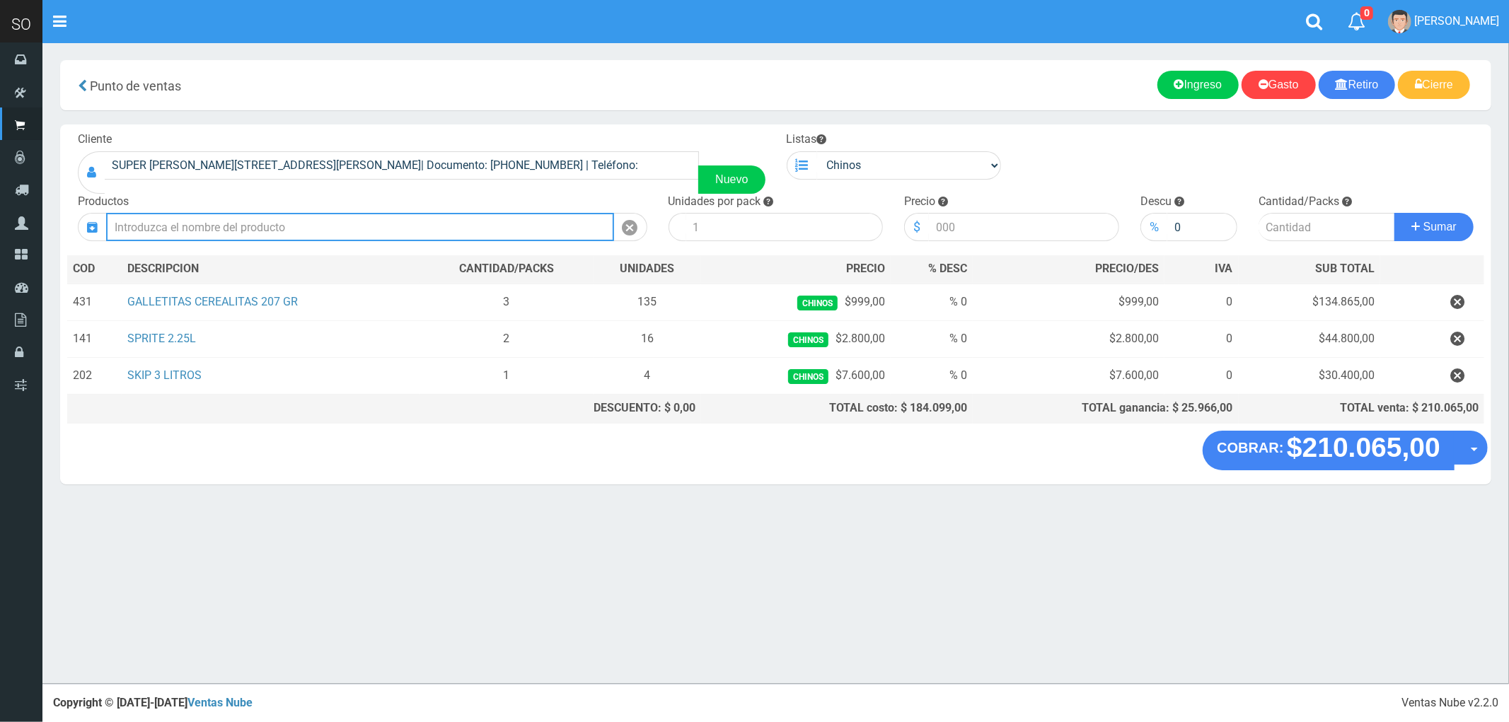
click at [241, 227] on input "text" at bounding box center [360, 227] width 508 height 28
drag, startPoint x: 182, startPoint y: 226, endPoint x: 80, endPoint y: 233, distance: 102.1
click at [80, 233] on div "NESTLE" at bounding box center [362, 227] width 569 height 28
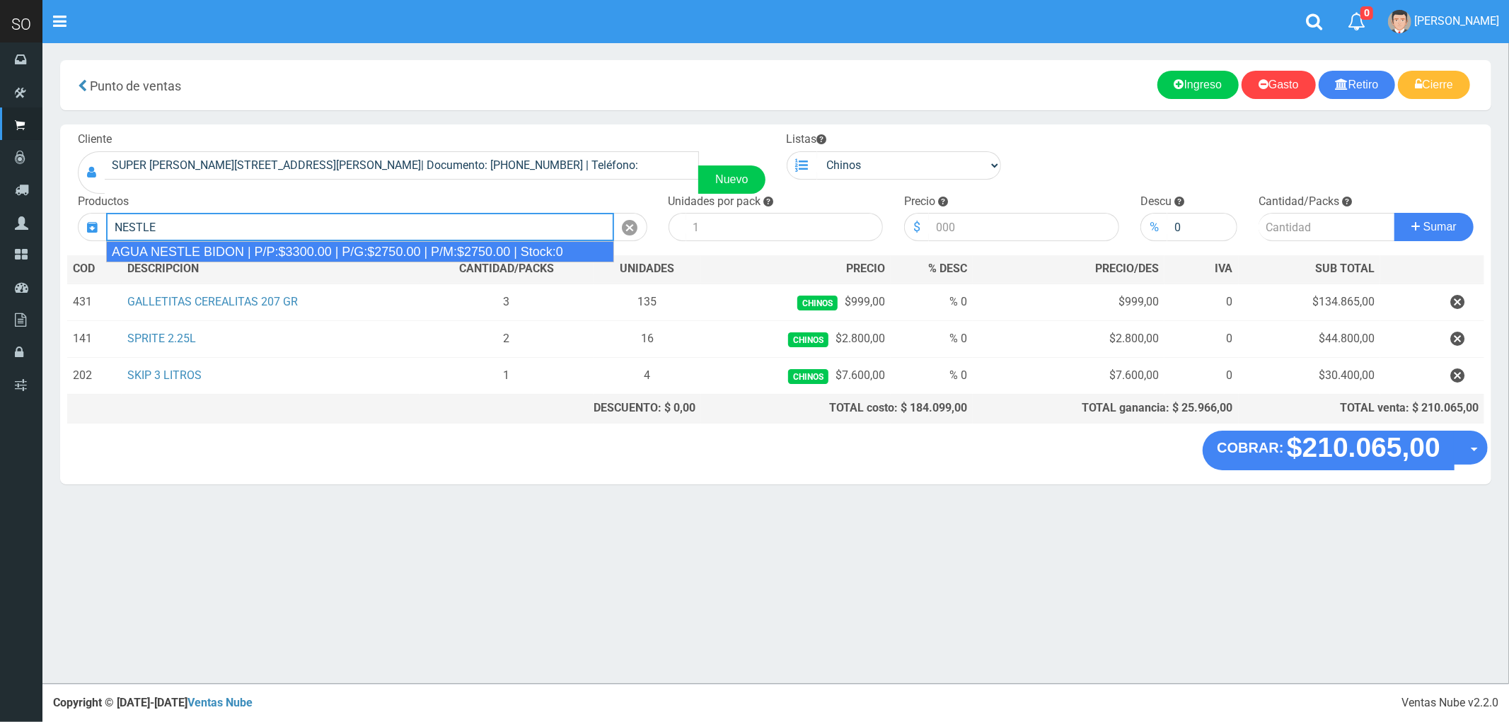
click at [250, 252] on div "AGUA NESTLE BIDON | P/P:$3300.00 | P/G:$2750.00 | P/M:$2750.00 | Stock:0" at bounding box center [360, 251] width 508 height 21
type input "AGUA NESTLE BIDON | P/P:$3300.00 | P/G:$2750.00 | P/M:$2750.00 | Stock:0"
type input "2"
type input "3300.00"
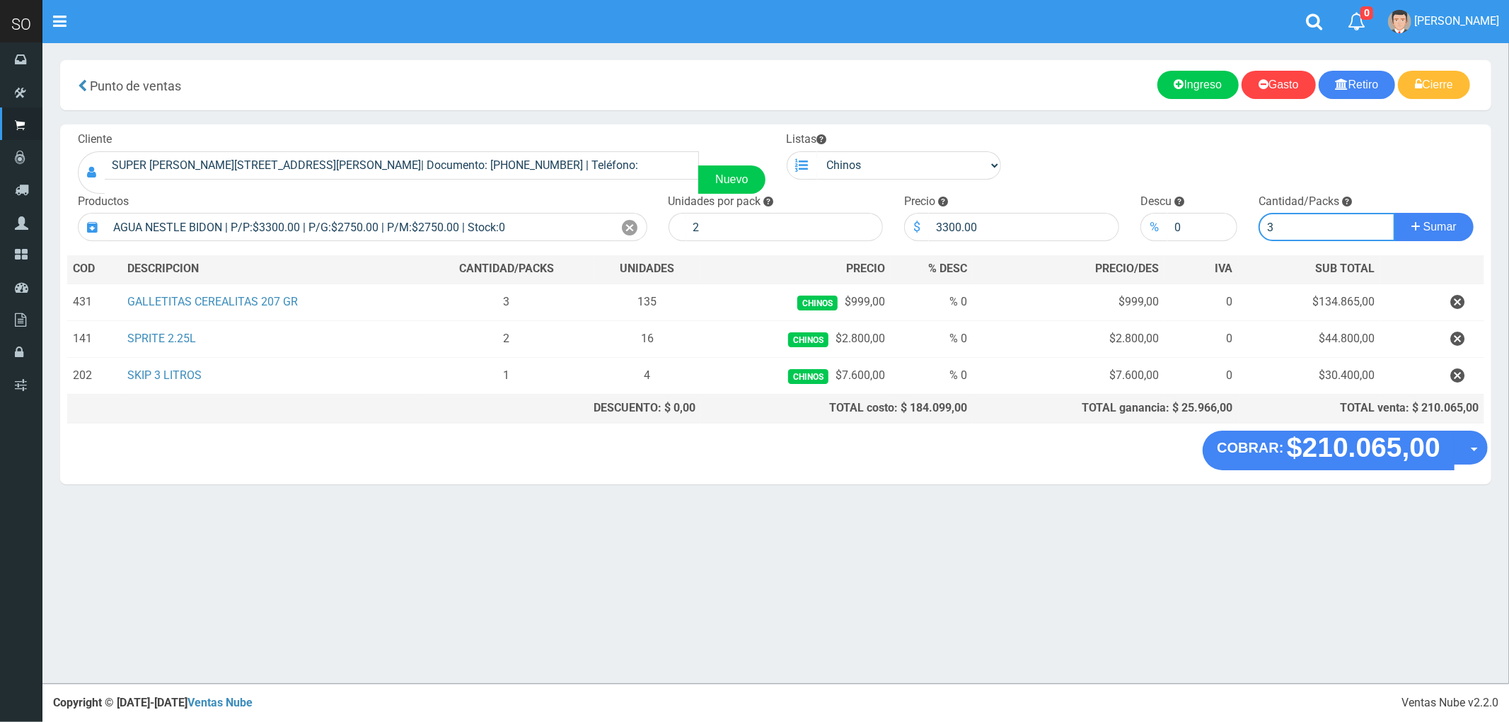
type input "3"
click at [1394, 213] on button "Sumar" at bounding box center [1433, 227] width 79 height 28
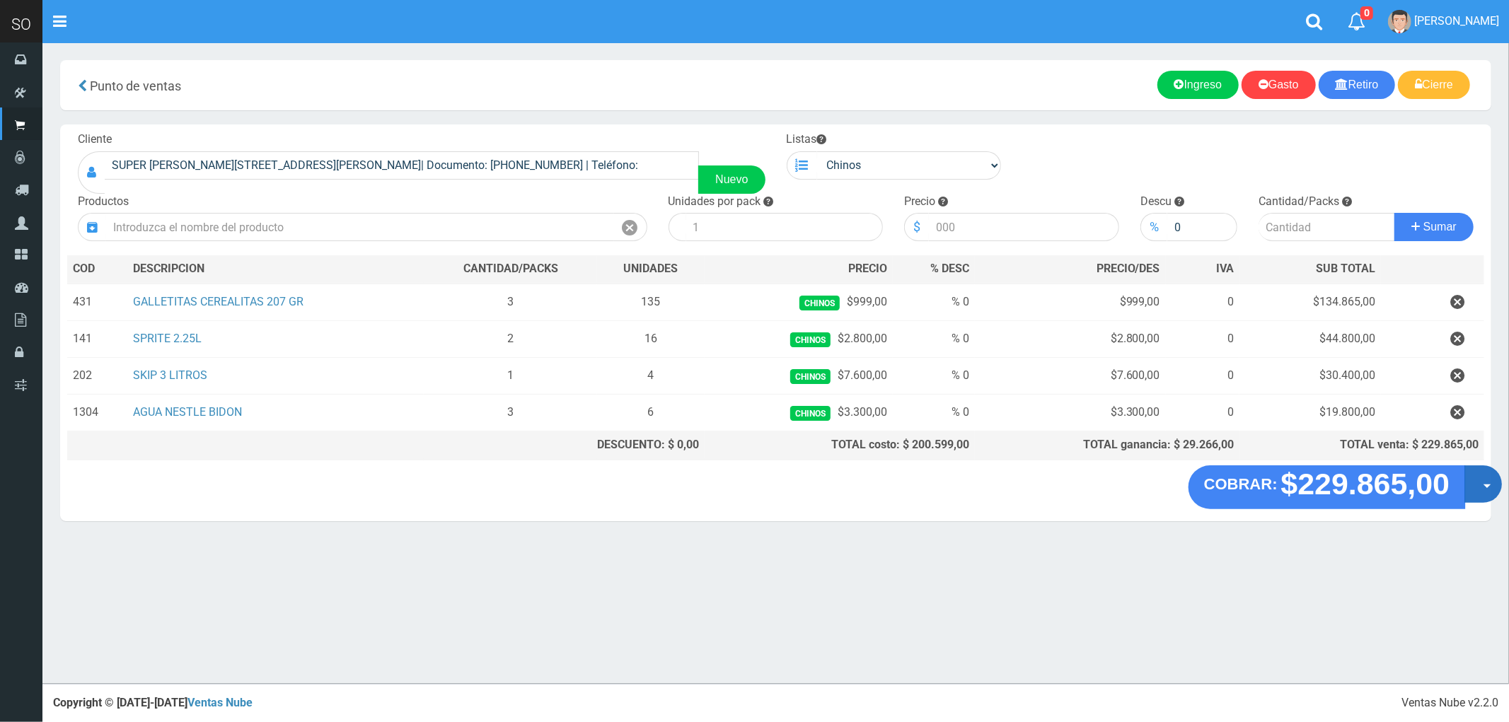
click at [1493, 493] on button "Opciones" at bounding box center [1482, 483] width 37 height 37
click at [1432, 532] on link "Crear presupuesto" at bounding box center [1437, 521] width 127 height 33
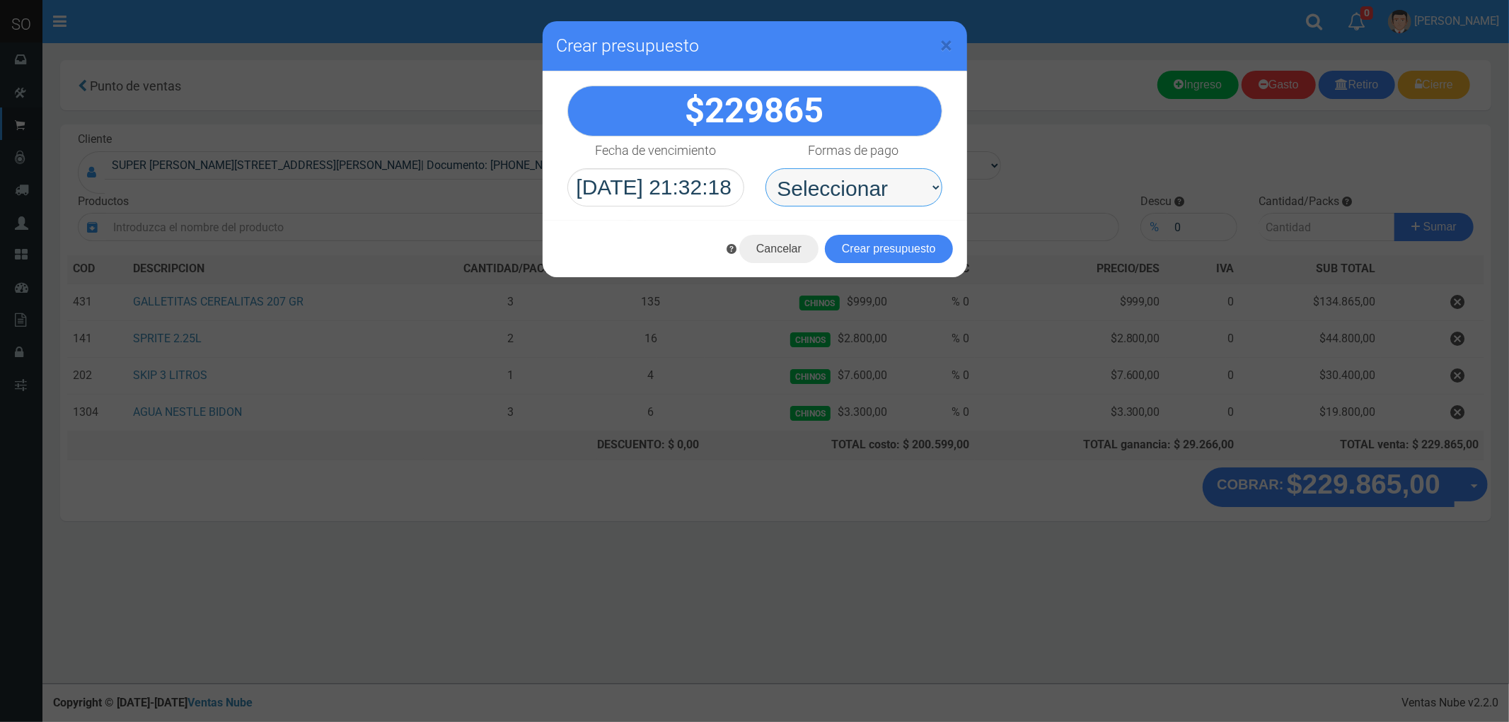
drag, startPoint x: 821, startPoint y: 185, endPoint x: 808, endPoint y: 202, distance: 21.8
click at [819, 185] on select "Seleccionar Efectivo Tarjeta de Crédito Depósito Débito" at bounding box center [853, 187] width 177 height 38
select select "Efectivo"
click at [765, 168] on select "Seleccionar Efectivo Tarjeta de Crédito Depósito Débito" at bounding box center [853, 187] width 177 height 38
click at [897, 239] on button "Crear presupuesto" at bounding box center [889, 249] width 128 height 28
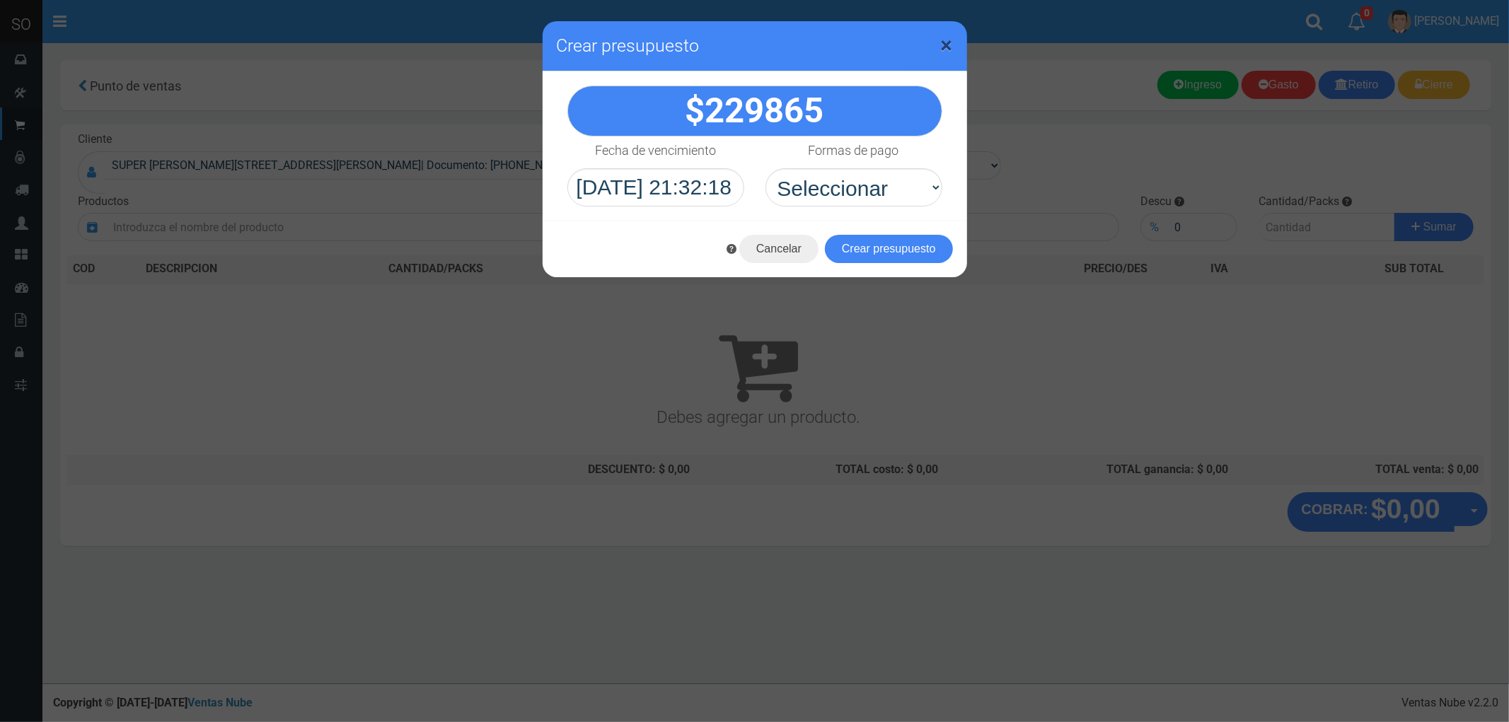
click at [945, 47] on span "×" at bounding box center [947, 45] width 12 height 27
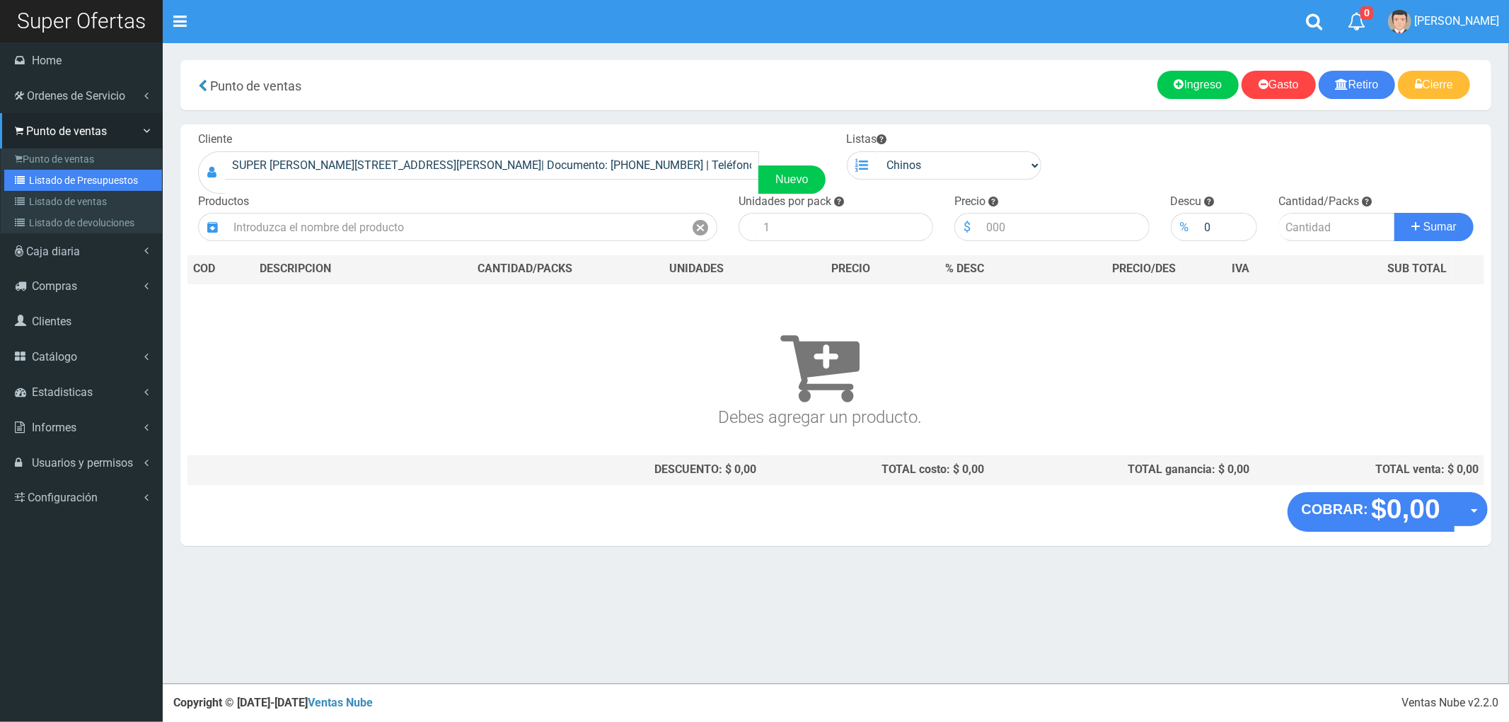
click at [71, 173] on link "Listado de Presupuestos" at bounding box center [83, 180] width 158 height 21
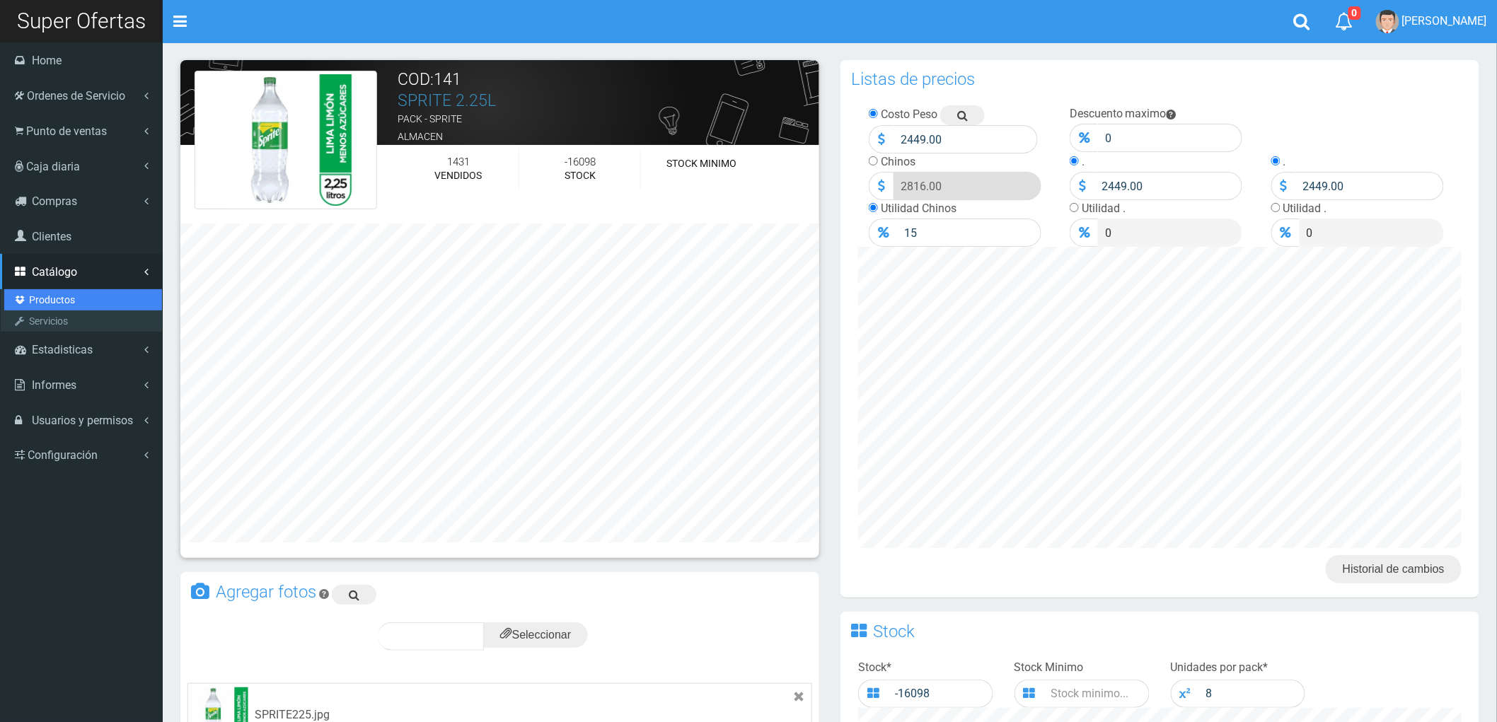
click at [58, 298] on link "Productos" at bounding box center [83, 299] width 158 height 21
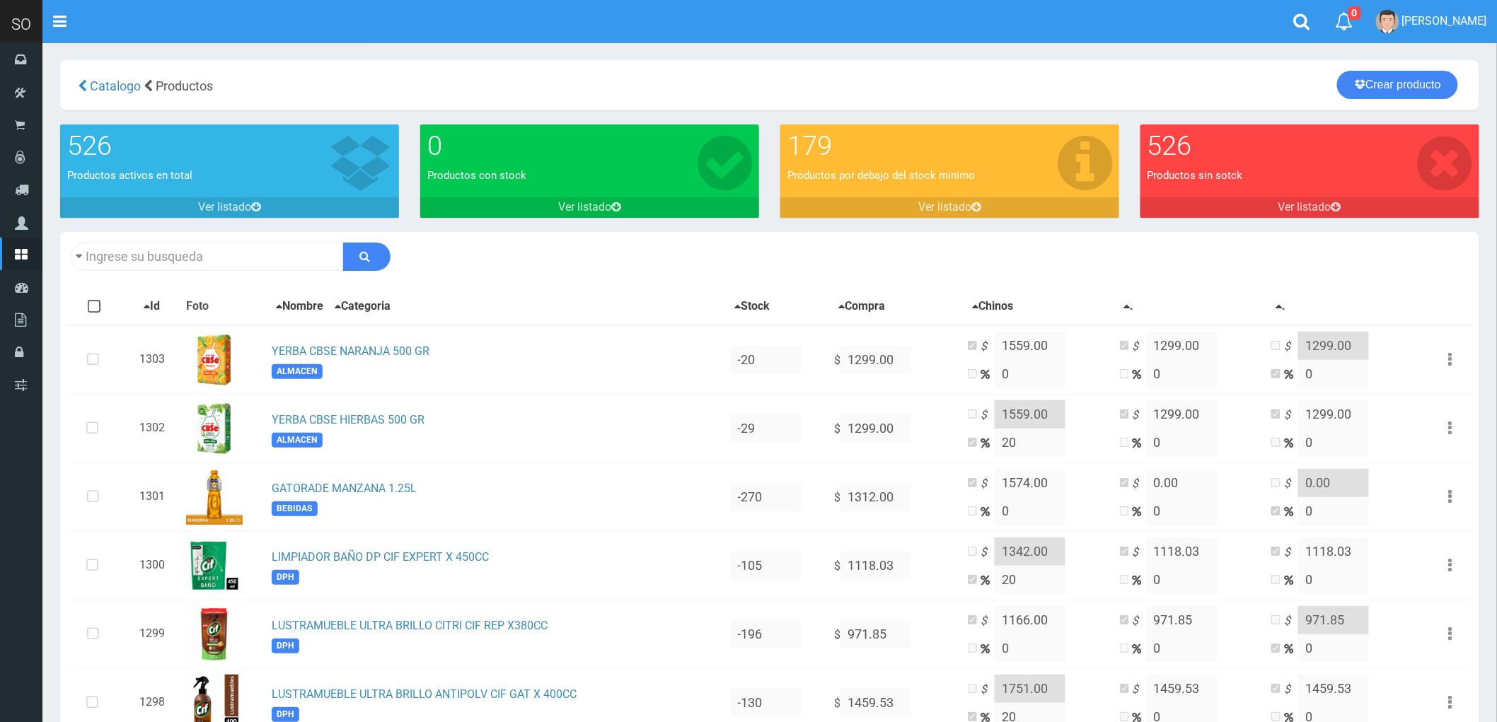
click at [1397, 83] on link "Crear producto" at bounding box center [1397, 85] width 121 height 28
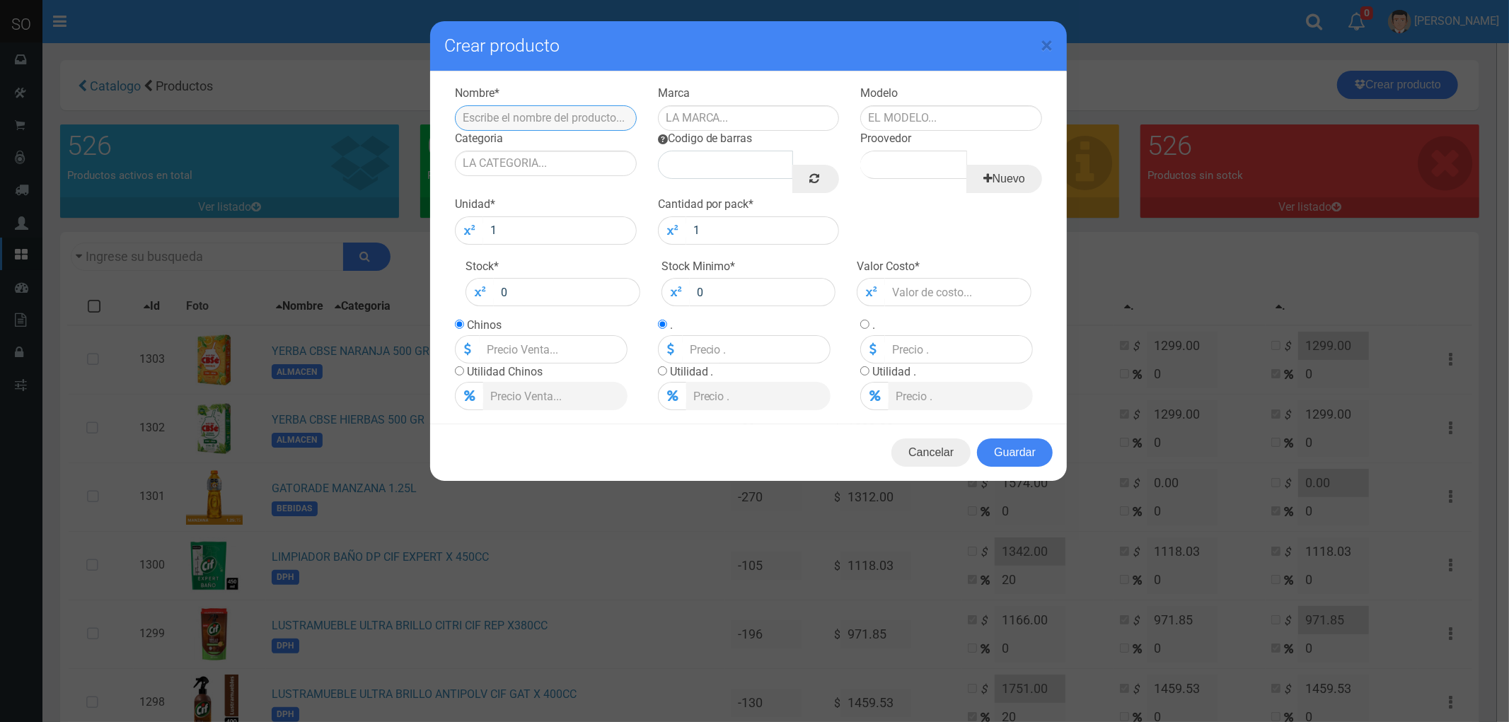
click at [543, 117] on input "text" at bounding box center [546, 117] width 182 height 25
type input "AGUA NESTLE BIDON"
type input "NESTLE"
type input "PACK"
type input "BEBIDAS"
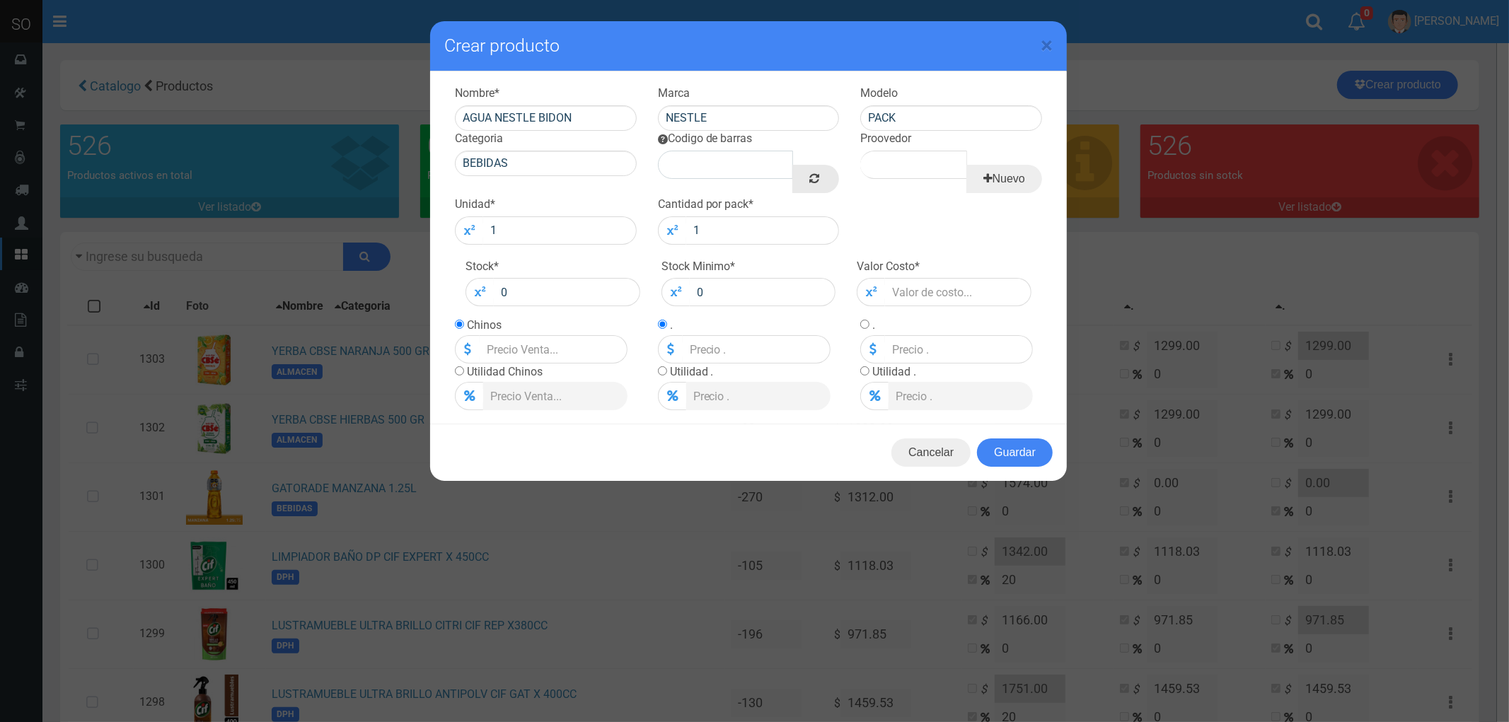
click at [816, 178] on icon at bounding box center [814, 178] width 10 height 20
click at [929, 168] on input "Proovedor" at bounding box center [913, 165] width 106 height 28
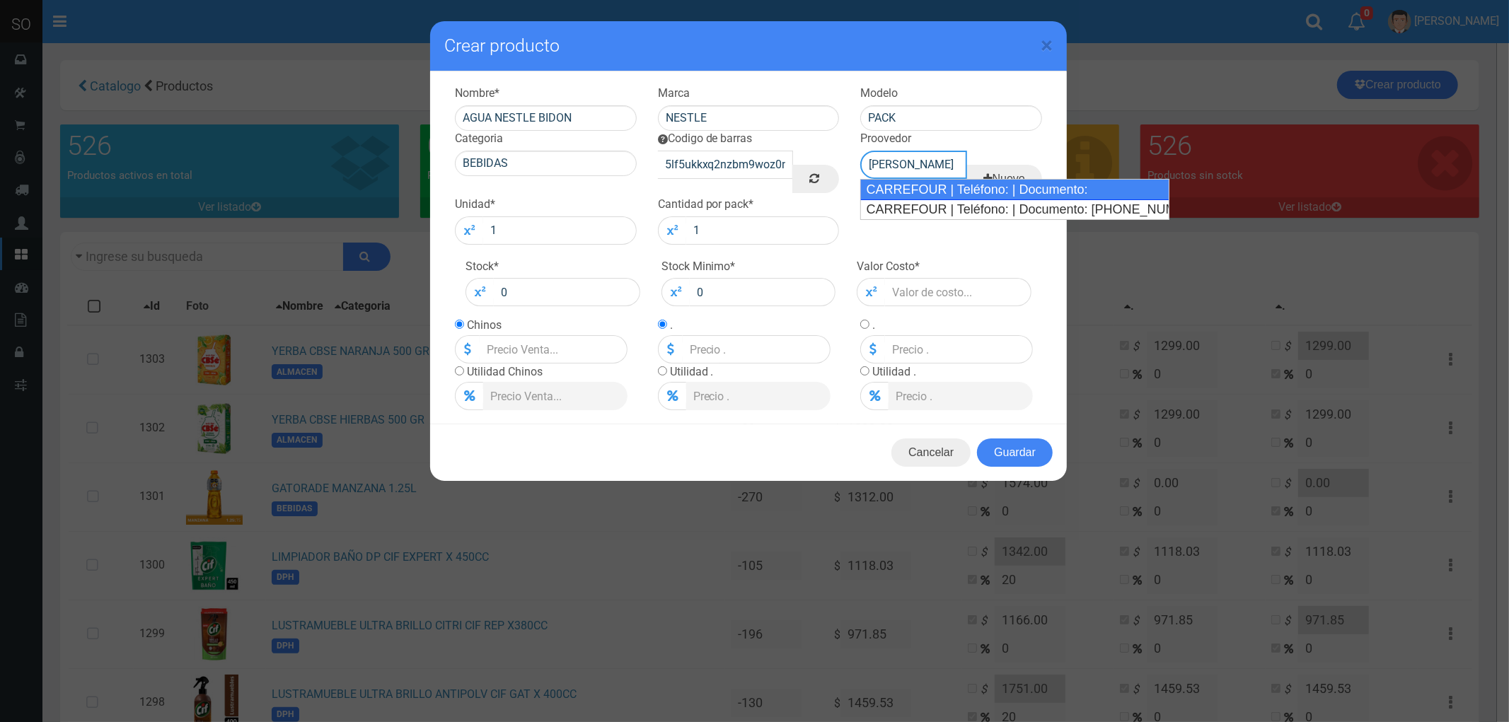
click at [894, 184] on div "CARREFOUR | Teléfono: | Documento:" at bounding box center [1014, 189] width 308 height 21
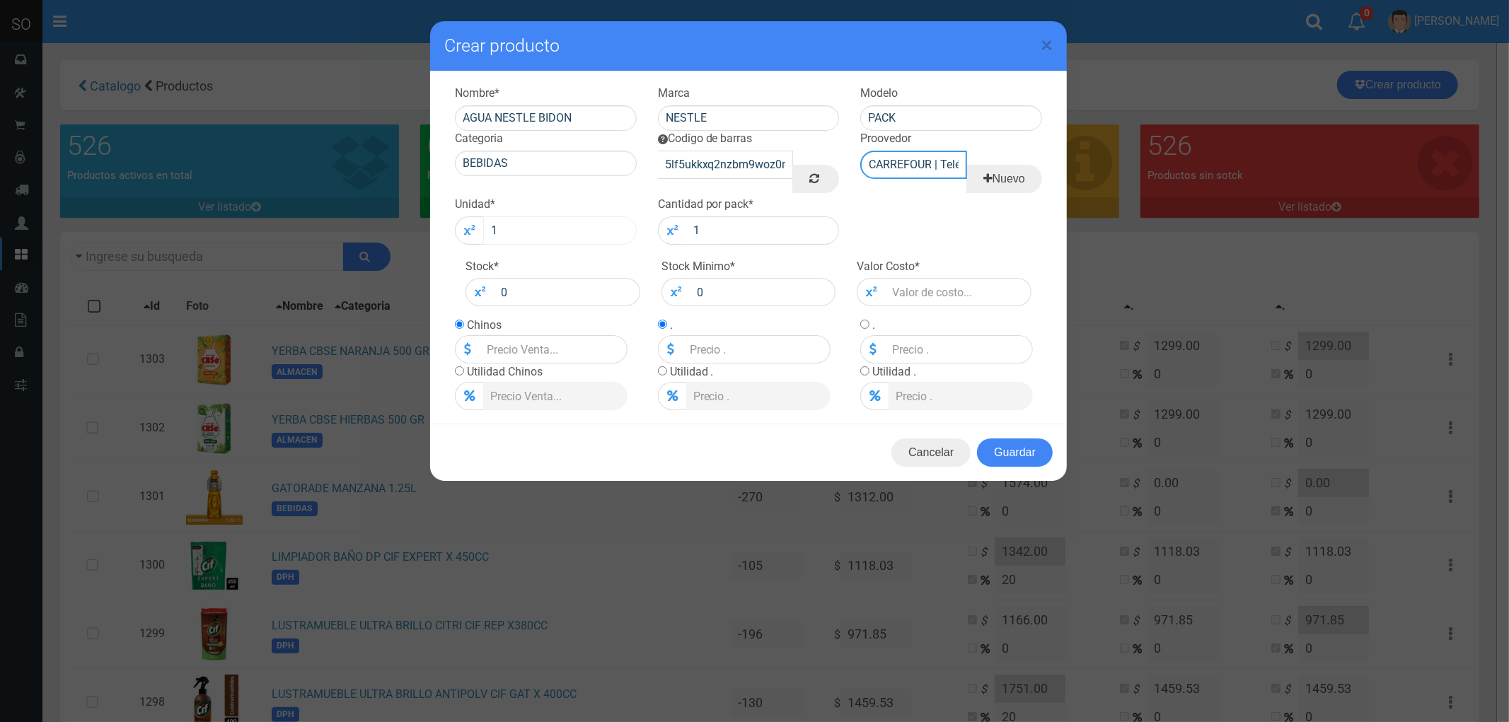
type input "CARREFOUR | Teléfono: | Documento:"
drag, startPoint x: 520, startPoint y: 227, endPoint x: 469, endPoint y: 238, distance: 52.0
click at [469, 238] on div "1" at bounding box center [546, 230] width 182 height 28
type input "2"
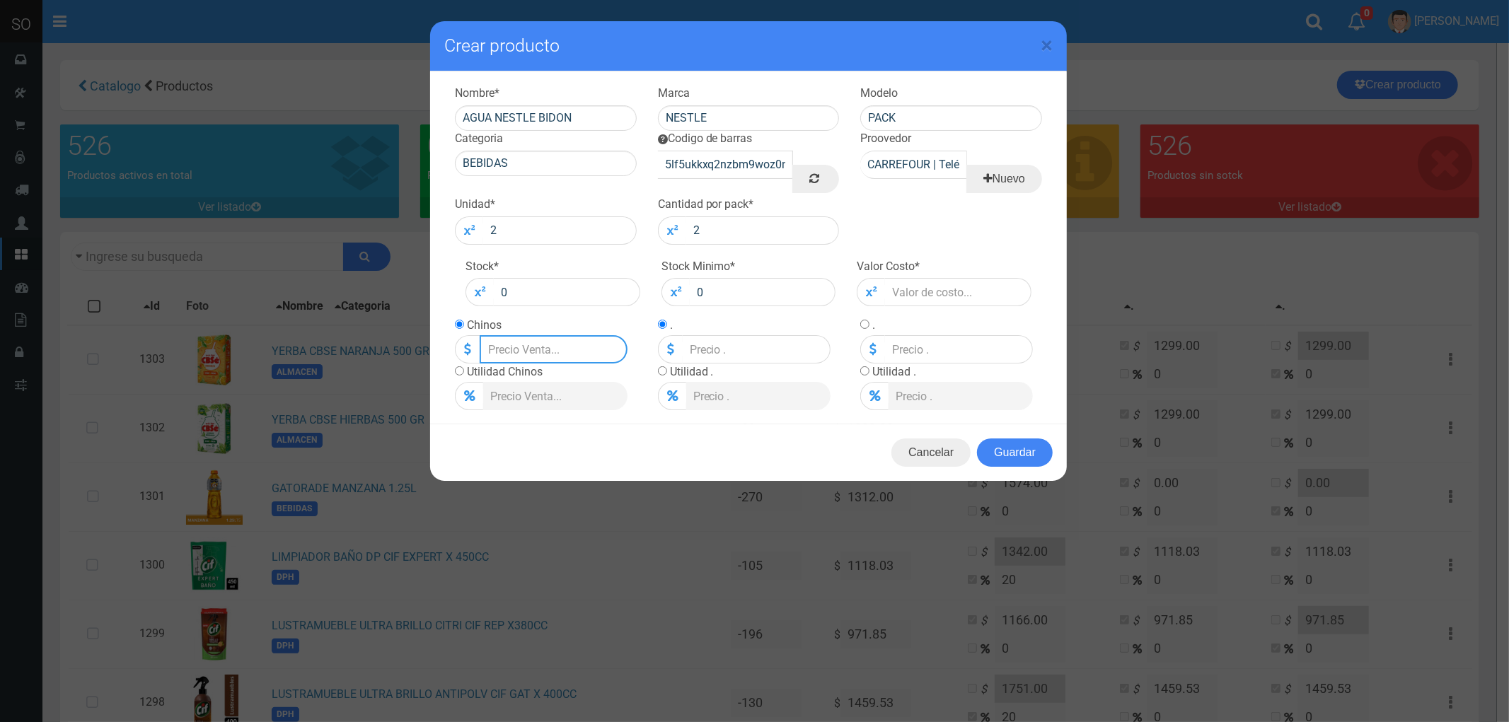
click at [531, 347] on input "Lista de precios" at bounding box center [554, 349] width 148 height 28
click at [899, 295] on input "number" at bounding box center [958, 292] width 146 height 28
click at [535, 350] on input "Lista de precios" at bounding box center [554, 349] width 148 height 28
click at [458, 376] on input "radio" at bounding box center [459, 370] width 9 height 9
radio input "true"
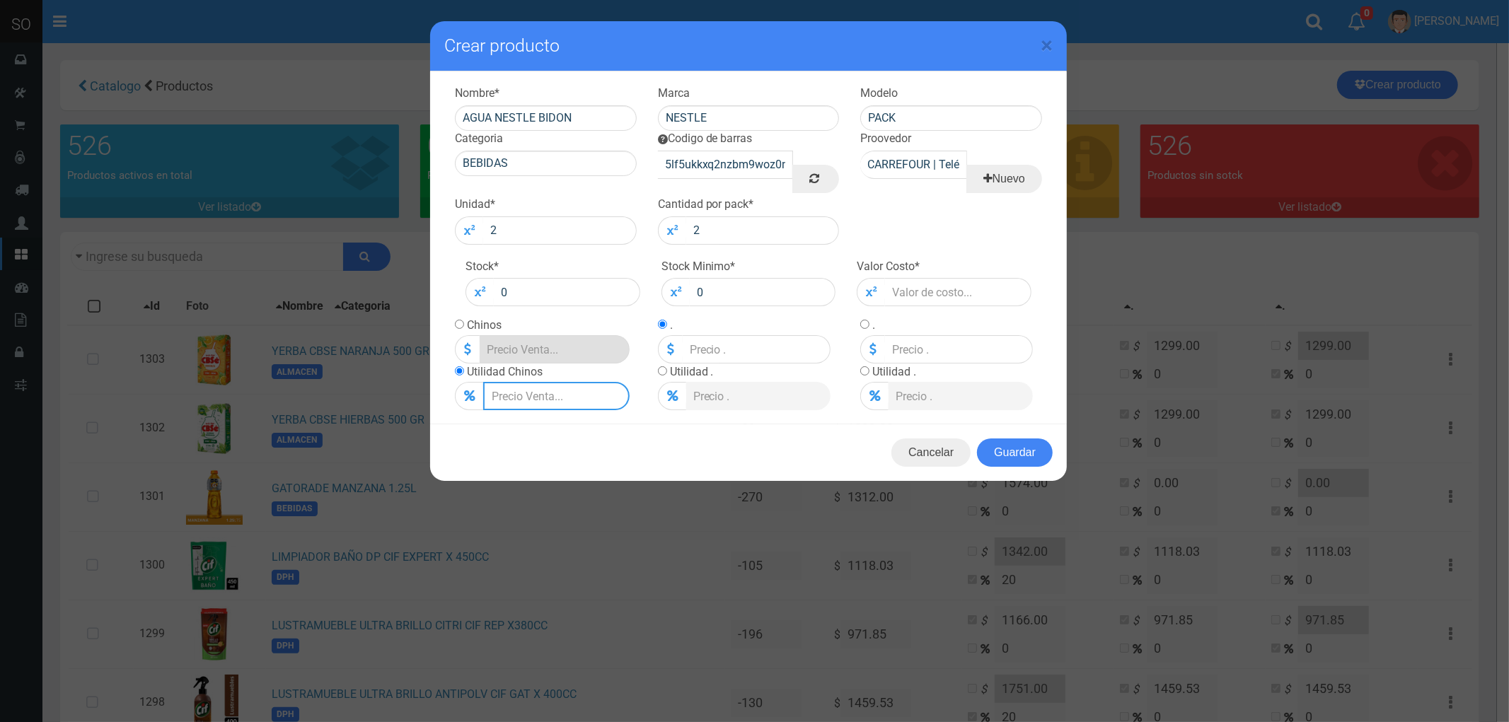
click at [515, 398] on input "Lista de precios" at bounding box center [556, 396] width 146 height 28
type input "2"
type input "20"
click at [900, 293] on input "number" at bounding box center [958, 292] width 146 height 28
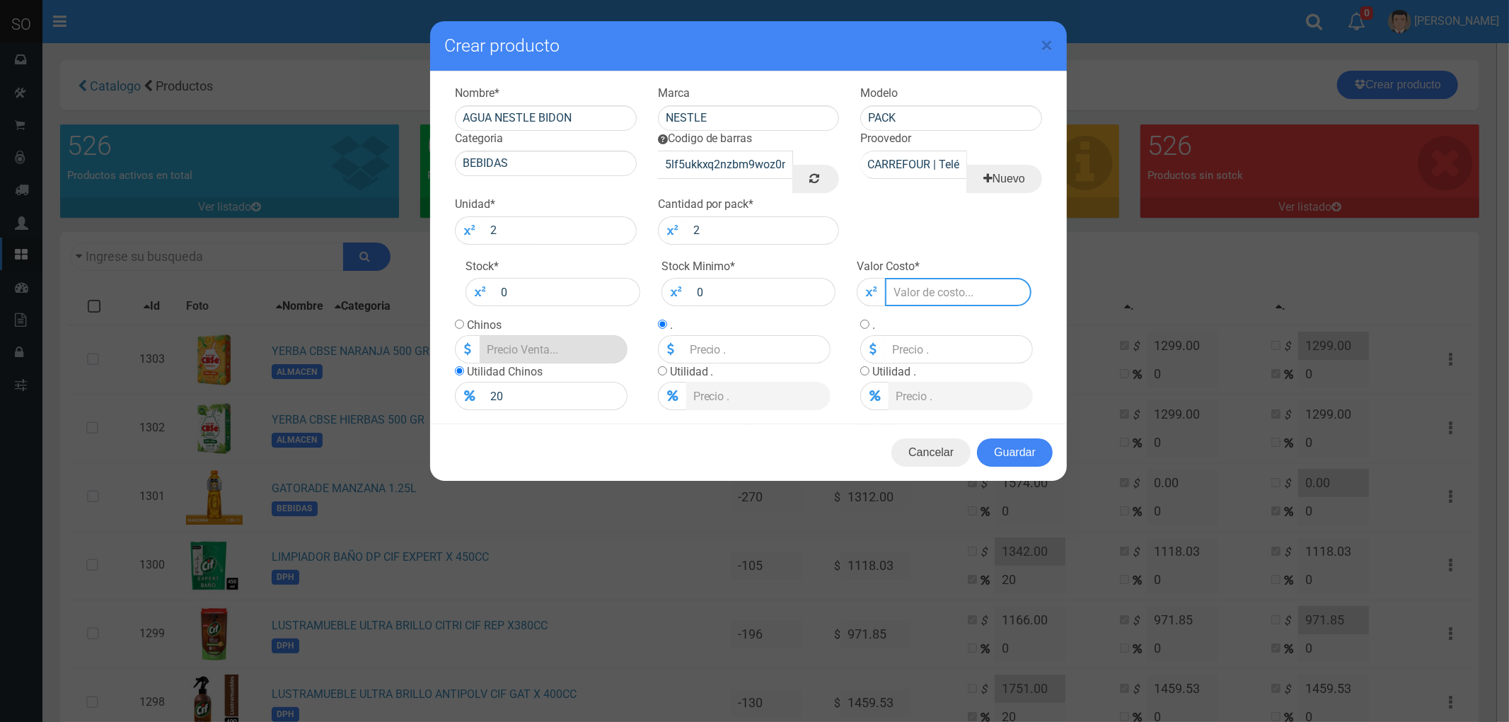
type input "2"
type input "2.4"
type input "2"
type input "26"
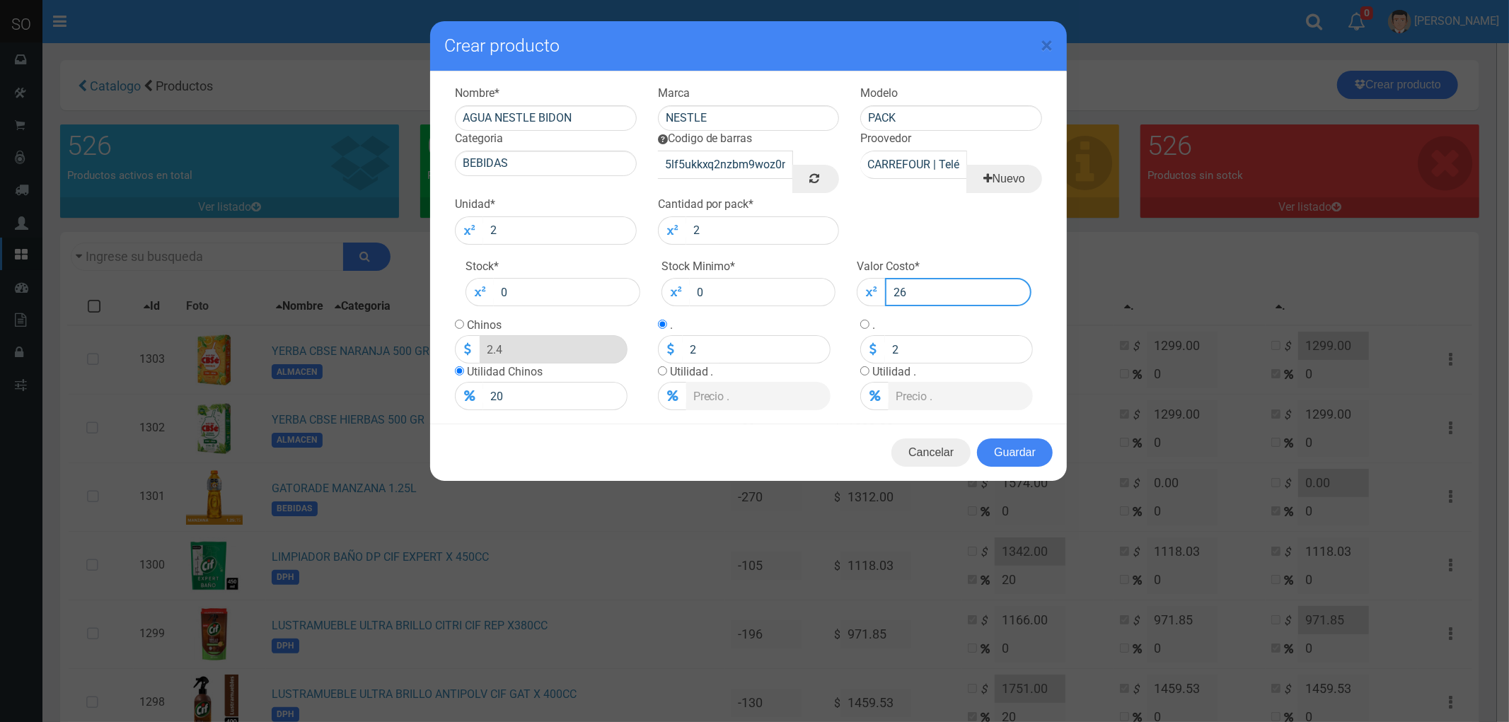
type input "31.2"
type input "26"
type input "260"
type input "312"
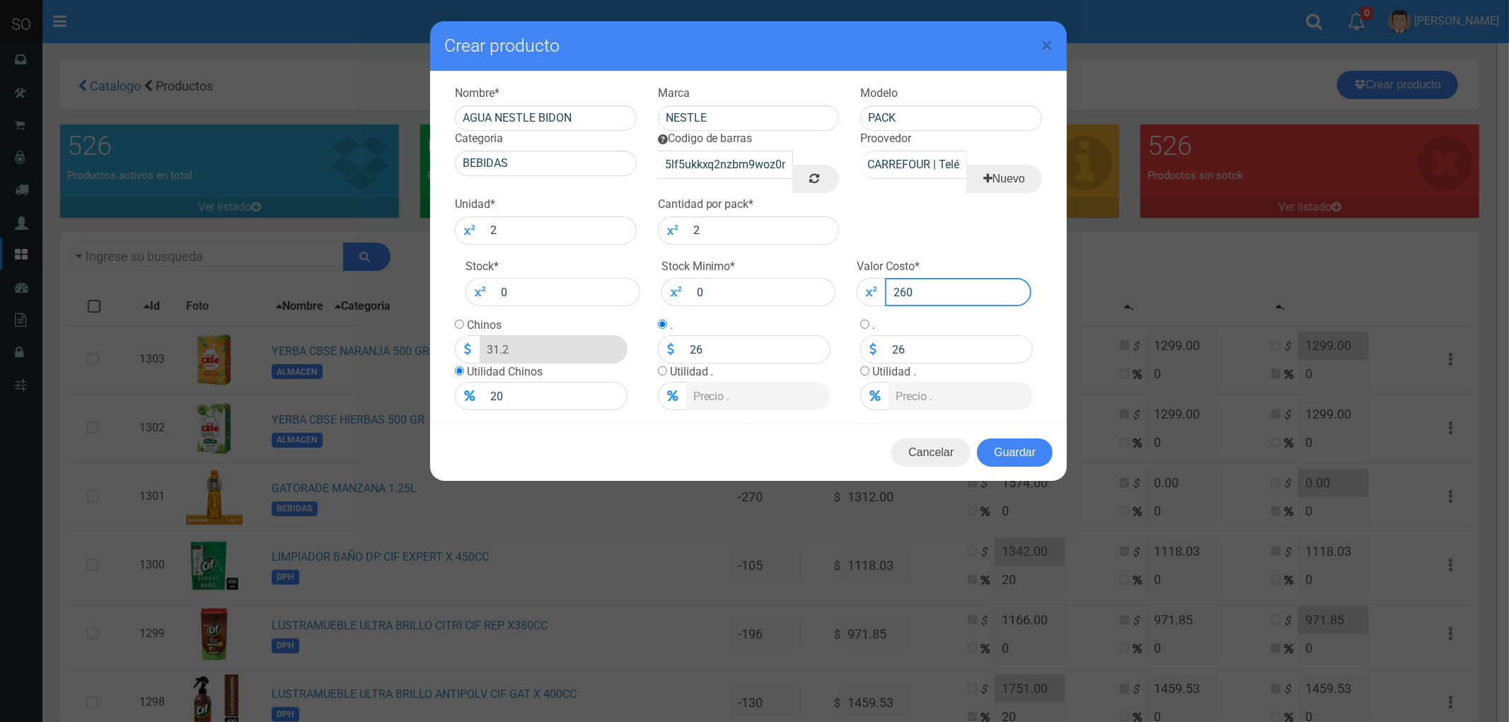
type input "260"
type input "2600"
type input "3120"
type input "2600"
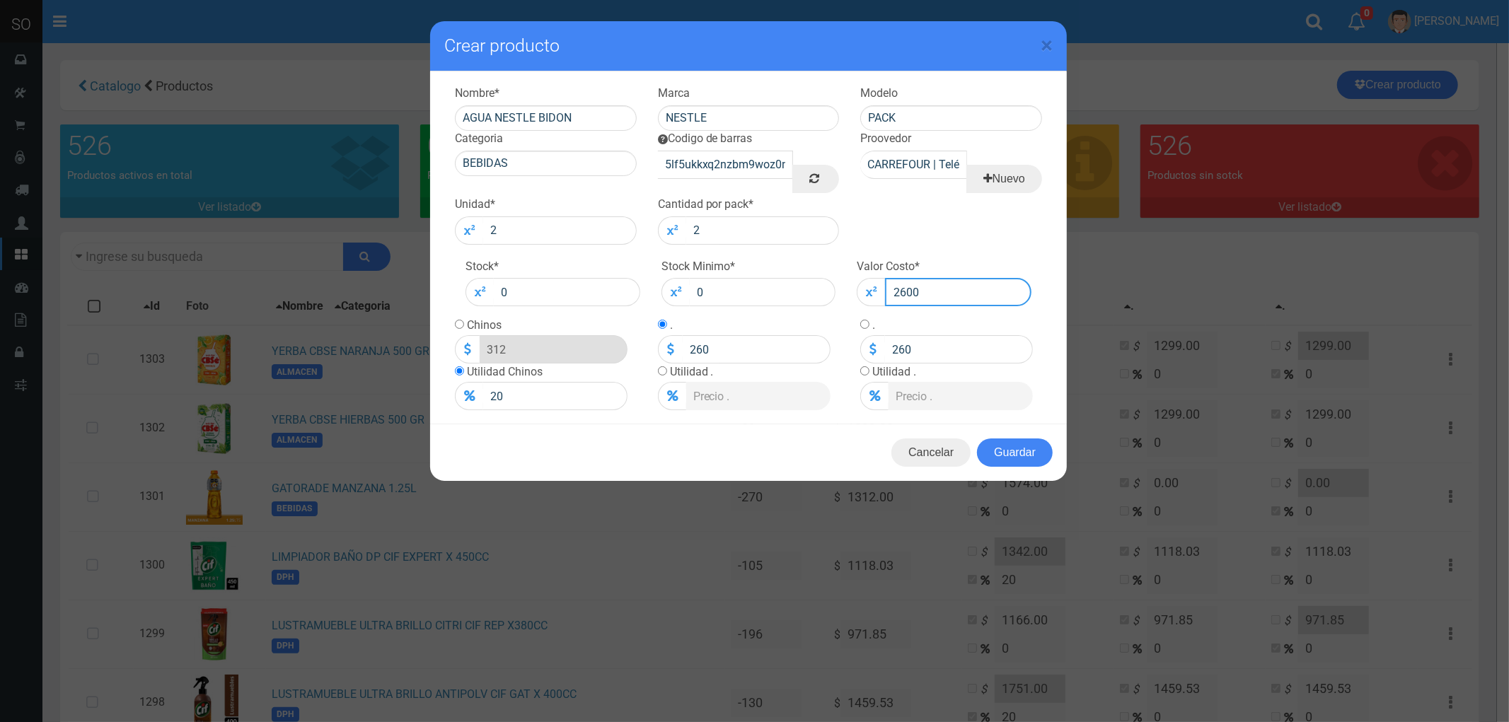
type input "2600"
type input "260"
type input "312"
type input "260"
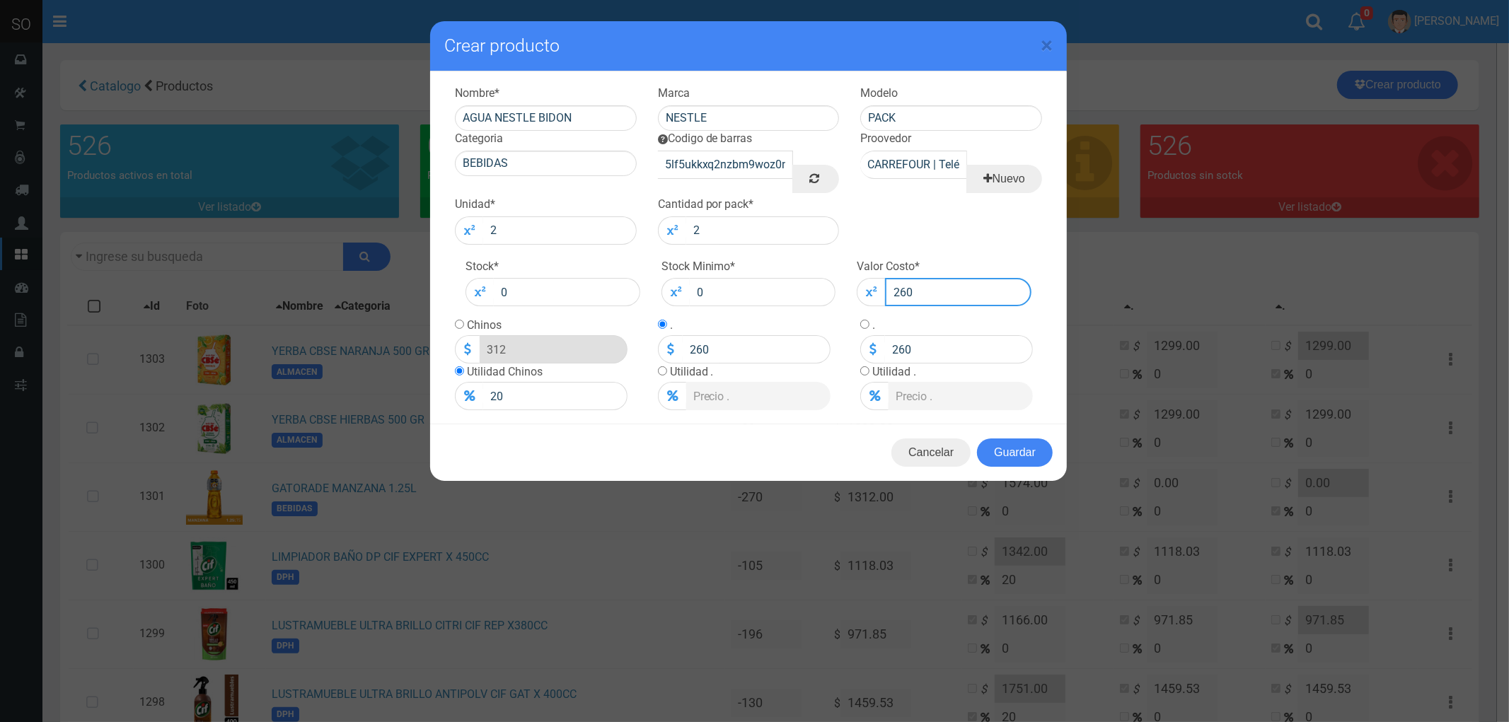
type input "26"
type input "31.2"
type input "26"
type input "2"
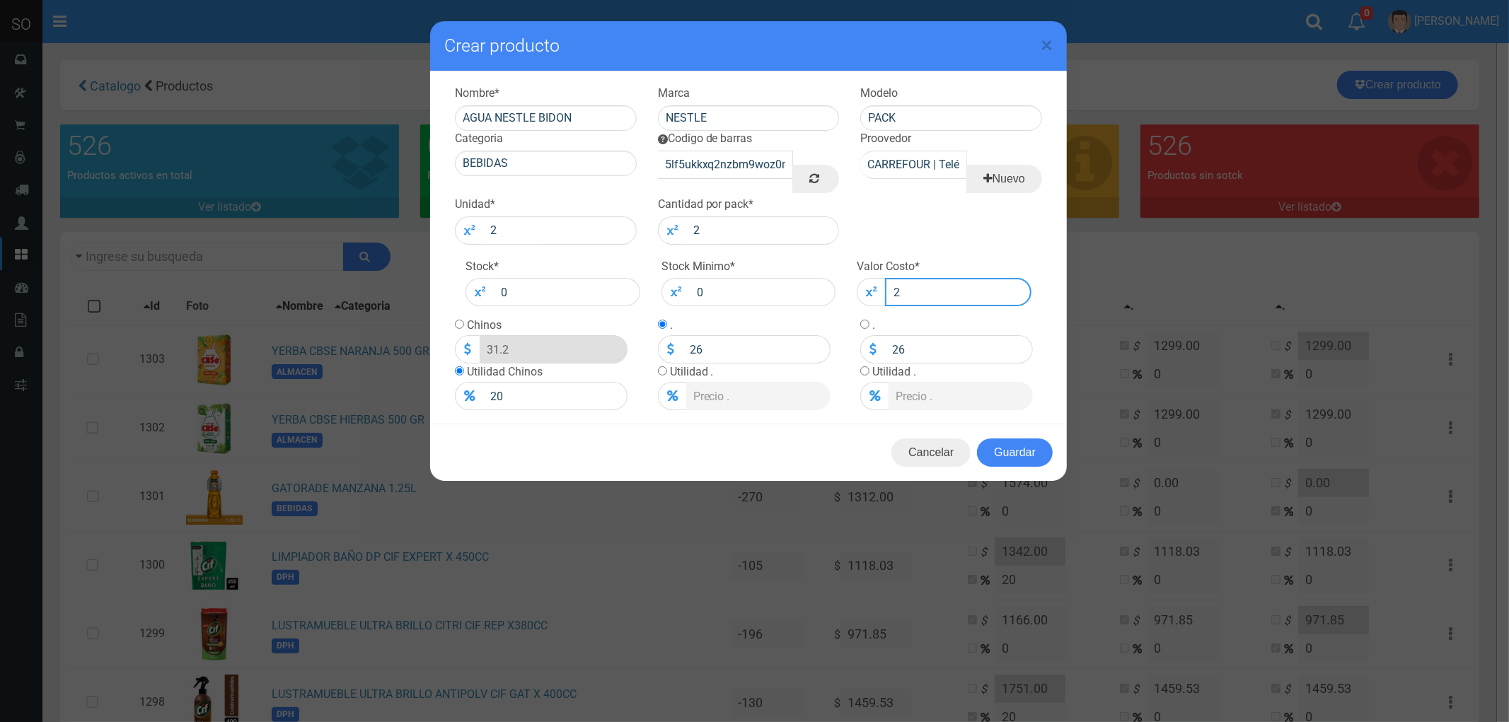
type input "2.4"
type input "2"
type input "28"
type input "33.6"
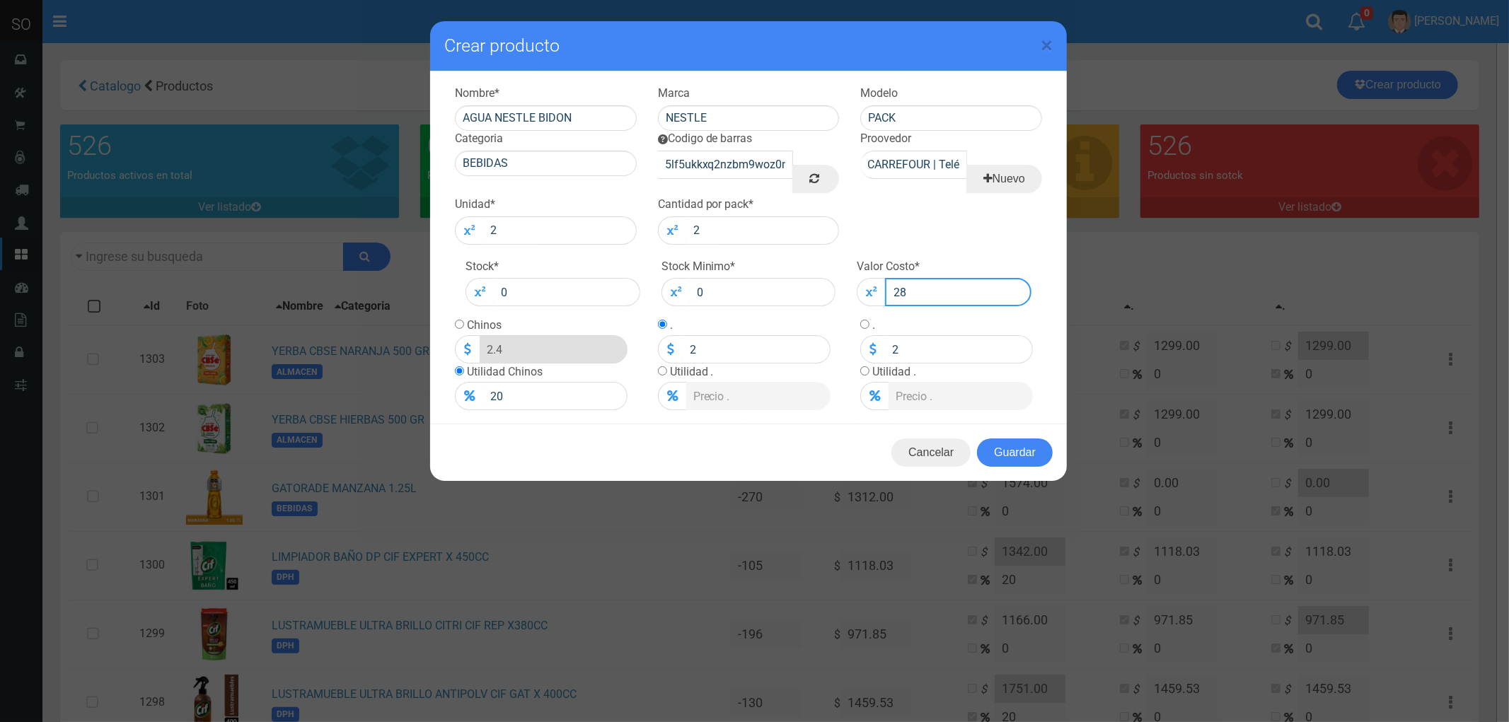
type input "28"
type input "280"
type input "336"
type input "280"
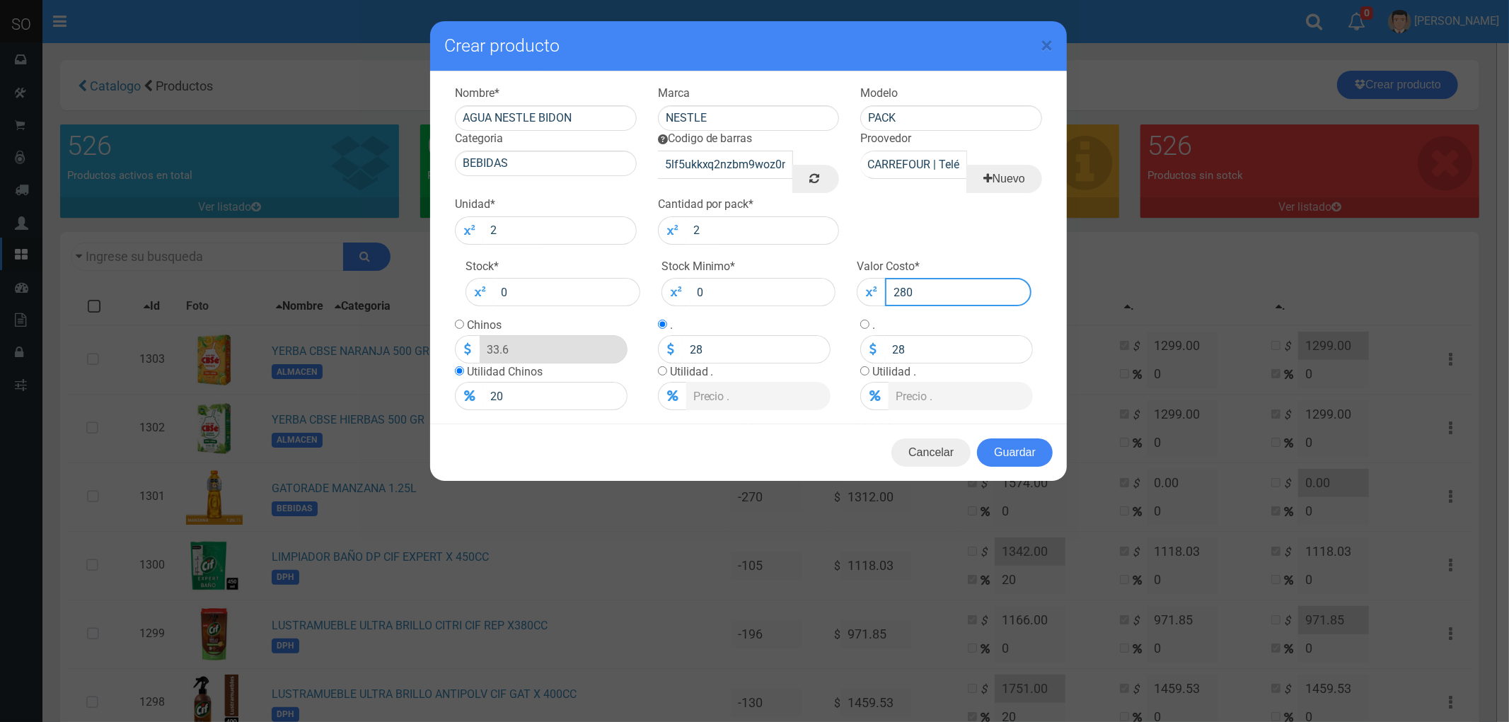
type input "280"
type input "2800"
type input "3360"
type input "2800"
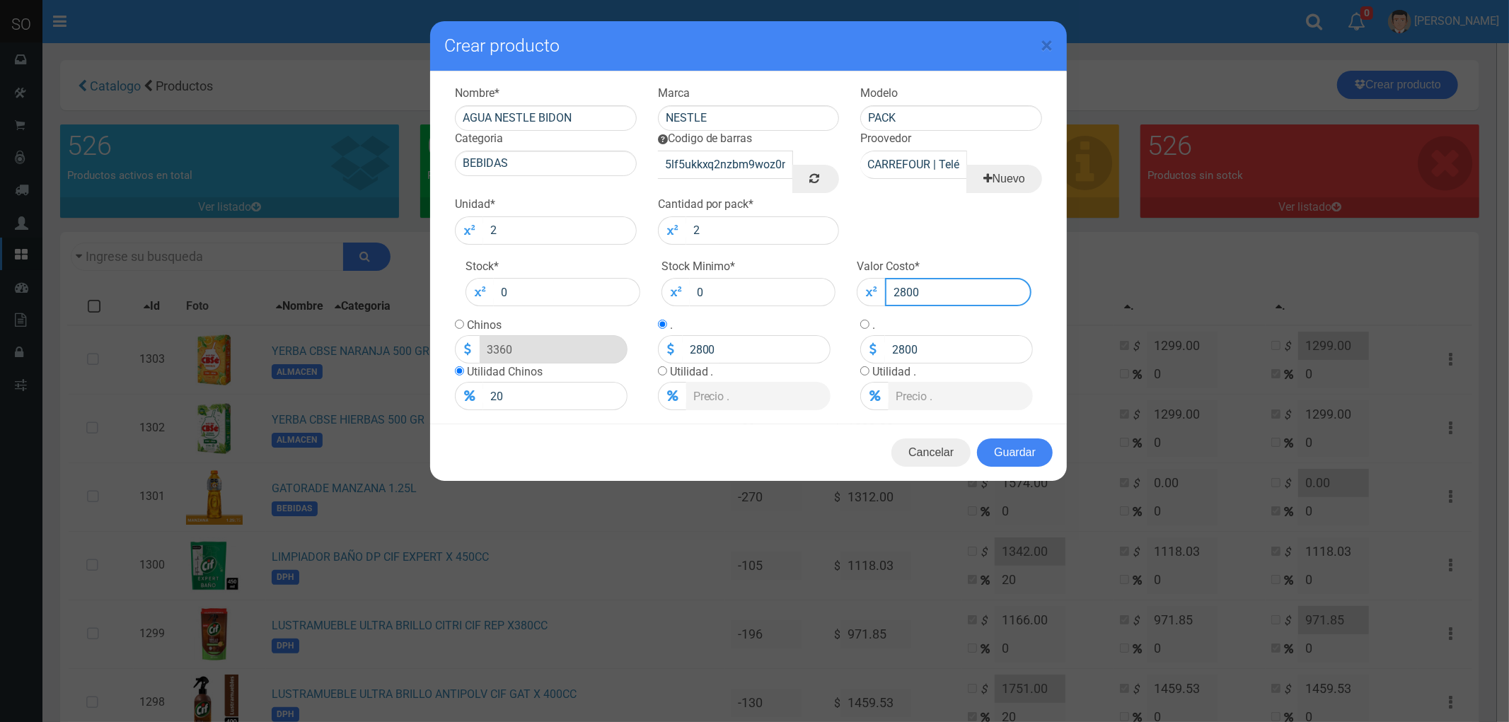
type input "280"
type input "336"
type input "280"
type input "28"
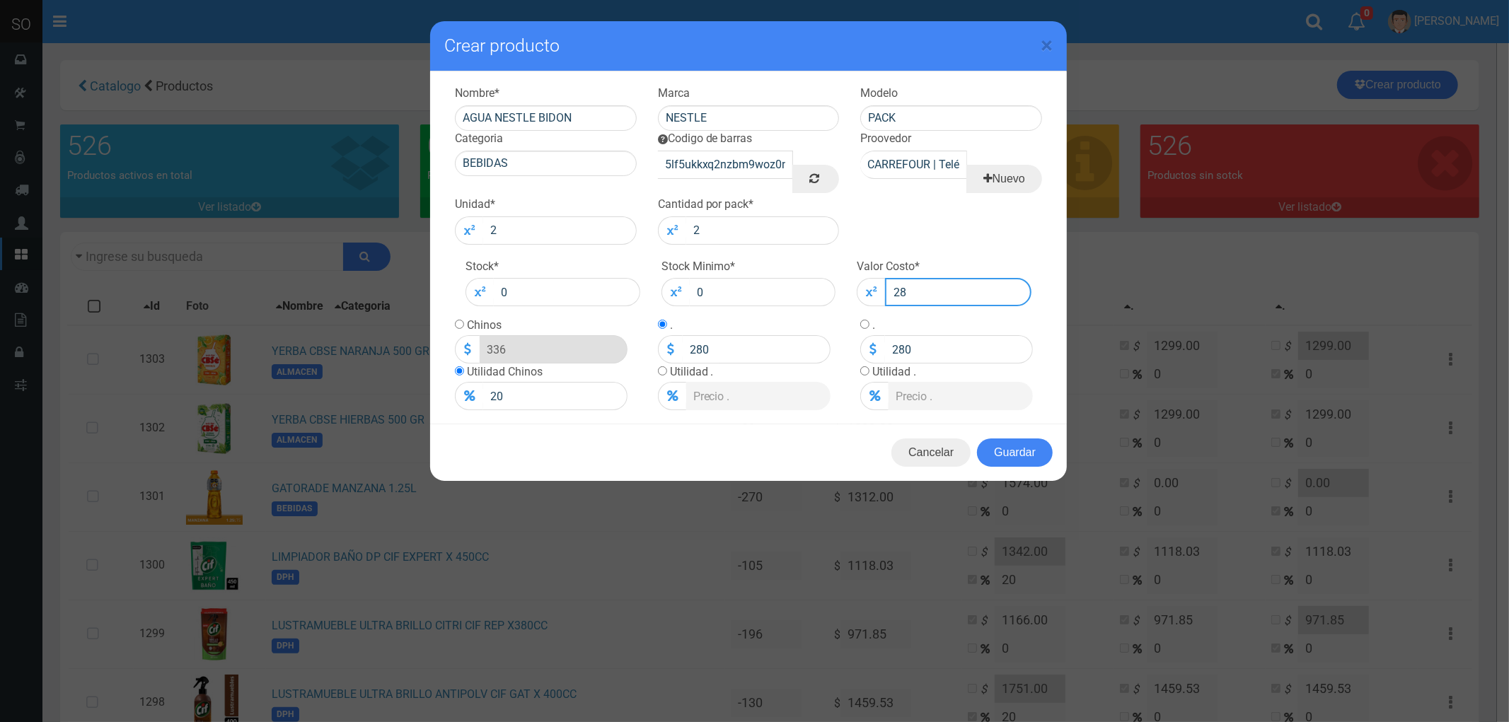
type input "33.6"
type input "28"
type input "2"
type input "2.4"
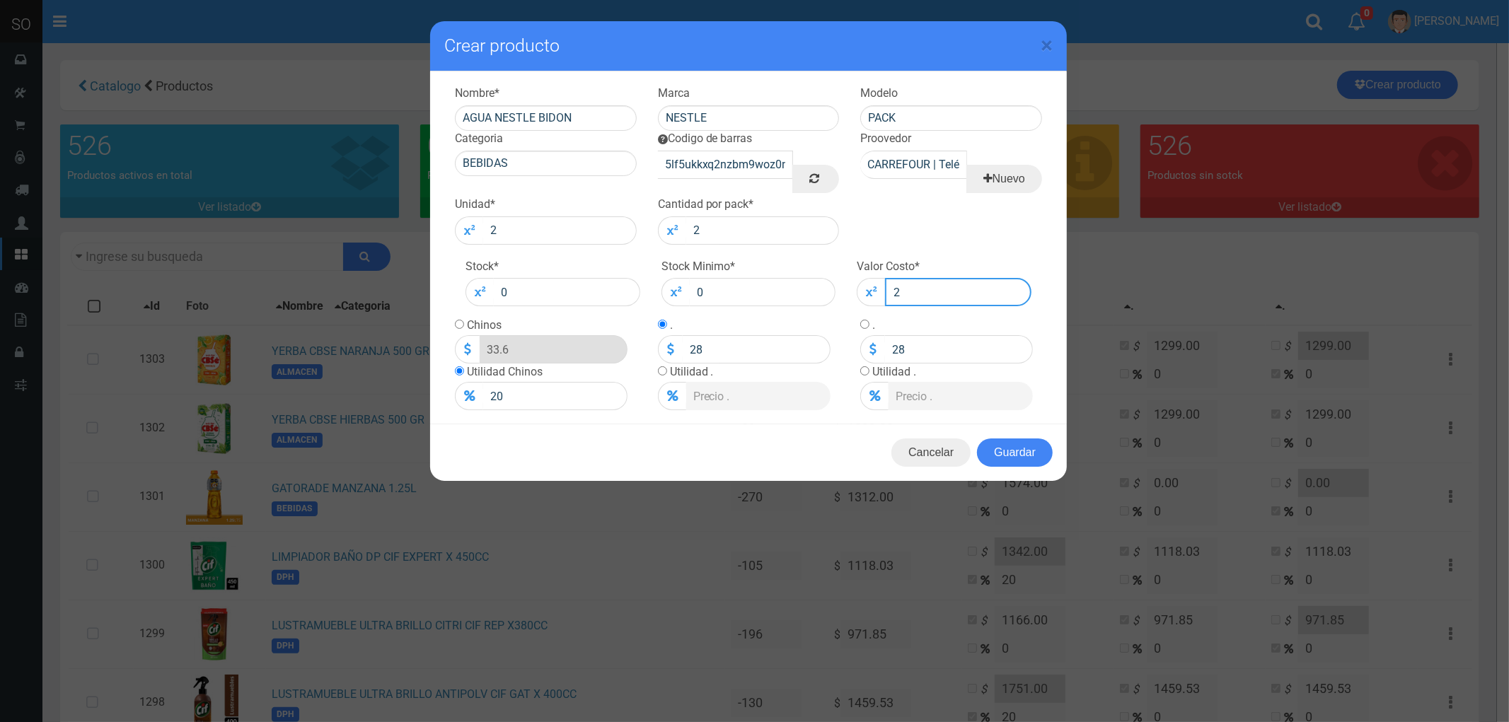
type input "2"
type input "27"
type input "32.4"
type input "27"
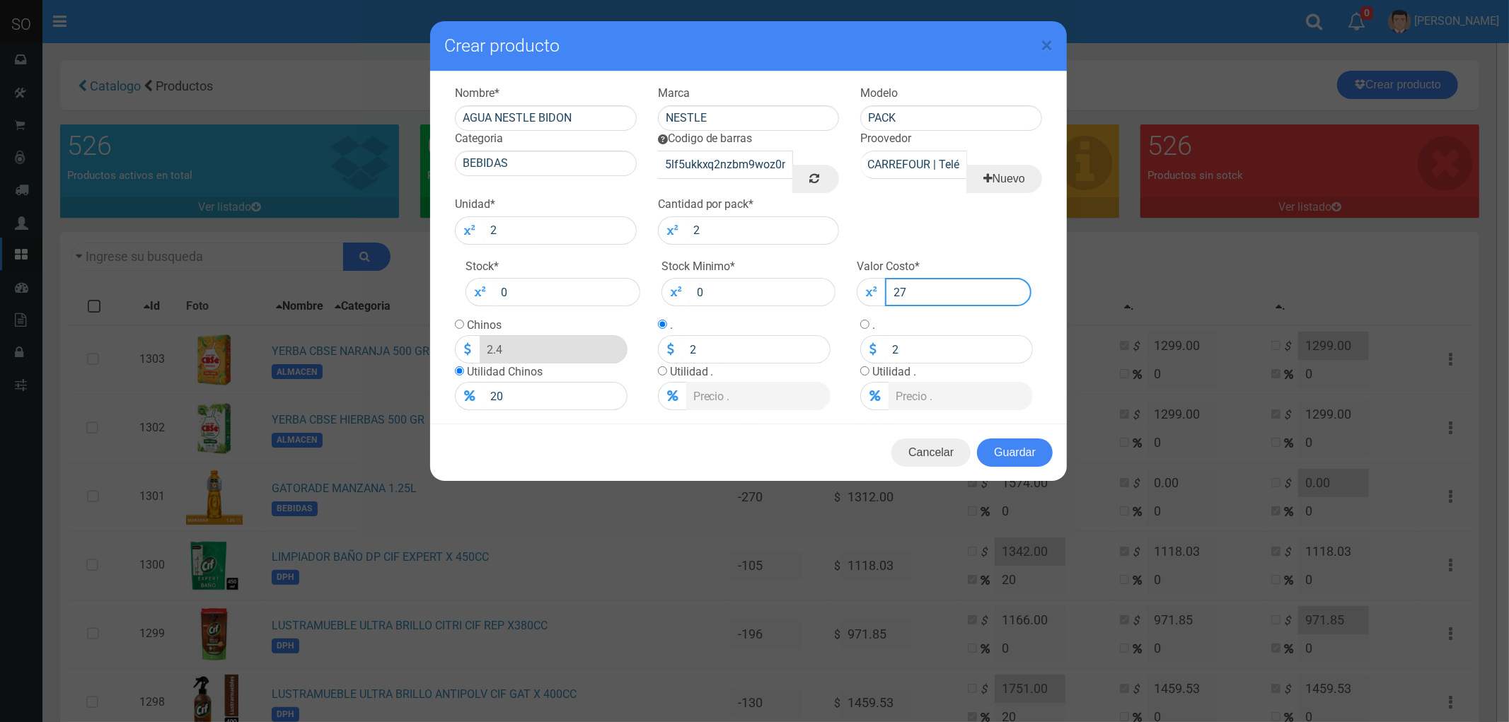
type input "27"
type input "270"
type input "324"
type input "270"
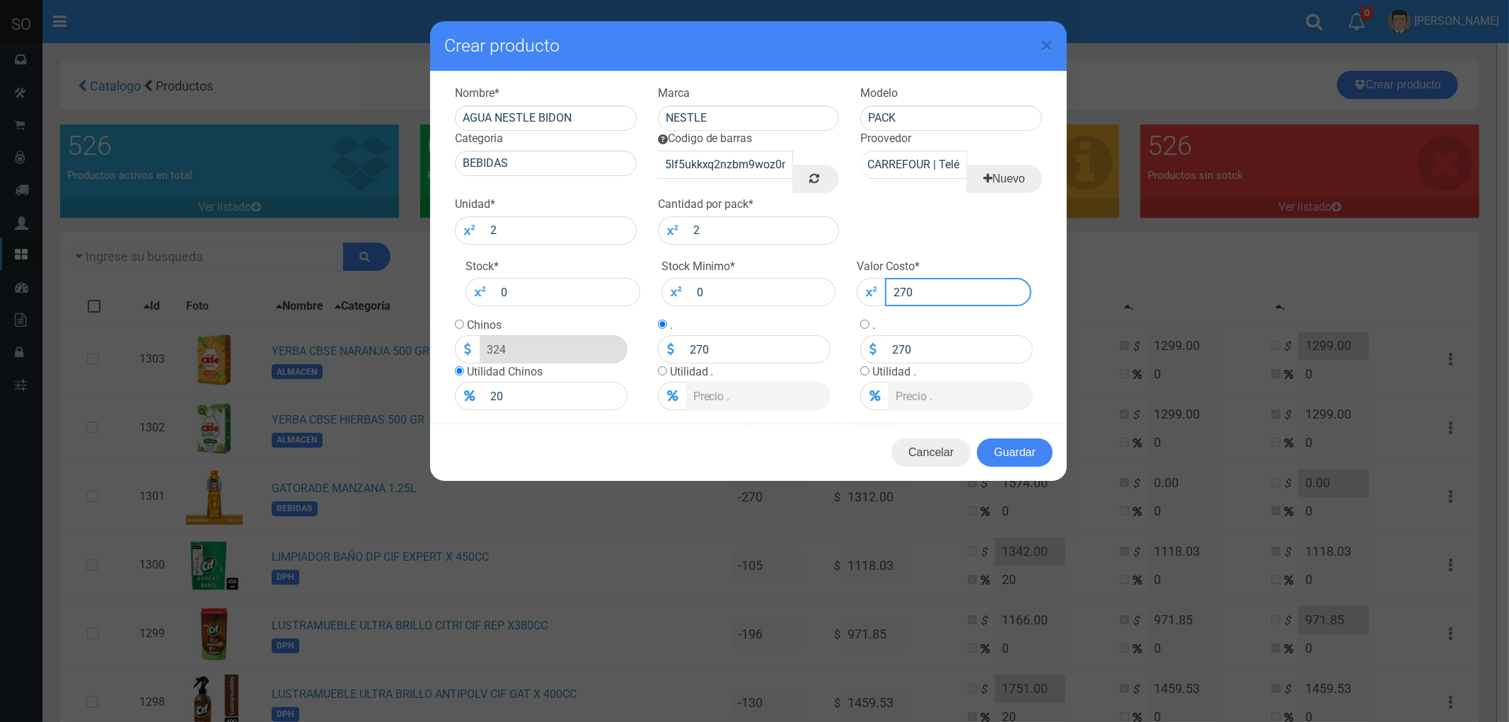
type input "2700"
type input "3240"
type input "2700"
type input "270"
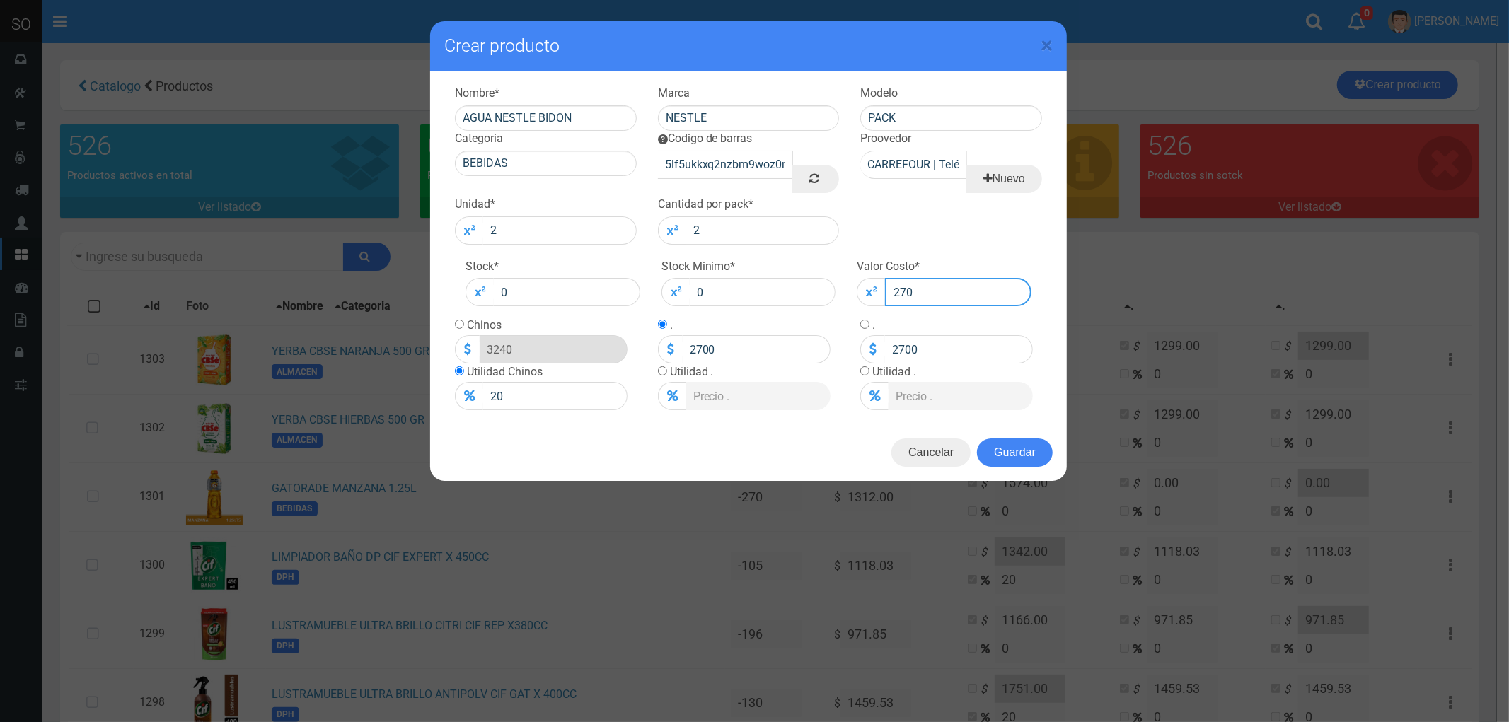
type input "324"
type input "270"
type input "27"
type input "32.4"
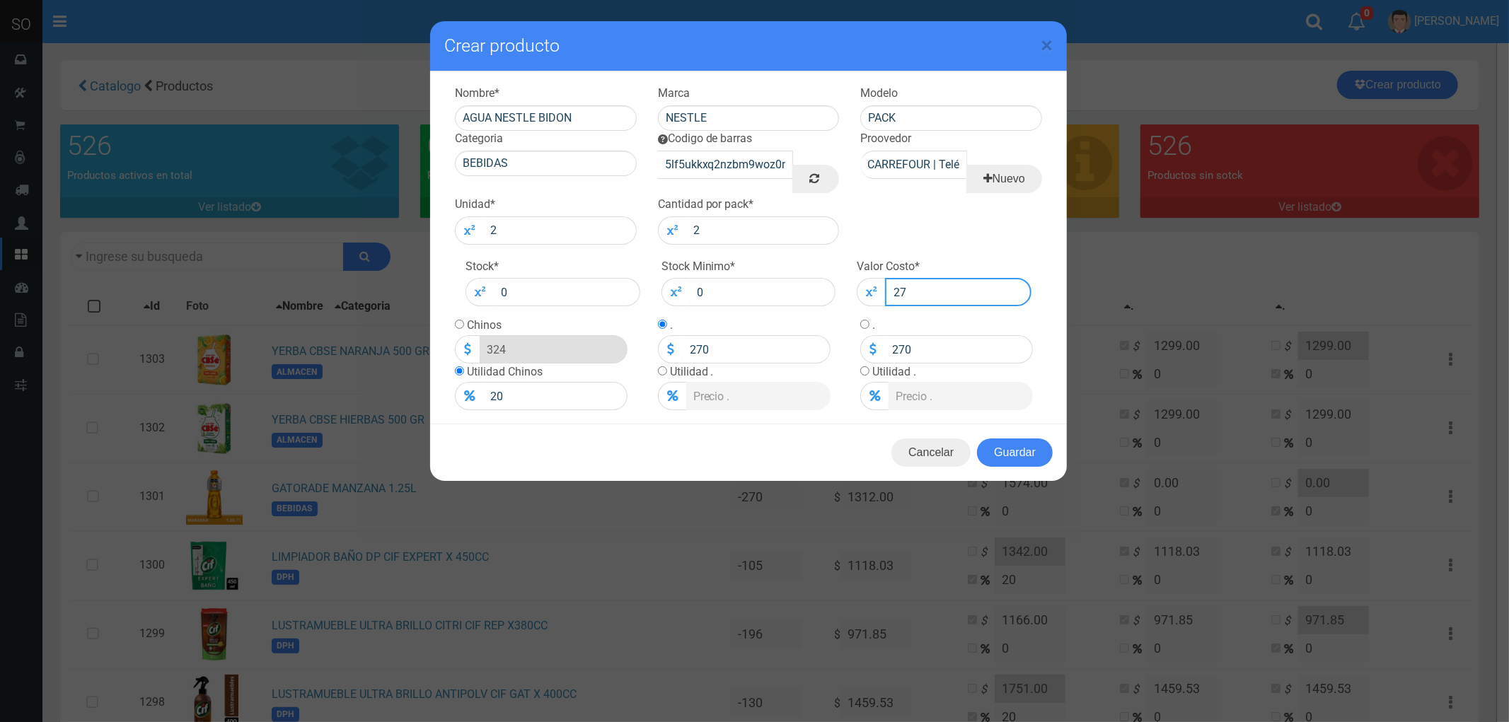
type input "27"
type input "2"
type input "2.4"
type input "2"
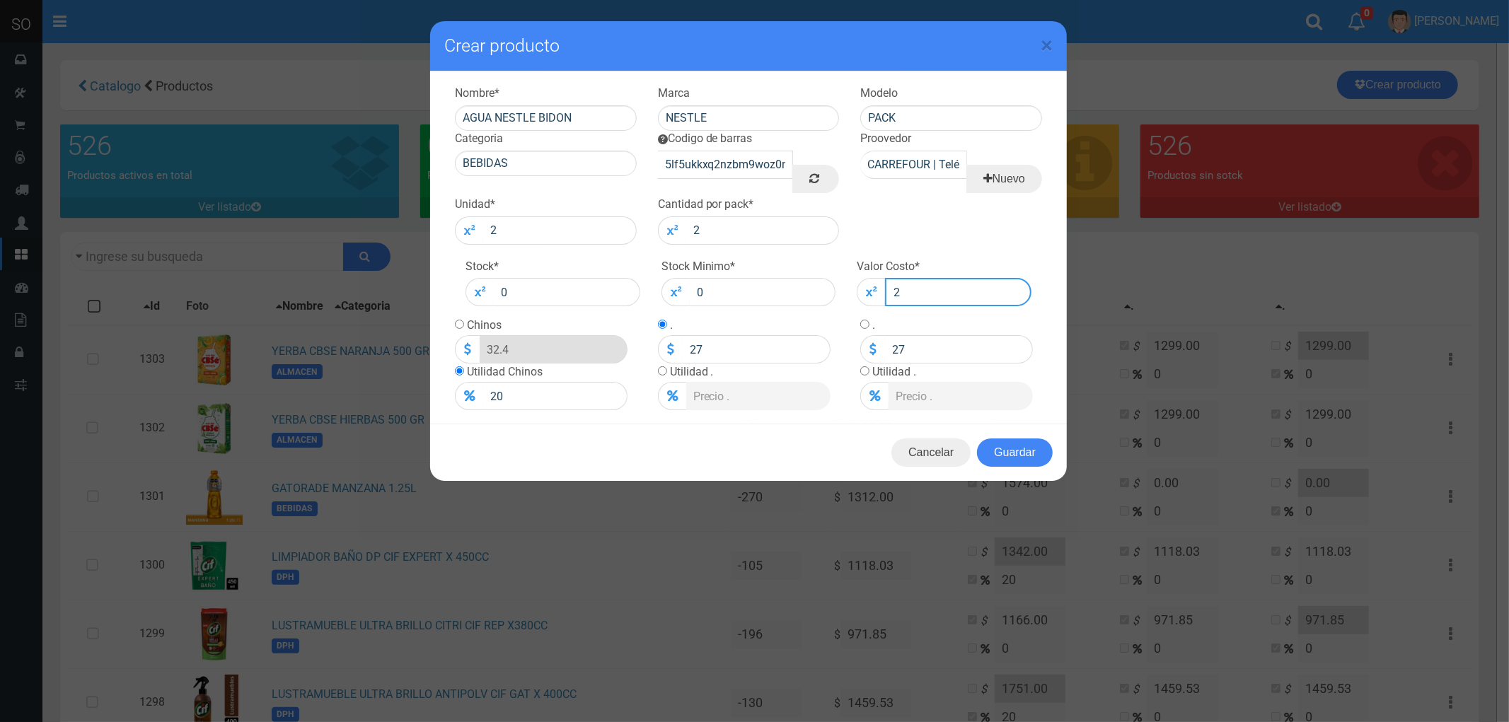
type input "2"
type input "27"
type input "32.4"
type input "27"
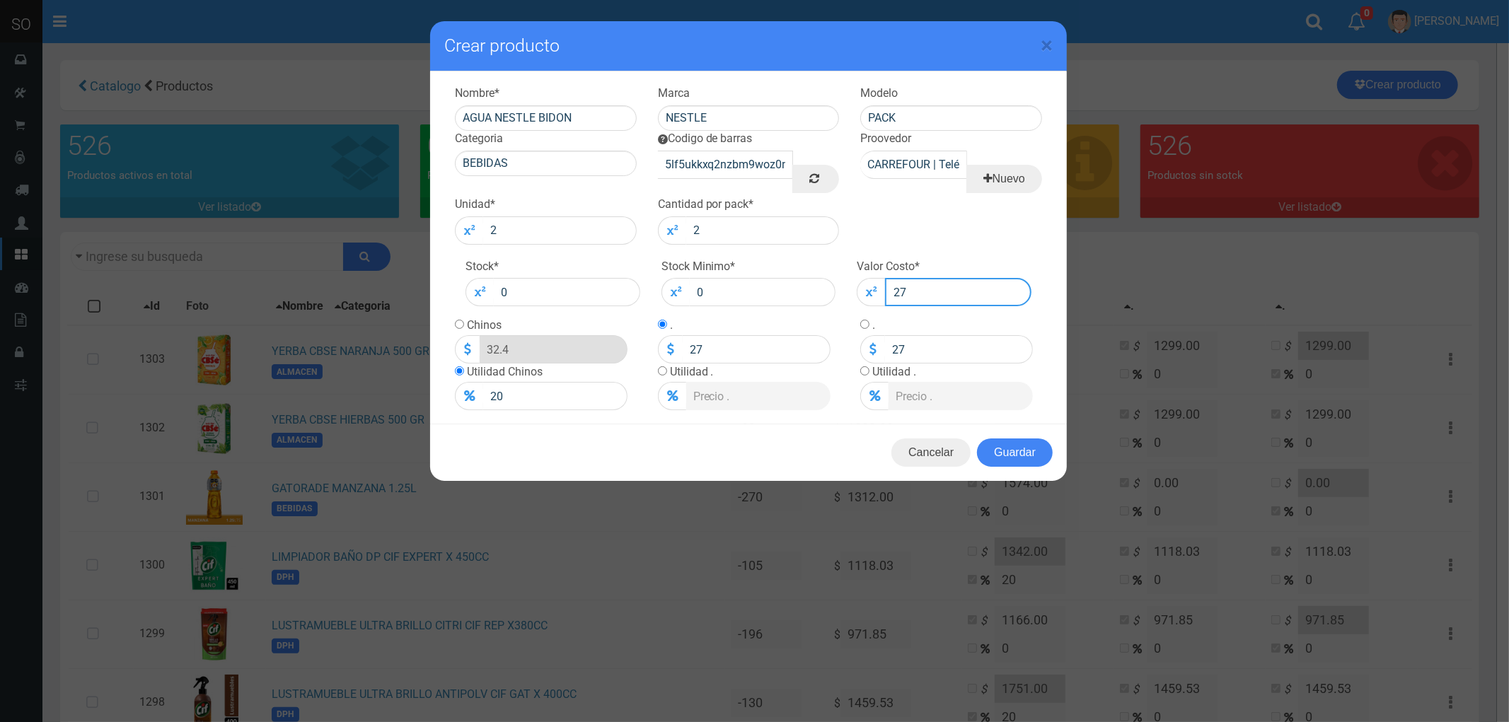
type input "275"
type input "330"
type input "275"
type input "2750"
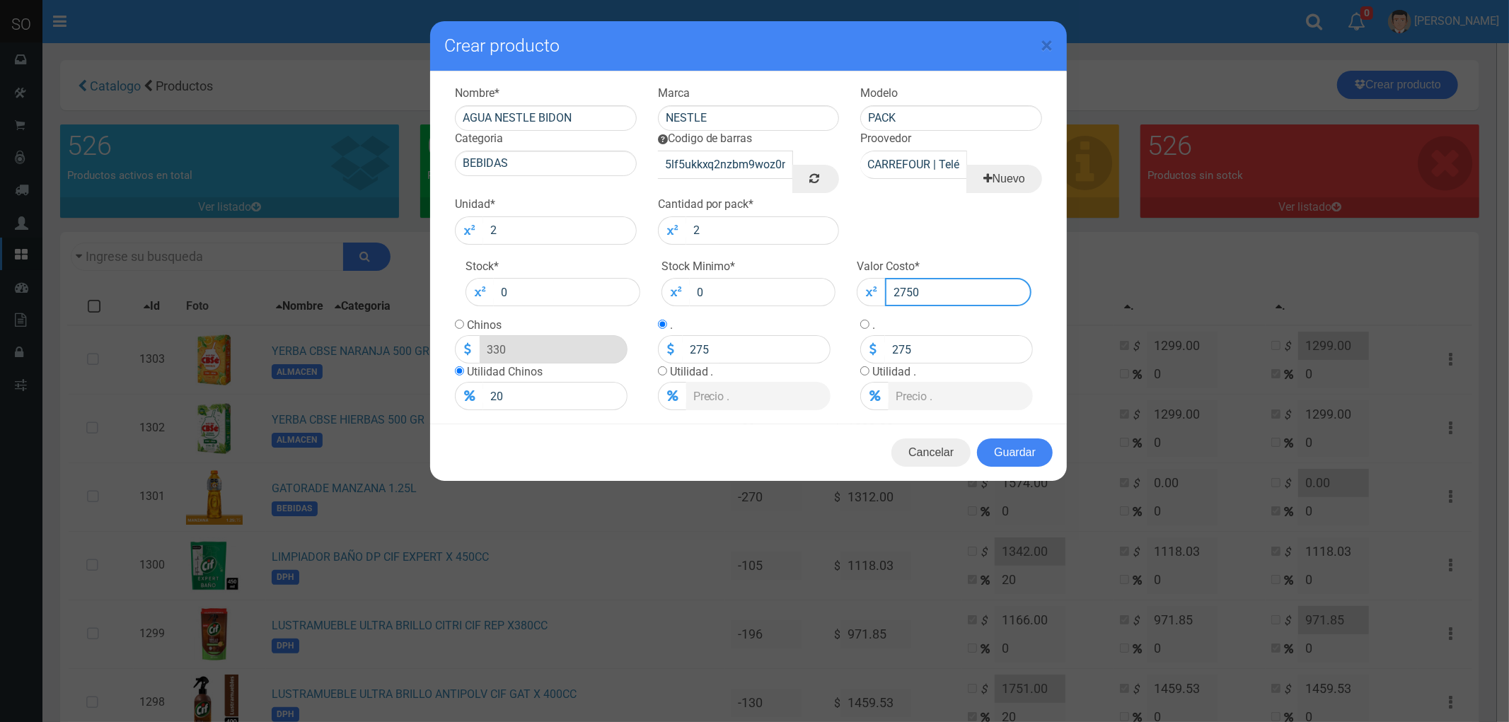
type input "3300"
type input "2750"
click at [1016, 451] on button "Guardar" at bounding box center [1015, 453] width 76 height 28
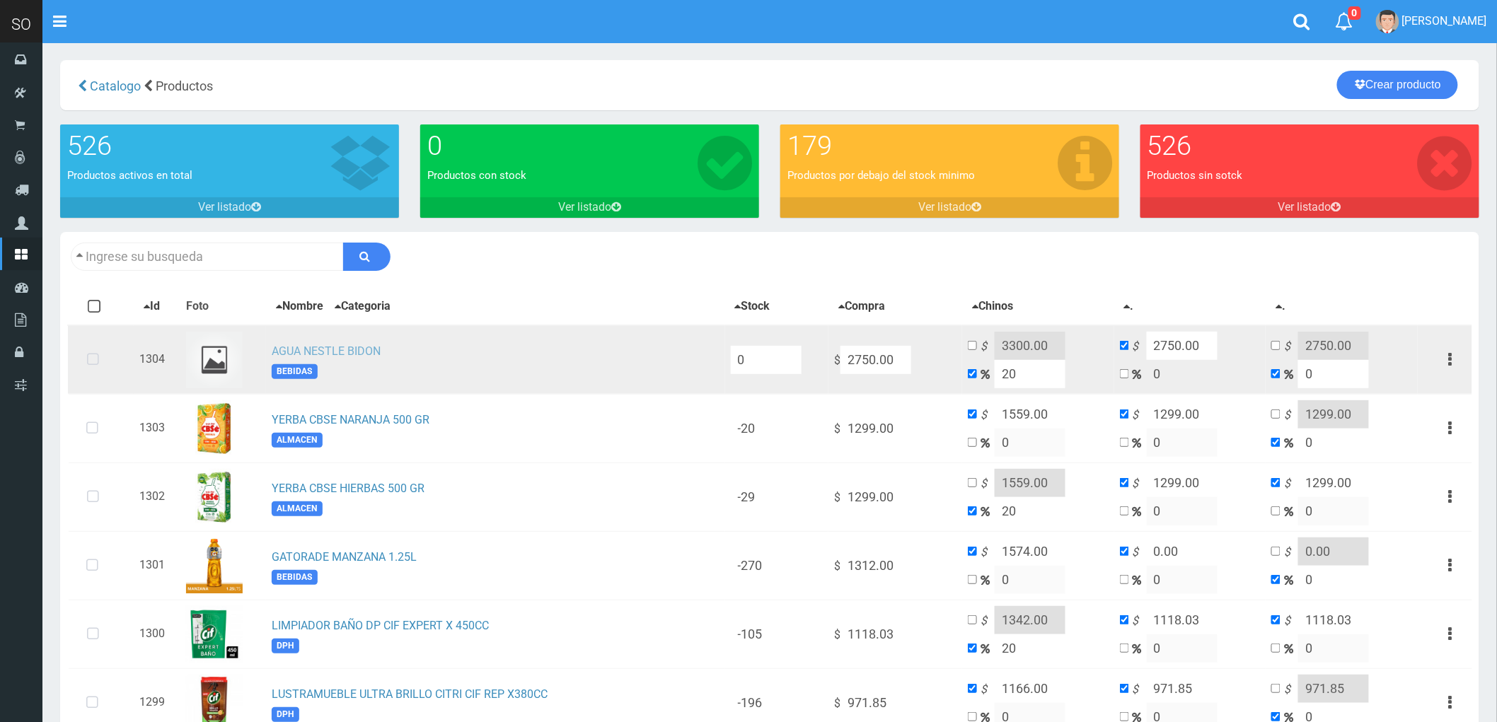
click at [344, 352] on link "AGUA NESTLE BIDON" at bounding box center [326, 350] width 109 height 13
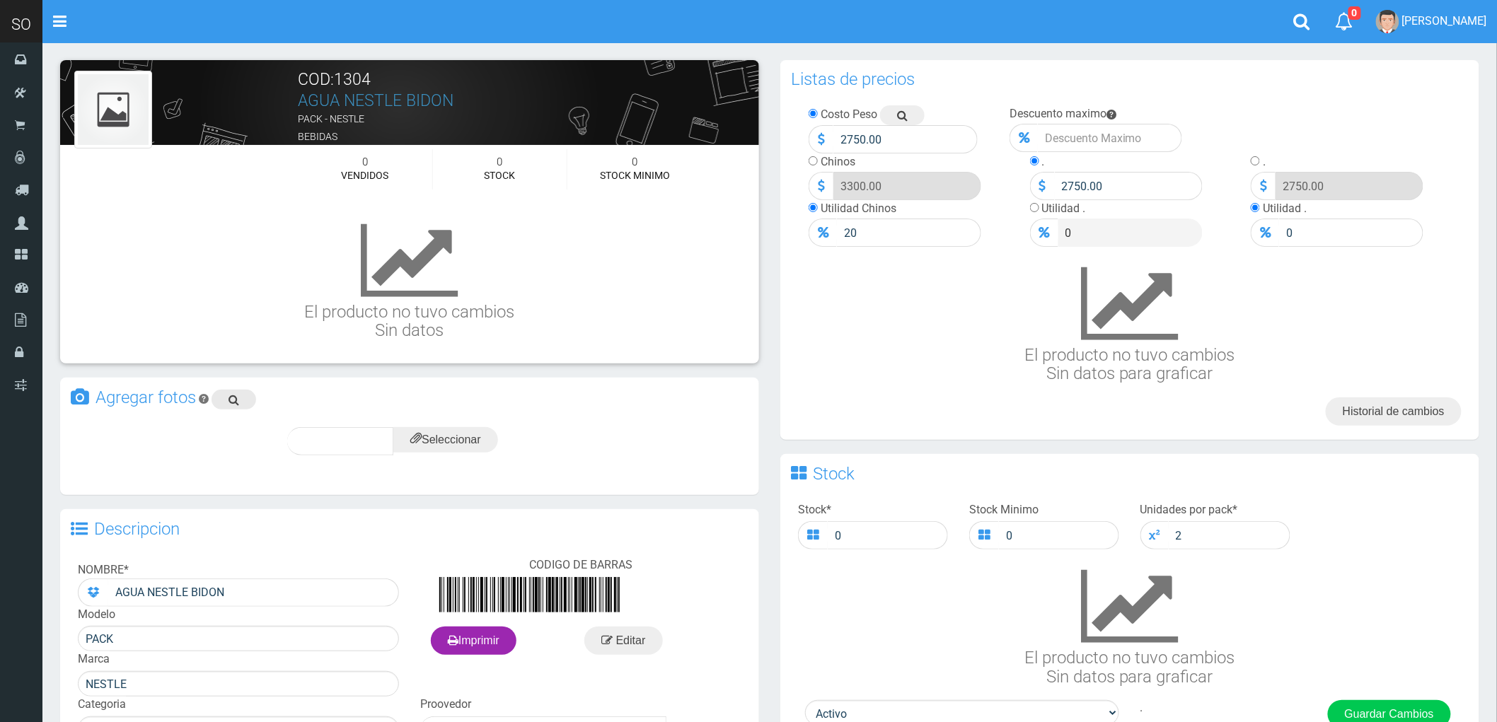
click at [230, 395] on icon at bounding box center [233, 400] width 11 height 20
click at [462, 435] on input "file" at bounding box center [445, 439] width 105 height 25
click at [486, 442] on span "subir" at bounding box center [480, 441] width 36 height 12
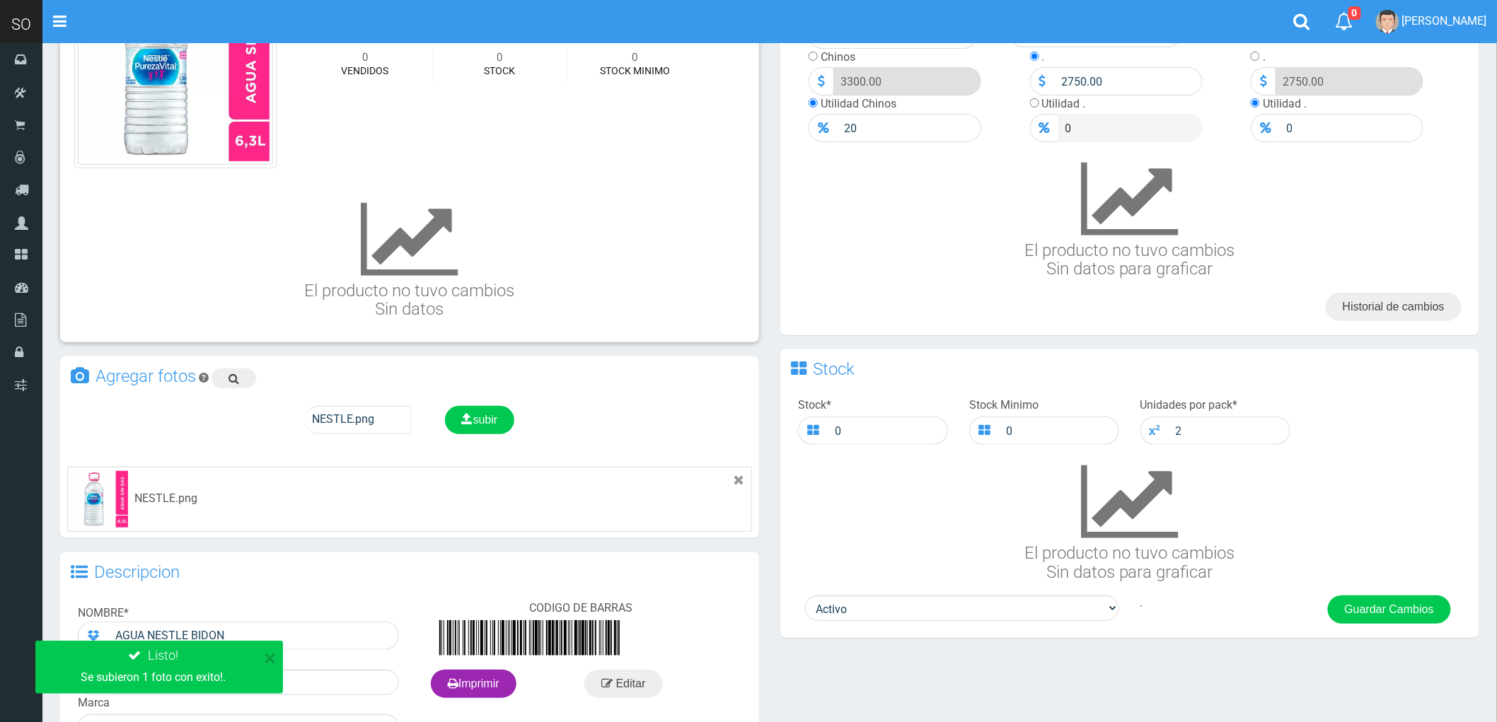
scroll to position [356, 0]
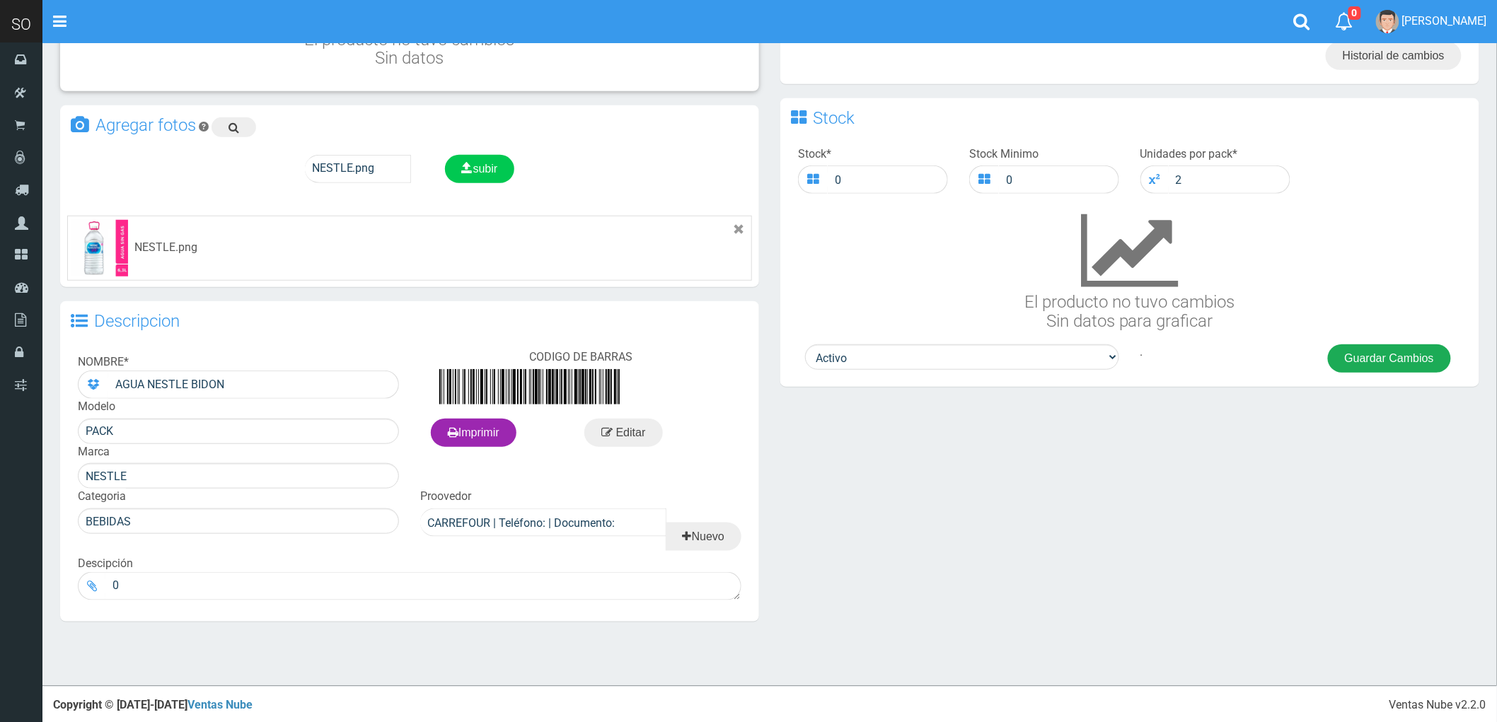
click at [1390, 361] on button "Guardar Cambios" at bounding box center [1389, 358] width 123 height 28
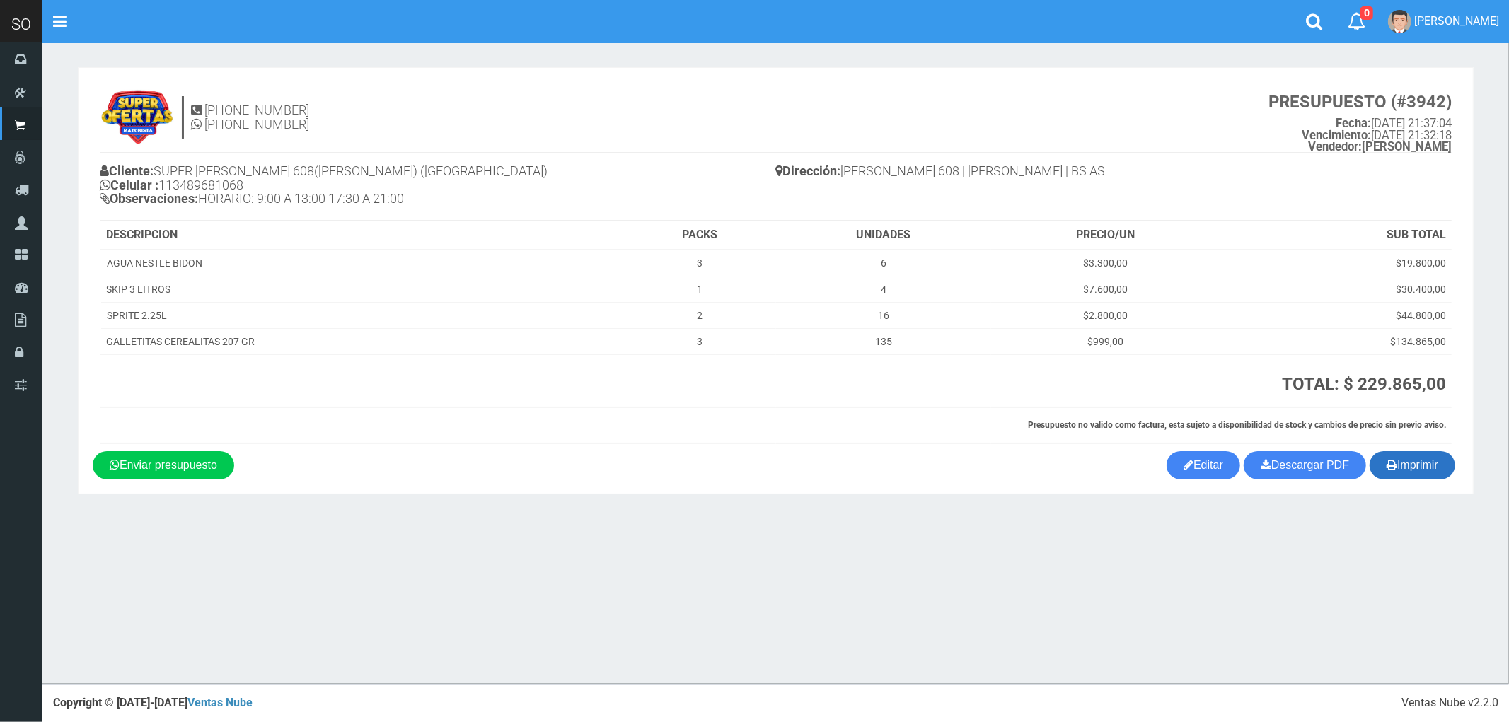
click at [1419, 468] on button "Imprimir" at bounding box center [1412, 465] width 86 height 28
